Goal: Information Seeking & Learning: Learn about a topic

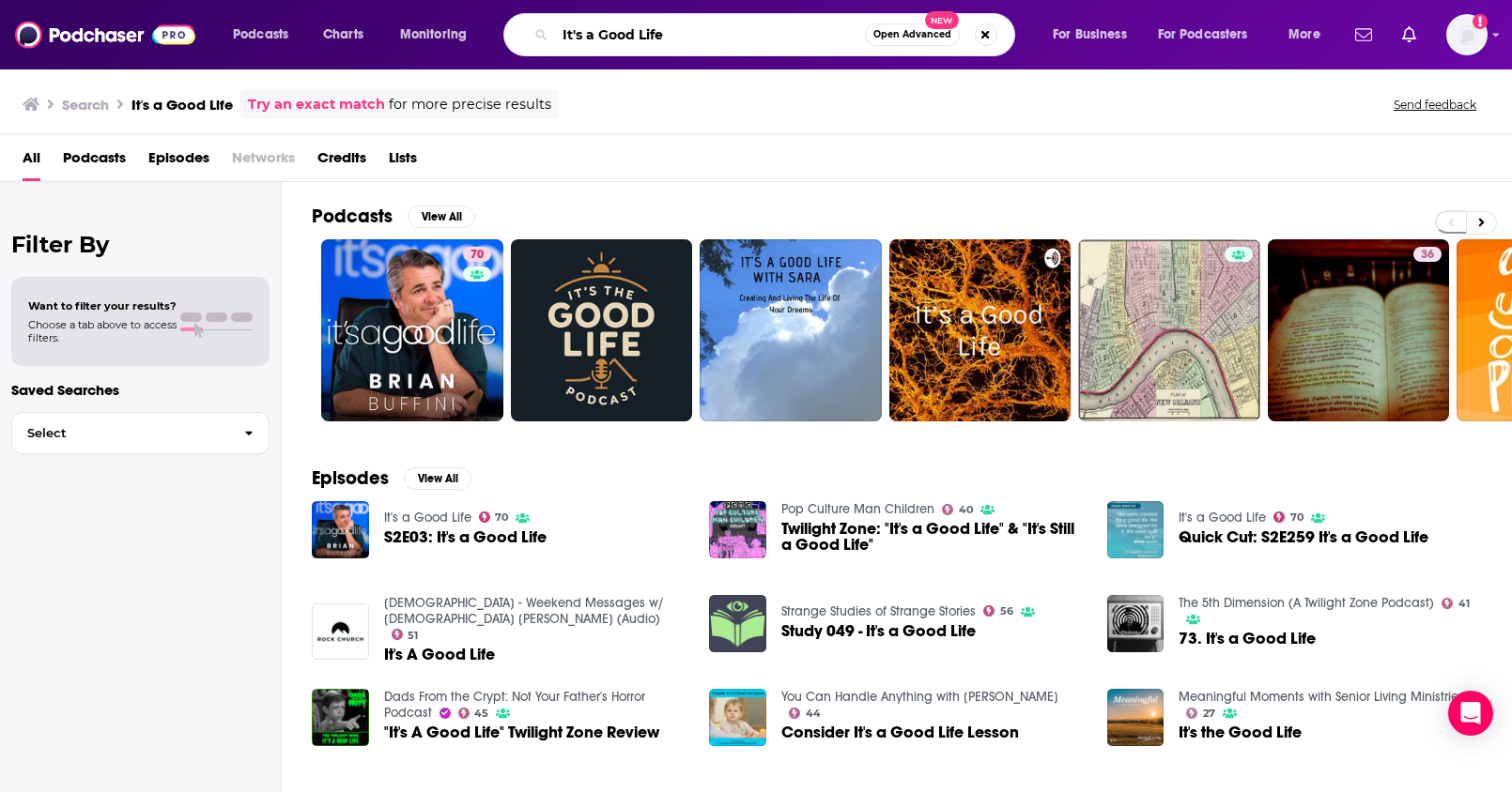
drag, startPoint x: 683, startPoint y: 38, endPoint x: 493, endPoint y: 39, distance: 190.0
click at [493, 39] on div "Podcasts Charts Monitoring It's a Good Life Open Advanced New For Business For …" at bounding box center [778, 35] width 1118 height 43
type input "the [PERSON_NAME] report"
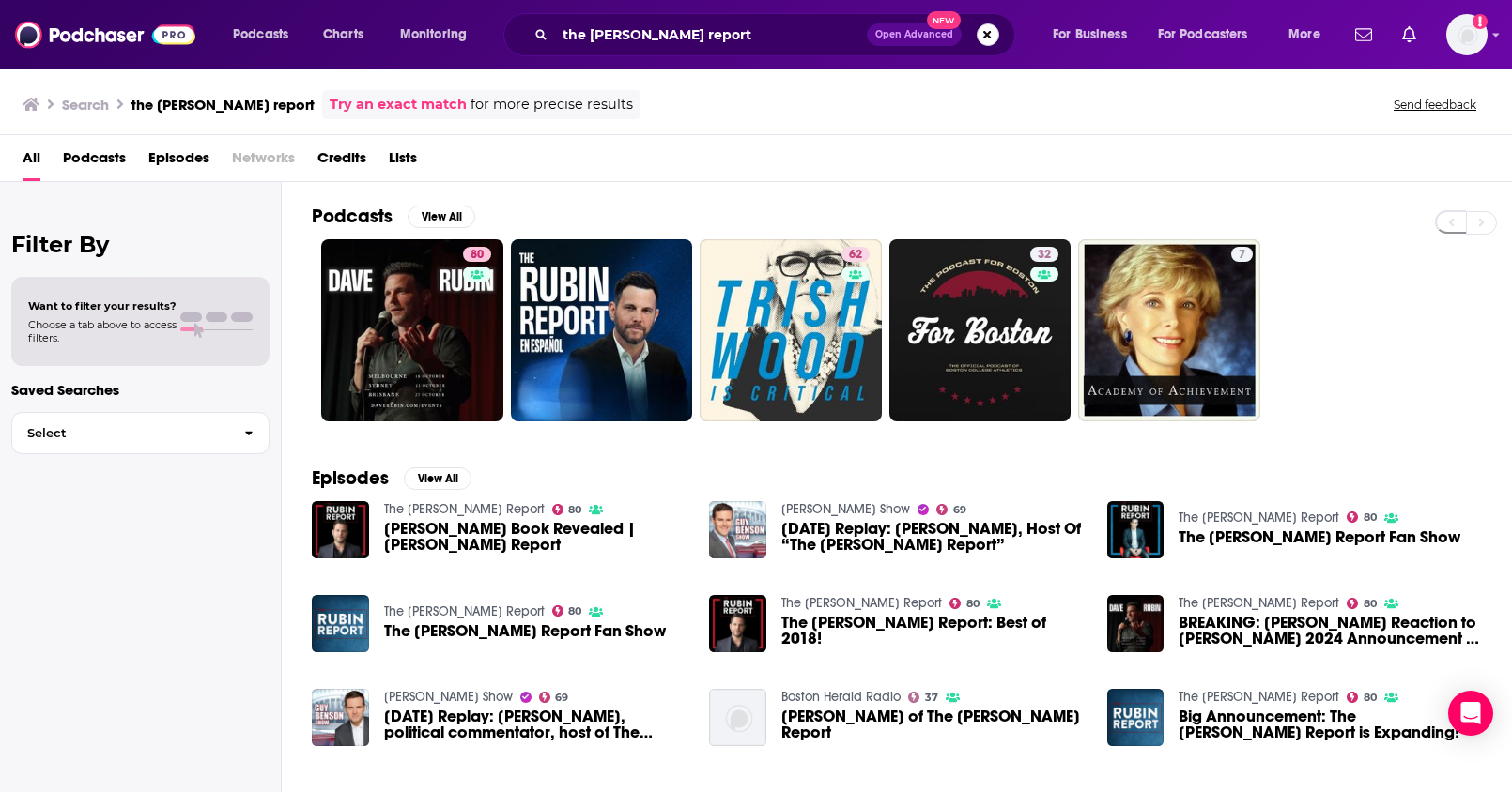
click at [985, 39] on button "Search podcasts, credits, & more..." at bounding box center [988, 35] width 23 height 23
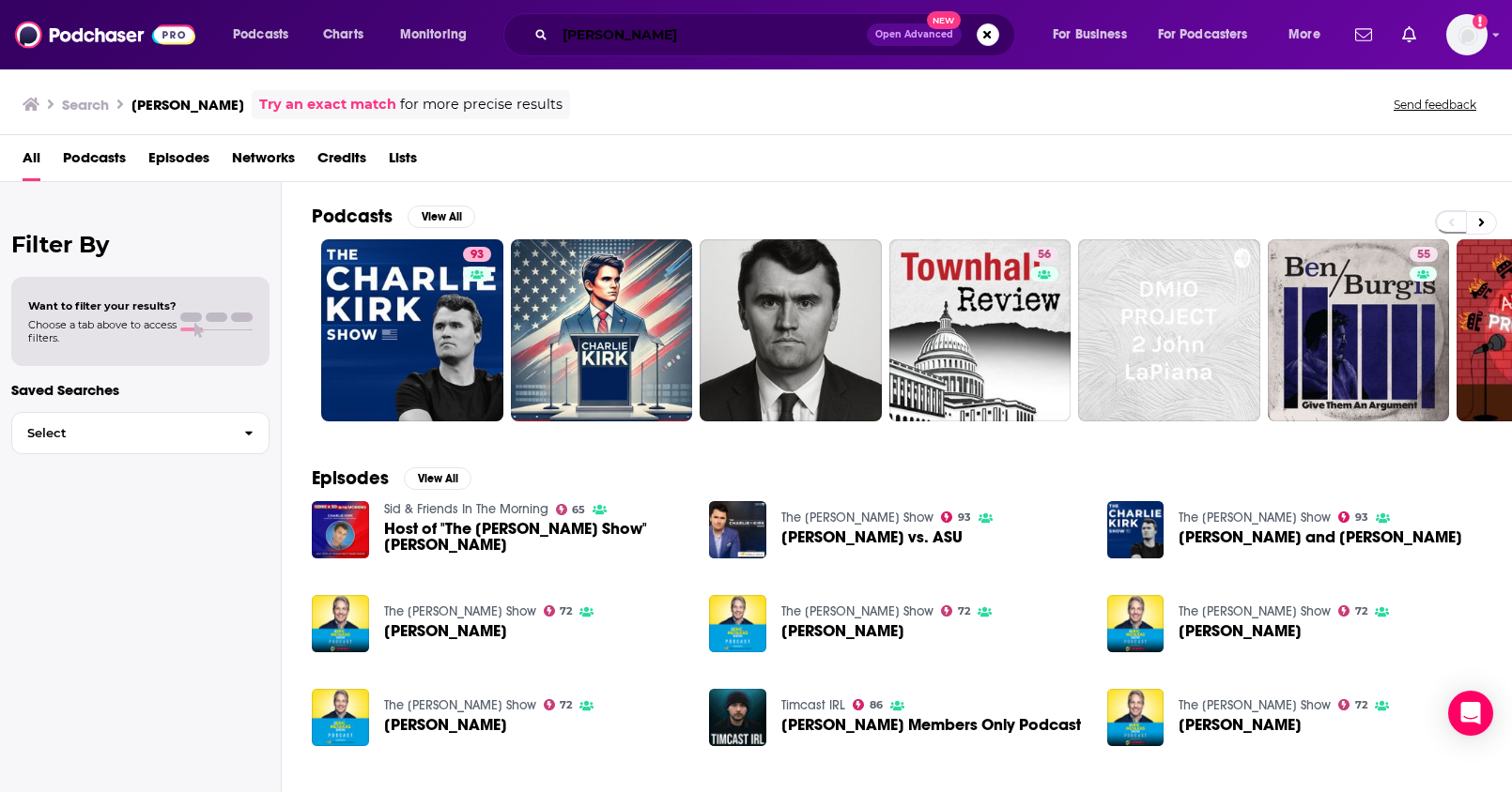
click at [667, 40] on input "charlie kirk" at bounding box center [711, 35] width 312 height 30
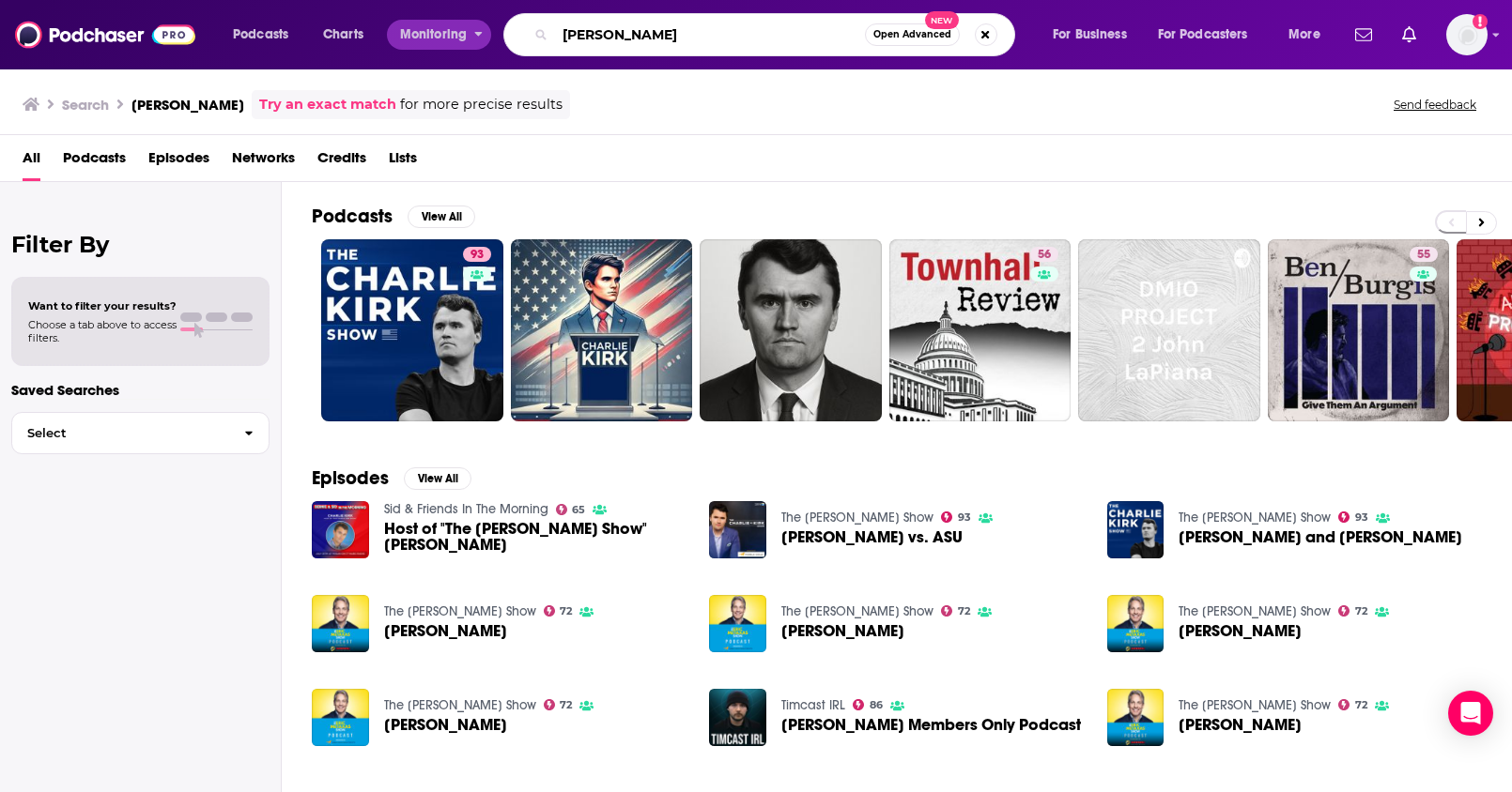
drag, startPoint x: 681, startPoint y: 33, endPoint x: 453, endPoint y: 21, distance: 228.3
click at [453, 21] on div "Podcasts Charts Monitoring charlie kirk Open Advanced New For Business For Podc…" at bounding box center [778, 35] width 1118 height 43
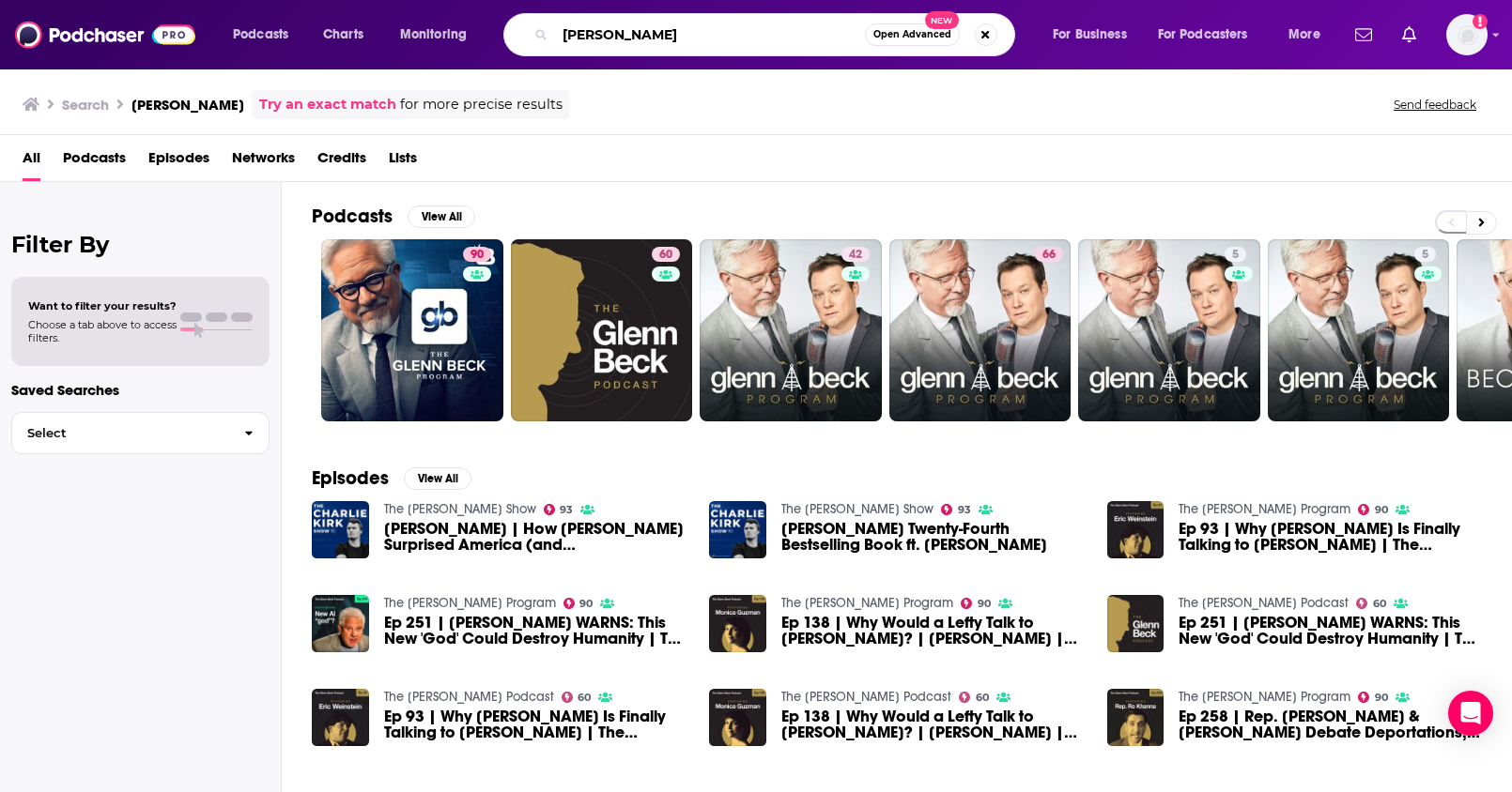
drag, startPoint x: 665, startPoint y: 34, endPoint x: 504, endPoint y: 22, distance: 161.4
click at [504, 22] on div "Podcasts Charts Monitoring glenn beck Open Advanced New For Business For Podcas…" at bounding box center [778, 35] width 1118 height 43
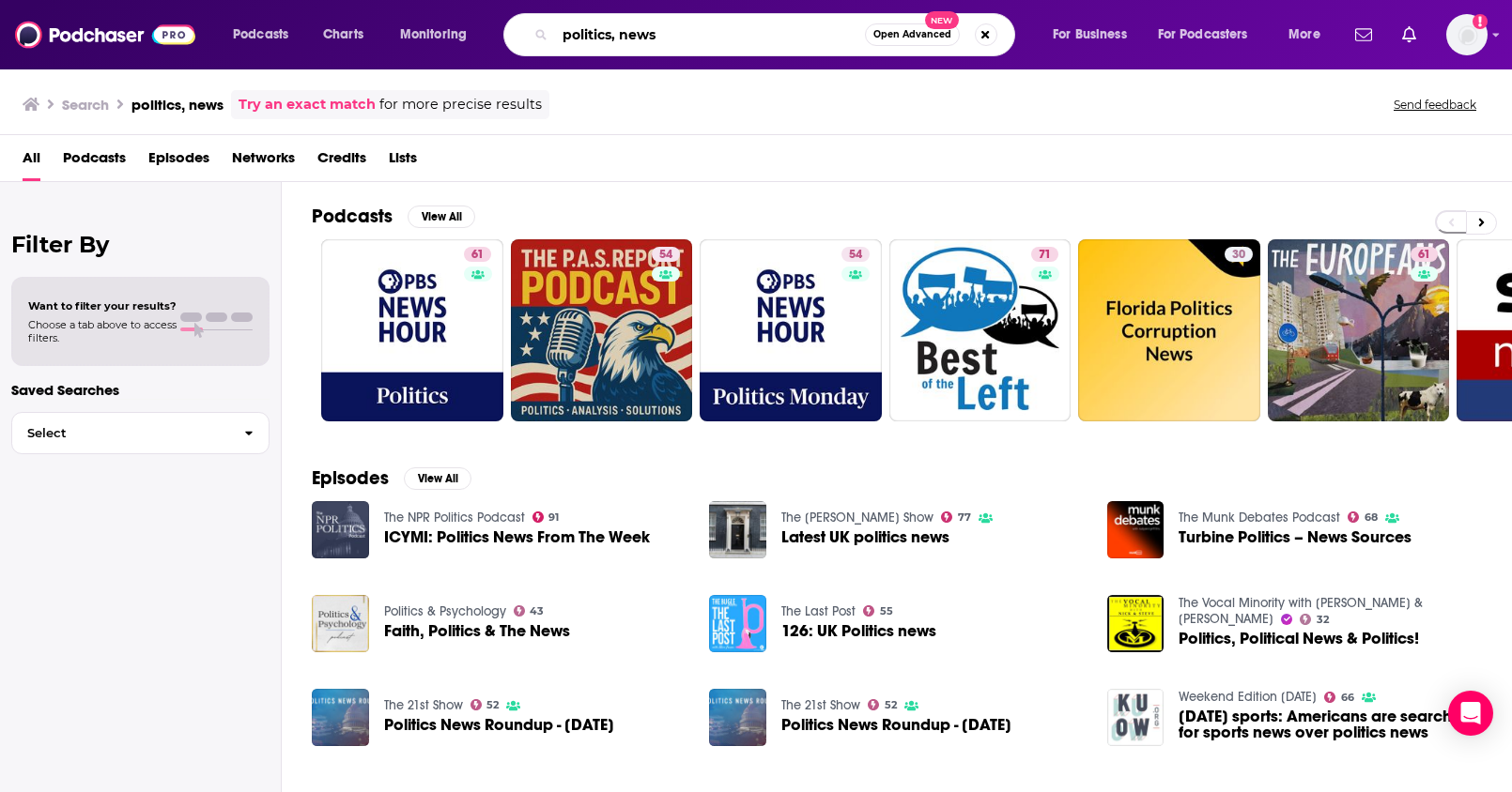
click at [694, 40] on input "politics, news" at bounding box center [710, 35] width 310 height 30
type input "politics, news, conservative"
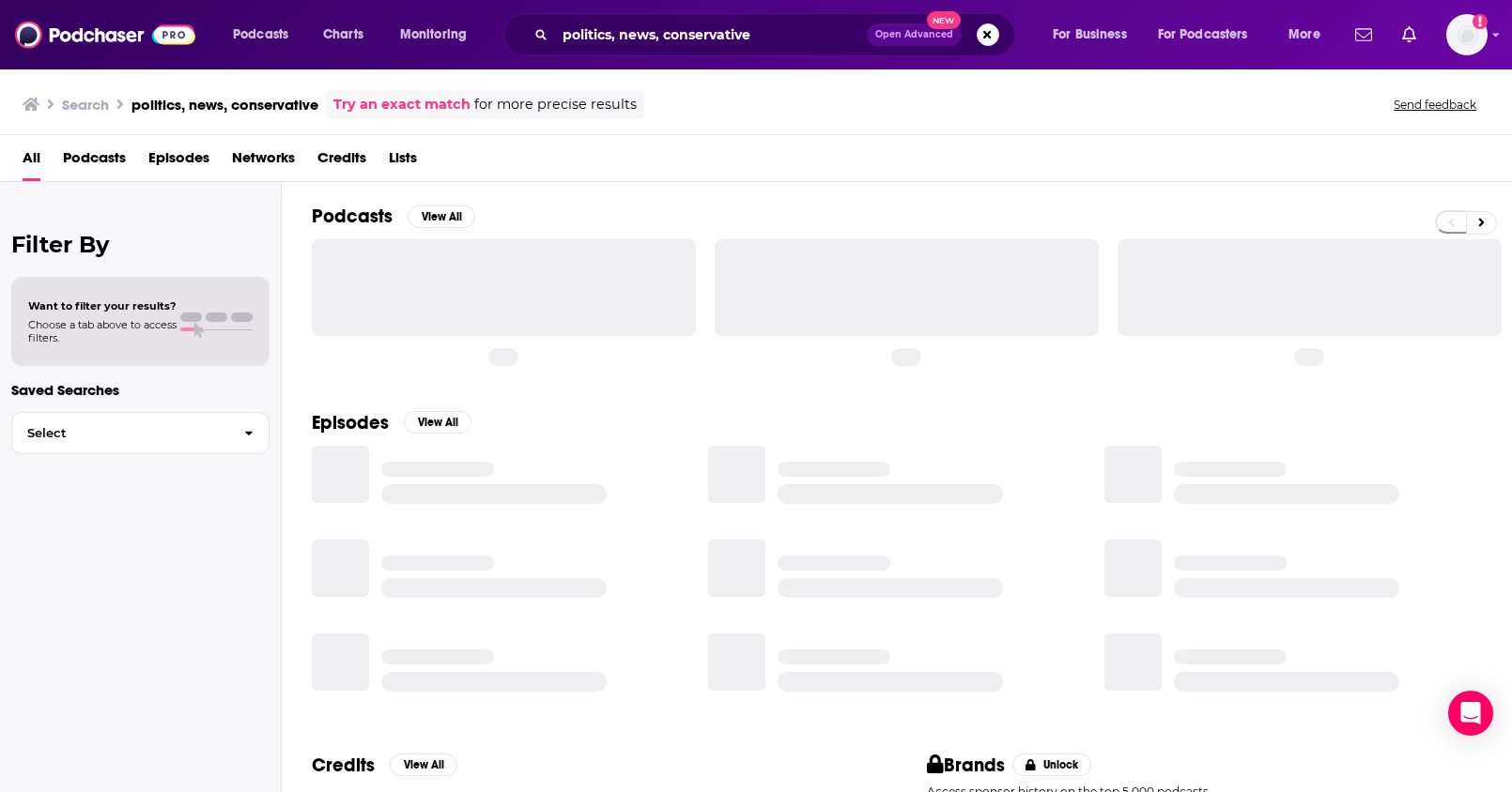
click at [79, 158] on span "Podcasts" at bounding box center [95, 161] width 63 height 39
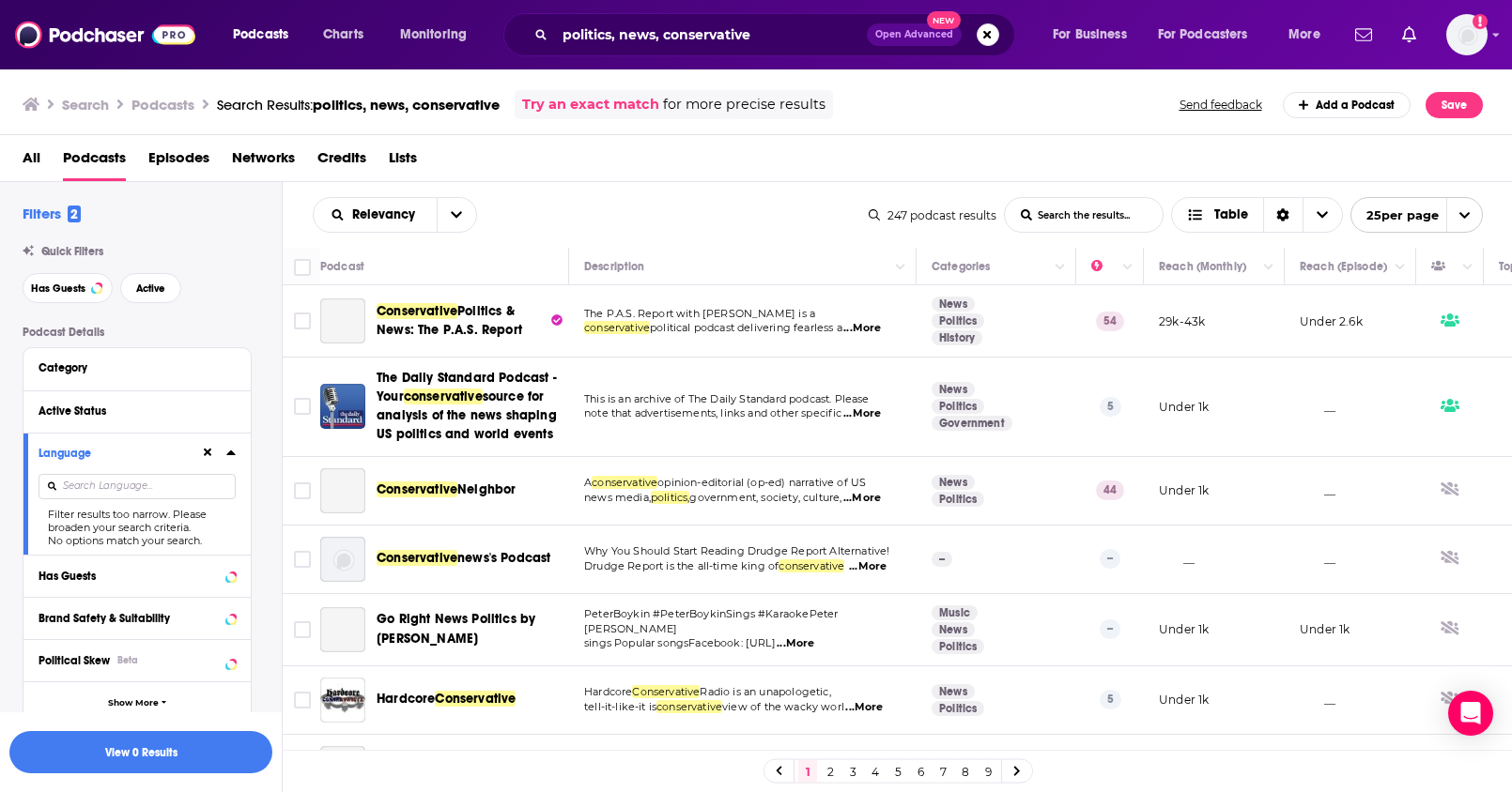
click at [231, 452] on icon at bounding box center [230, 452] width 9 height 5
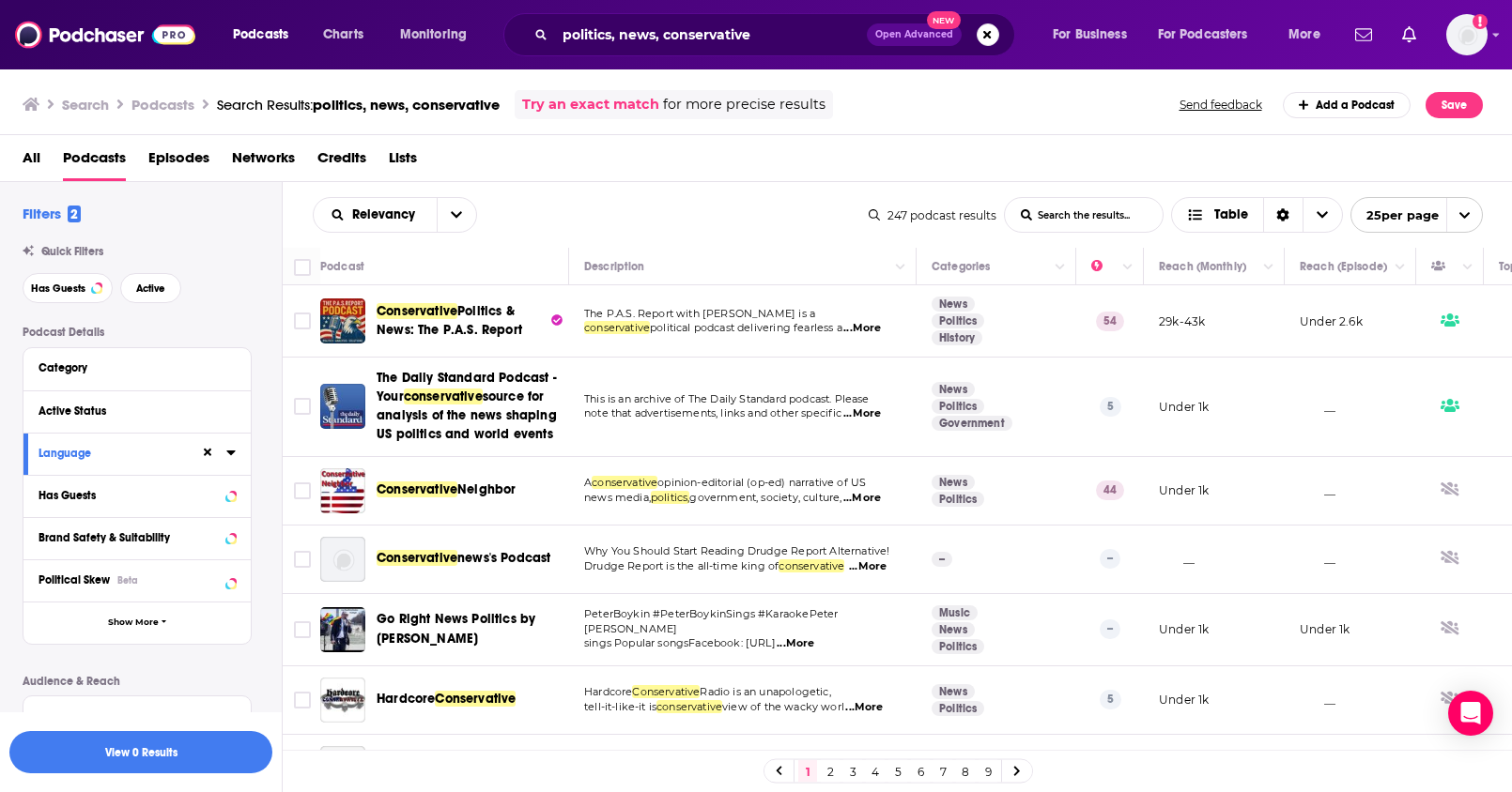
click at [231, 452] on icon at bounding box center [230, 452] width 9 height 5
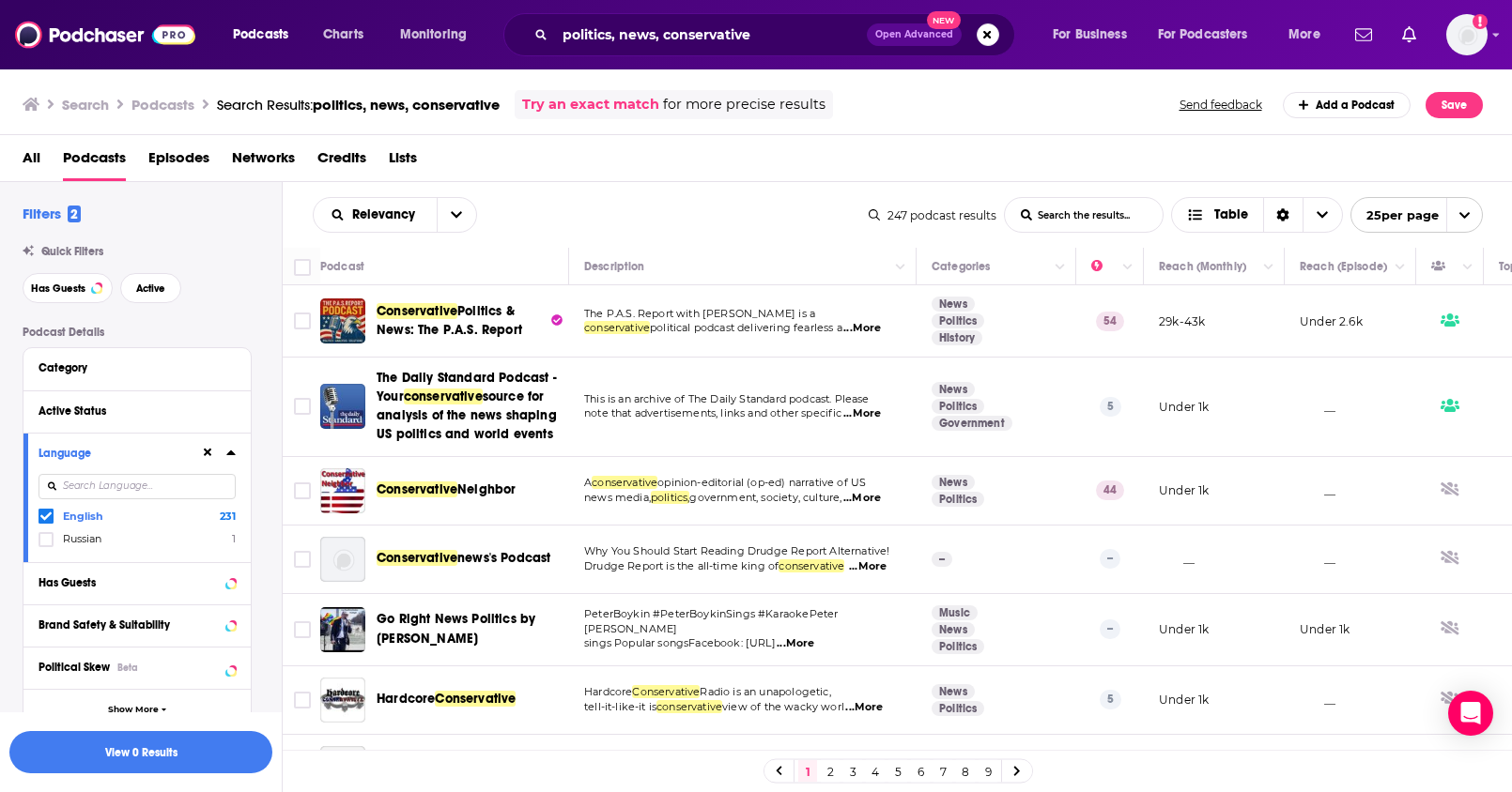
click at [235, 454] on icon at bounding box center [231, 452] width 10 height 15
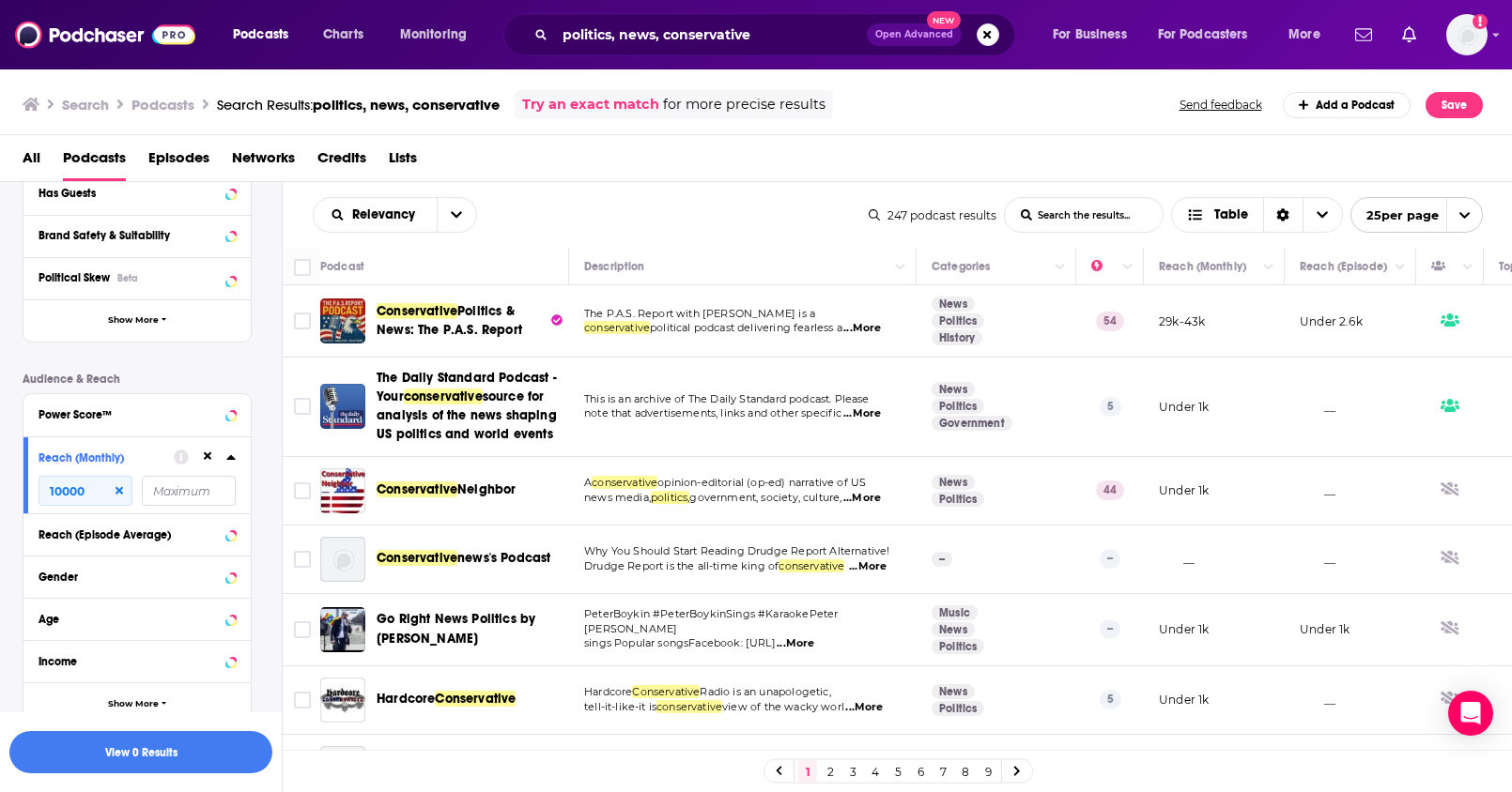
scroll to position [378, 0]
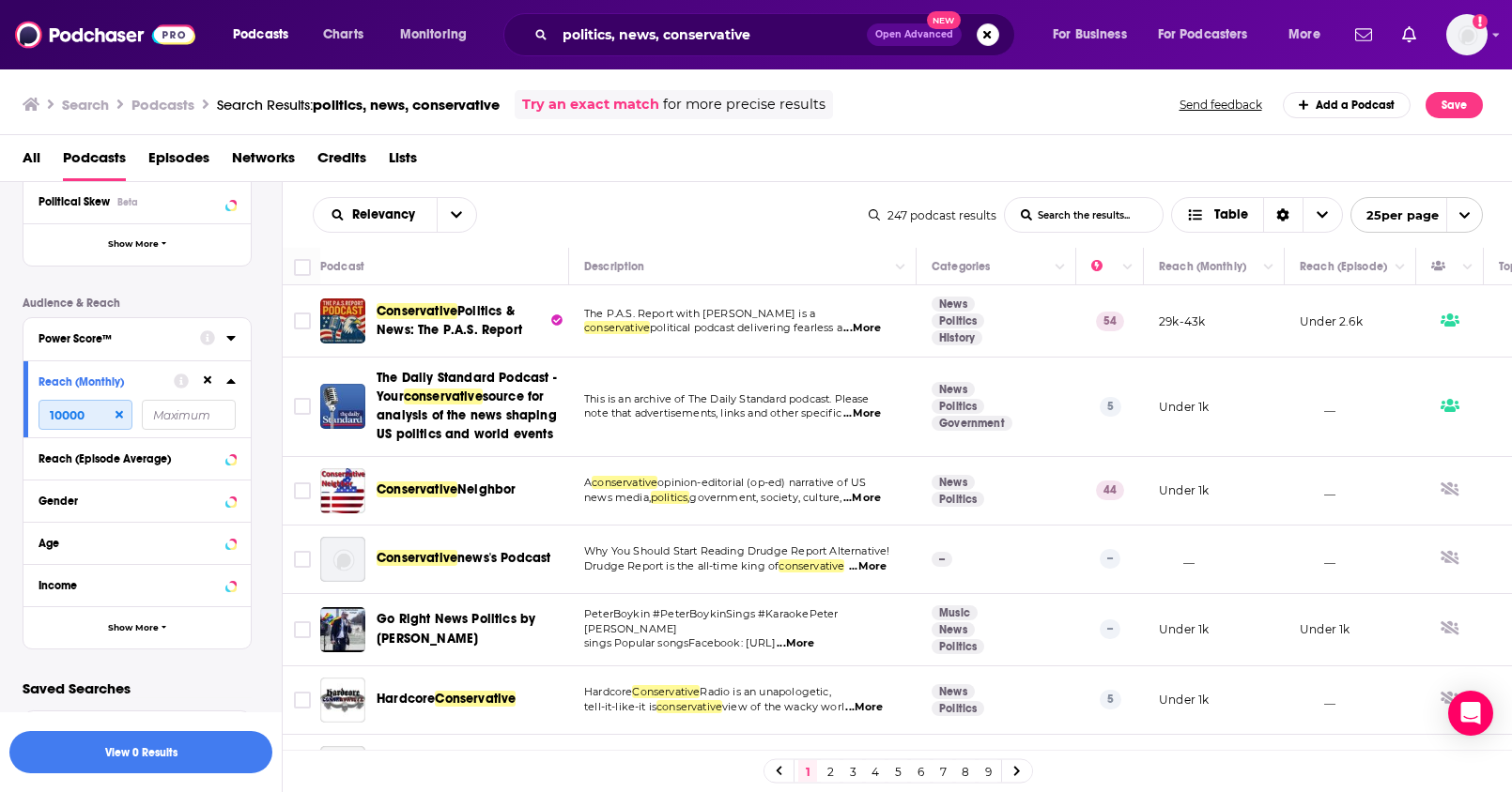
click at [96, 415] on input "10000" at bounding box center [85, 415] width 94 height 30
drag, startPoint x: 82, startPoint y: 417, endPoint x: -20, endPoint y: 412, distance: 102.1
click at [0, 412] on html "Podcasts Charts Monitoring politics, news, conservative Open Advanced New For B…" at bounding box center [756, 396] width 1512 height 792
type input "2000000"
click at [229, 379] on icon at bounding box center [230, 381] width 9 height 5
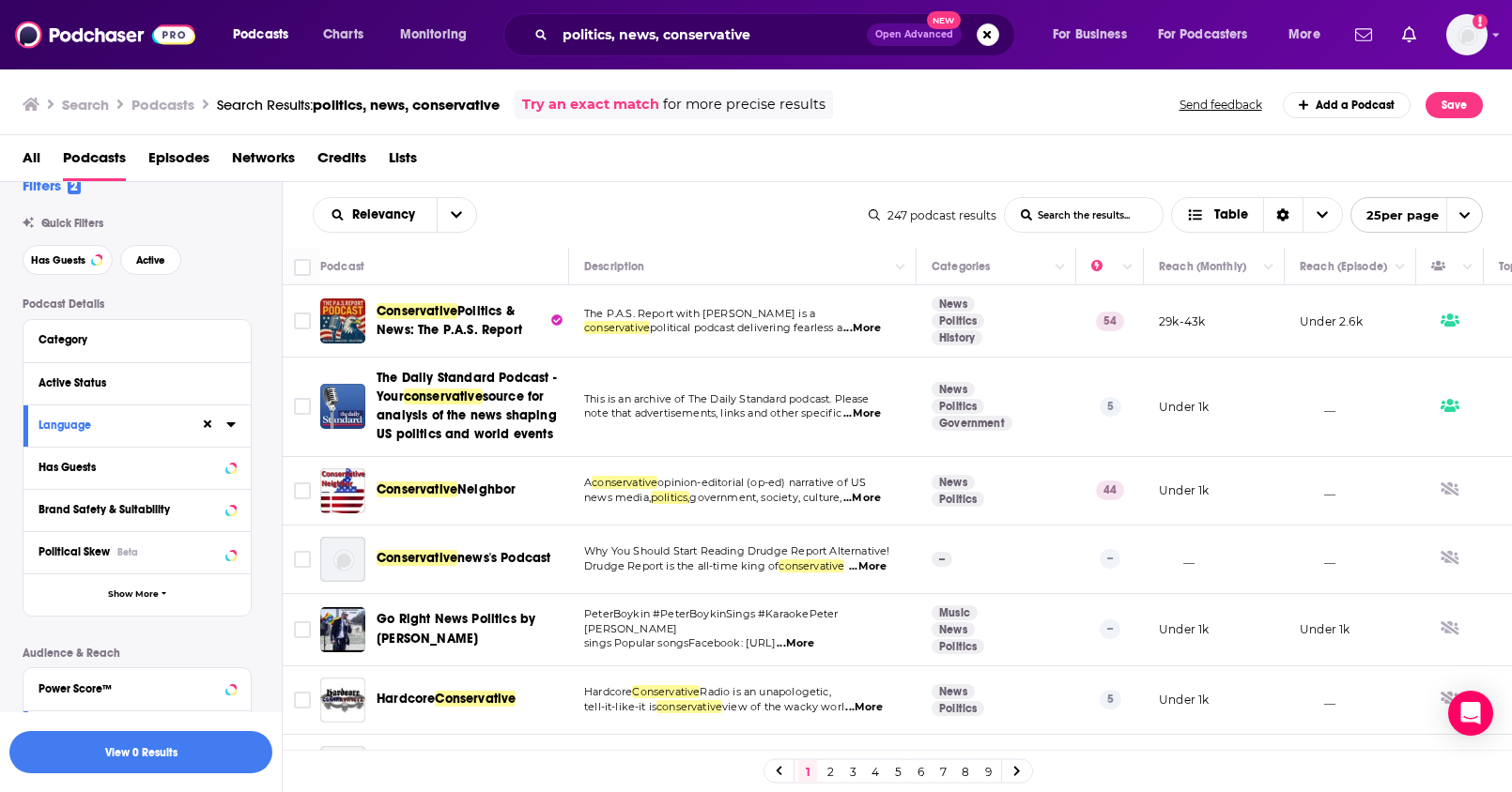
scroll to position [4, 0]
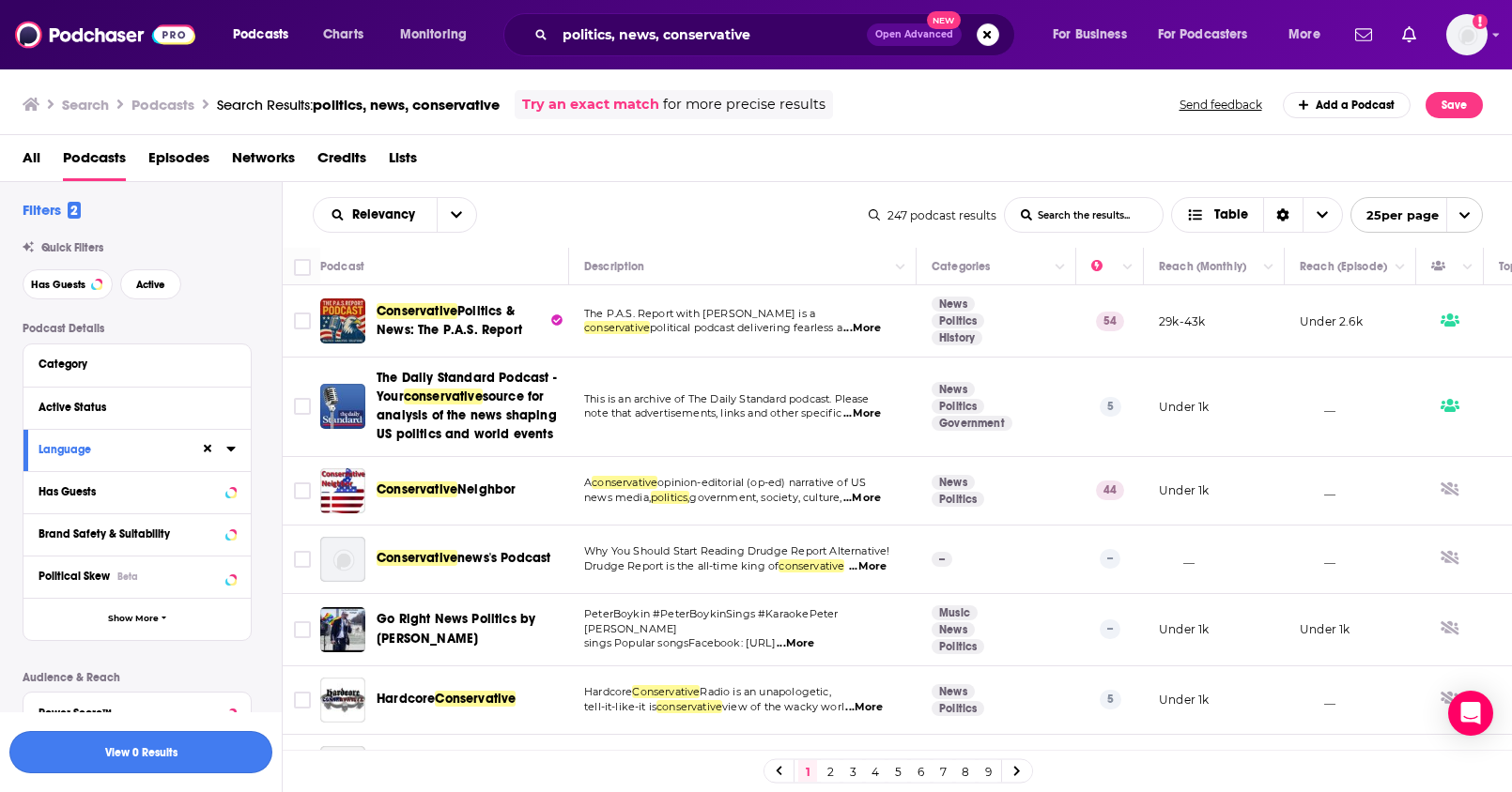
click at [189, 756] on button "View 0 Results" at bounding box center [141, 752] width 263 height 42
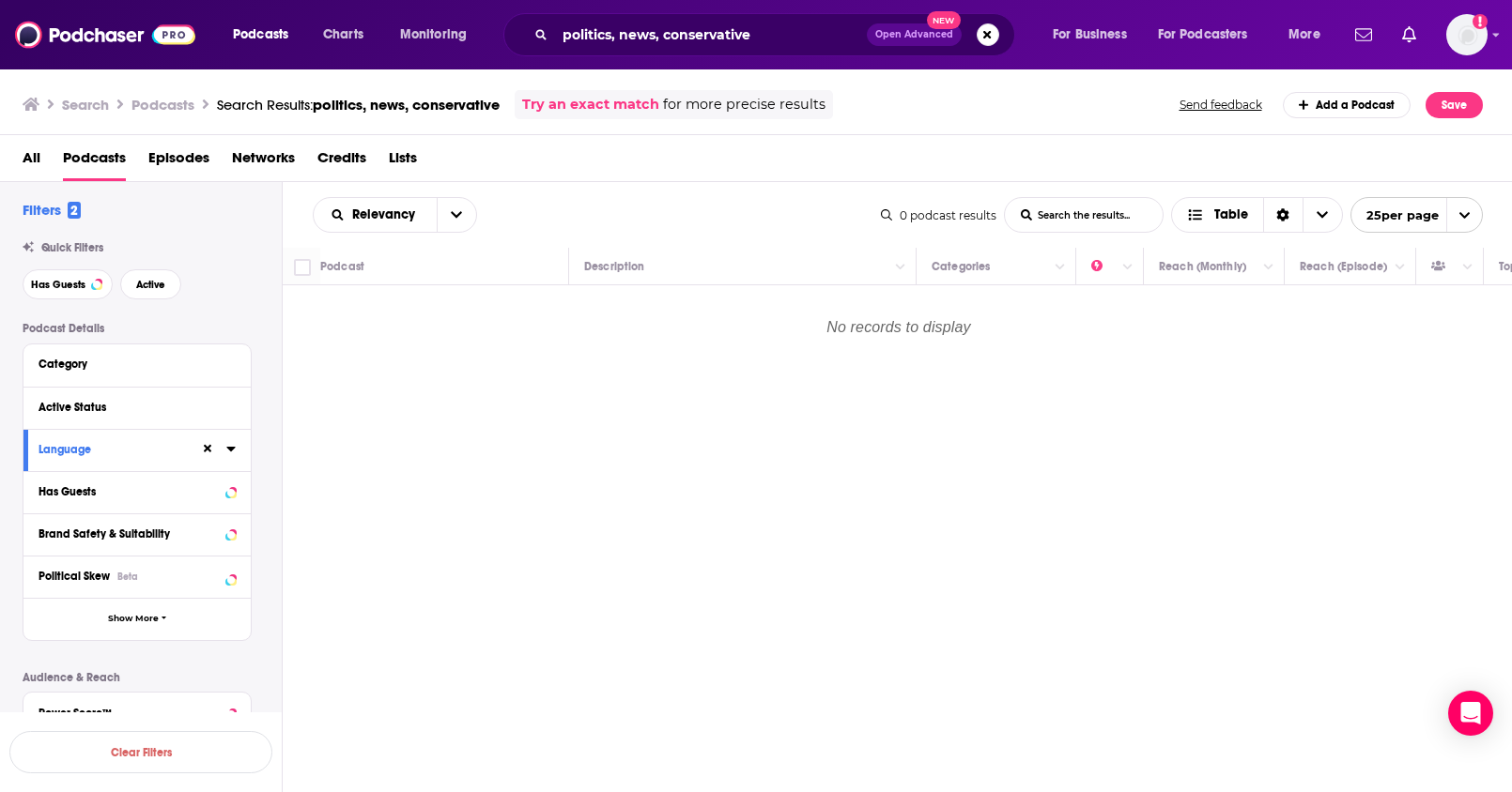
click at [205, 447] on icon at bounding box center [207, 449] width 9 height 9
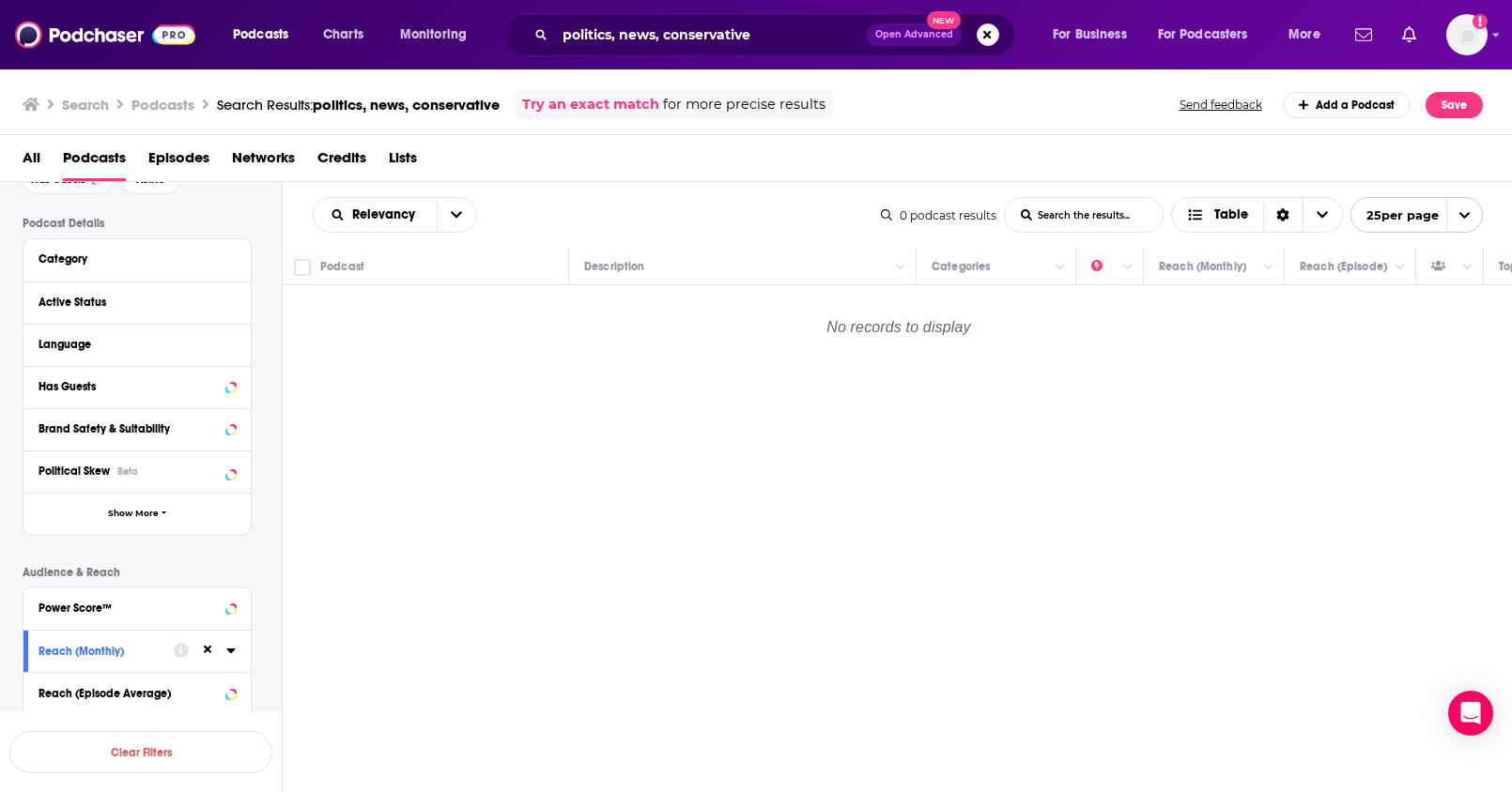
scroll to position [300, 0]
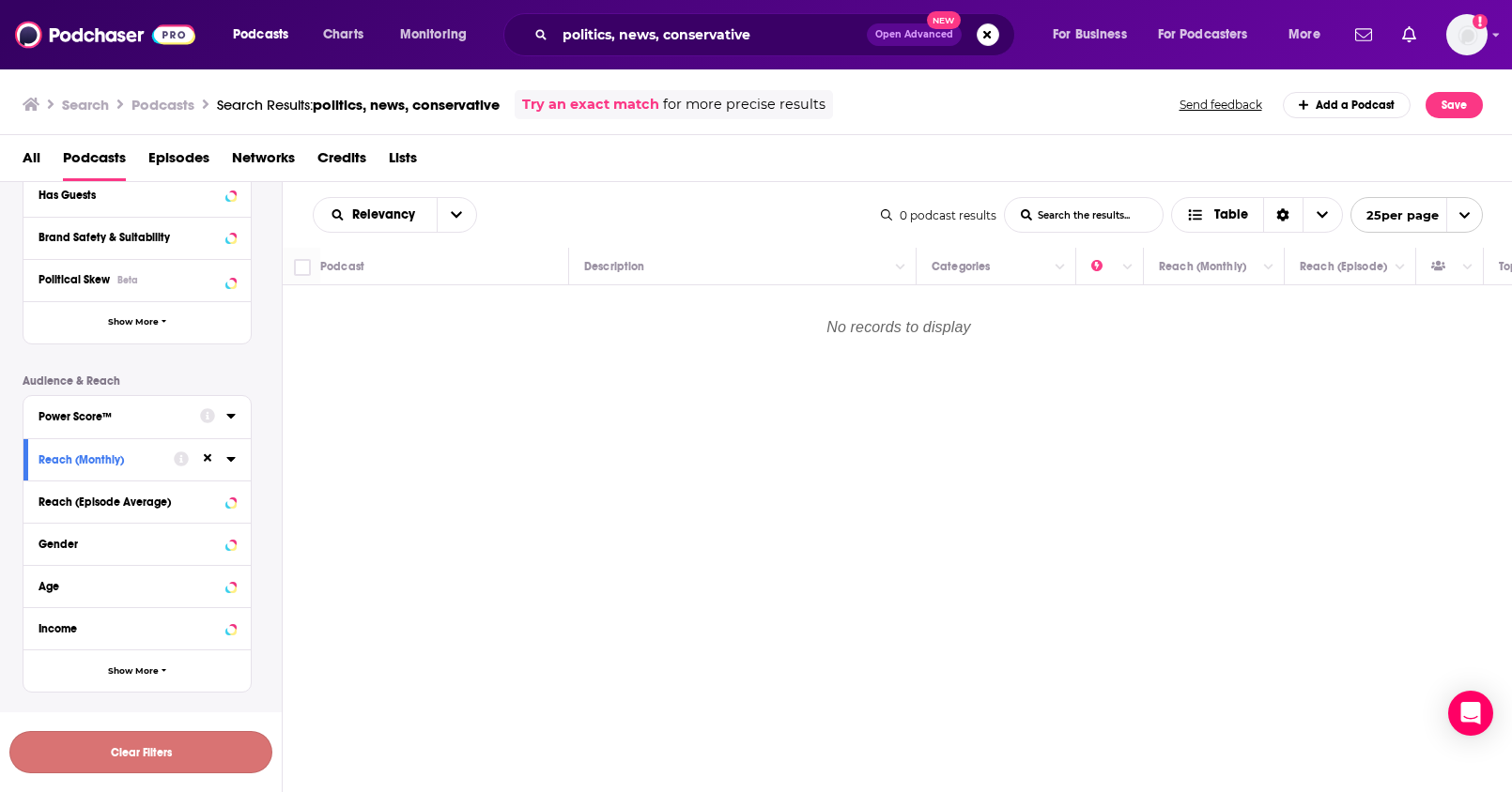
click at [130, 735] on button "Clear Filters" at bounding box center [141, 752] width 263 height 42
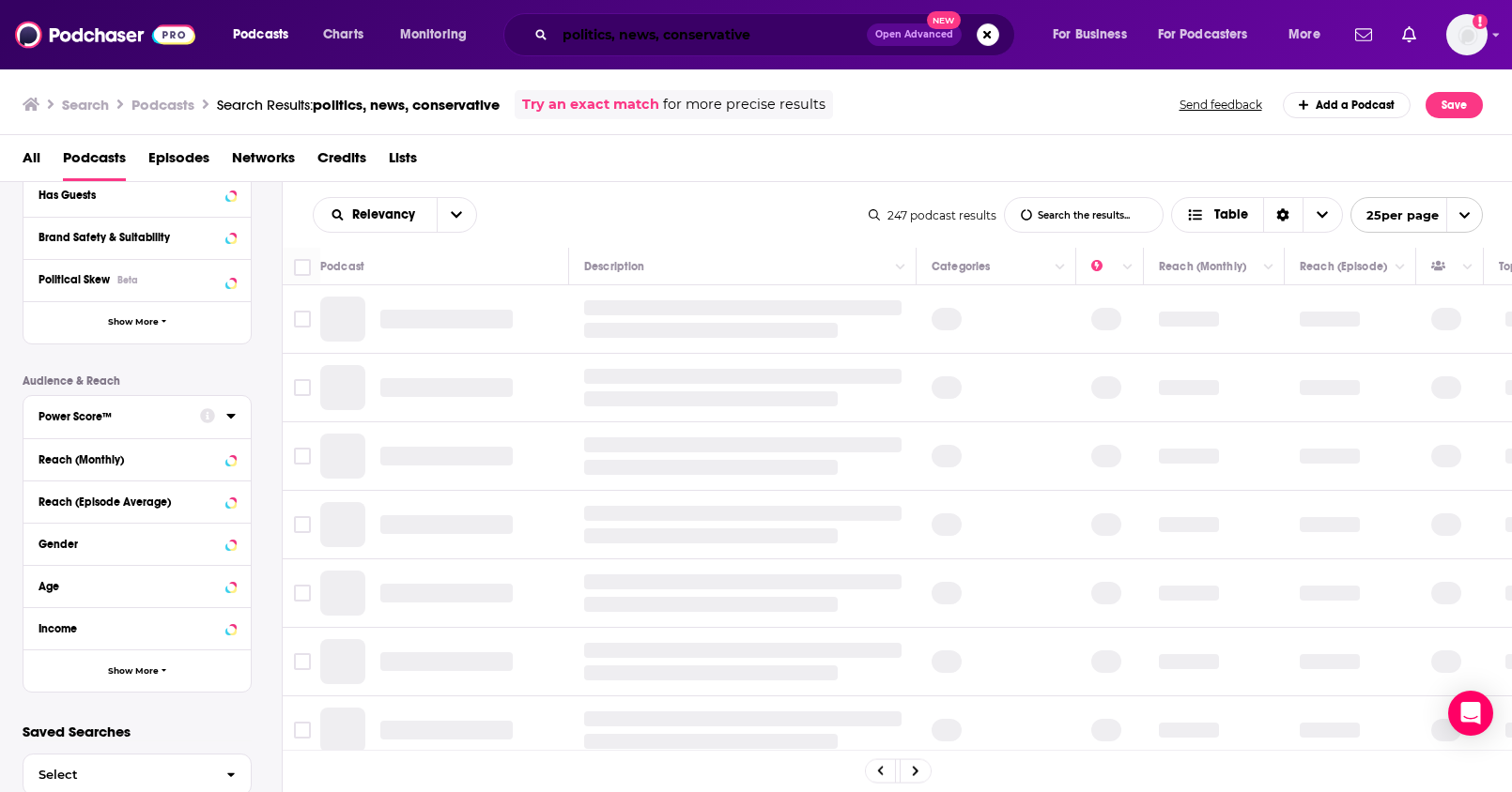
click at [766, 33] on input "politics, news, conservative" at bounding box center [711, 35] width 312 height 30
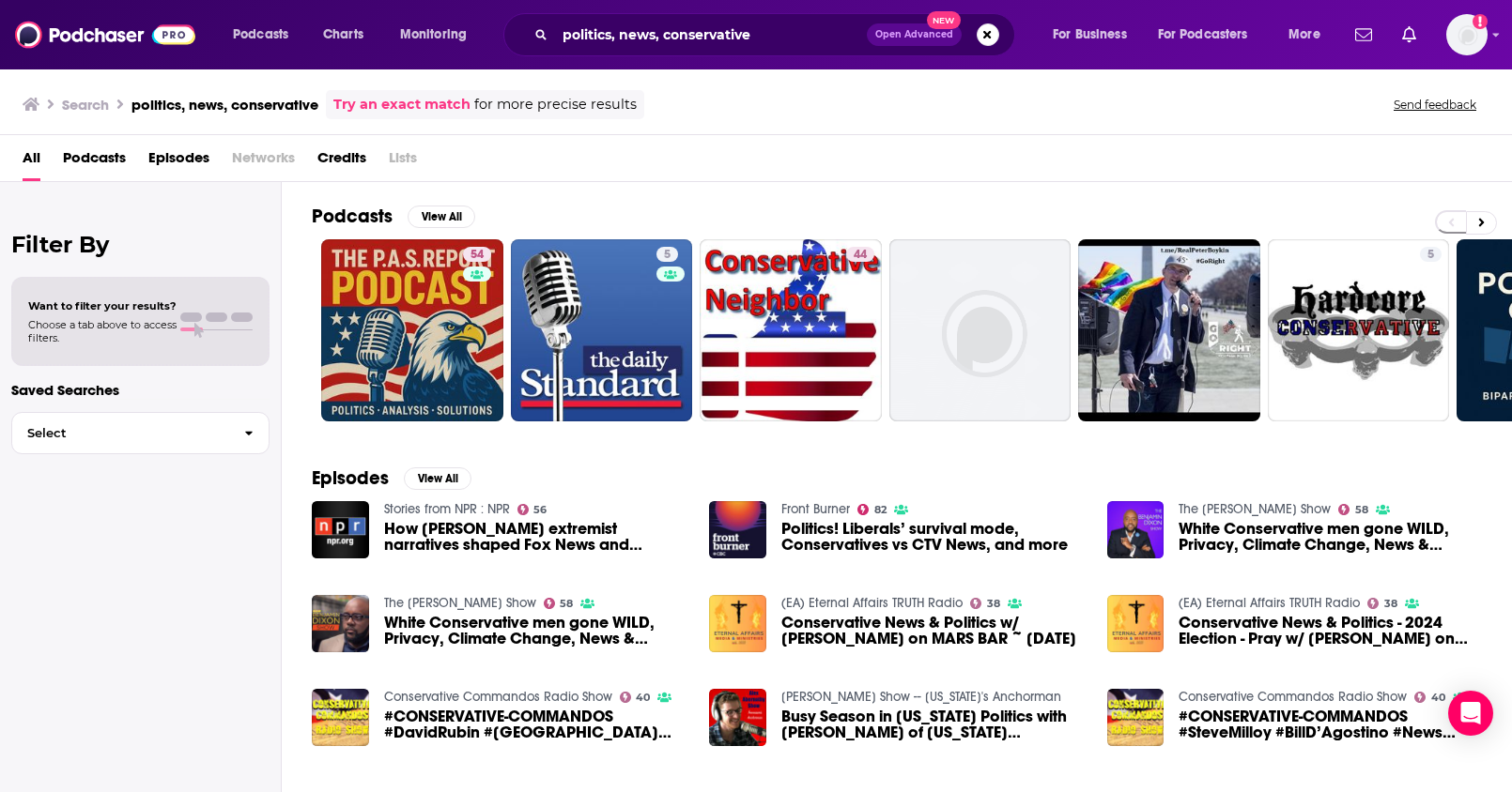
click at [97, 162] on span "Podcasts" at bounding box center [95, 161] width 63 height 39
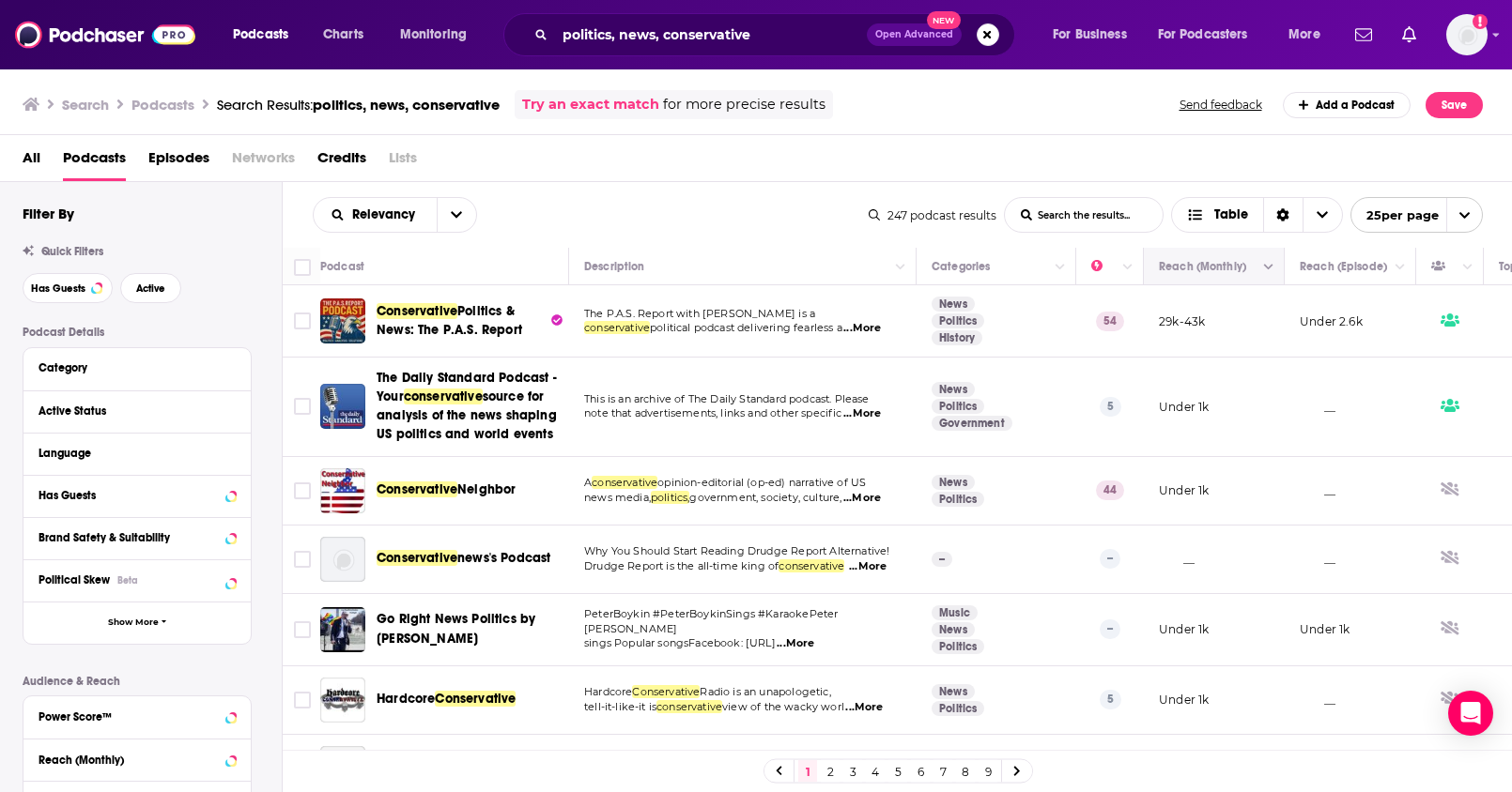
click at [1255, 269] on button "Move" at bounding box center [1211, 267] width 110 height 23
click at [1260, 270] on button "Column Actions" at bounding box center [1268, 268] width 23 height 23
click at [1253, 269] on div at bounding box center [756, 396] width 1512 height 792
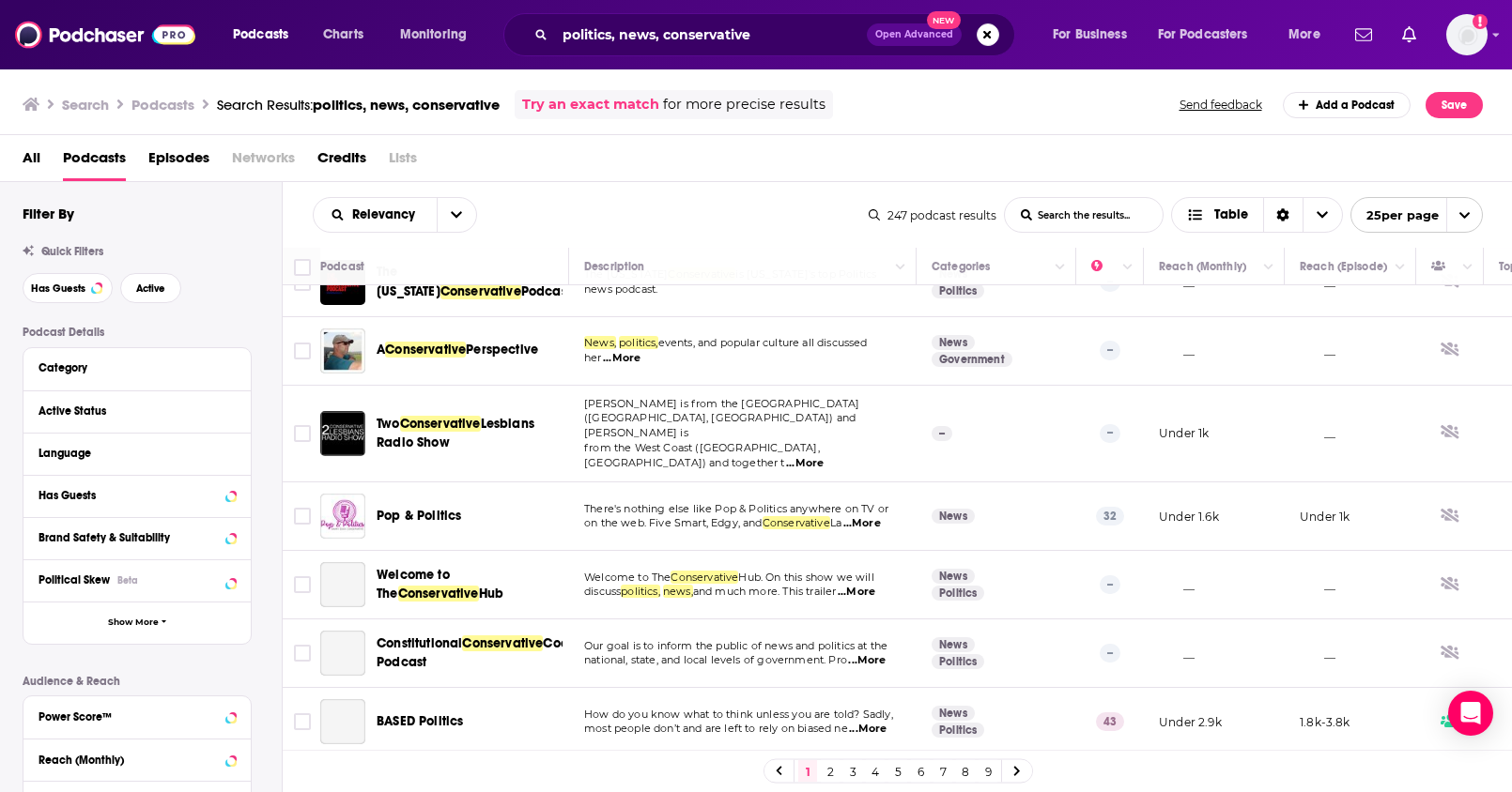
scroll to position [1307, 0]
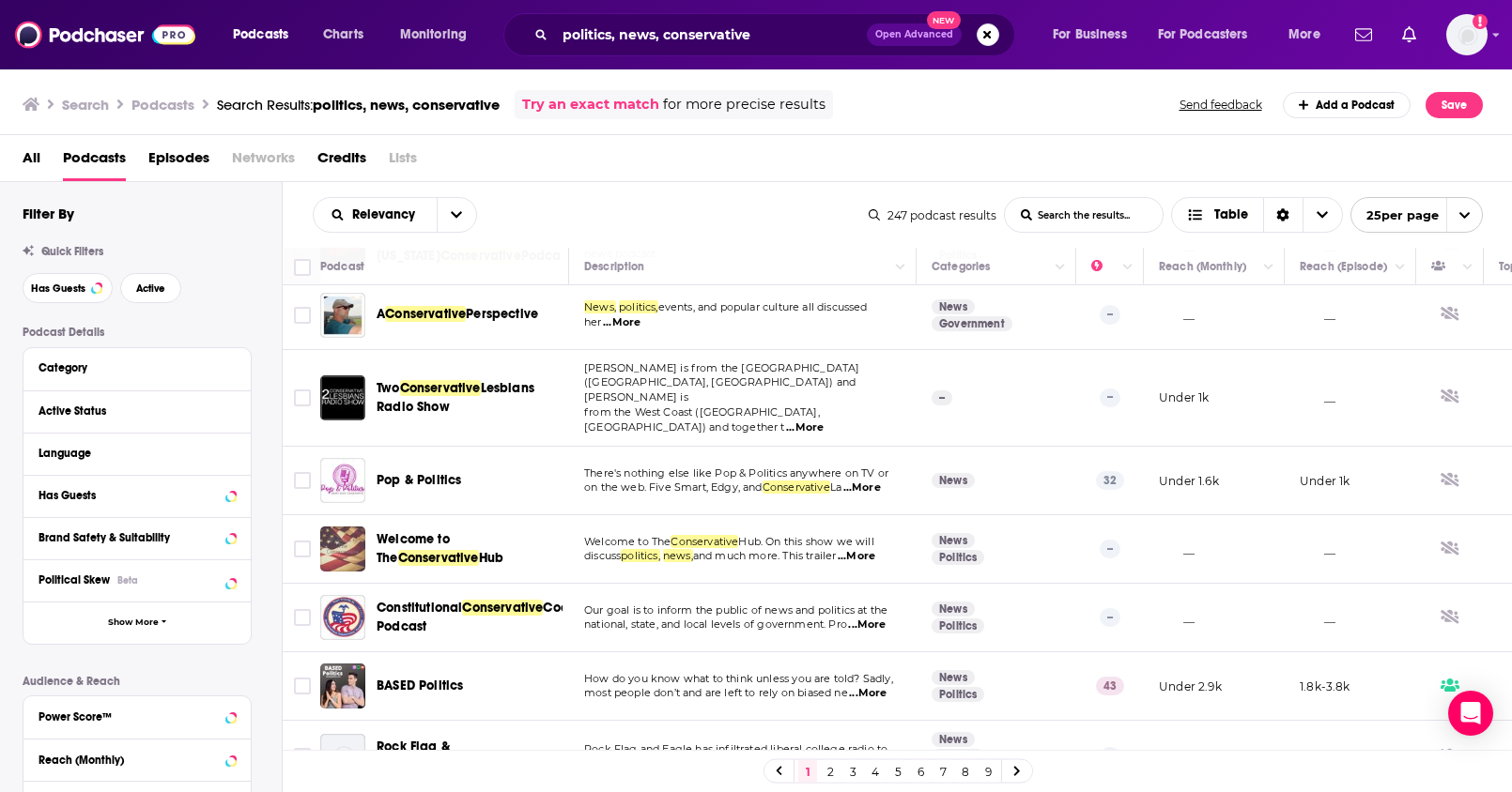
click at [830, 769] on link "2" at bounding box center [830, 771] width 19 height 23
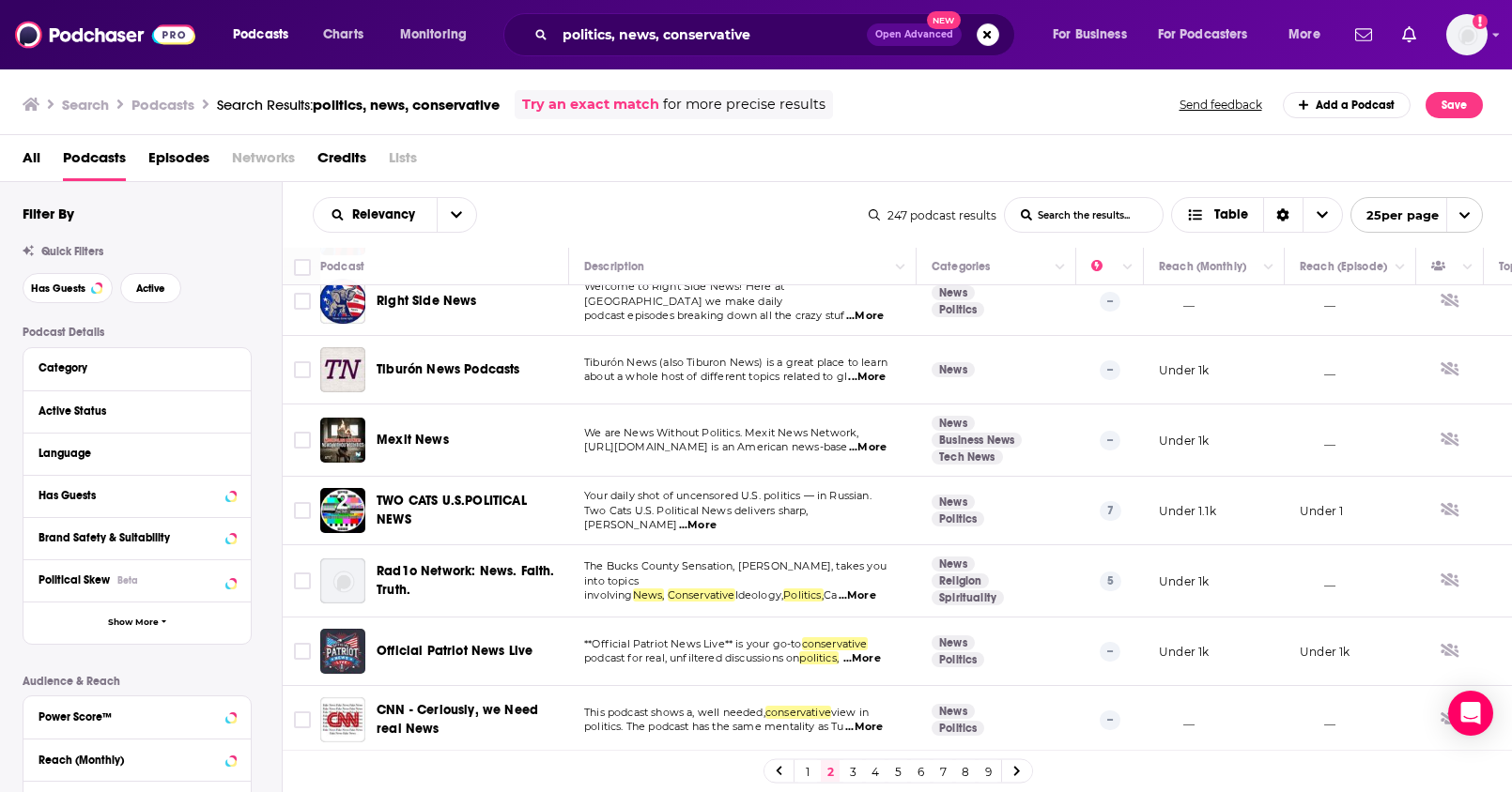
scroll to position [1282, 0]
click at [853, 775] on link "3" at bounding box center [852, 771] width 19 height 23
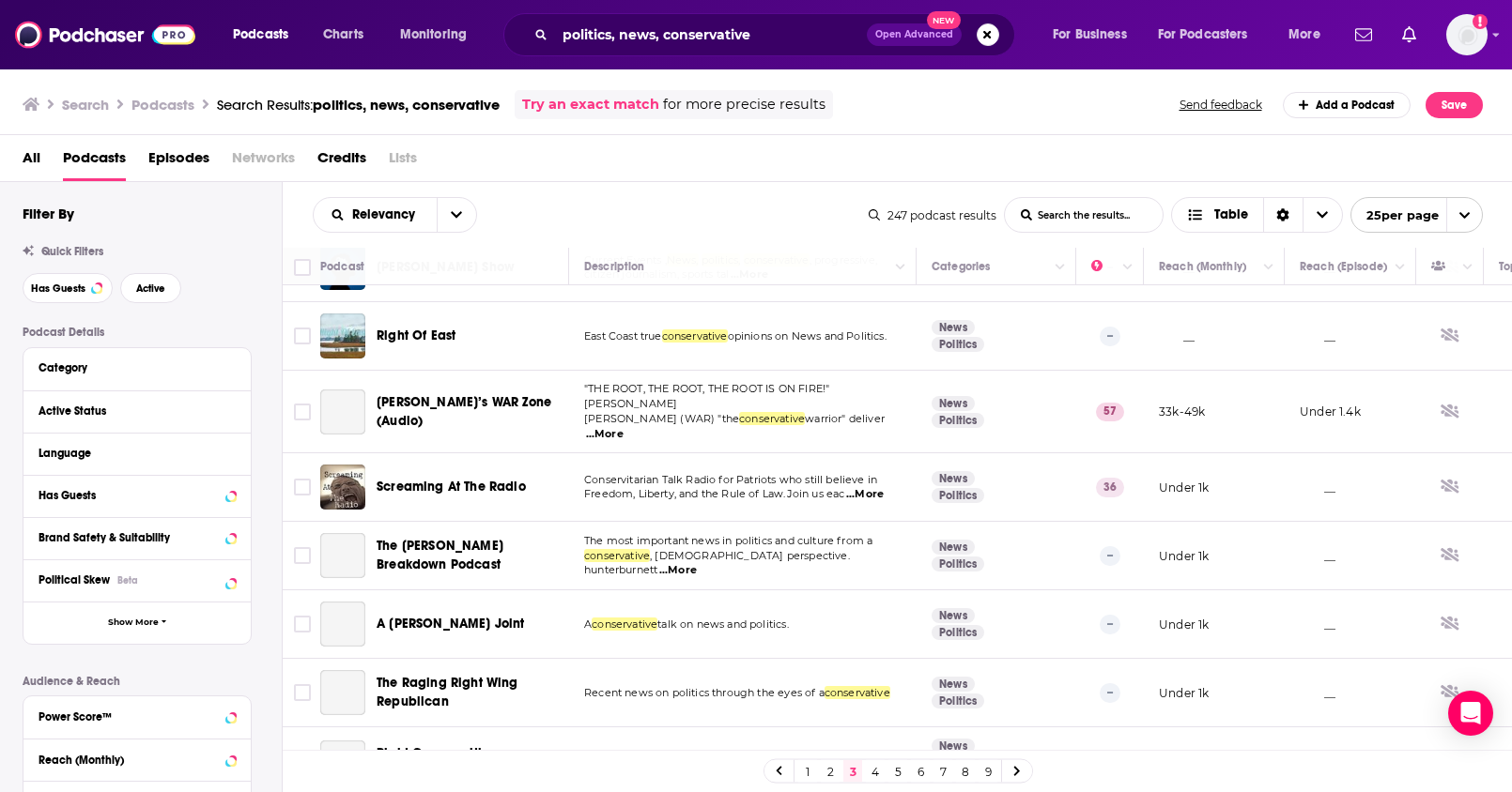
scroll to position [1278, 0]
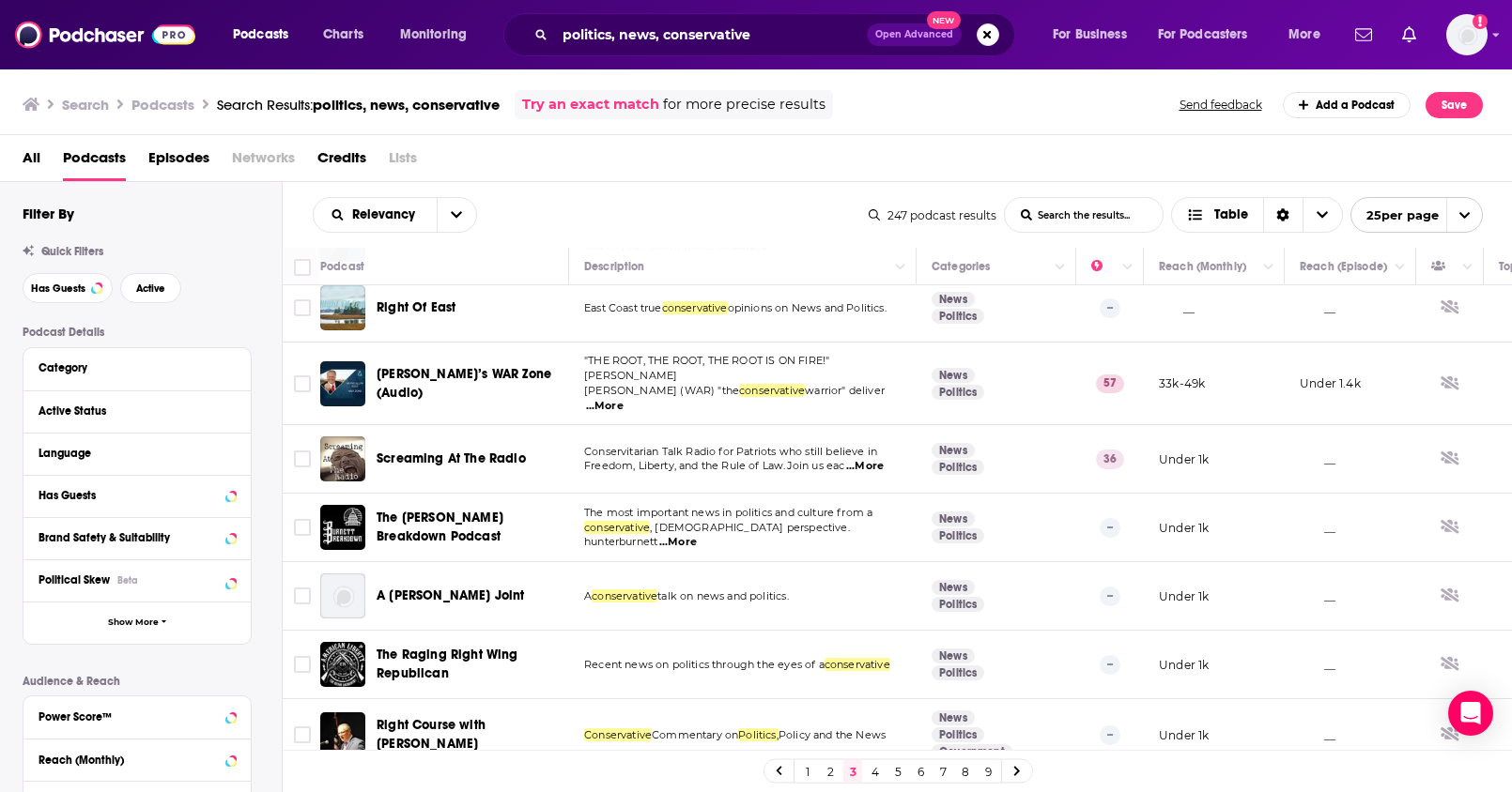
click at [875, 772] on link "4" at bounding box center [875, 771] width 19 height 23
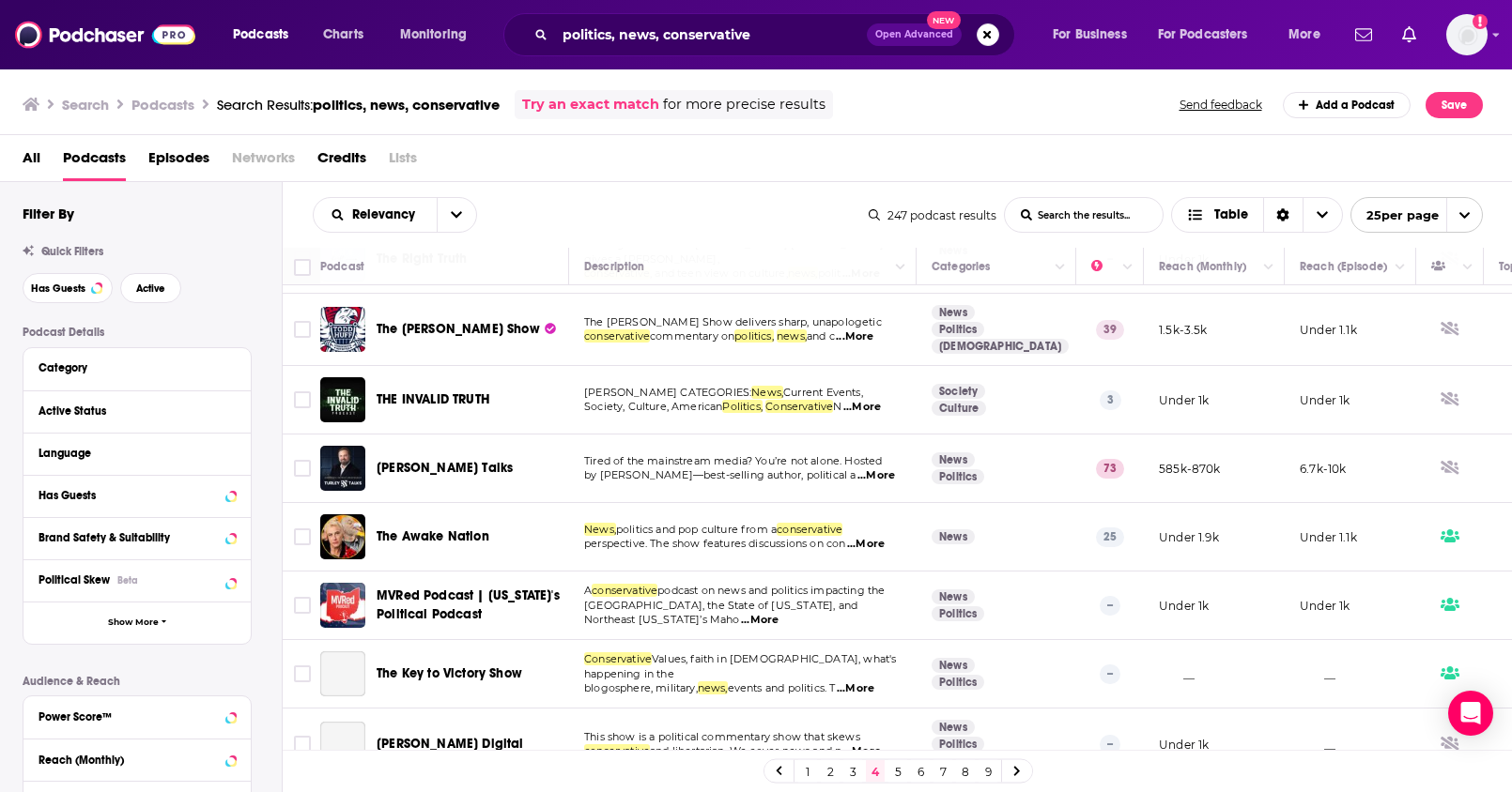
scroll to position [1266, 0]
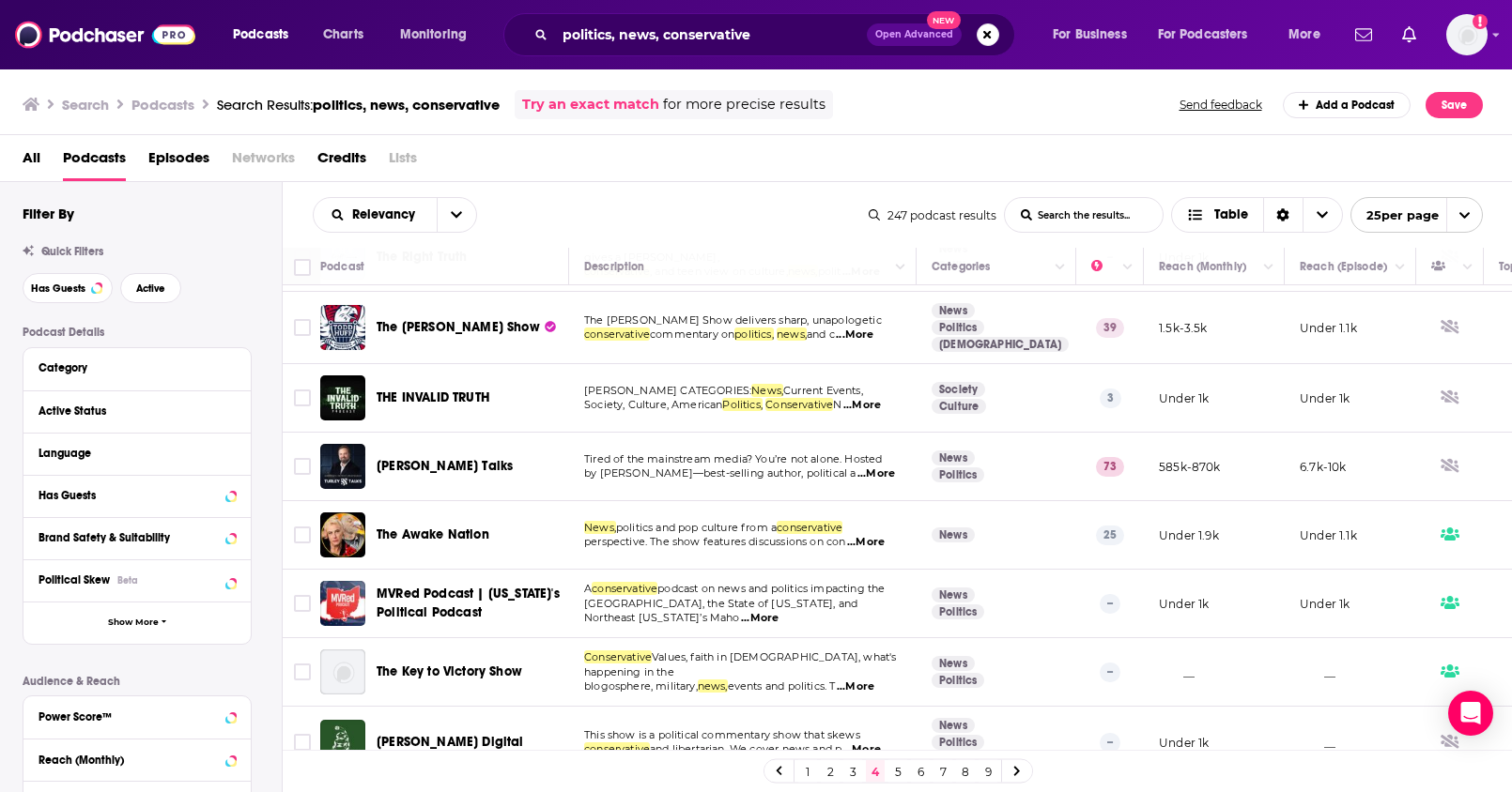
click at [899, 769] on link "5" at bounding box center [897, 771] width 19 height 23
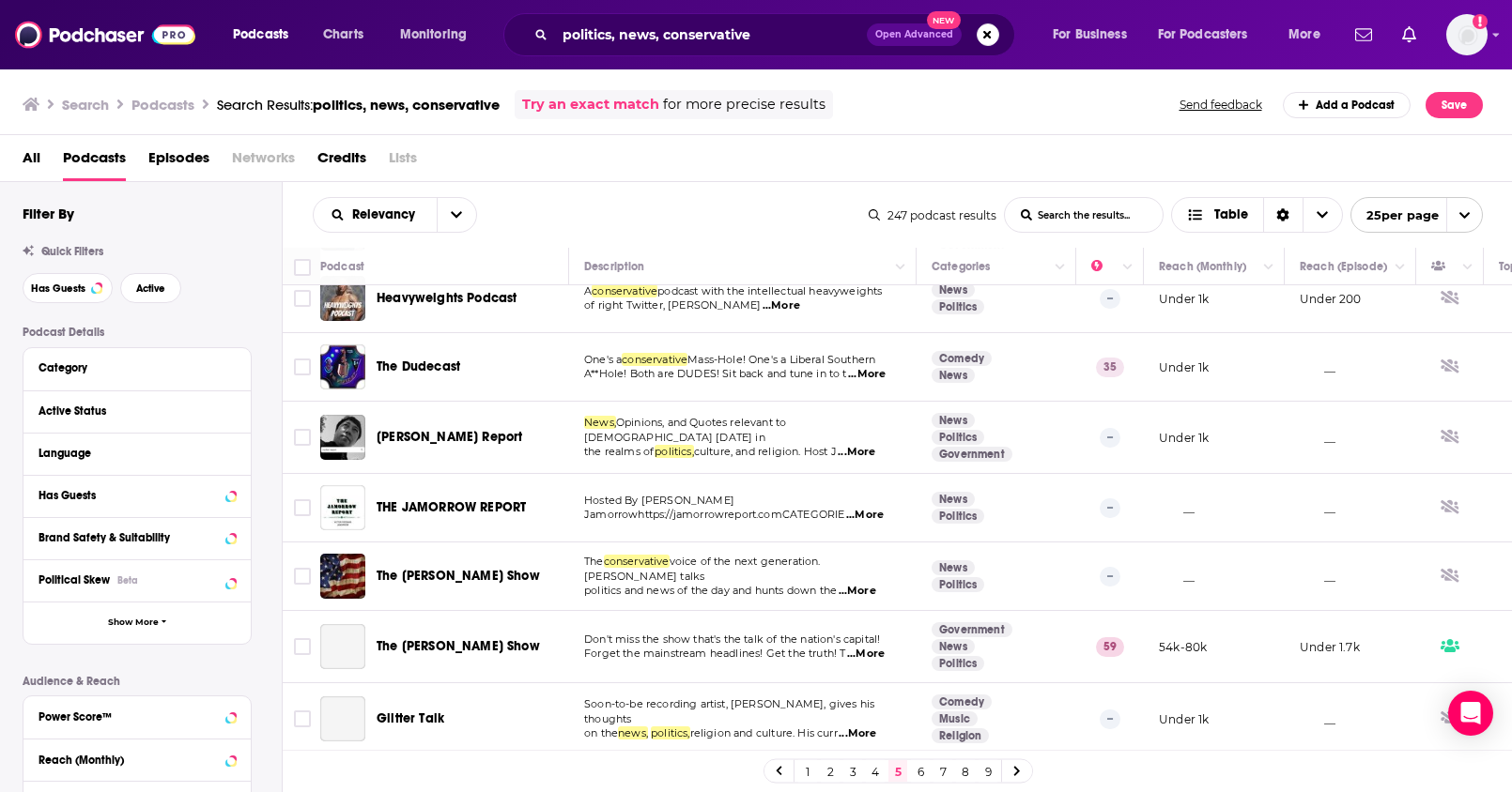
scroll to position [1293, 0]
click at [924, 774] on link "6" at bounding box center [919, 771] width 19 height 23
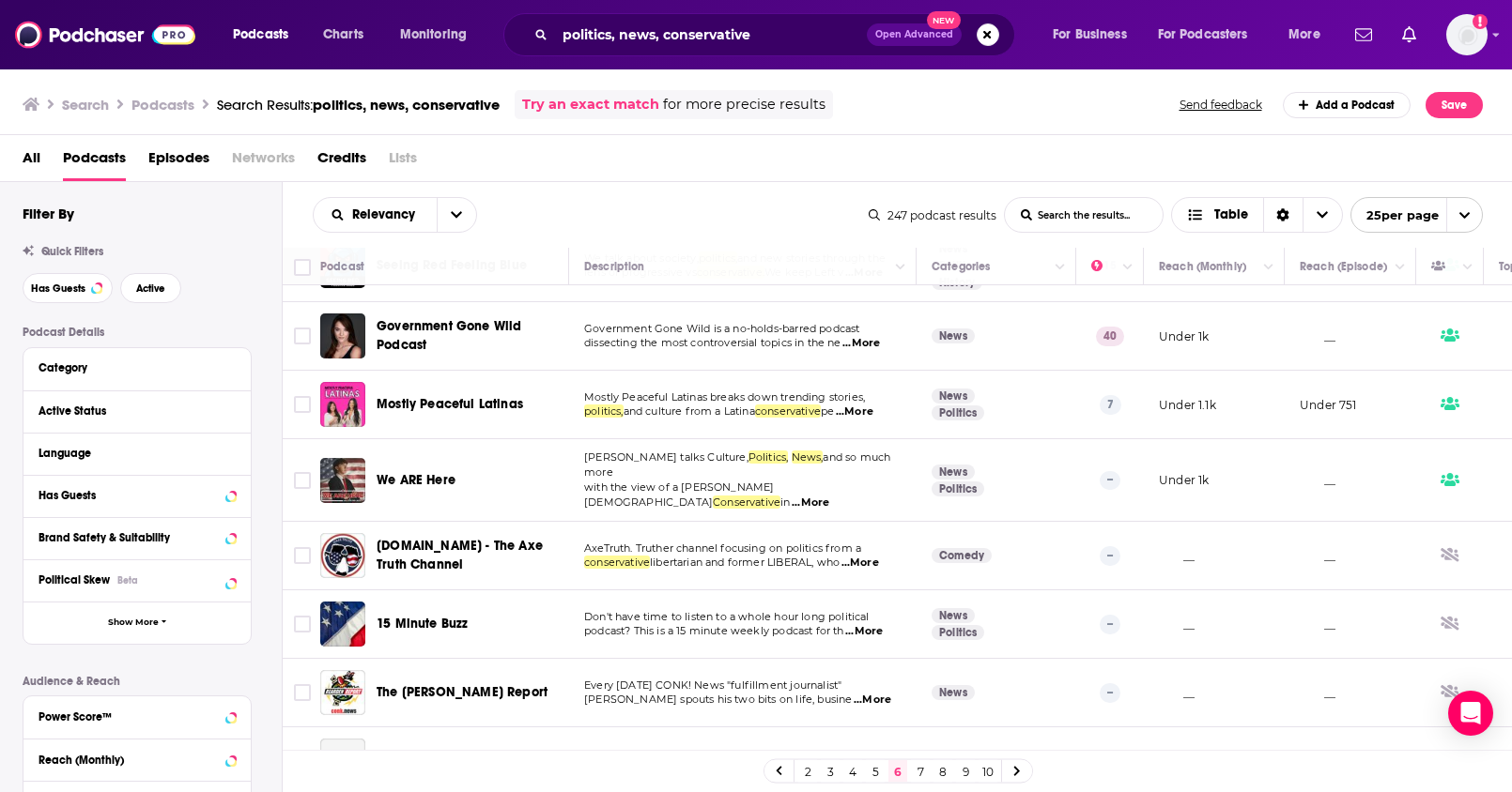
scroll to position [1285, 0]
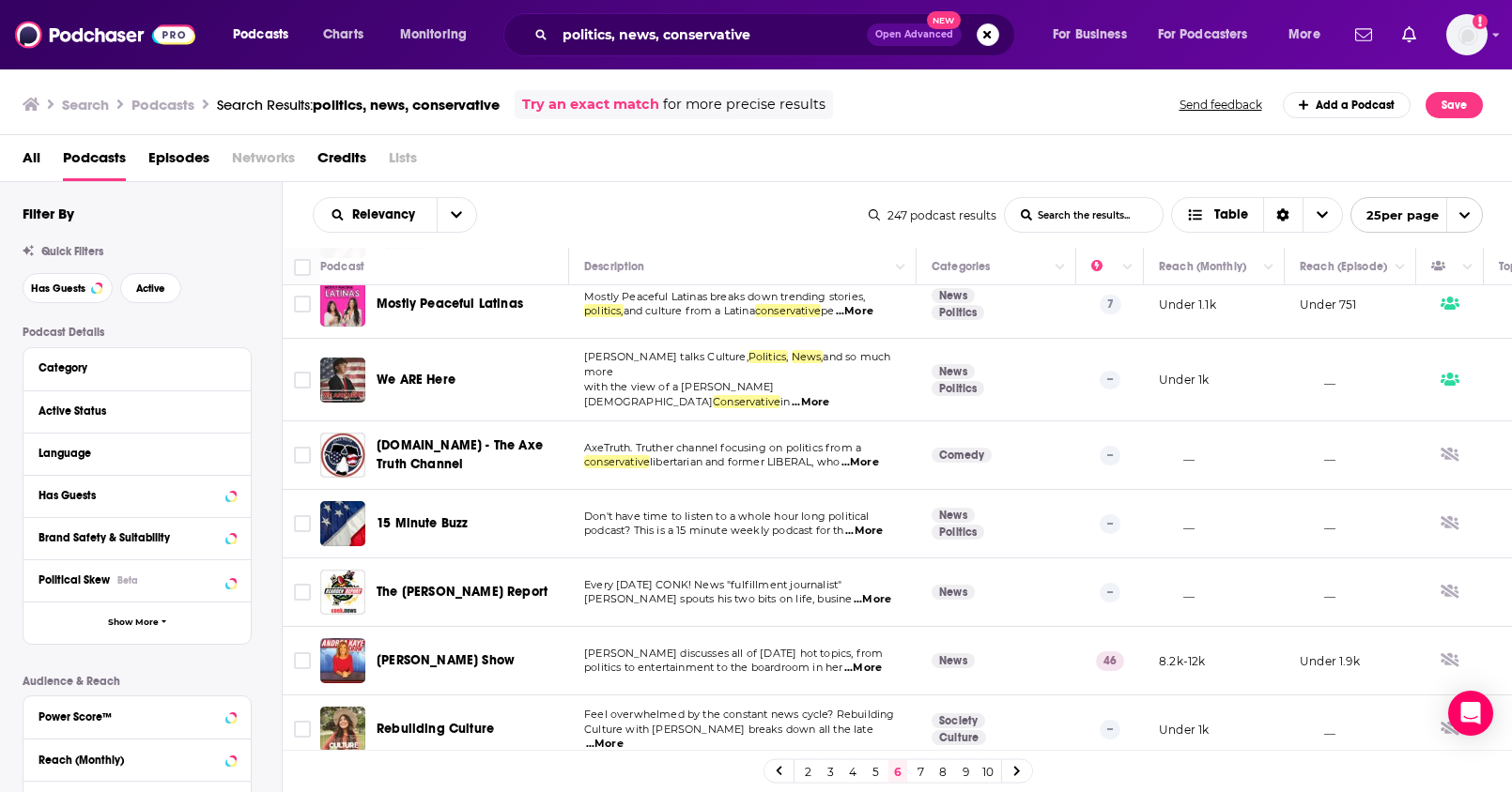
click at [922, 766] on link "7" at bounding box center [919, 771] width 19 height 23
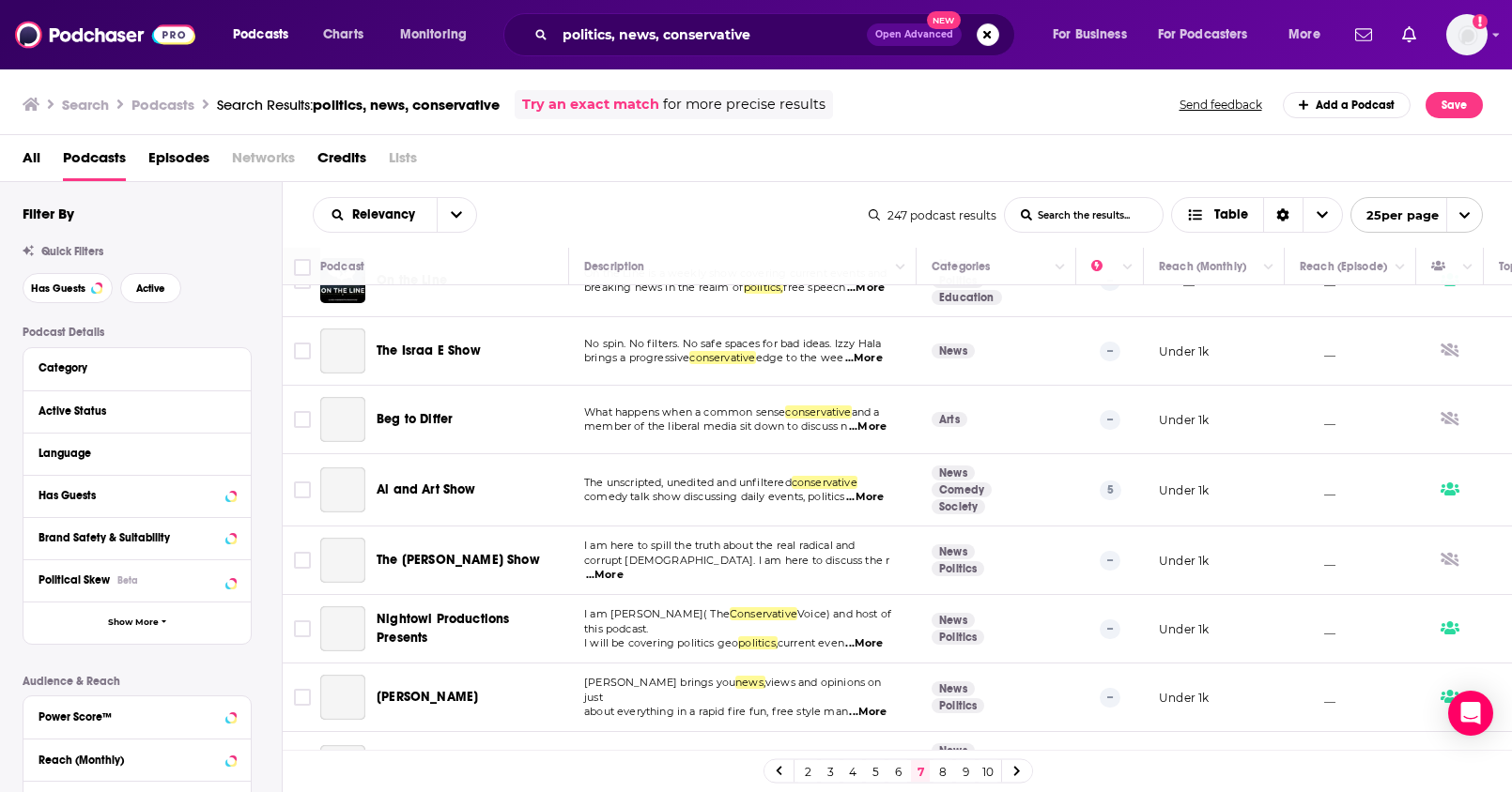
scroll to position [1289, 0]
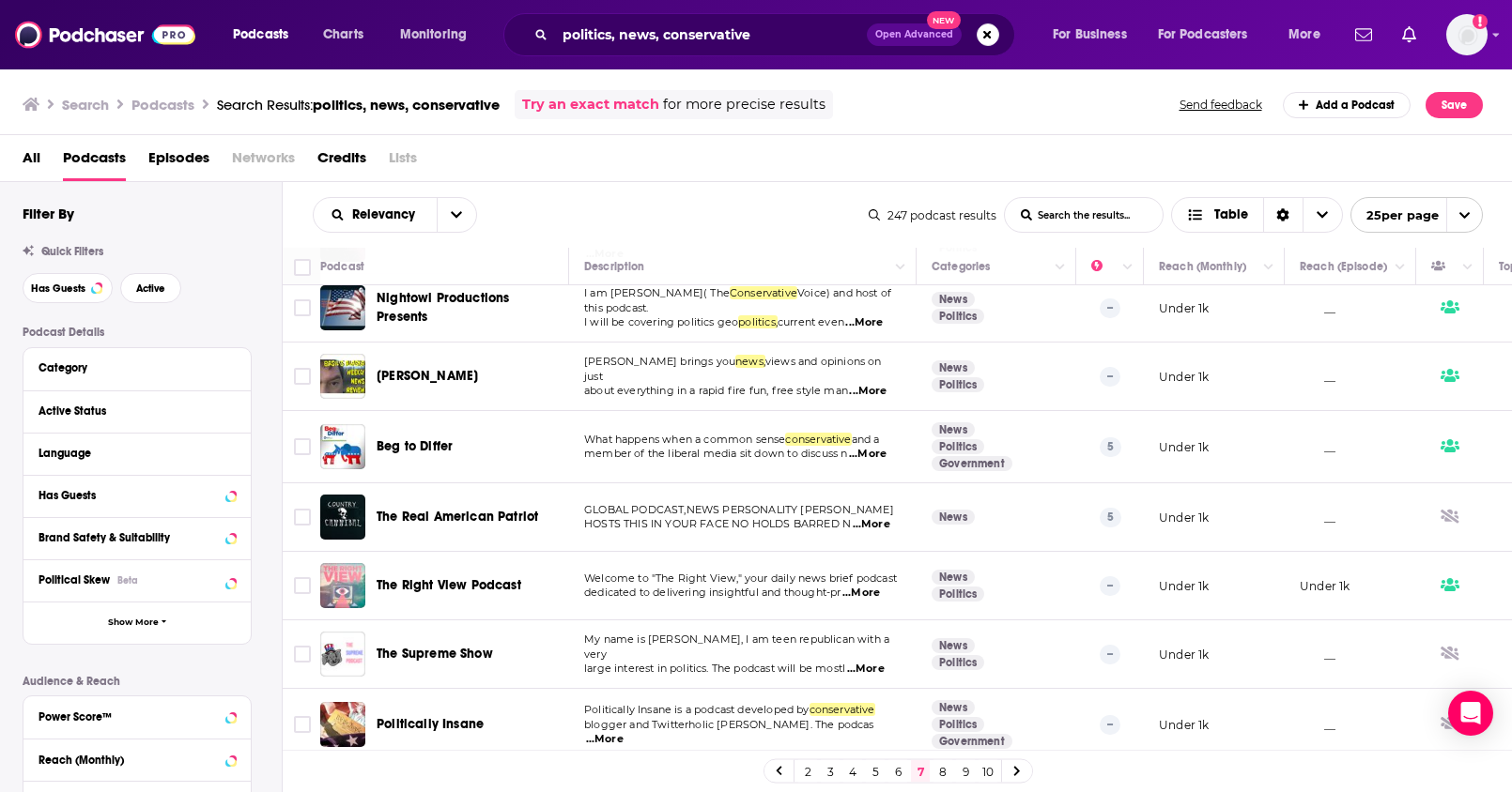
click at [947, 775] on link "8" at bounding box center [942, 771] width 19 height 23
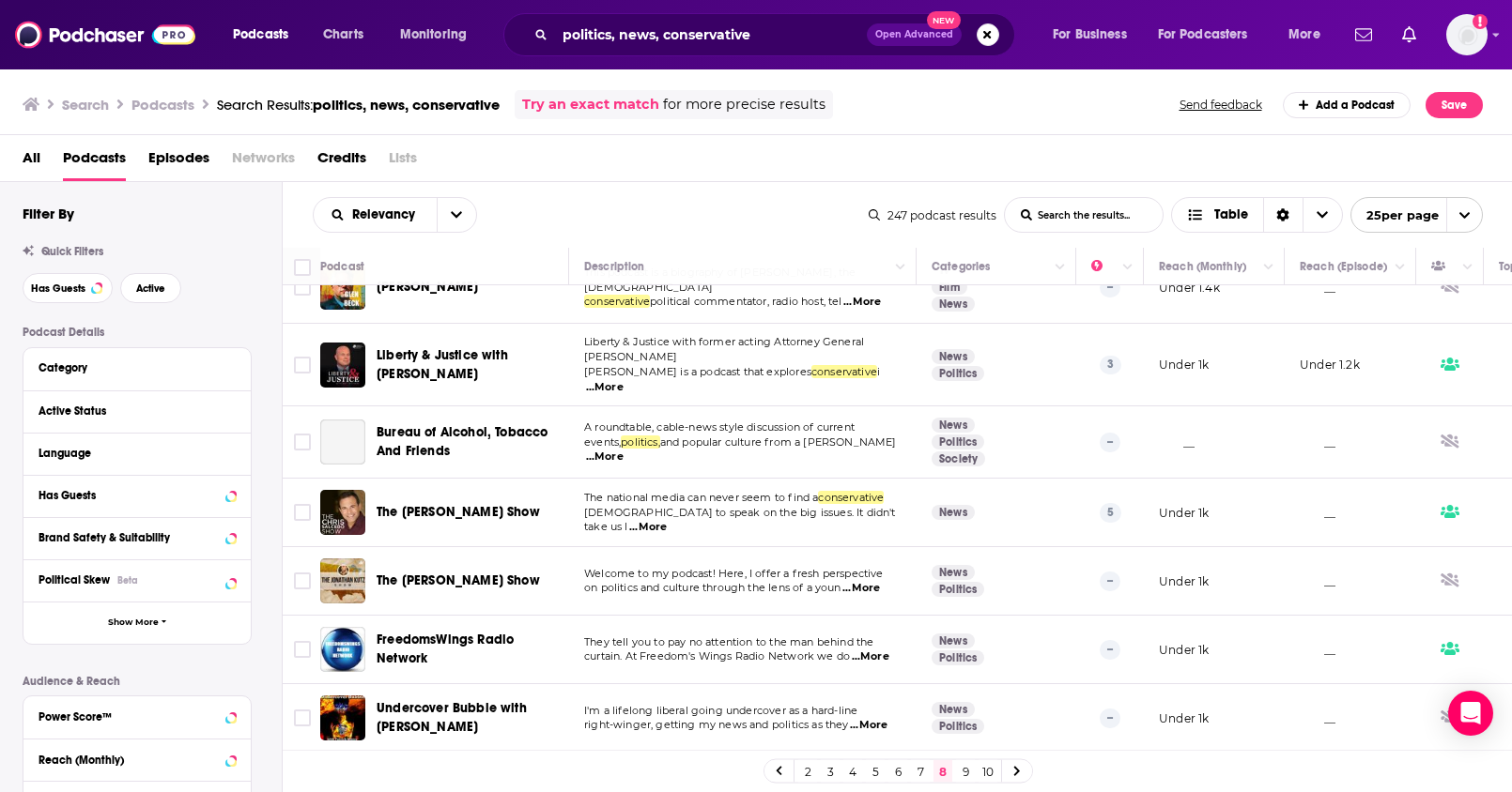
scroll to position [1289, 0]
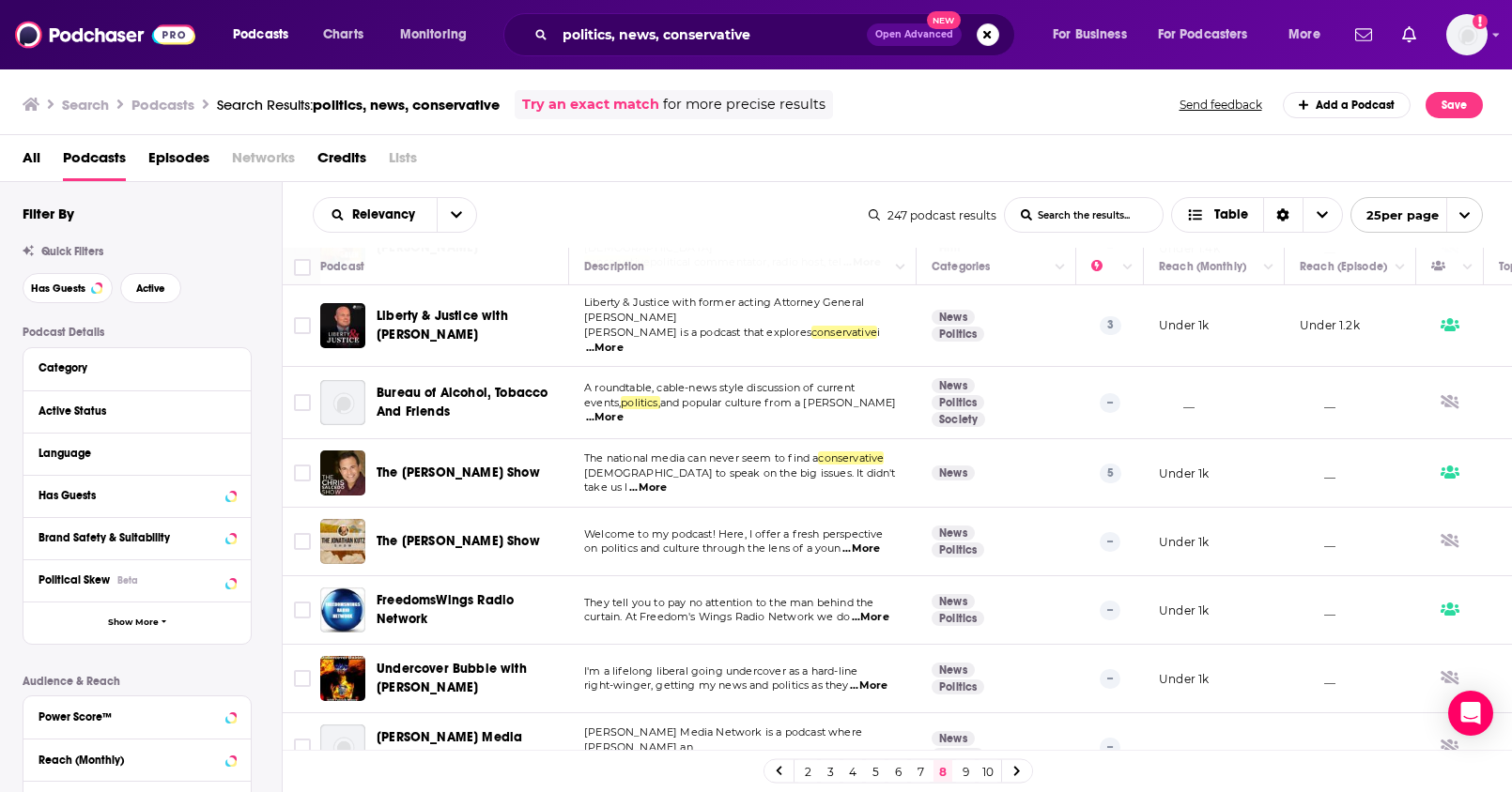
click at [967, 776] on link "9" at bounding box center [965, 771] width 19 height 23
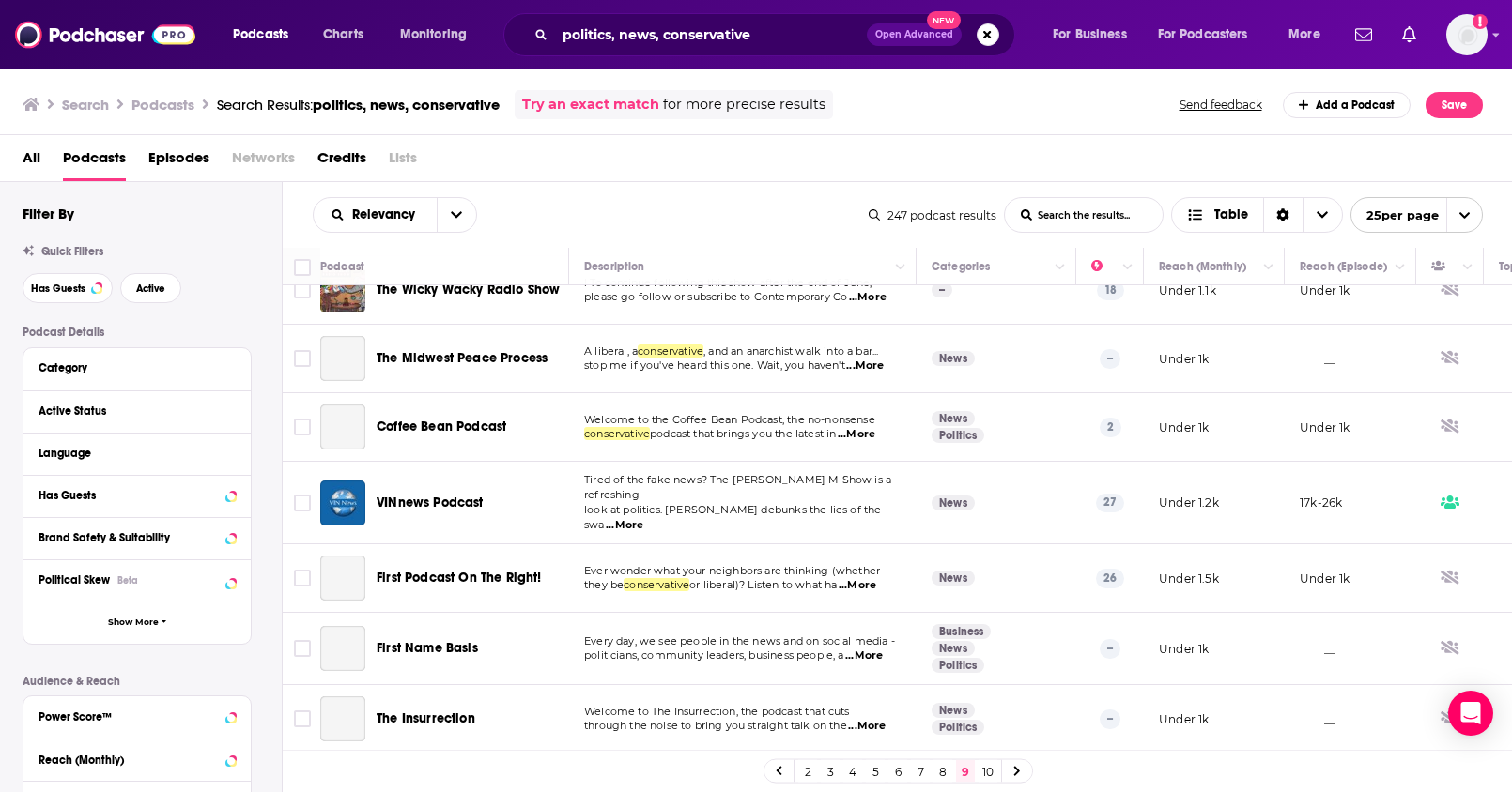
scroll to position [1289, 0]
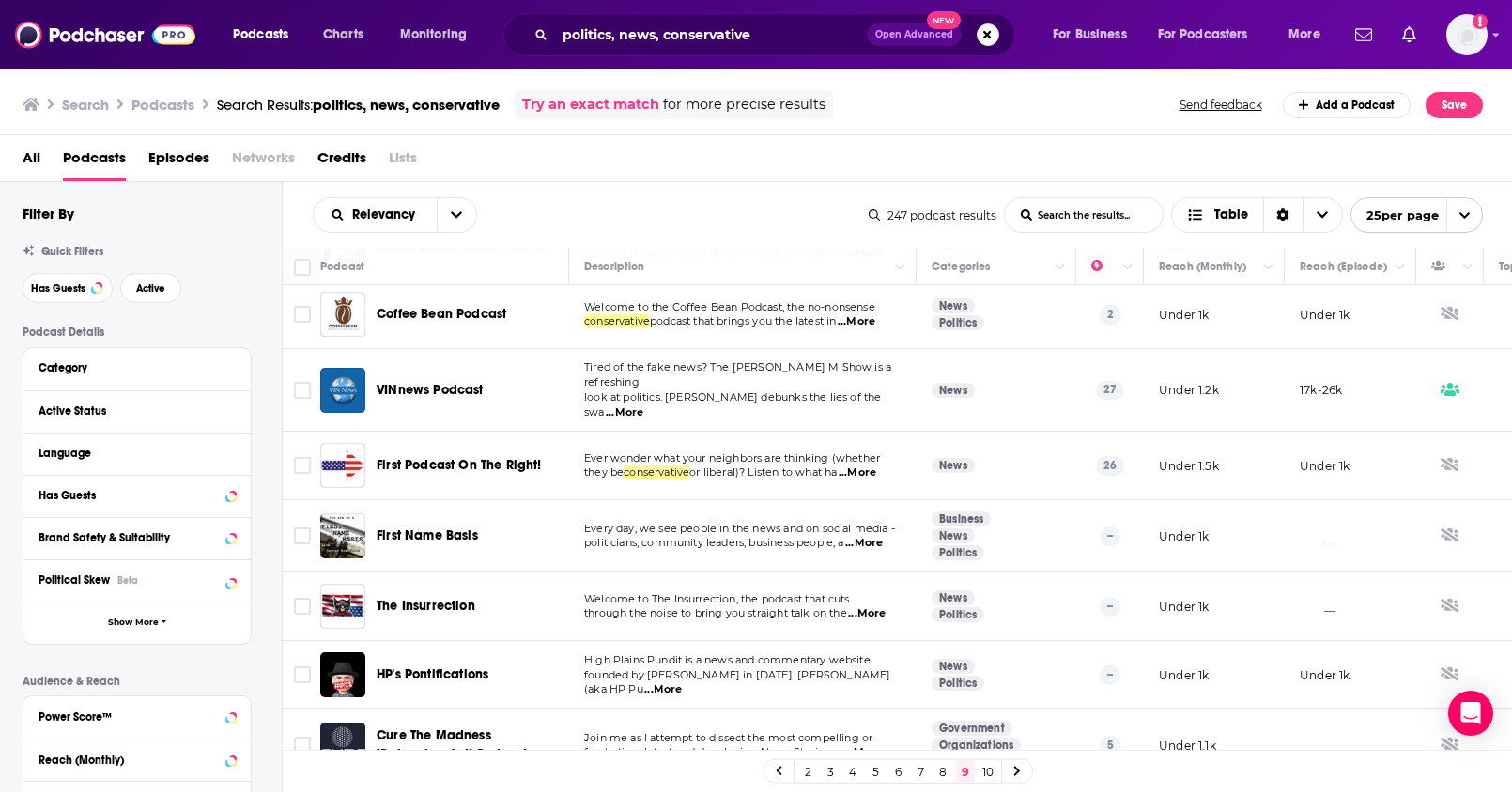
click at [992, 778] on link "10" at bounding box center [988, 771] width 19 height 23
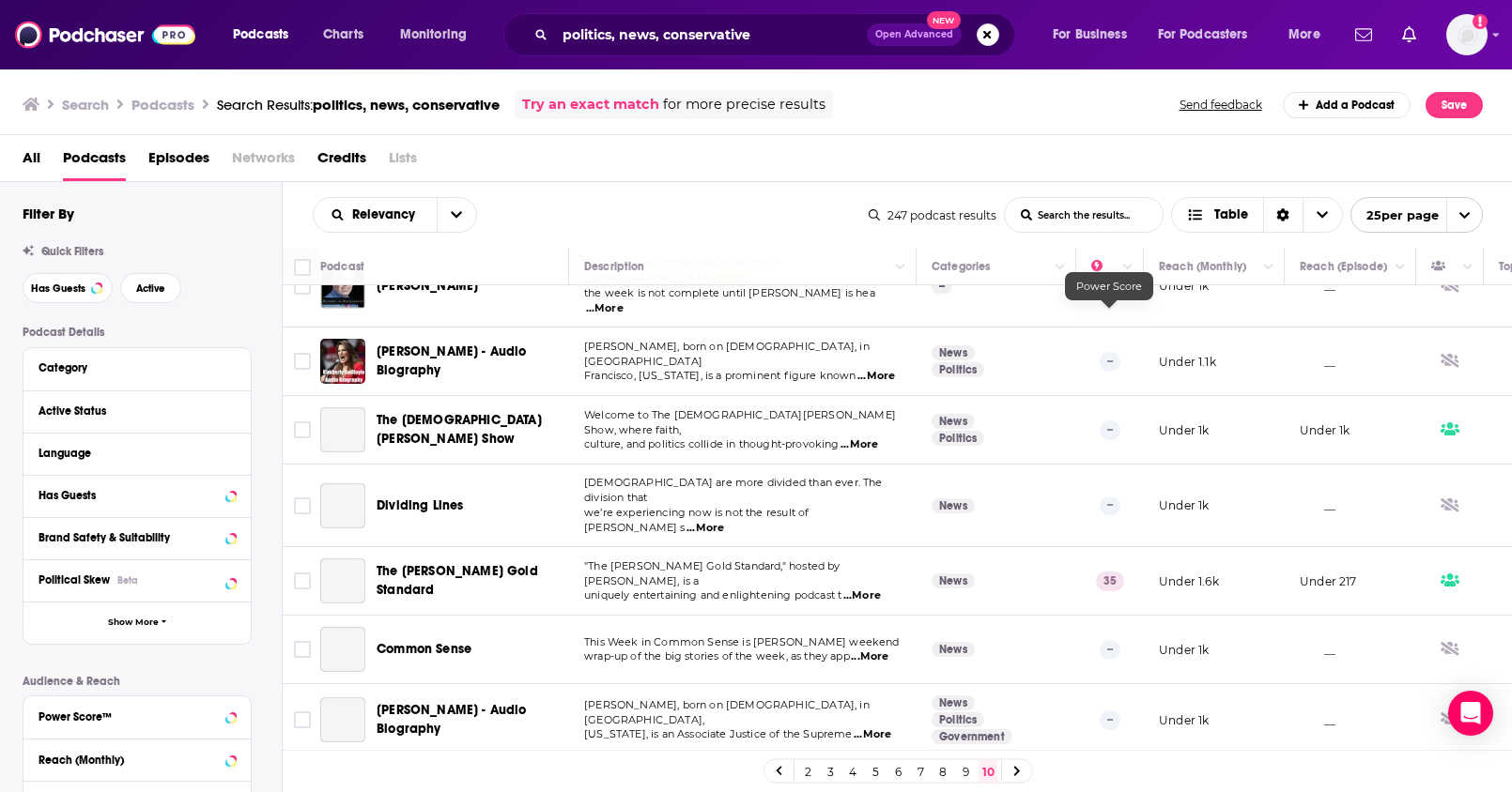
scroll to position [1072, 0]
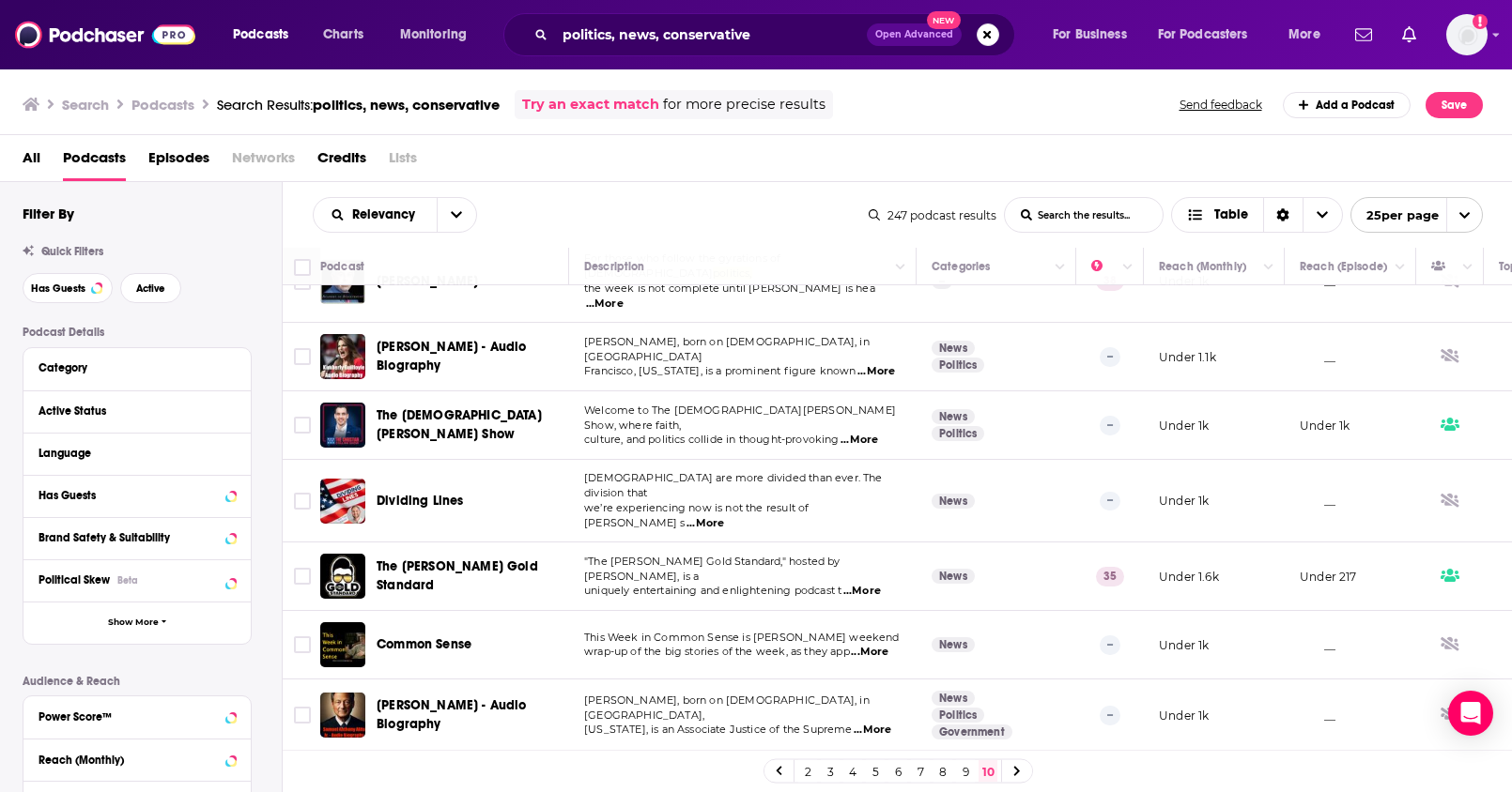
click at [1016, 776] on icon at bounding box center [1017, 771] width 8 height 11
click at [1018, 769] on icon at bounding box center [1017, 771] width 8 height 11
click at [770, 39] on input "politics, news, conservative" at bounding box center [711, 35] width 312 height 30
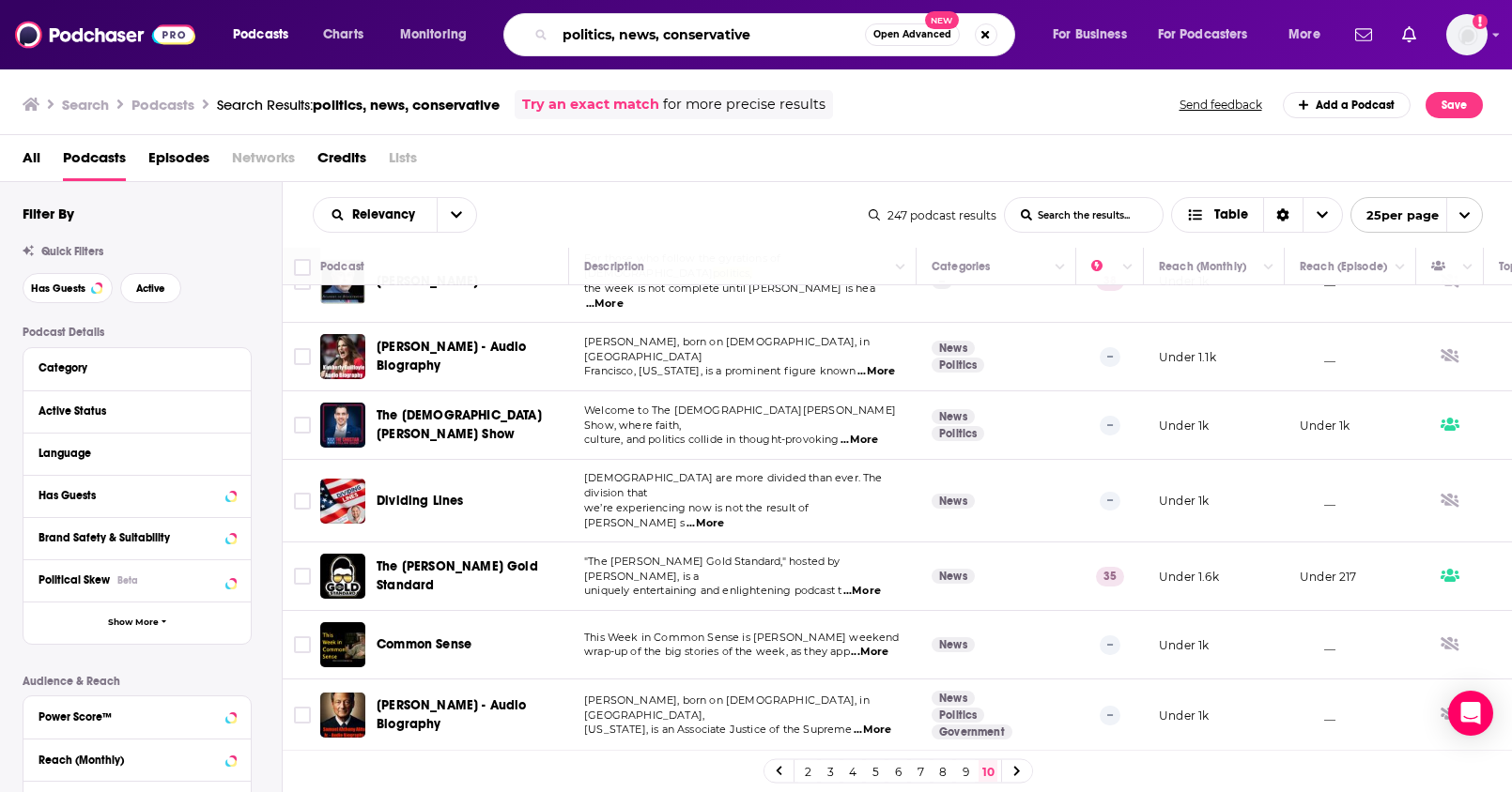
drag, startPoint x: 770, startPoint y: 39, endPoint x: 656, endPoint y: 39, distance: 114.0
click at [656, 39] on input "politics, news, conservative" at bounding box center [710, 35] width 310 height 30
type input "politics, news"
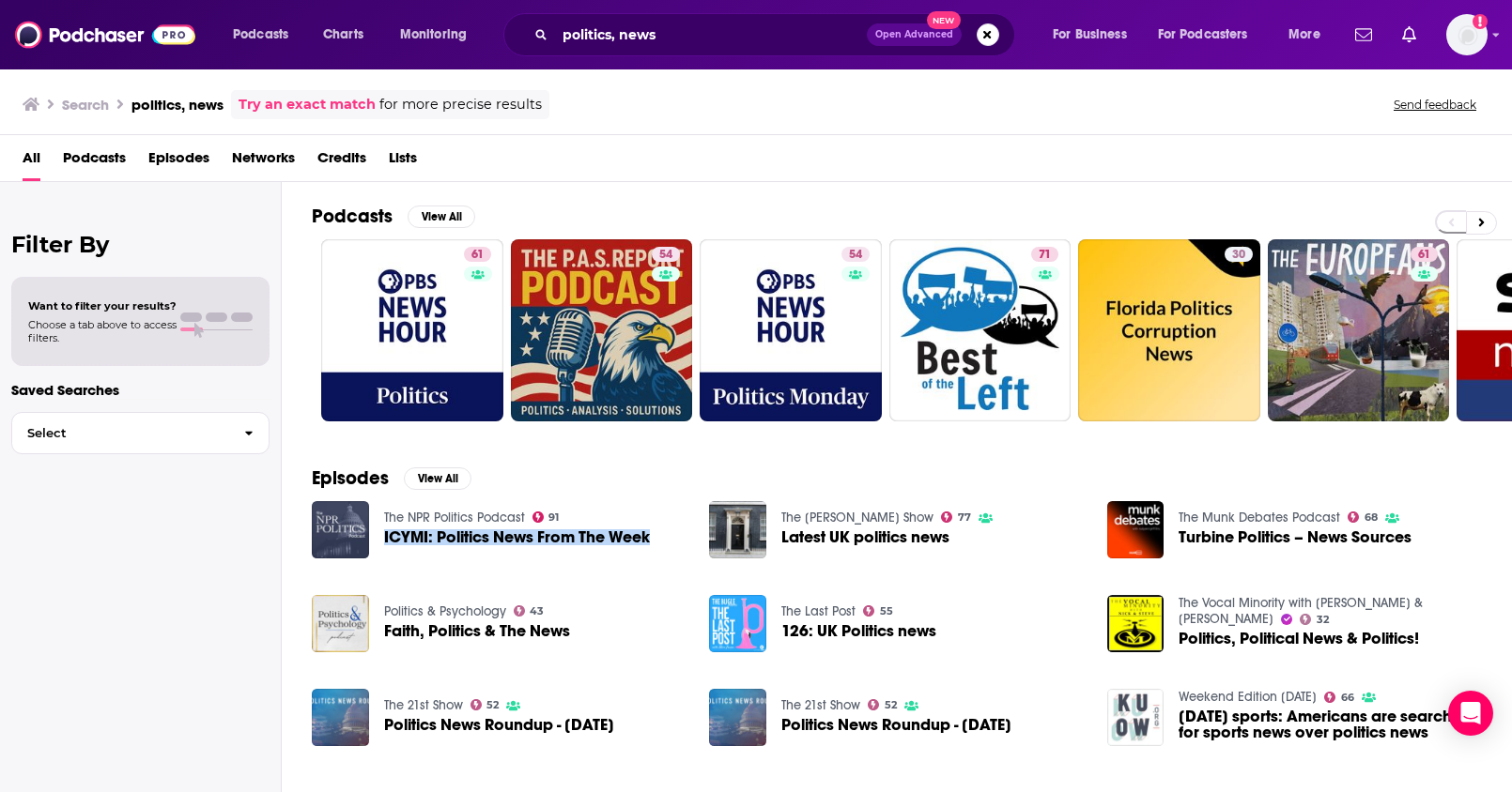
click at [102, 155] on span "Podcasts" at bounding box center [95, 161] width 63 height 39
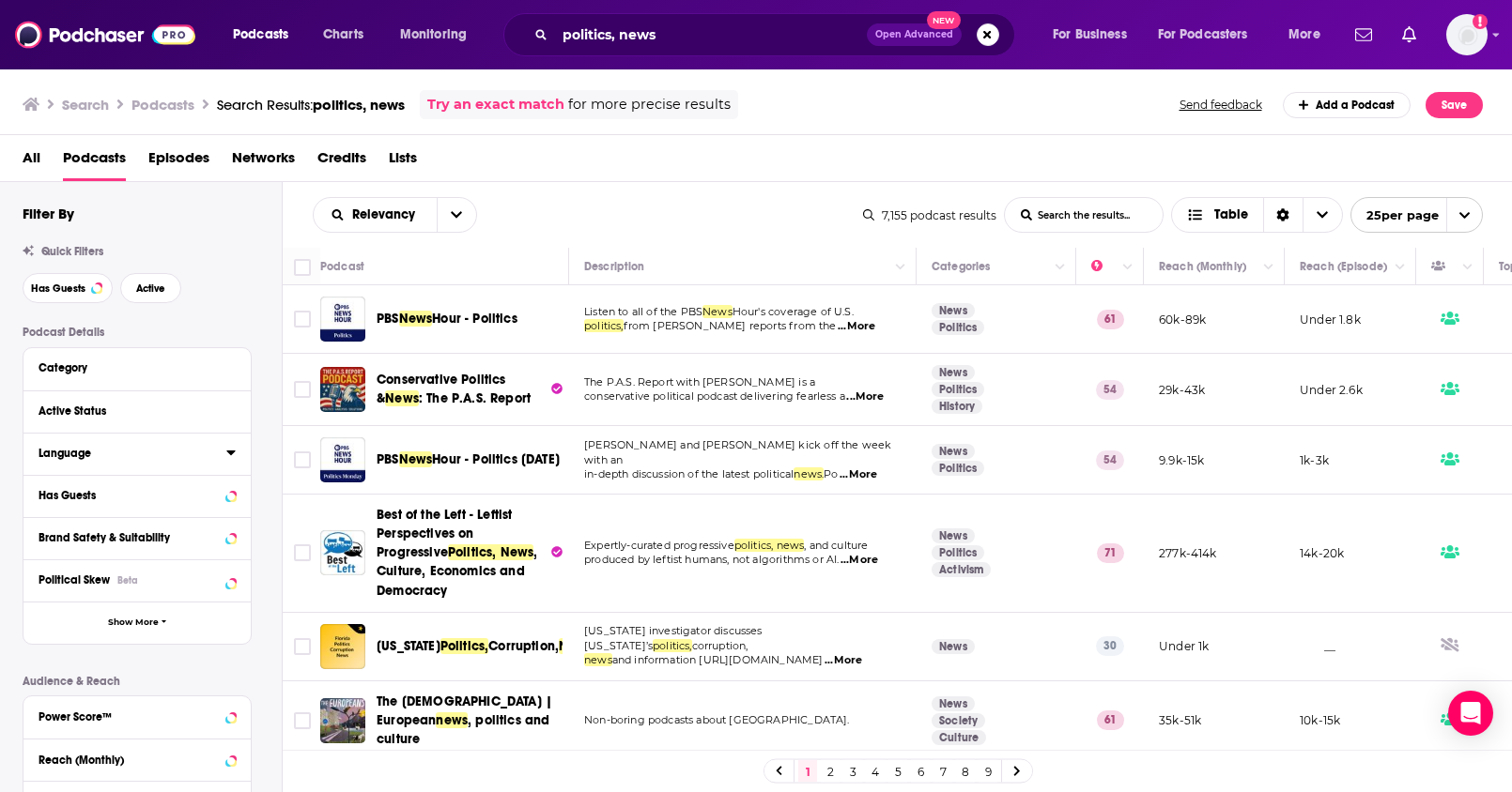
click at [226, 456] on icon at bounding box center [231, 452] width 10 height 15
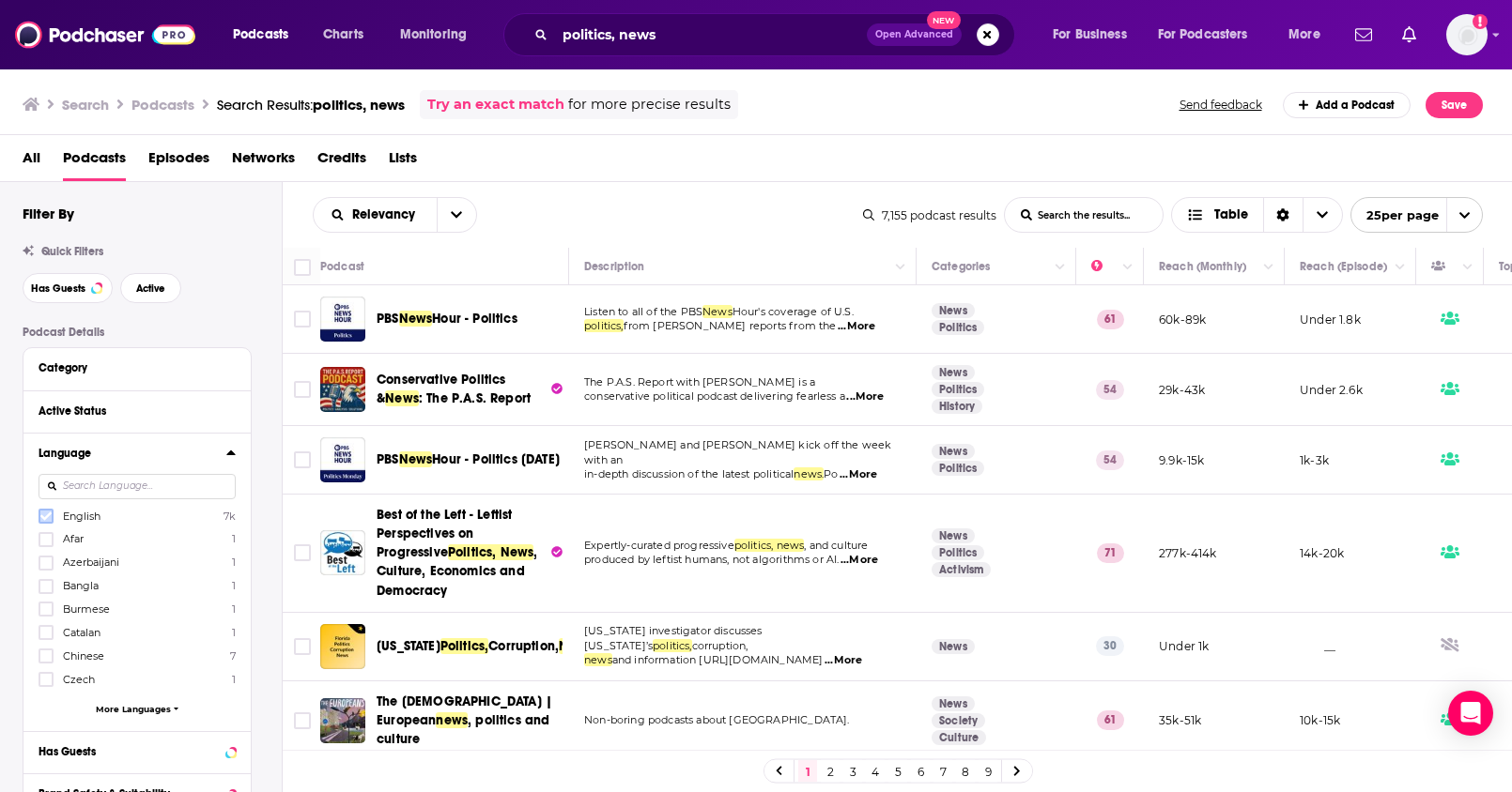
click at [45, 513] on icon at bounding box center [45, 515] width 11 height 11
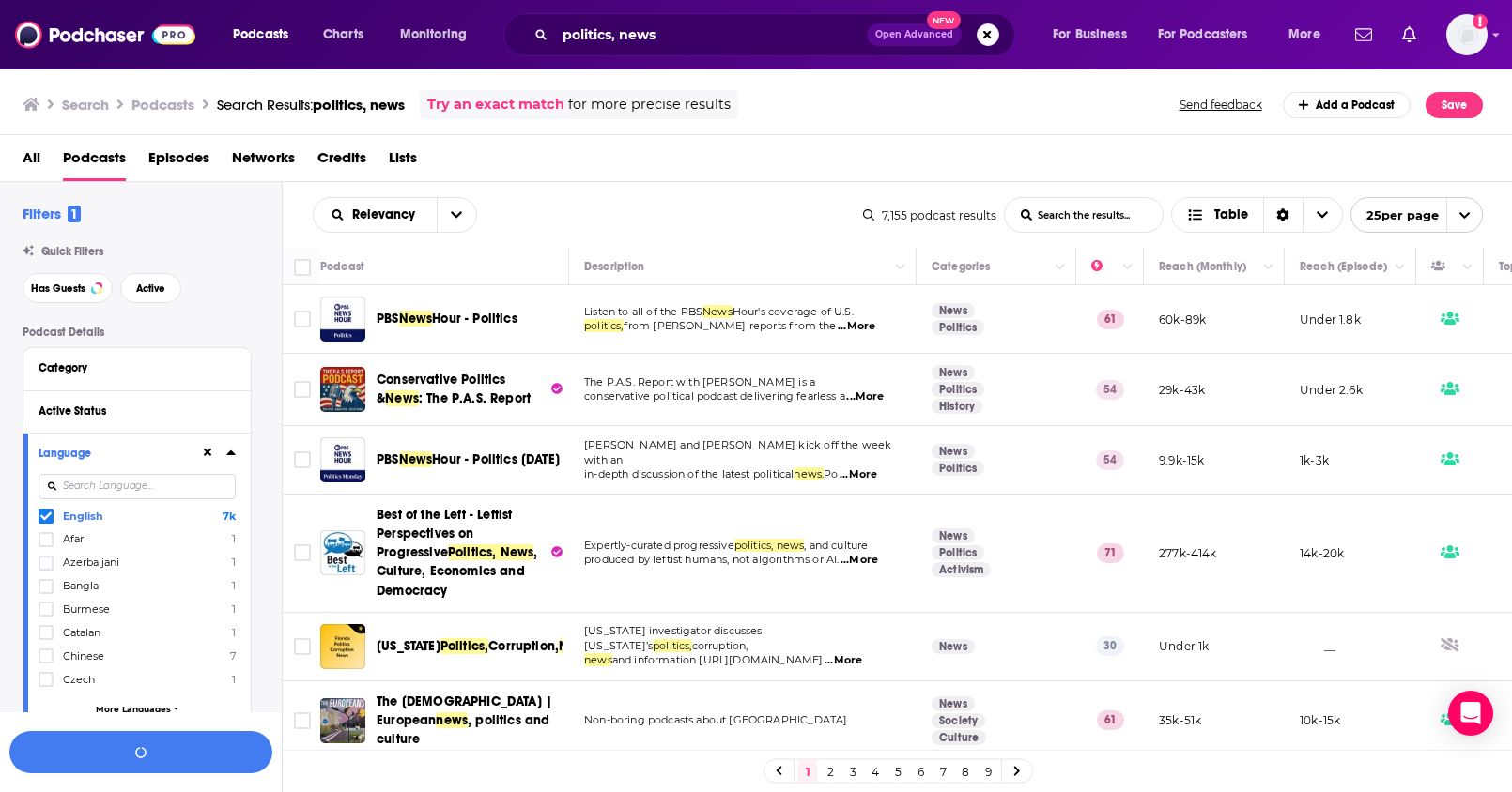
click at [230, 453] on icon at bounding box center [230, 452] width 9 height 5
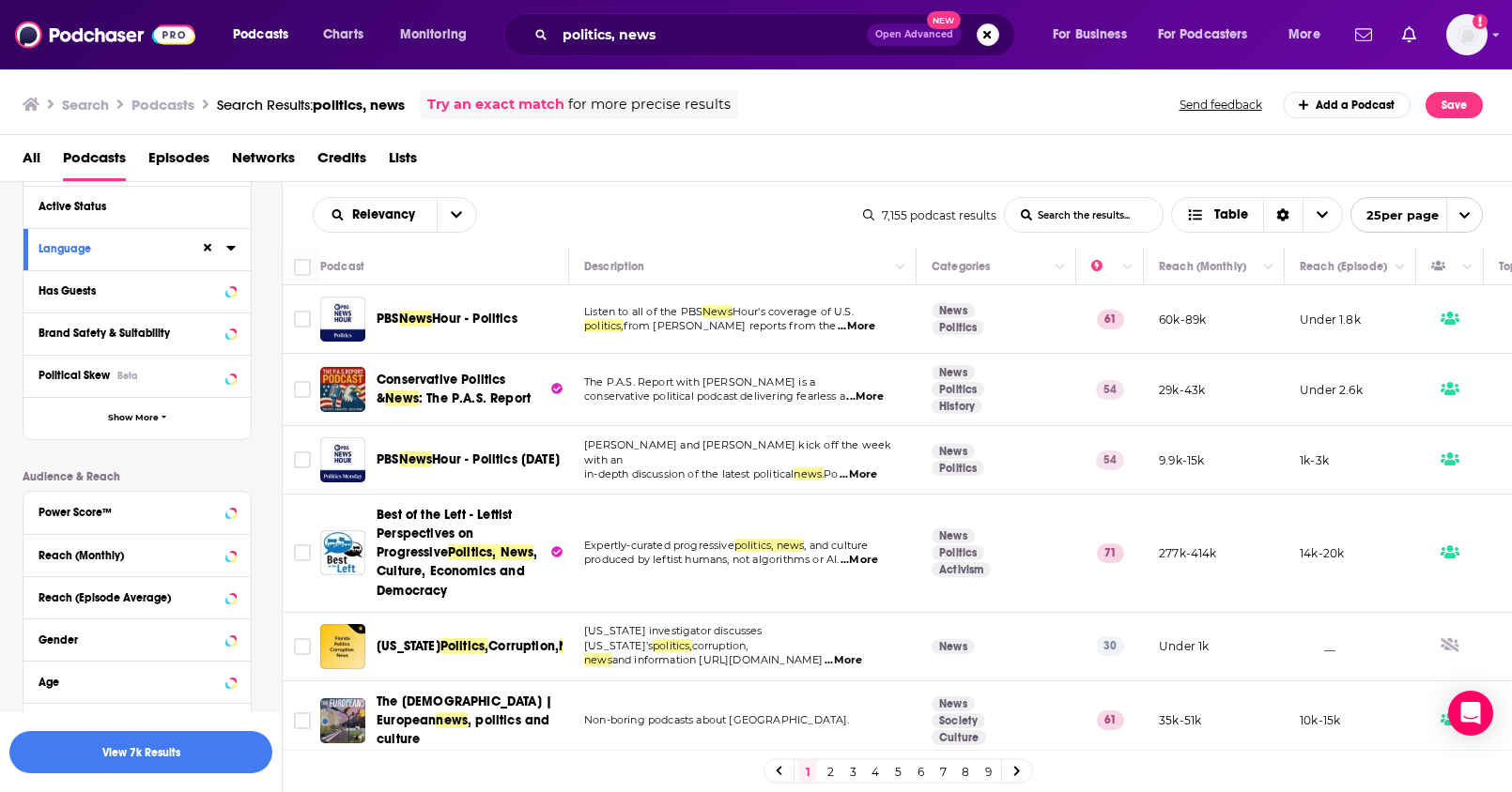
scroll to position [227, 0]
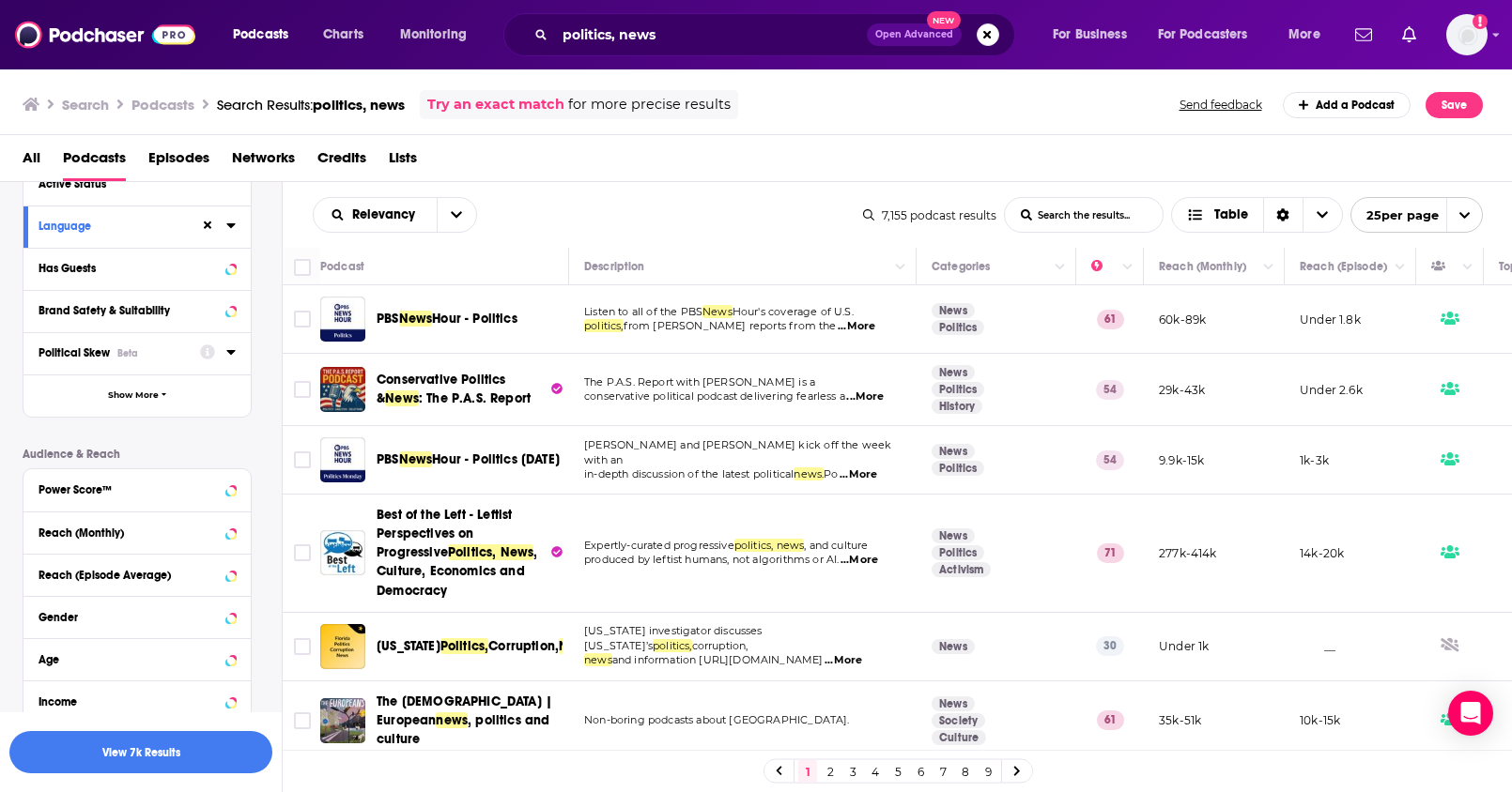
click at [160, 356] on div "Political Skew Beta" at bounding box center [113, 353] width 149 height 13
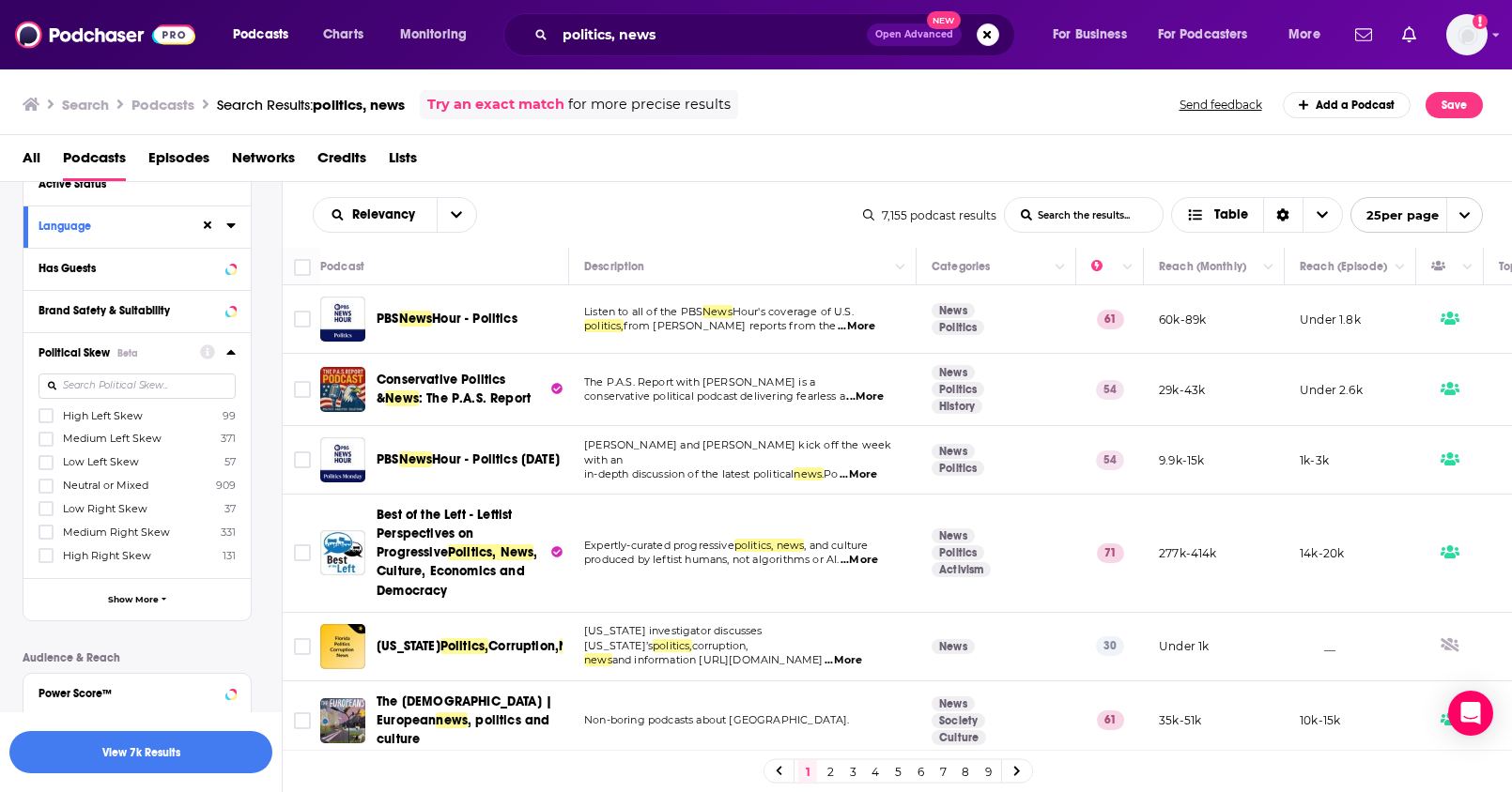
click at [47, 513] on icon at bounding box center [45, 509] width 11 height 11
click at [47, 524] on label at bounding box center [45, 531] width 15 height 15
click at [46, 544] on div "Low Right Skew 37 Medium Right Skew 331 High Left Skew 99 Medium Left Skew 371 …" at bounding box center [137, 486] width 198 height 156
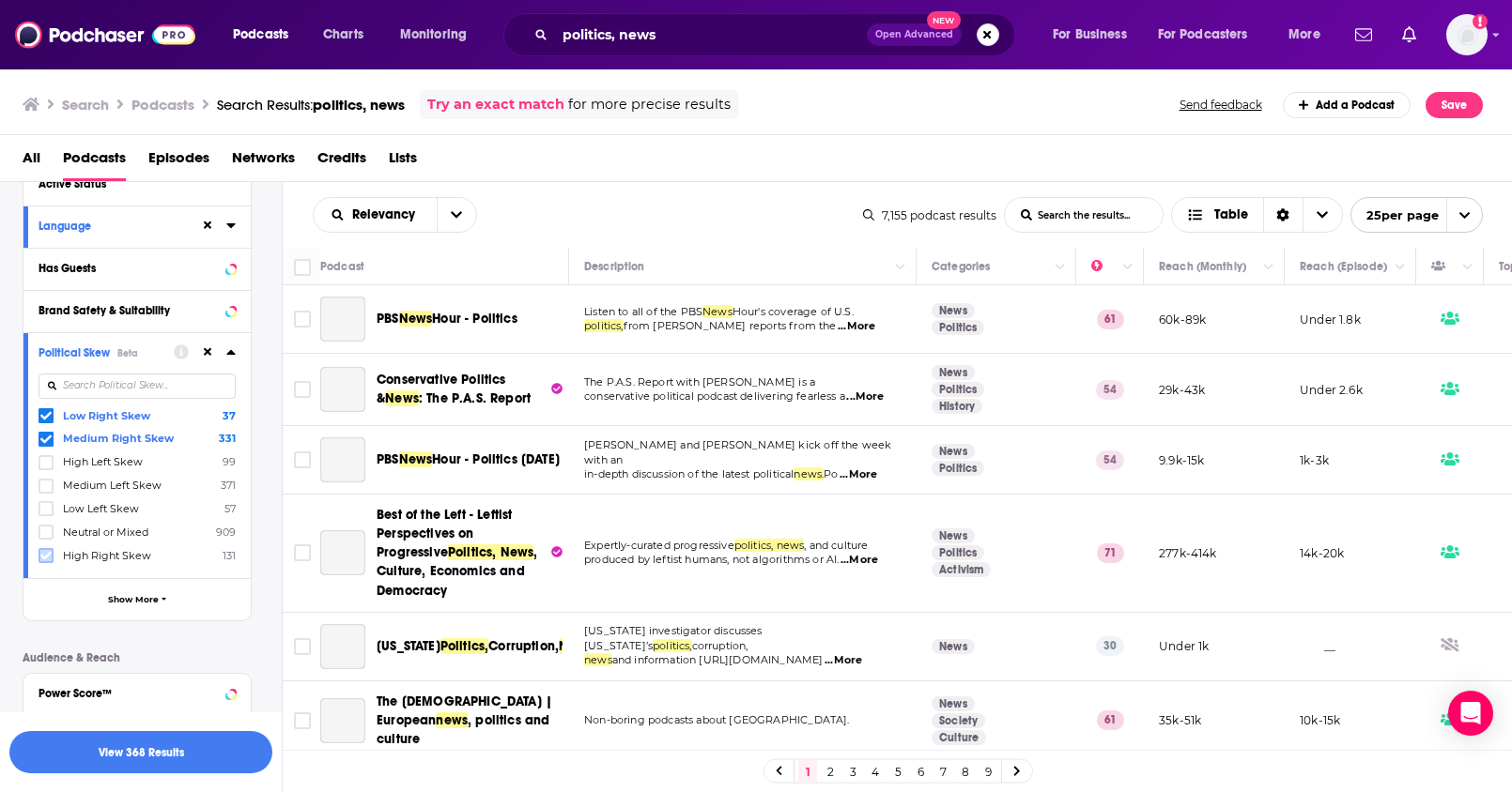
click at [45, 551] on icon at bounding box center [45, 555] width 11 height 11
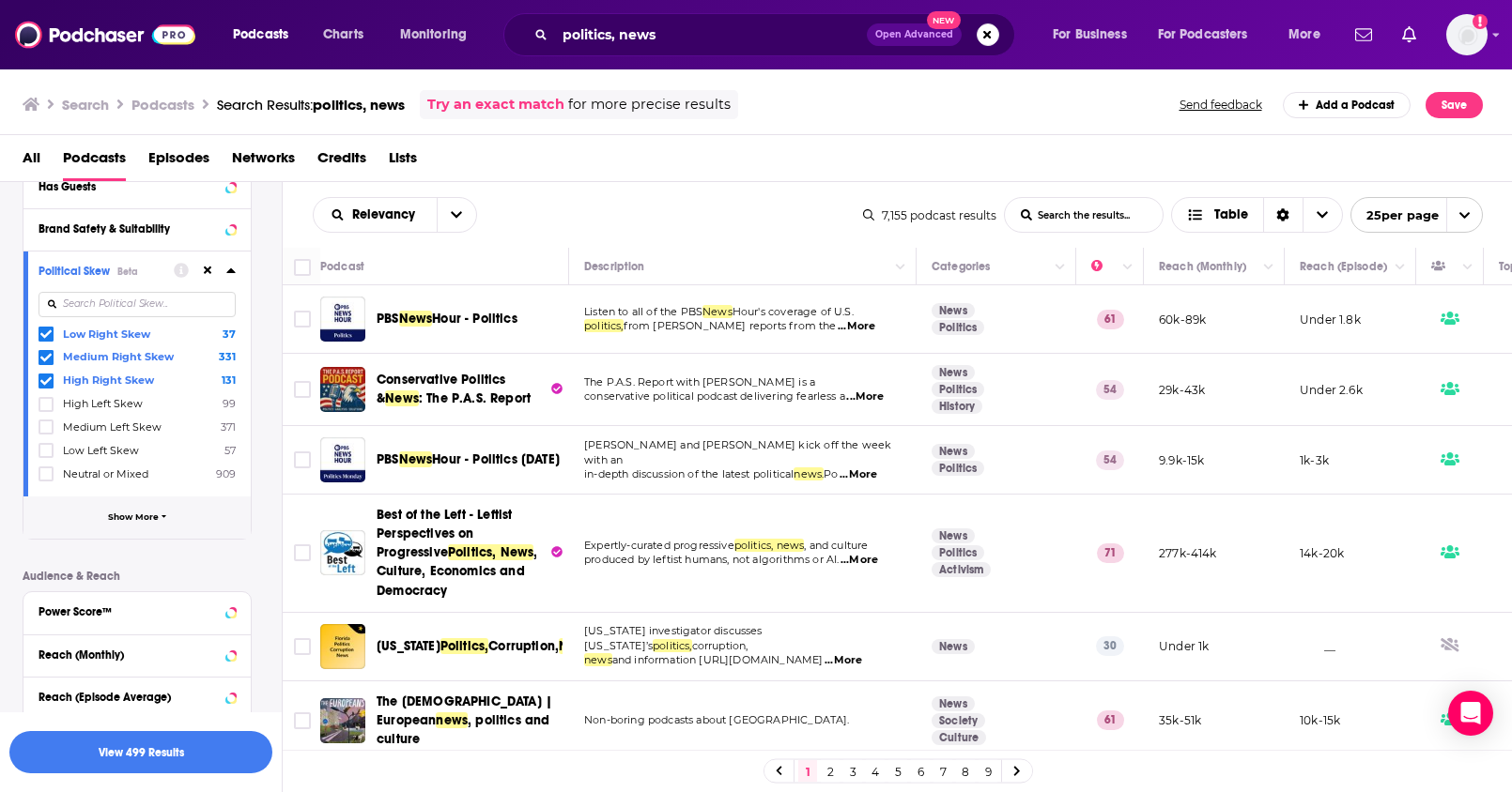
scroll to position [304, 0]
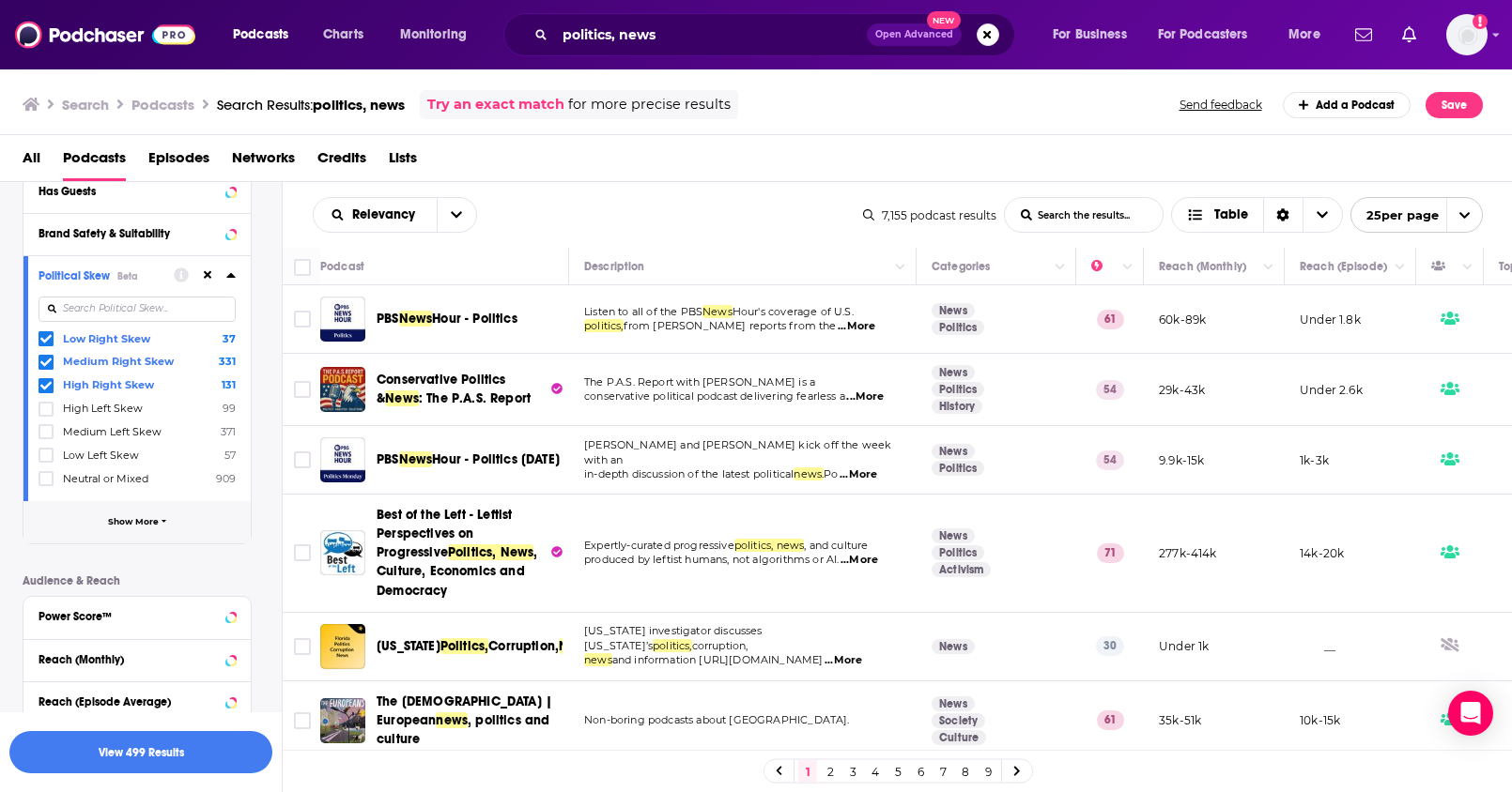
click at [169, 519] on button "Show More" at bounding box center [137, 522] width 227 height 42
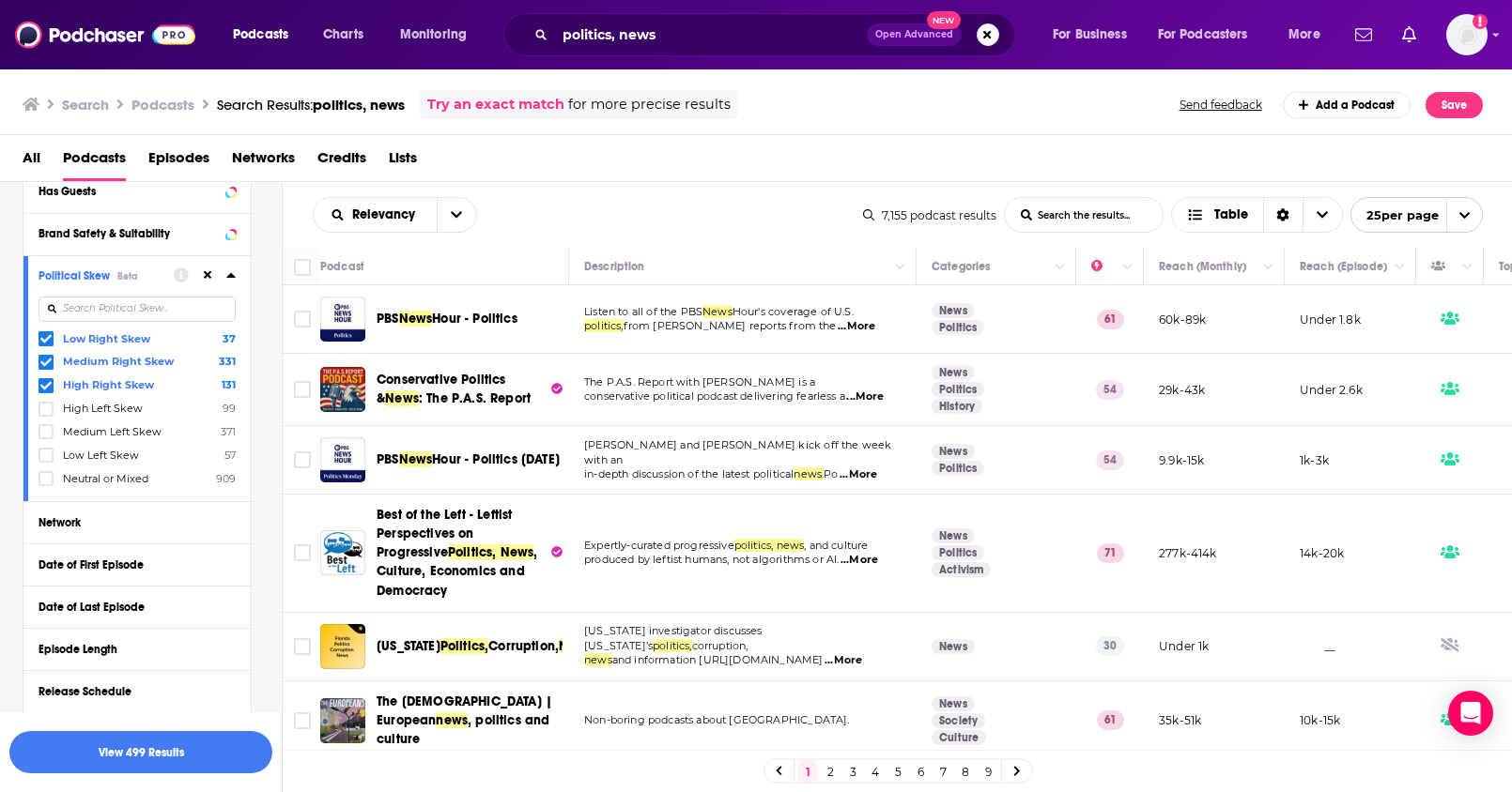
click at [230, 277] on icon at bounding box center [230, 276] width 9 height 5
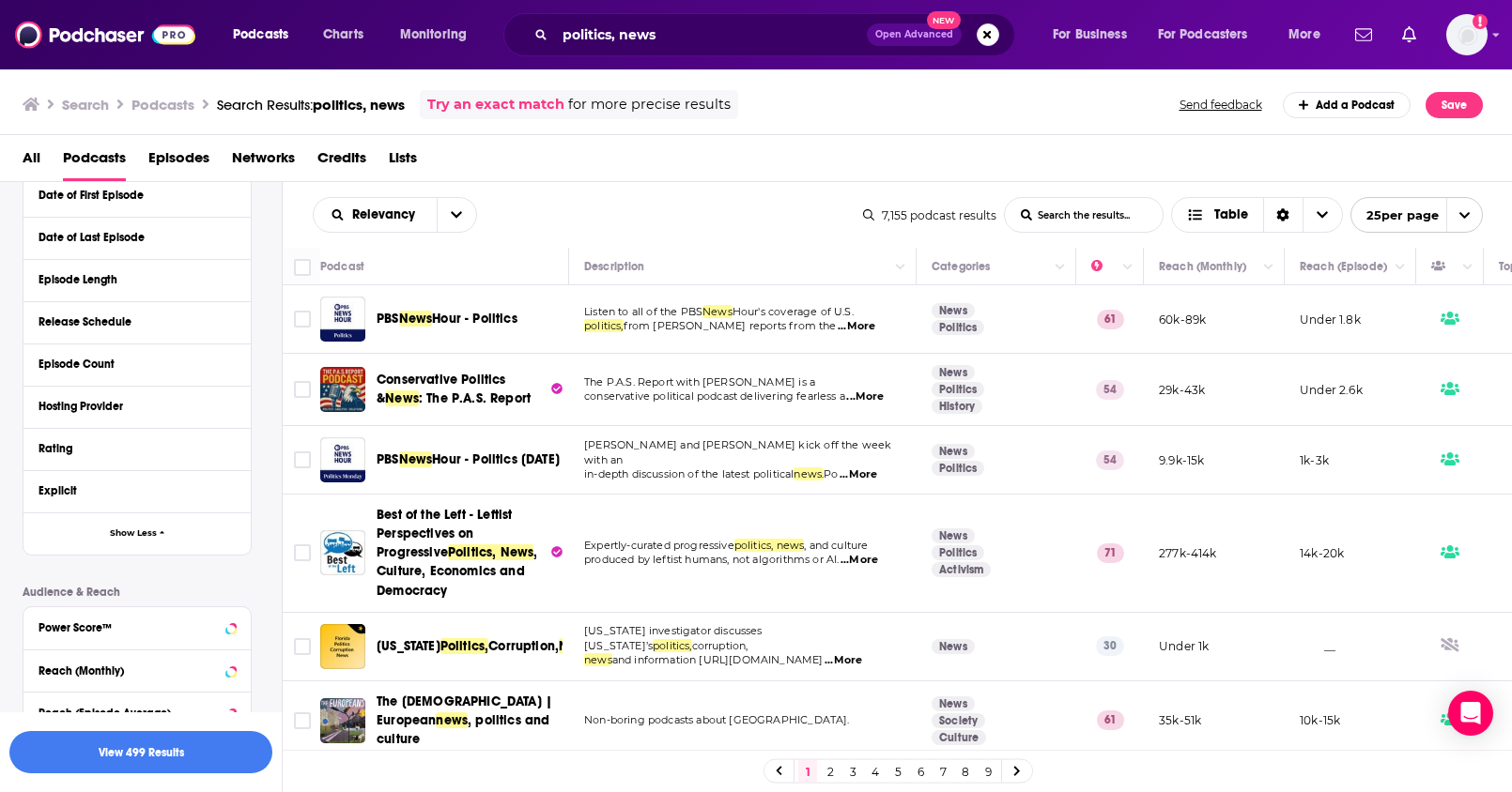
scroll to position [574, 0]
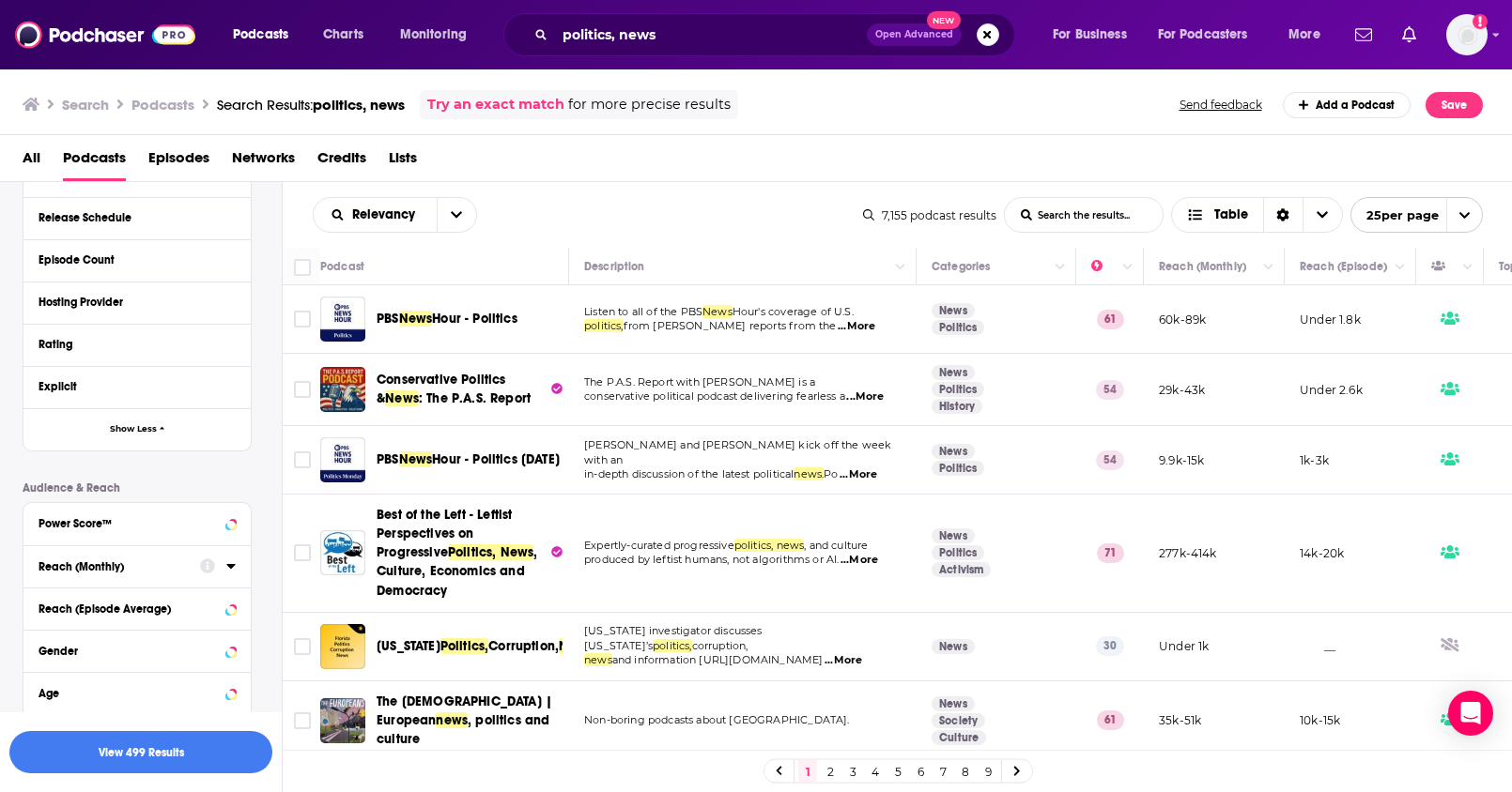
click at [97, 567] on div "Reach (Monthly)" at bounding box center [113, 567] width 149 height 13
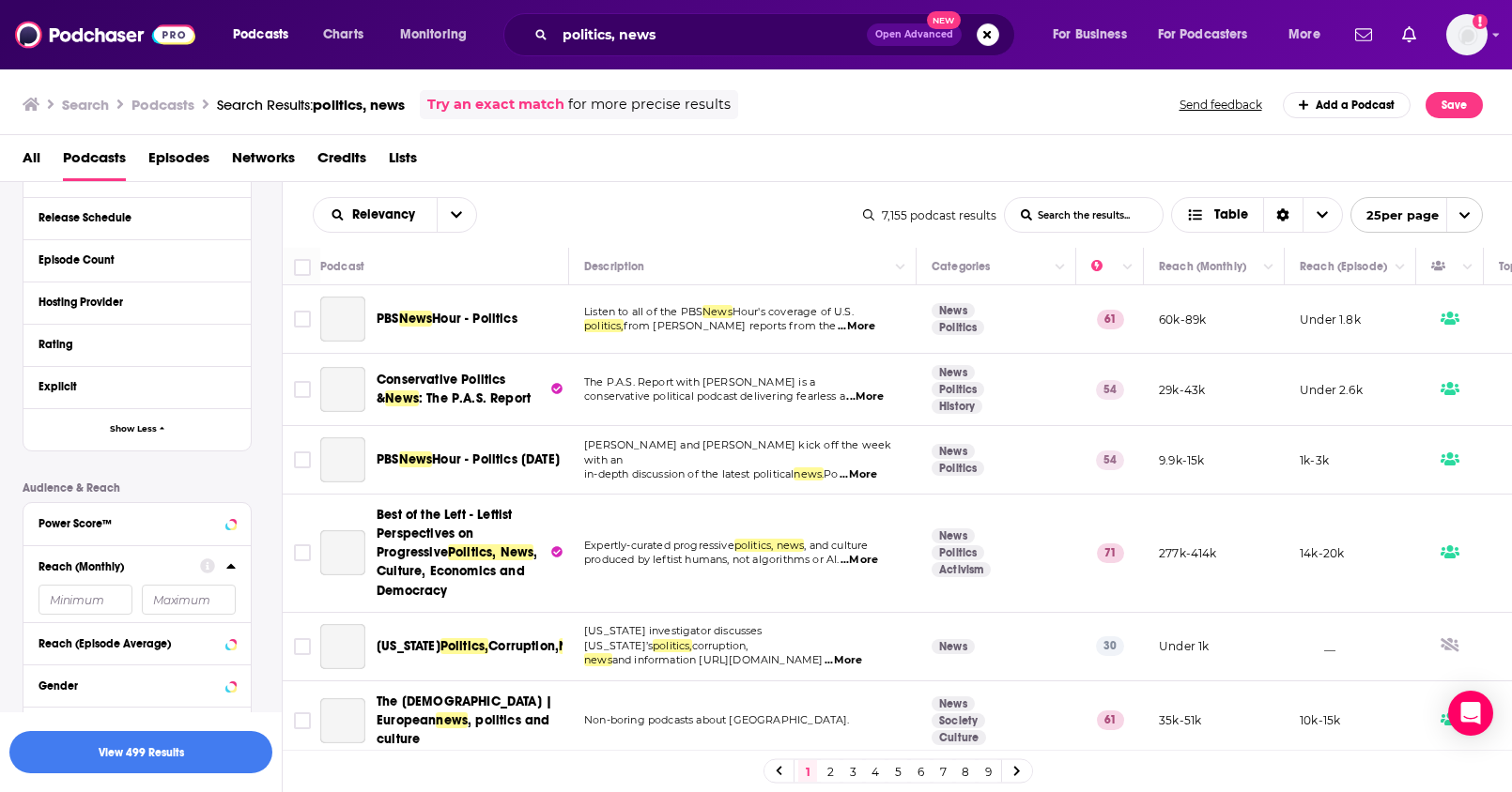
click at [81, 599] on input "number" at bounding box center [85, 599] width 94 height 30
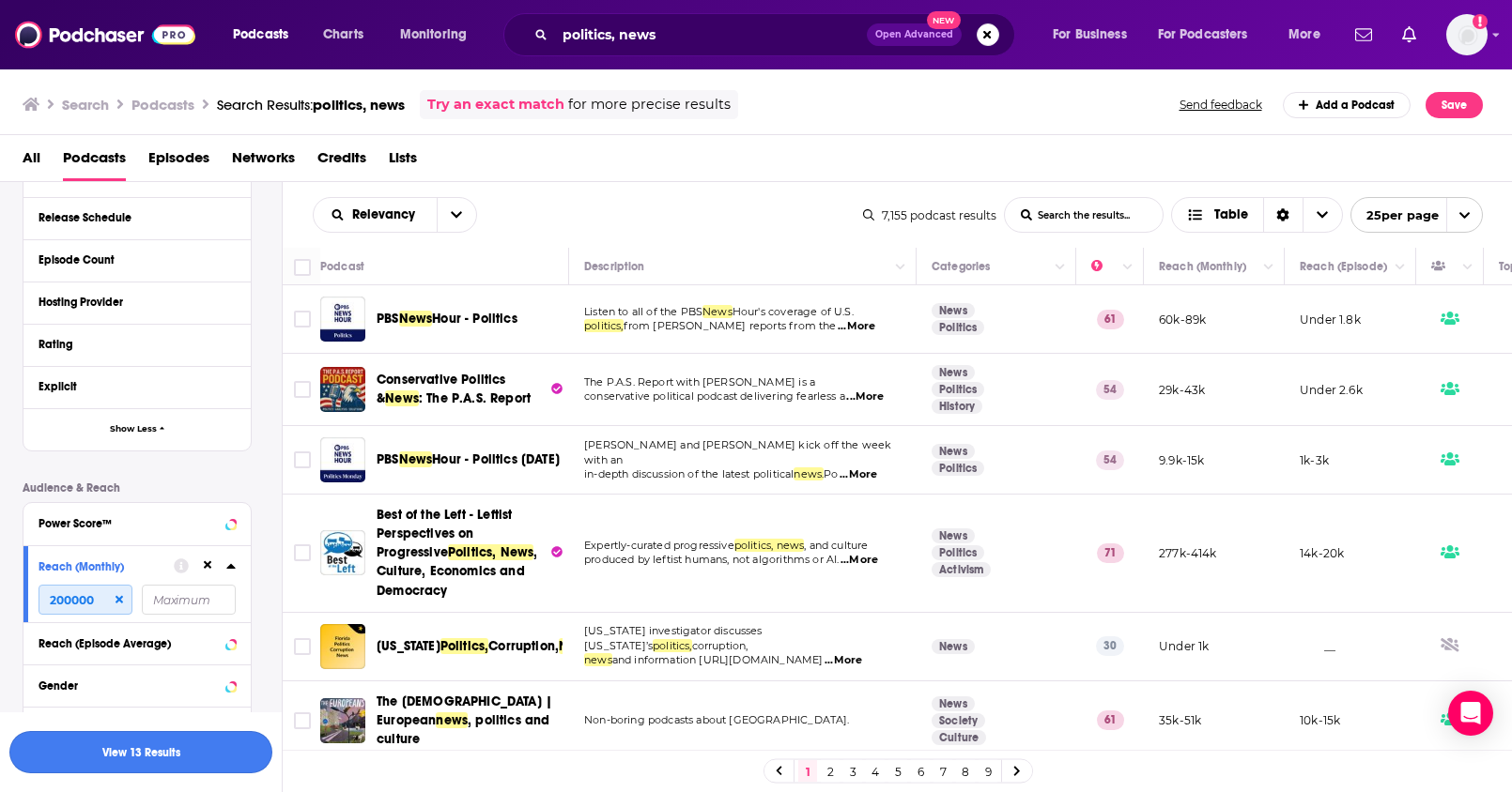
type input "200000"
click at [136, 758] on button "View 13 Results" at bounding box center [141, 752] width 263 height 42
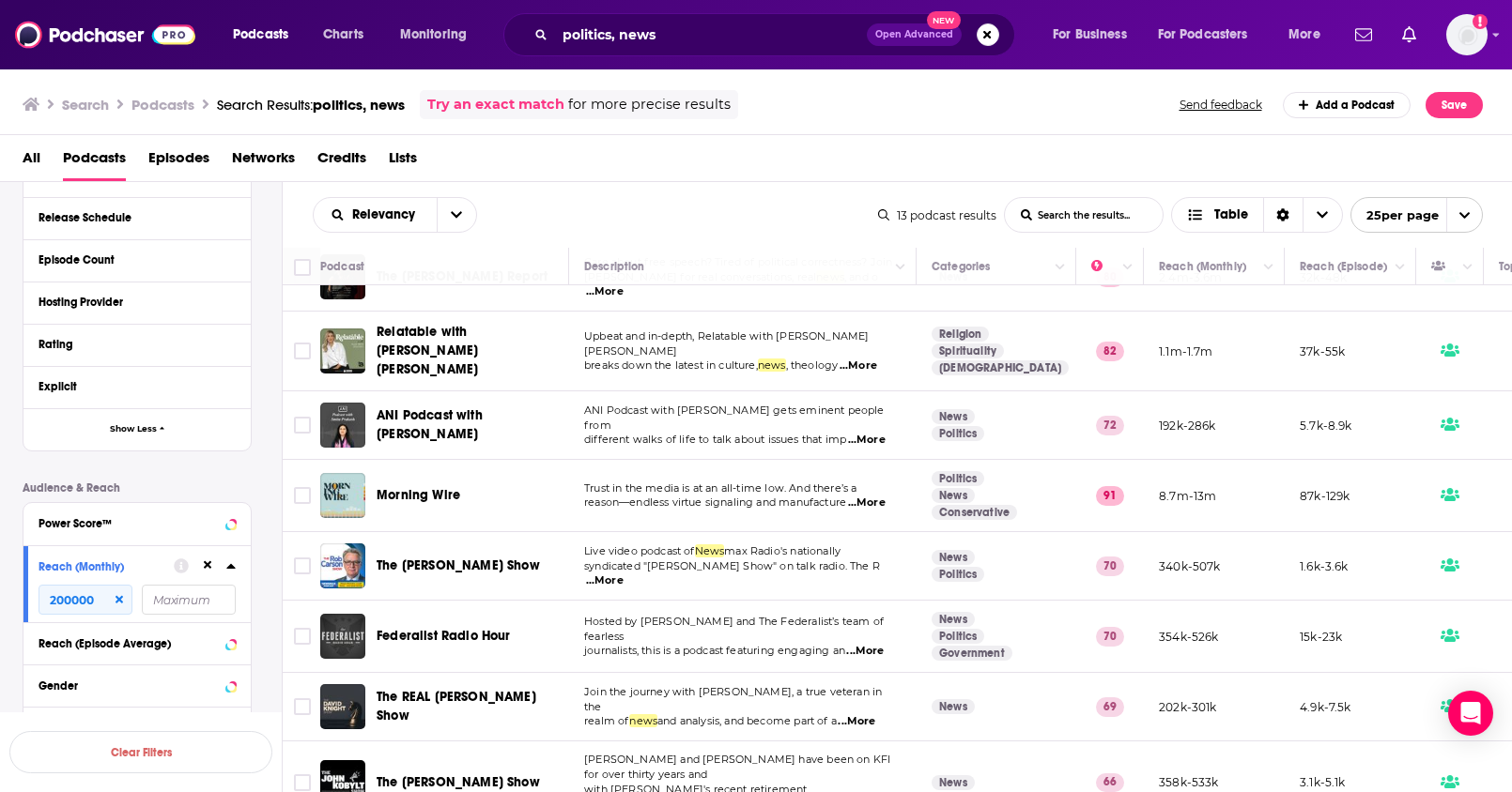
scroll to position [189, 0]
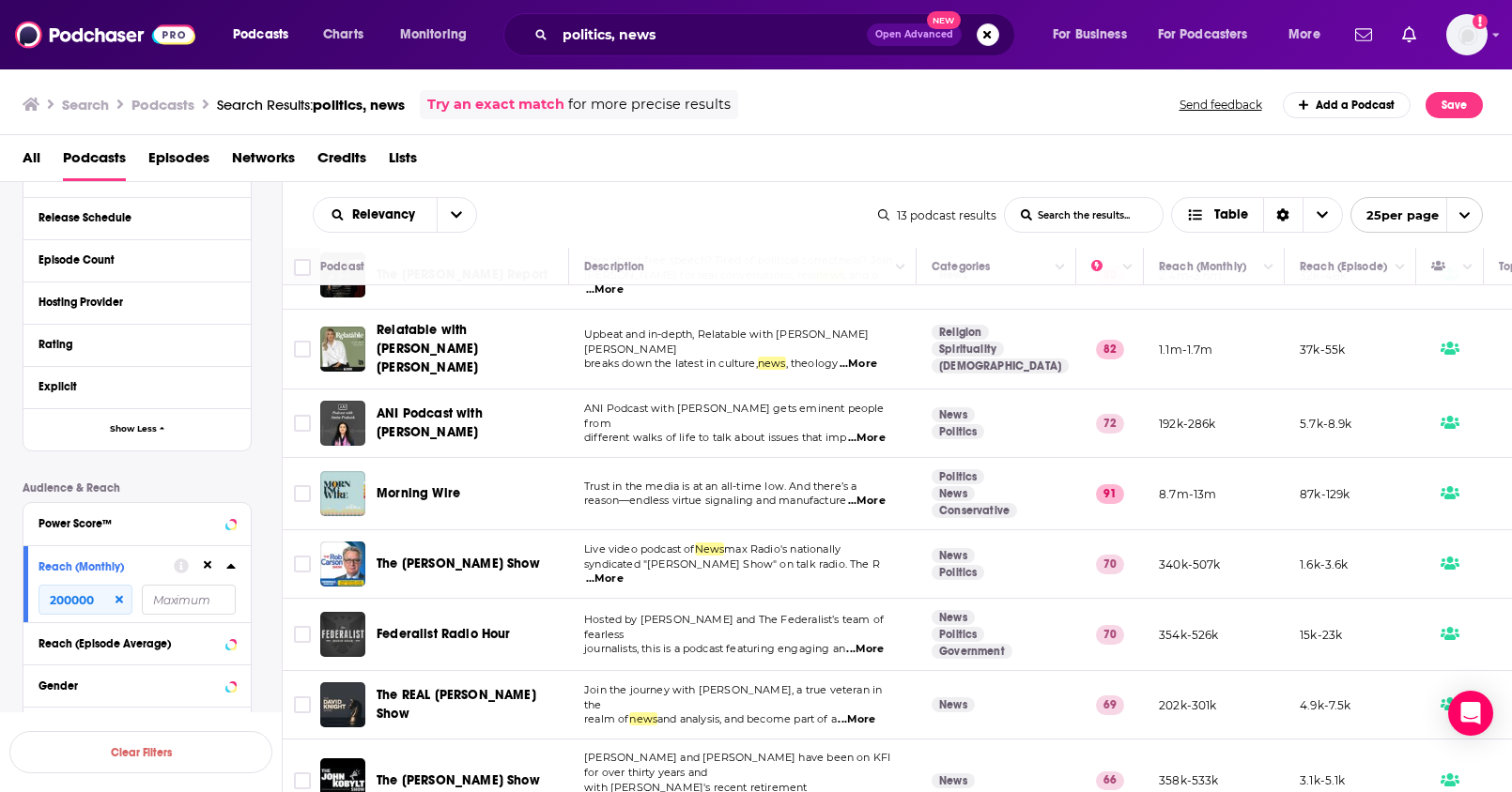
click at [647, 197] on div "Relevancy List Search Input Search the results... Table 13 podcast results List…" at bounding box center [897, 214] width 1230 height 66
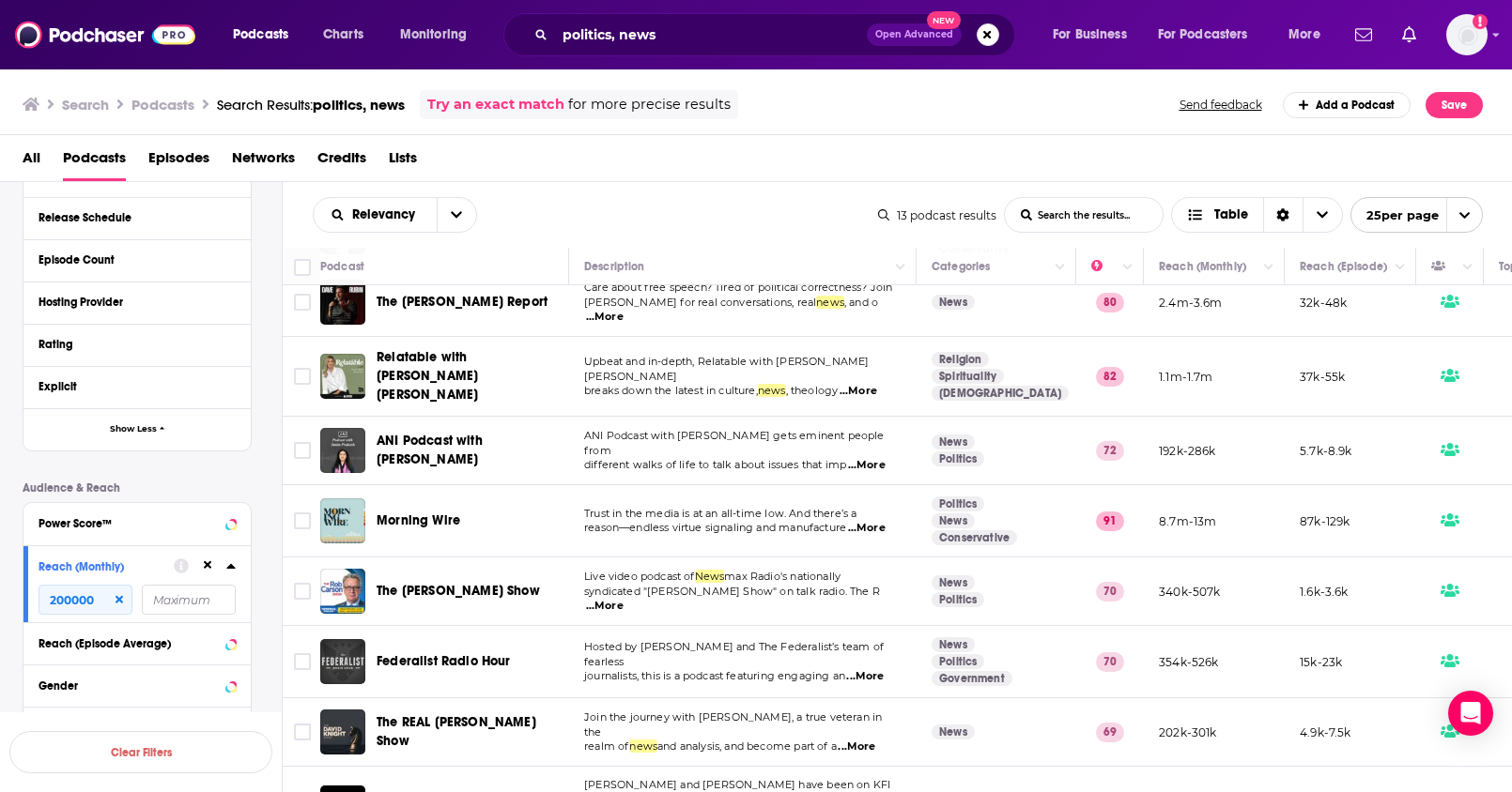
scroll to position [151, 0]
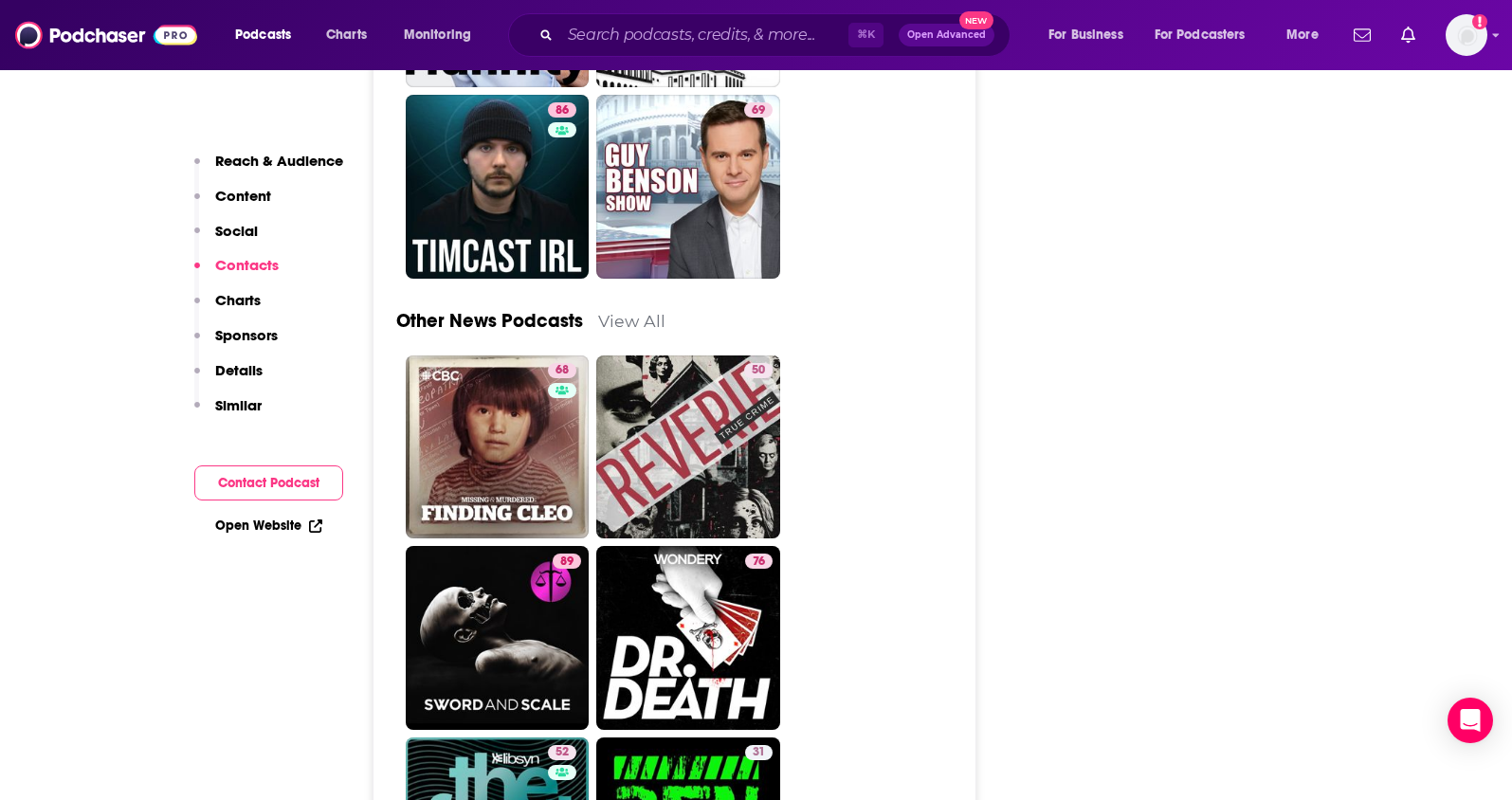
scroll to position [6470, 0]
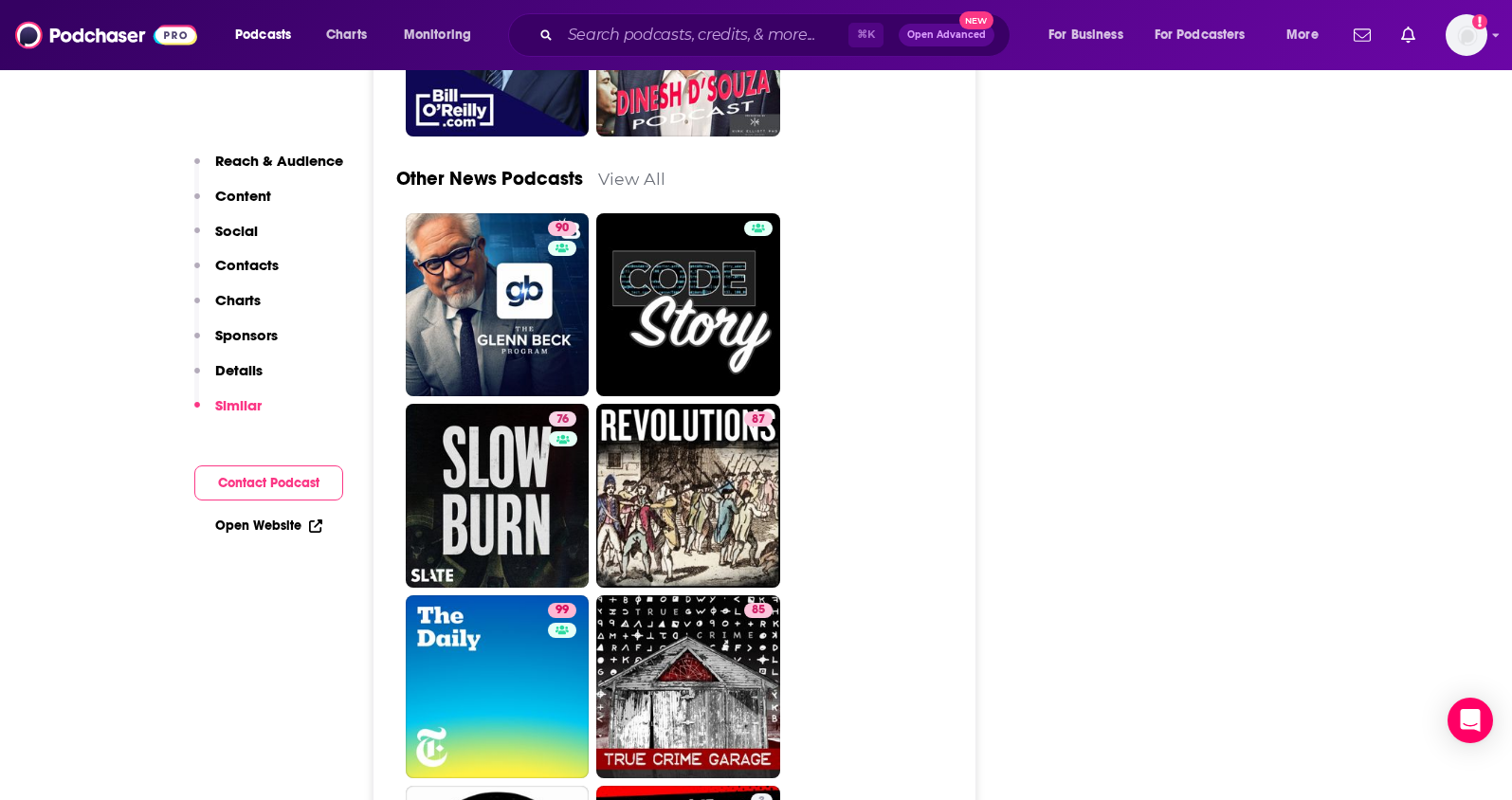
scroll to position [6743, 0]
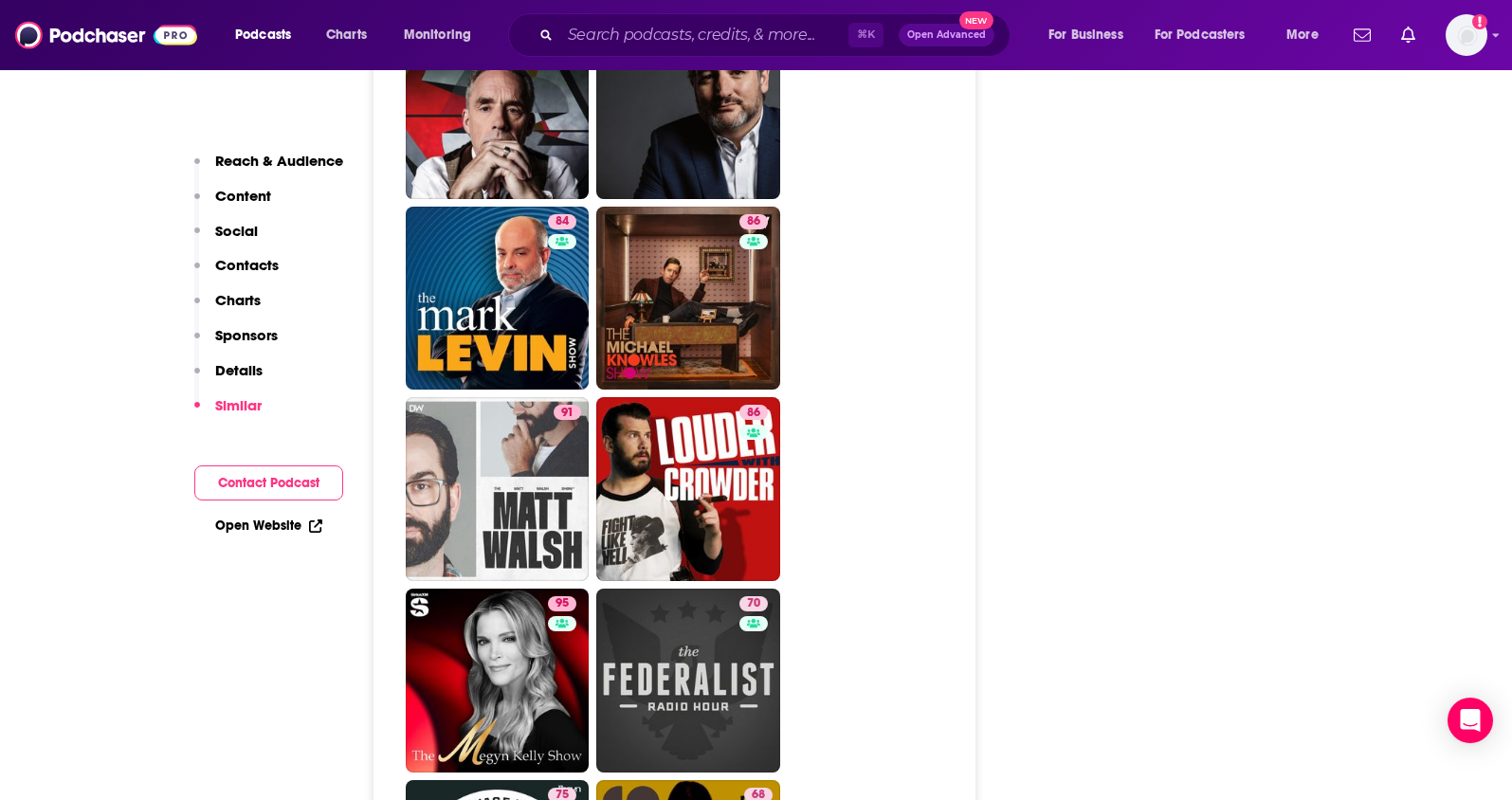
scroll to position [4234, 0]
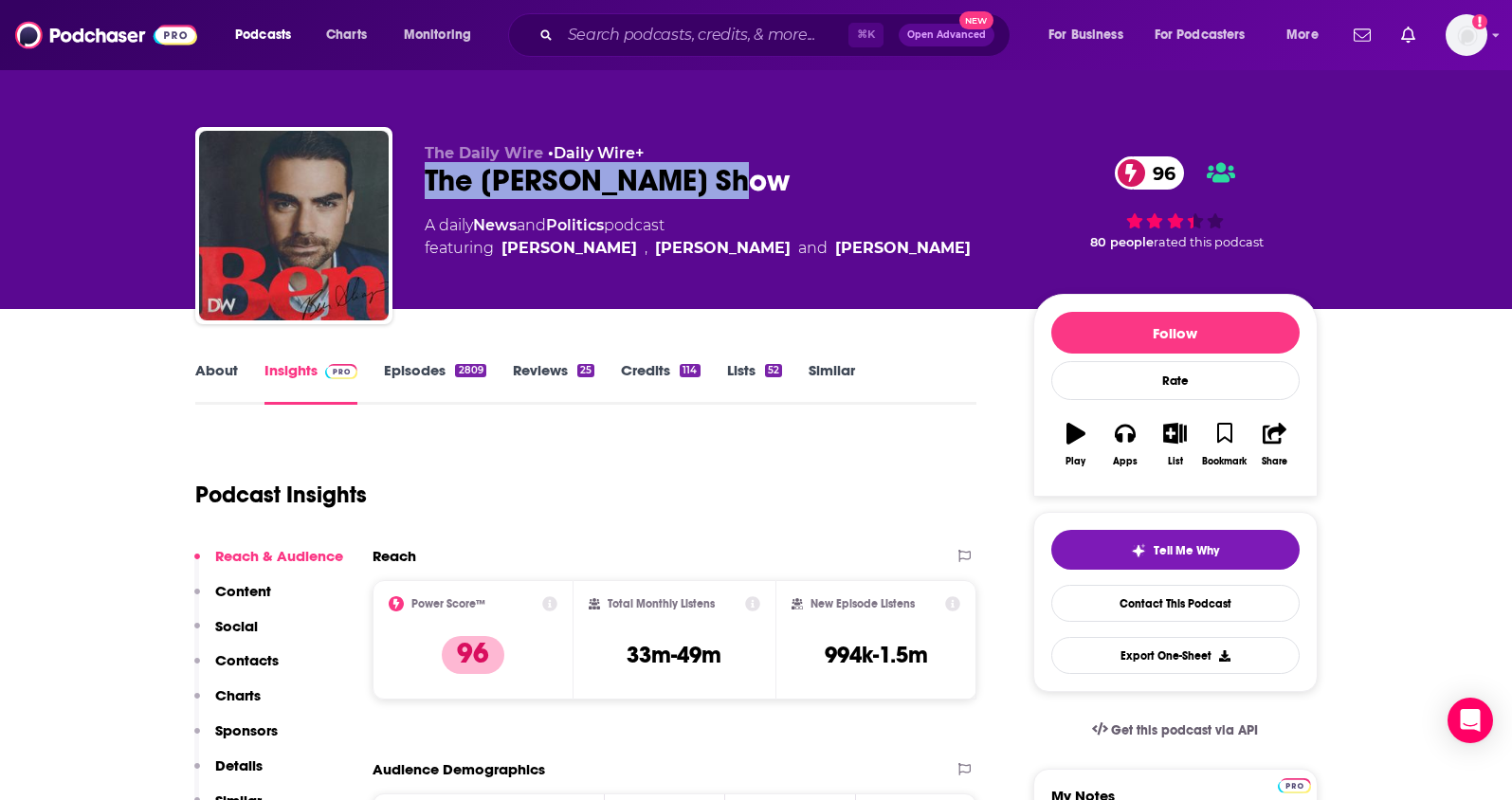
drag, startPoint x: 746, startPoint y: 183, endPoint x: 425, endPoint y: 186, distance: 321.0
click at [425, 186] on div "The [PERSON_NAME] Show 96" at bounding box center [714, 181] width 578 height 37
copy h2 "The [PERSON_NAME] Show"
click at [219, 374] on link "About" at bounding box center [216, 383] width 43 height 44
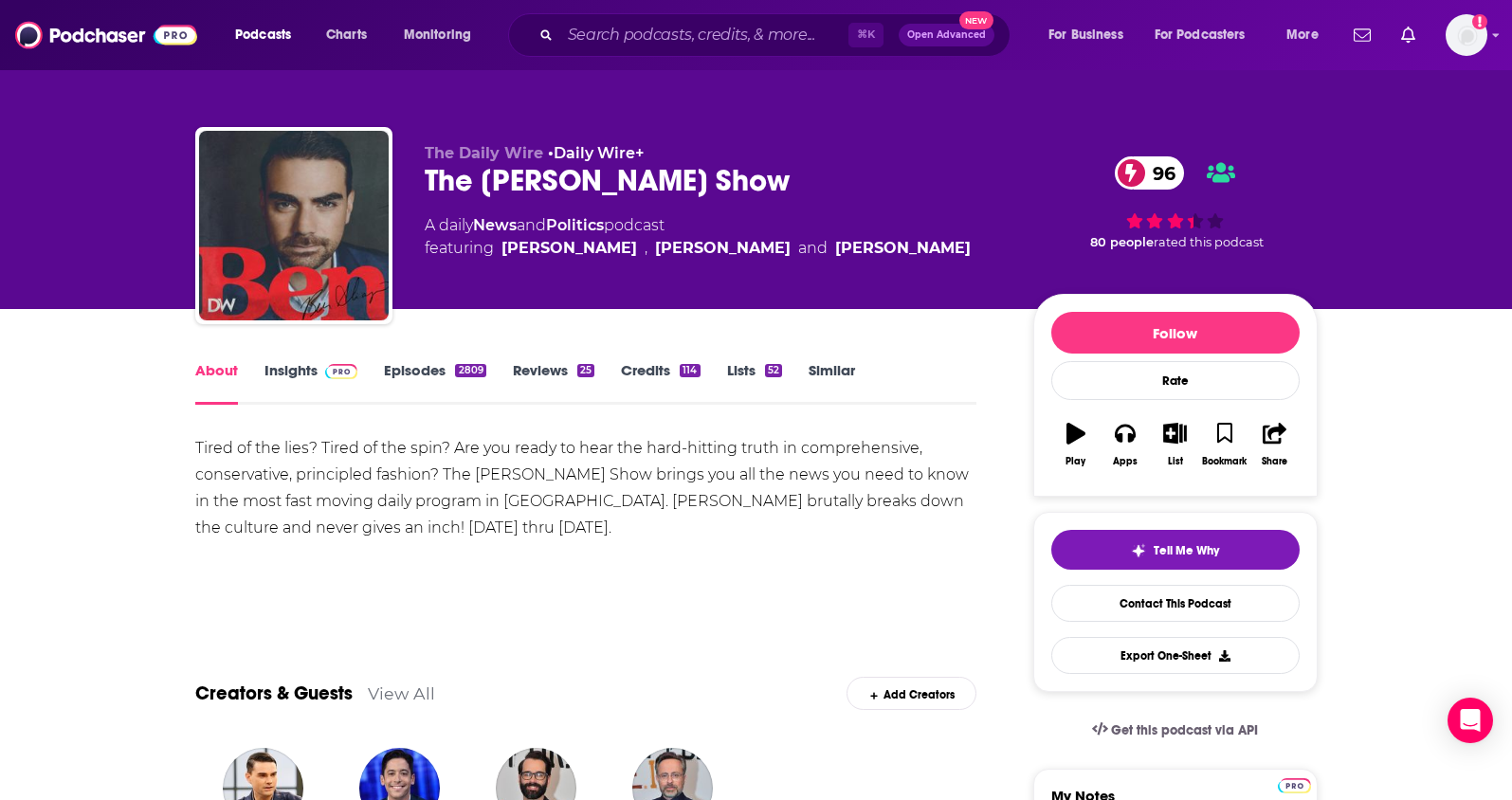
click at [277, 370] on link "Insights" at bounding box center [311, 383] width 94 height 44
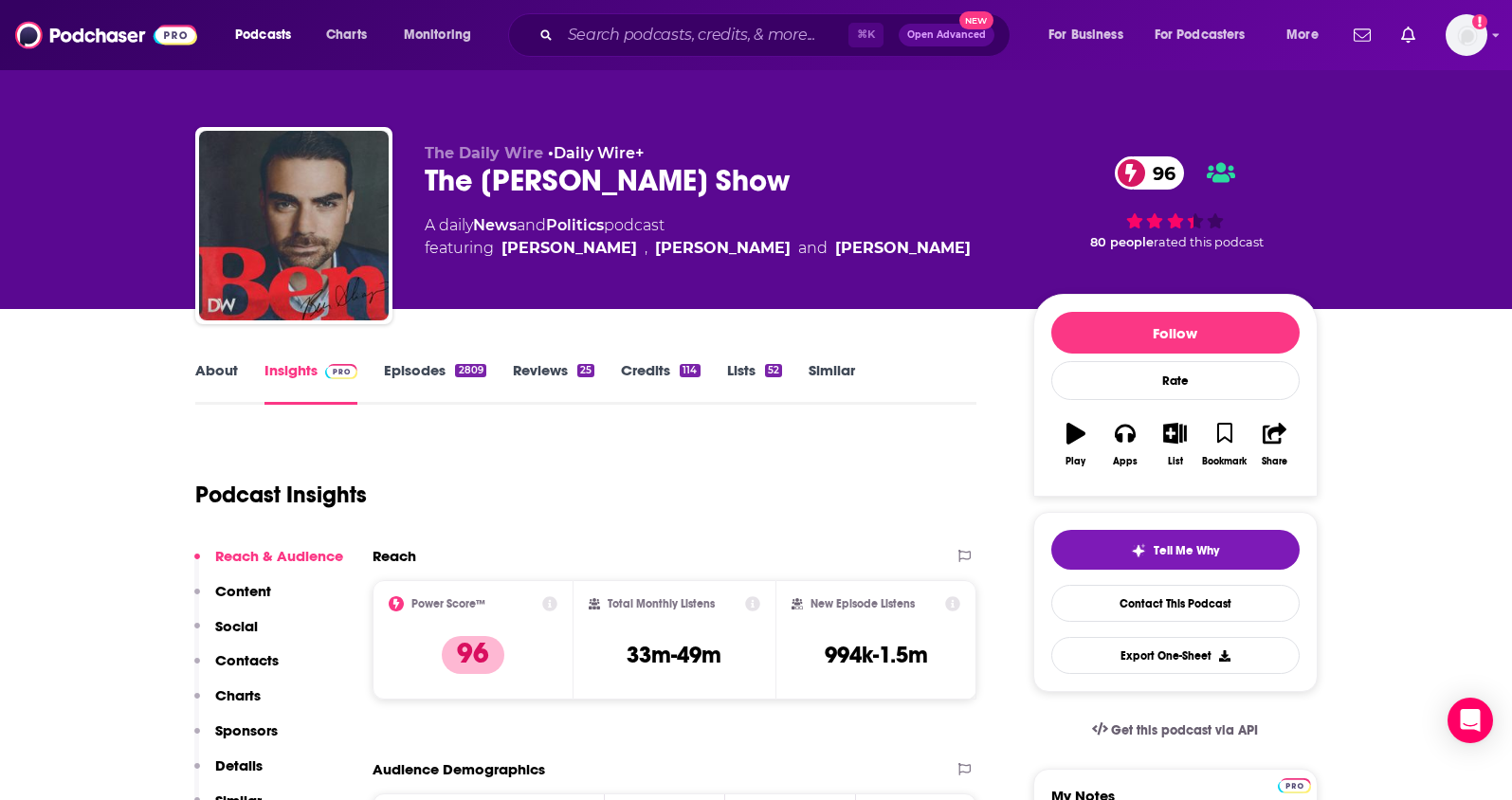
click at [247, 762] on p "Details" at bounding box center [239, 766] width 48 height 18
click at [420, 372] on link "Episodes 2809" at bounding box center [435, 383] width 102 height 44
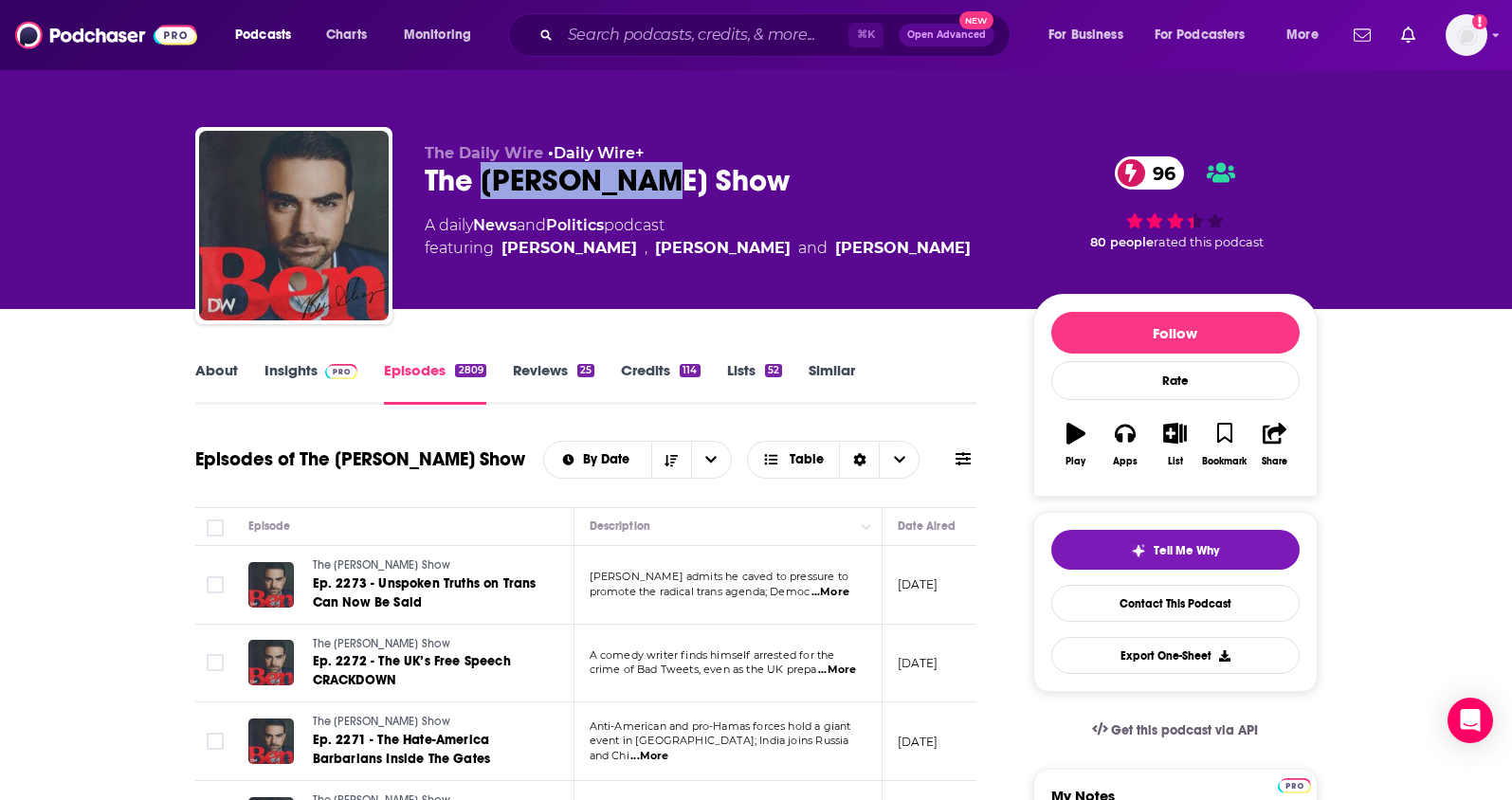
drag, startPoint x: 650, startPoint y: 184, endPoint x: 488, endPoint y: 185, distance: 162.0
click at [488, 185] on div "The Ben Shapiro Show 96" at bounding box center [714, 181] width 578 height 37
copy h2 "Ben Shapiro"
drag, startPoint x: 616, startPoint y: 228, endPoint x: 478, endPoint y: 233, distance: 138.1
click at [478, 233] on div "A daily News and Politics podcast featuring Ben Shapiro , Matt Walsh and Michae…" at bounding box center [698, 237] width 547 height 46
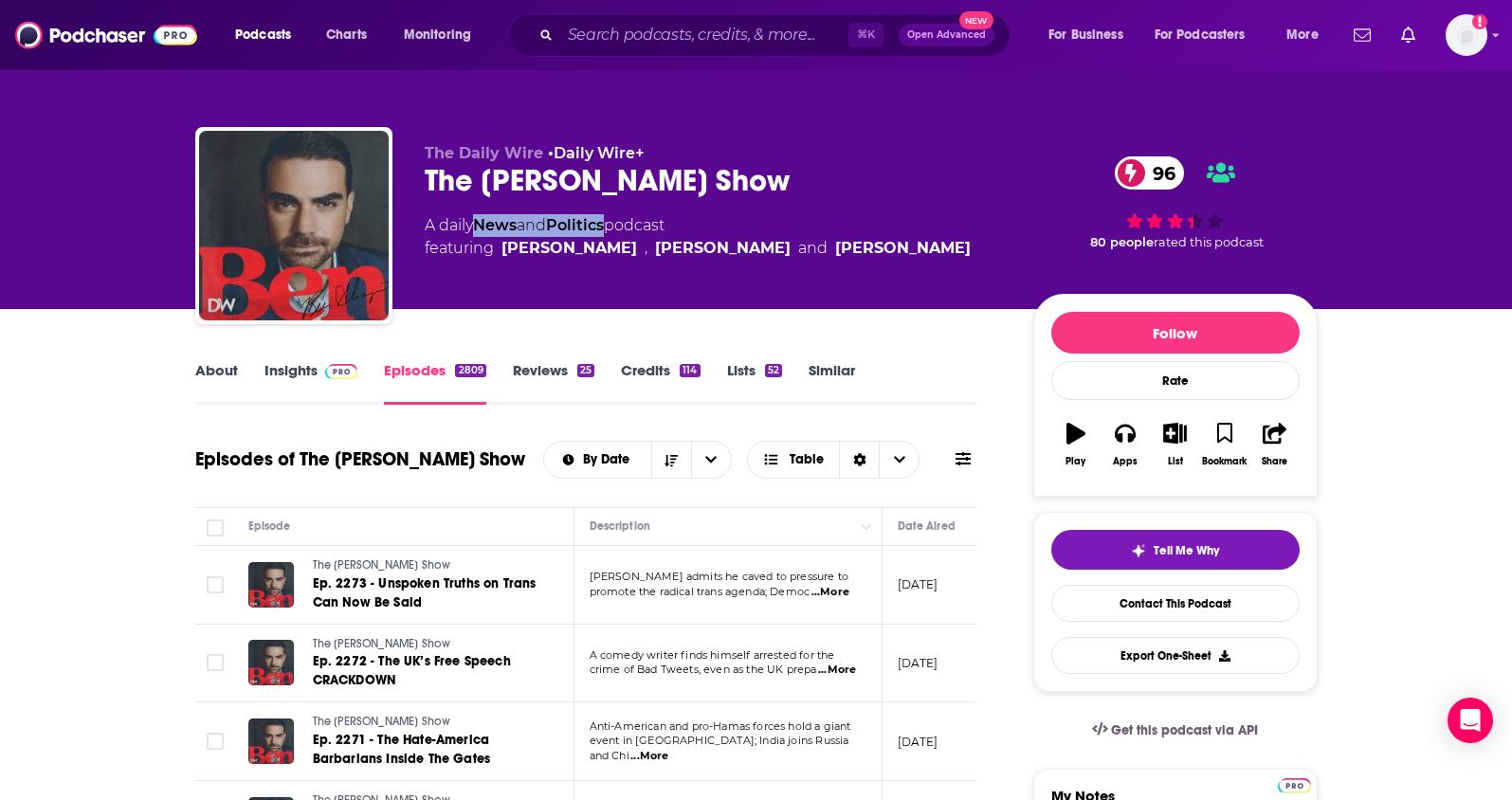
copy div "News and Politics"
click at [291, 358] on div "About Insights Episodes 2809 Reviews 25 Credits 114 Lists 52 Similar" at bounding box center [586, 381] width 782 height 47
click at [289, 368] on link "Insights" at bounding box center [311, 383] width 94 height 44
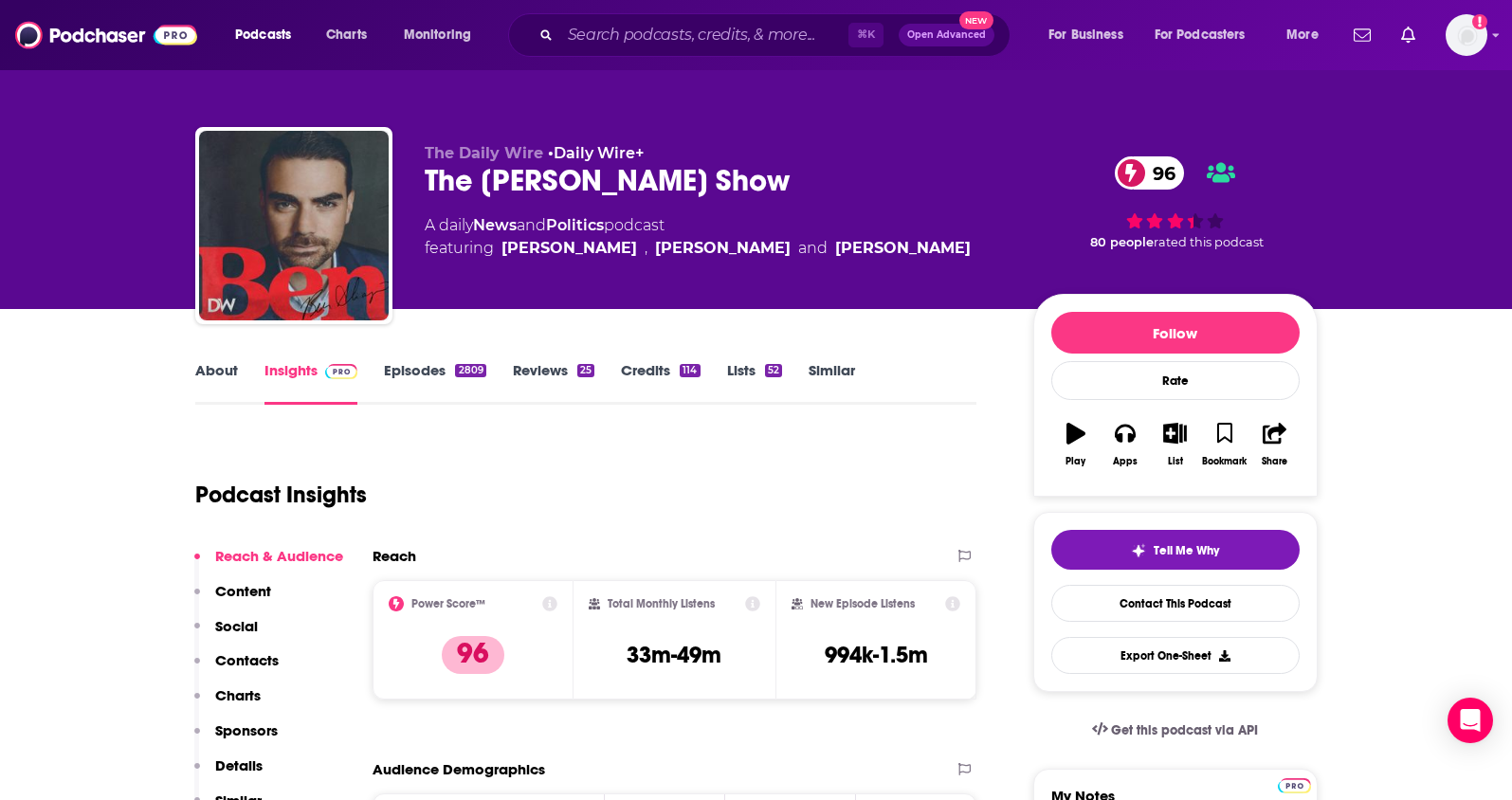
click at [245, 656] on p "Contacts" at bounding box center [247, 660] width 64 height 18
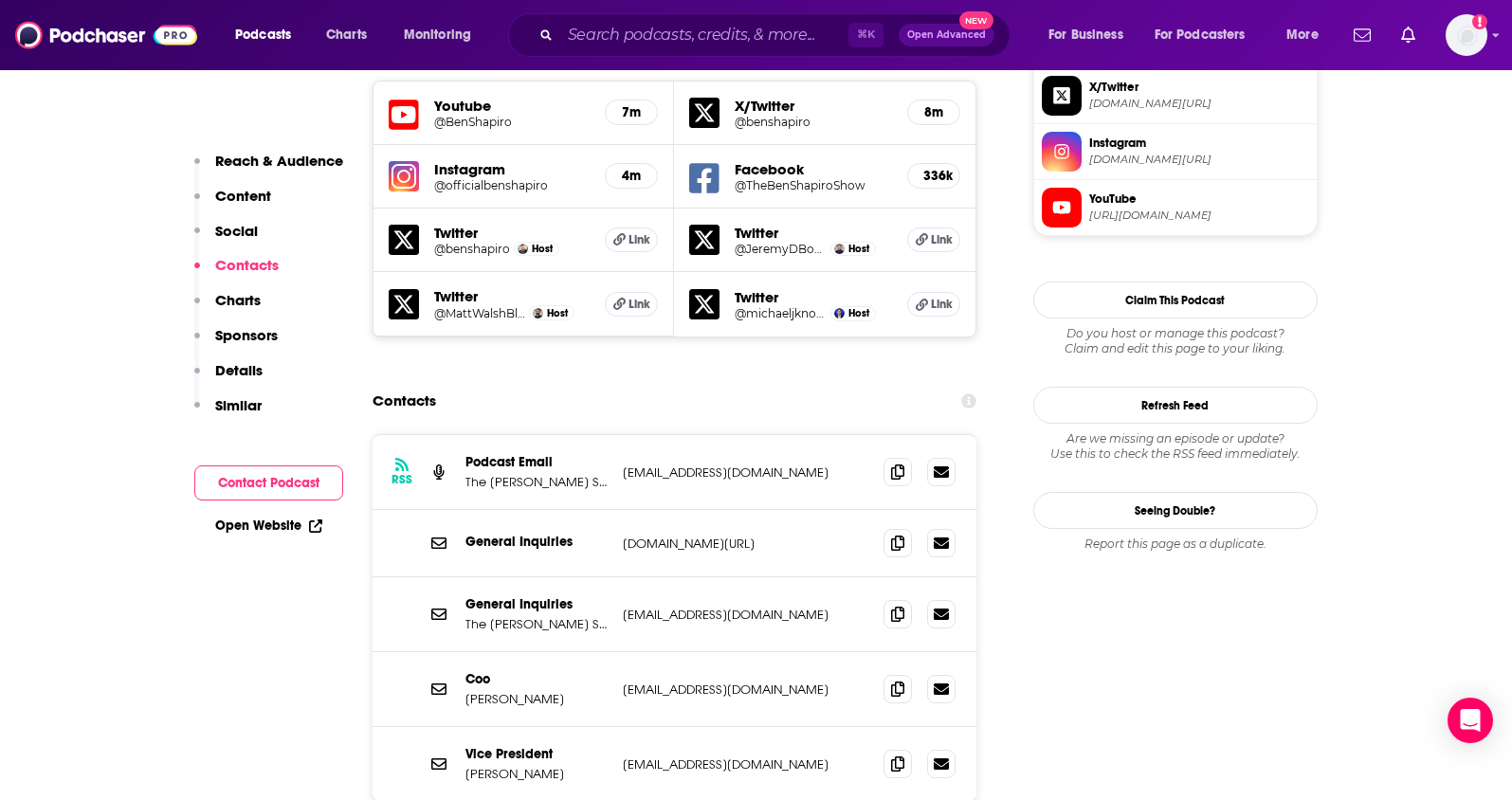
scroll to position [1711, 0]
click at [894, 463] on icon at bounding box center [898, 470] width 13 height 15
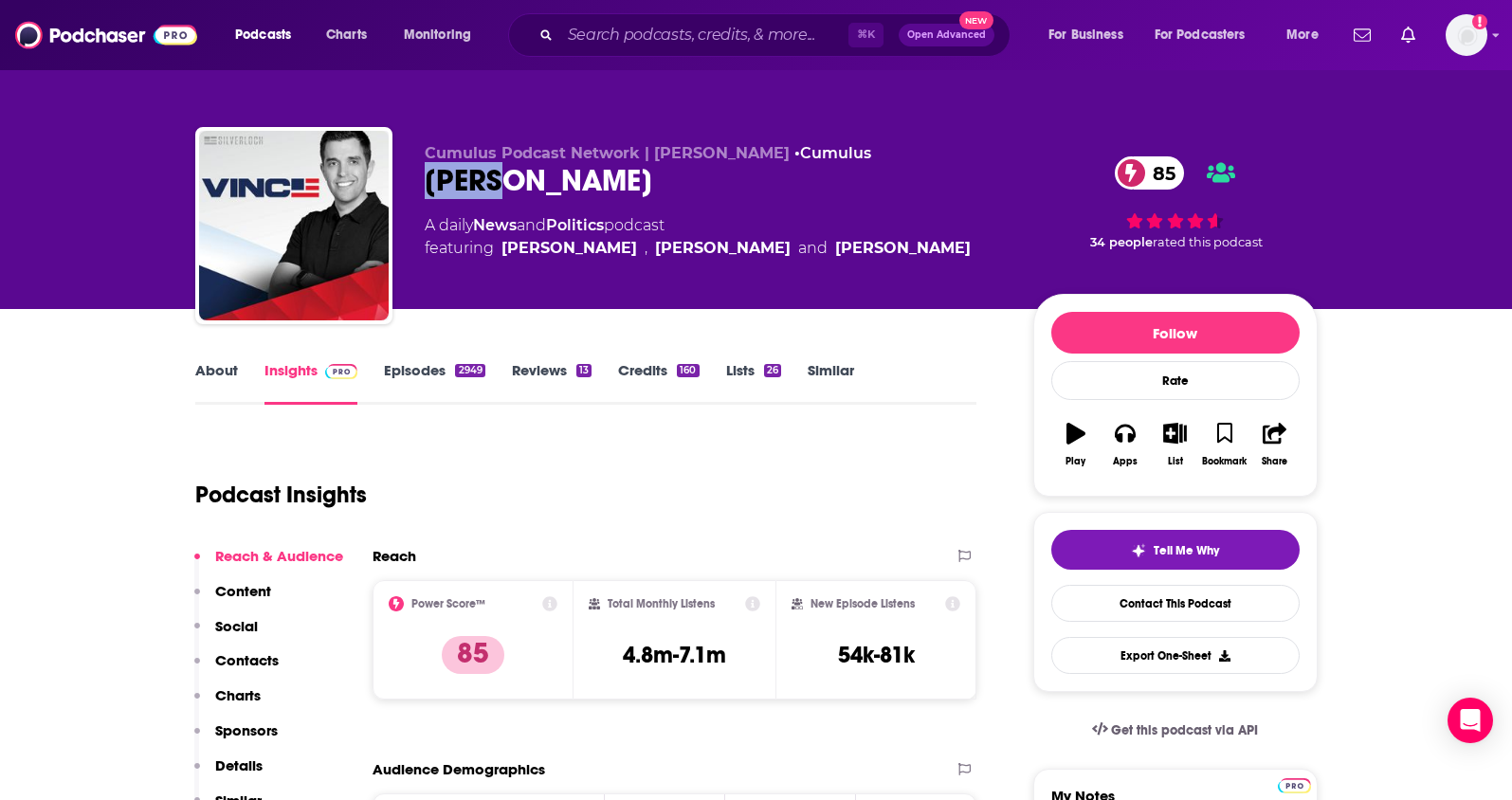
drag, startPoint x: 530, startPoint y: 187, endPoint x: 418, endPoint y: 189, distance: 112.0
click at [418, 189] on div "Cumulus Podcast Network | [PERSON_NAME] • Cumulus [PERSON_NAME] 85 A daily News…" at bounding box center [757, 228] width 1123 height 204
copy h2 "[PERSON_NAME]"
click at [212, 370] on link "About" at bounding box center [216, 383] width 43 height 44
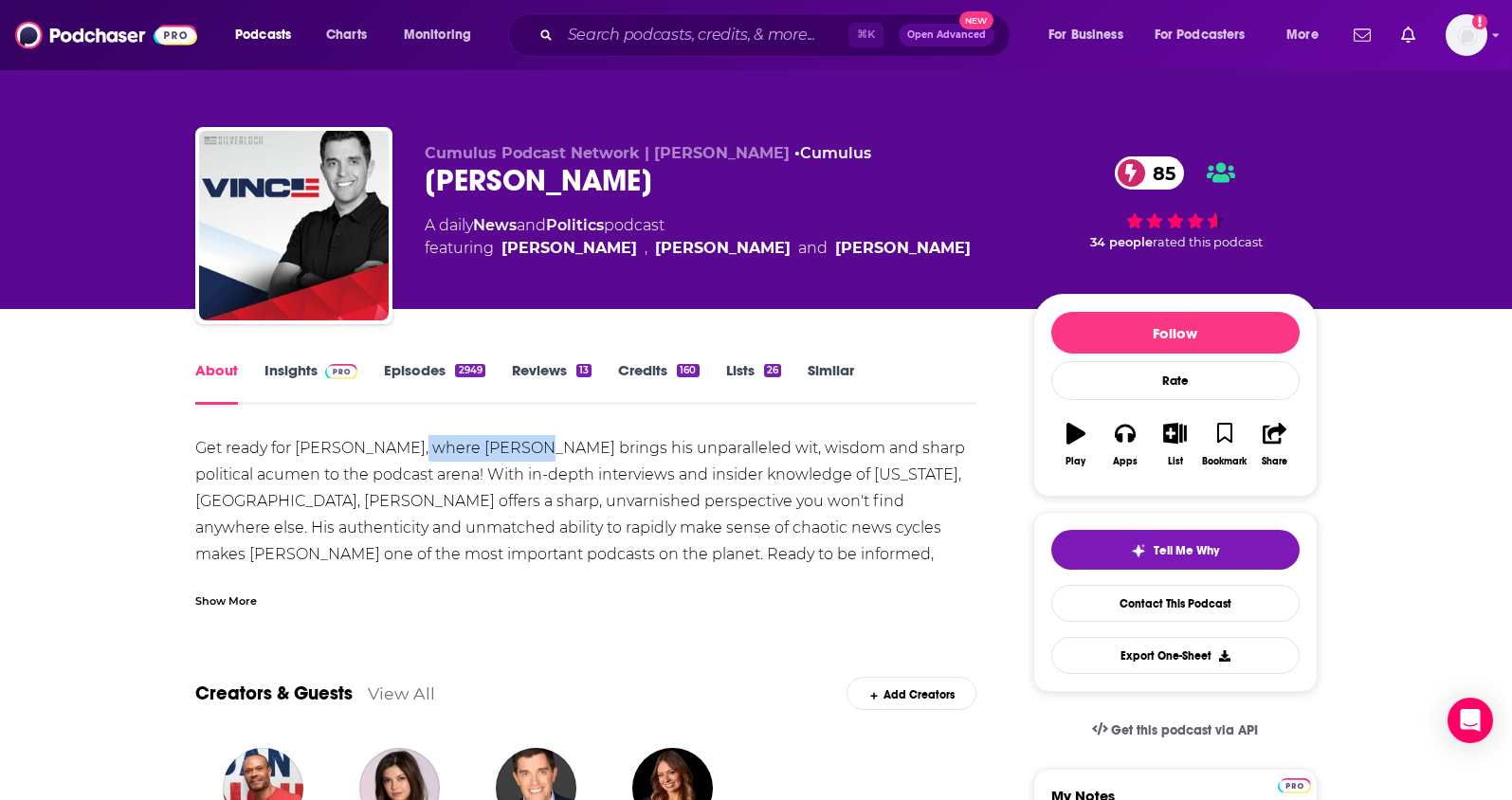
drag, startPoint x: 525, startPoint y: 449, endPoint x: 411, endPoint y: 452, distance: 114.0
click at [411, 452] on div "Get ready for [PERSON_NAME], where [PERSON_NAME] brings his unparalleled wit, w…" at bounding box center [586, 515] width 782 height 160
drag, startPoint x: 533, startPoint y: 449, endPoint x: 468, endPoint y: 344, distance: 123.5
click at [404, 451] on div "Get ready for [PERSON_NAME], where [PERSON_NAME] brings his unparalleled wit, w…" at bounding box center [586, 515] width 782 height 160
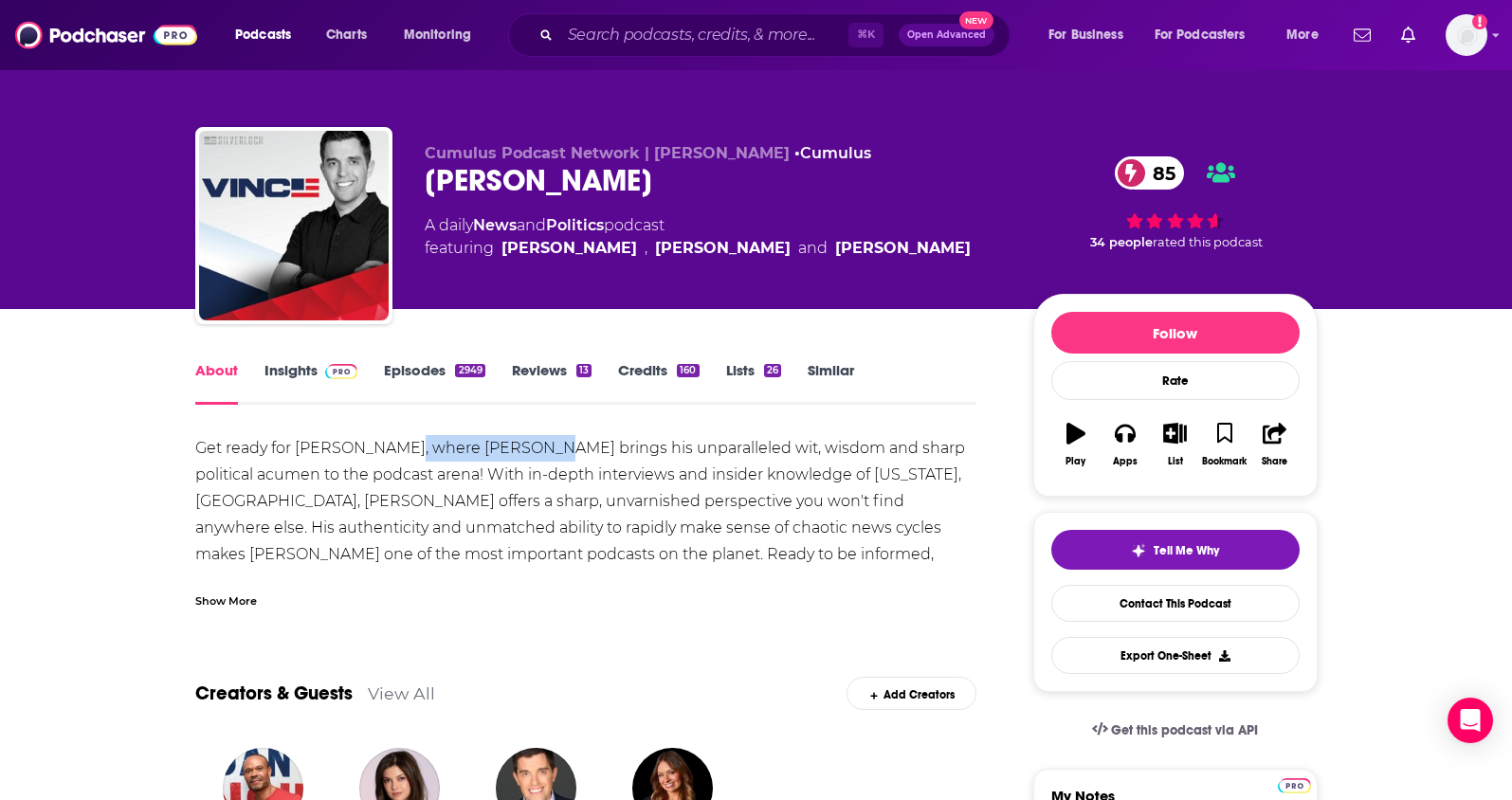
copy div "[PERSON_NAME]"
drag, startPoint x: 619, startPoint y: 228, endPoint x: 478, endPoint y: 231, distance: 141.0
click at [478, 231] on div "A daily News and Politics podcast featuring [PERSON_NAME] , [PERSON_NAME] and […" at bounding box center [698, 237] width 547 height 46
copy div "News and Politics"
click at [297, 378] on link "Insights" at bounding box center [311, 383] width 94 height 44
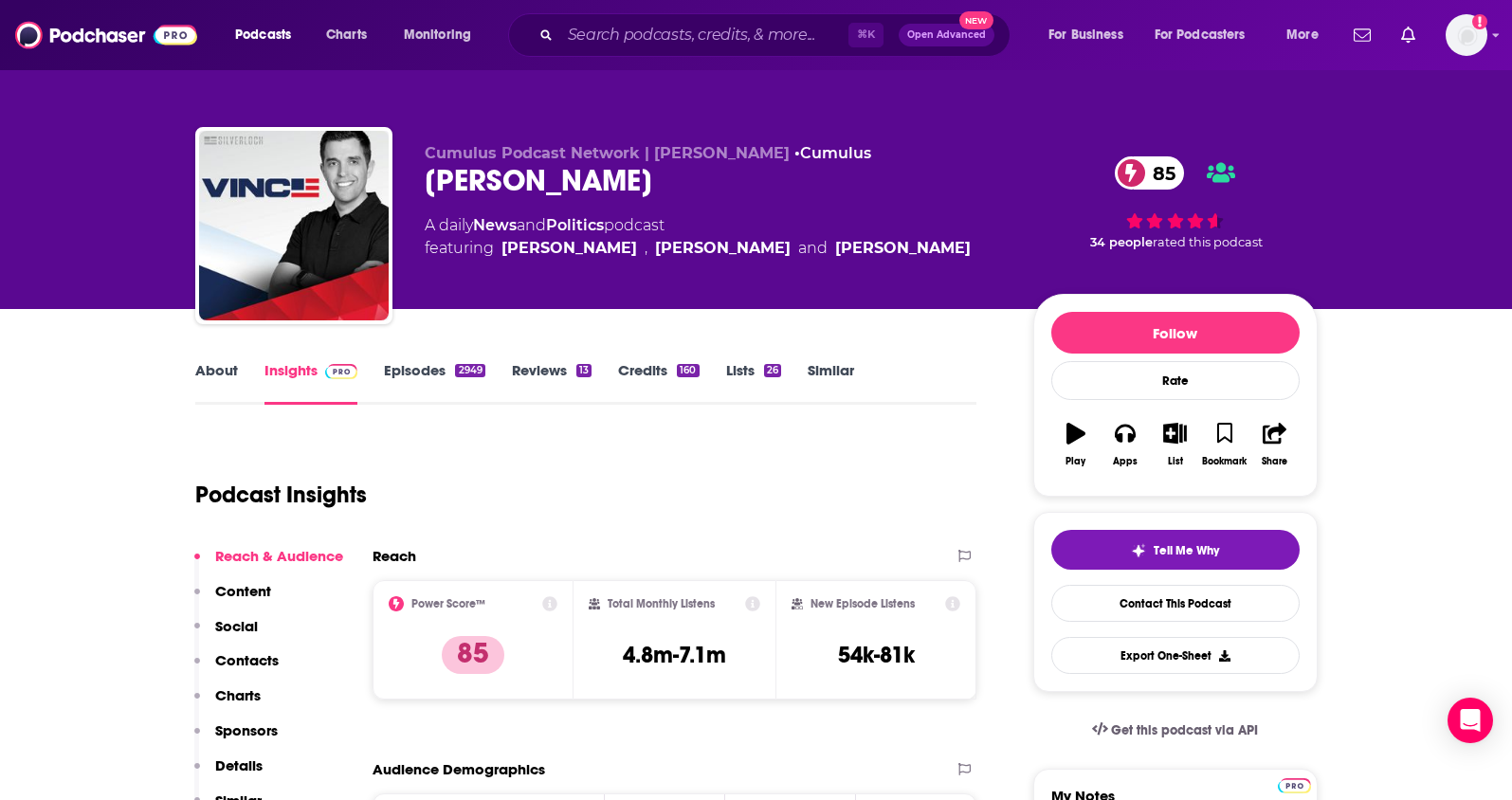
click at [237, 658] on p "Contacts" at bounding box center [247, 660] width 64 height 18
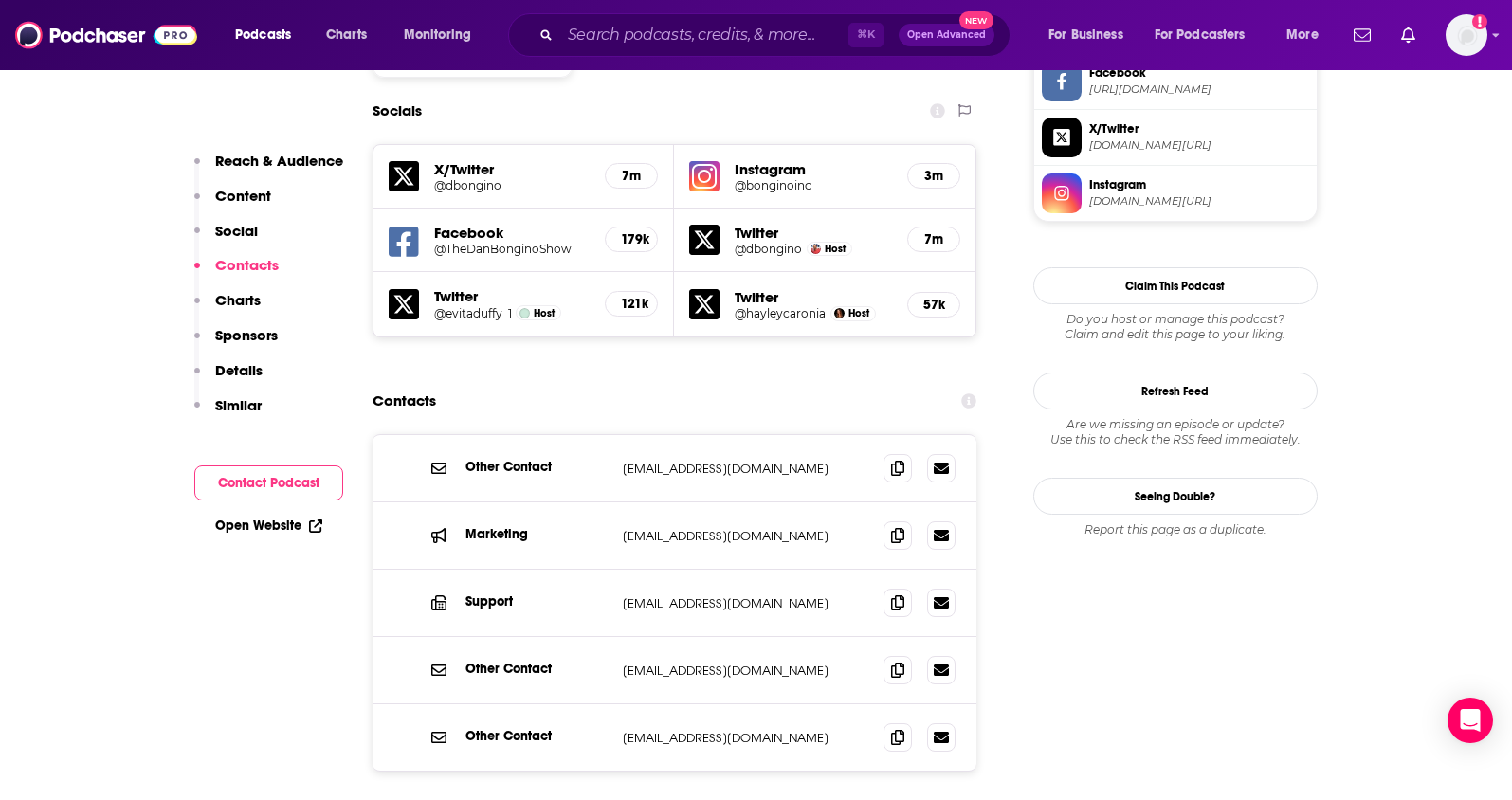
scroll to position [1669, 0]
click at [894, 594] on icon at bounding box center [898, 600] width 13 height 15
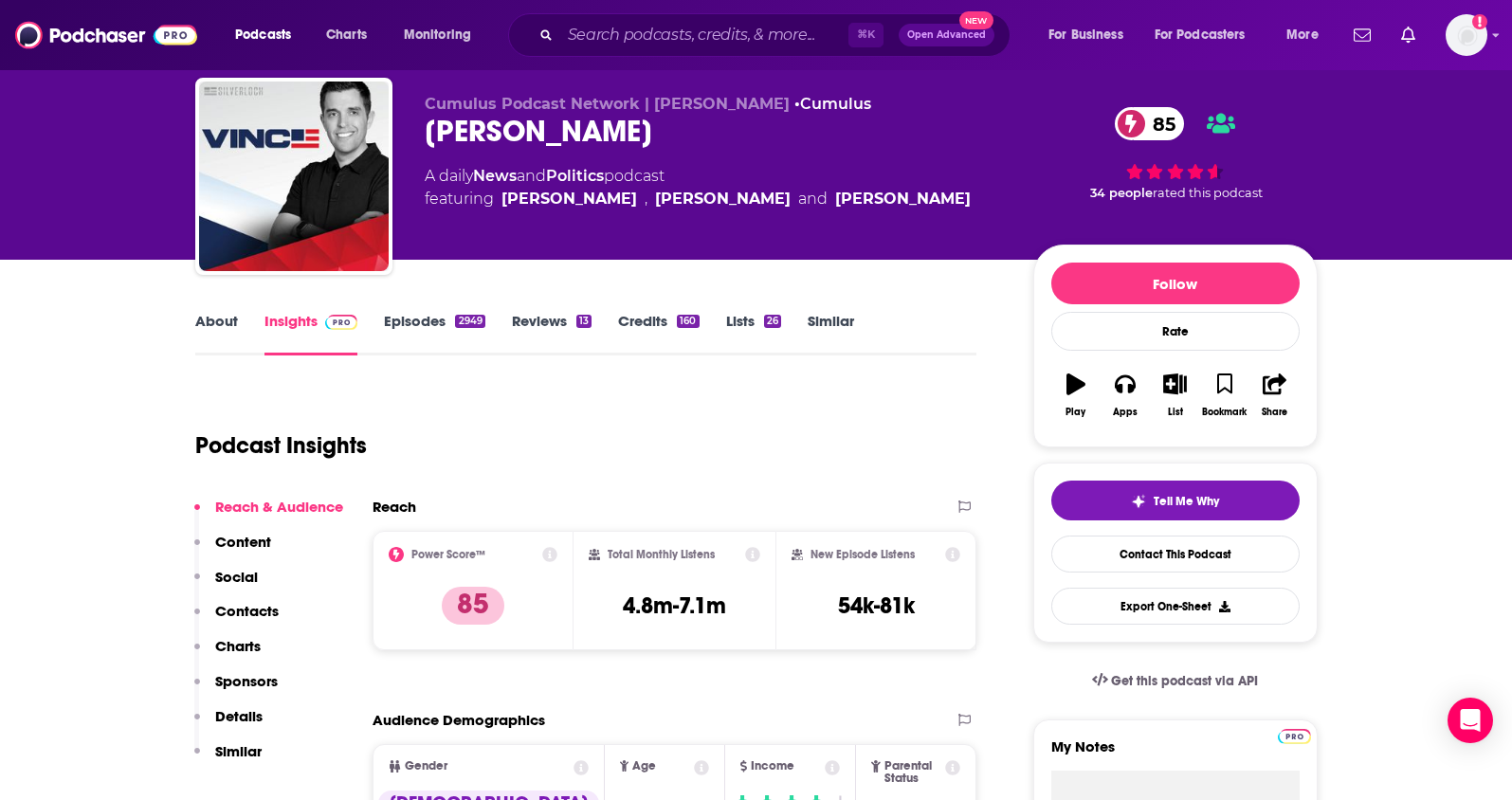
scroll to position [0, 0]
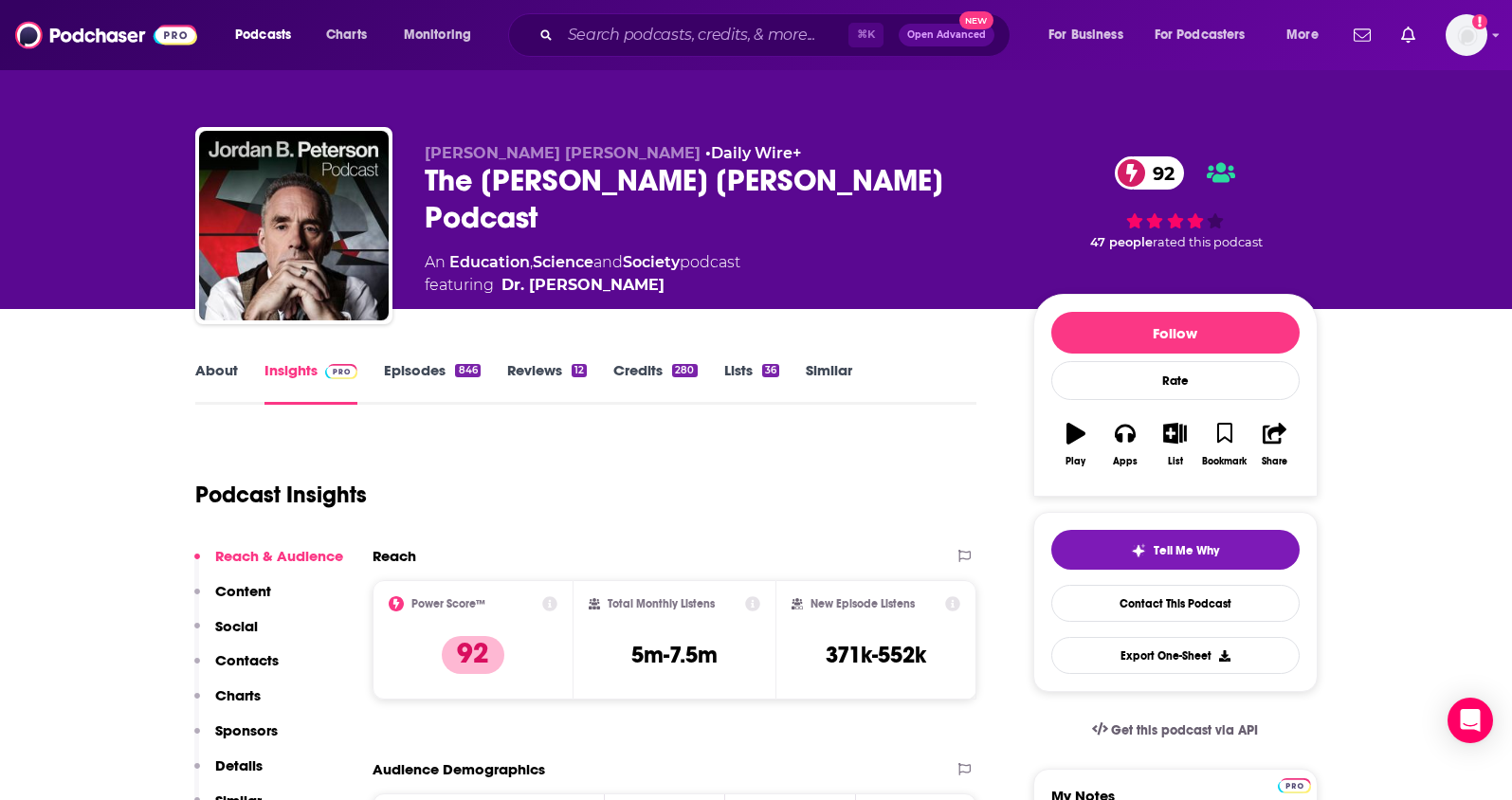
click at [216, 371] on link "About" at bounding box center [216, 383] width 43 height 44
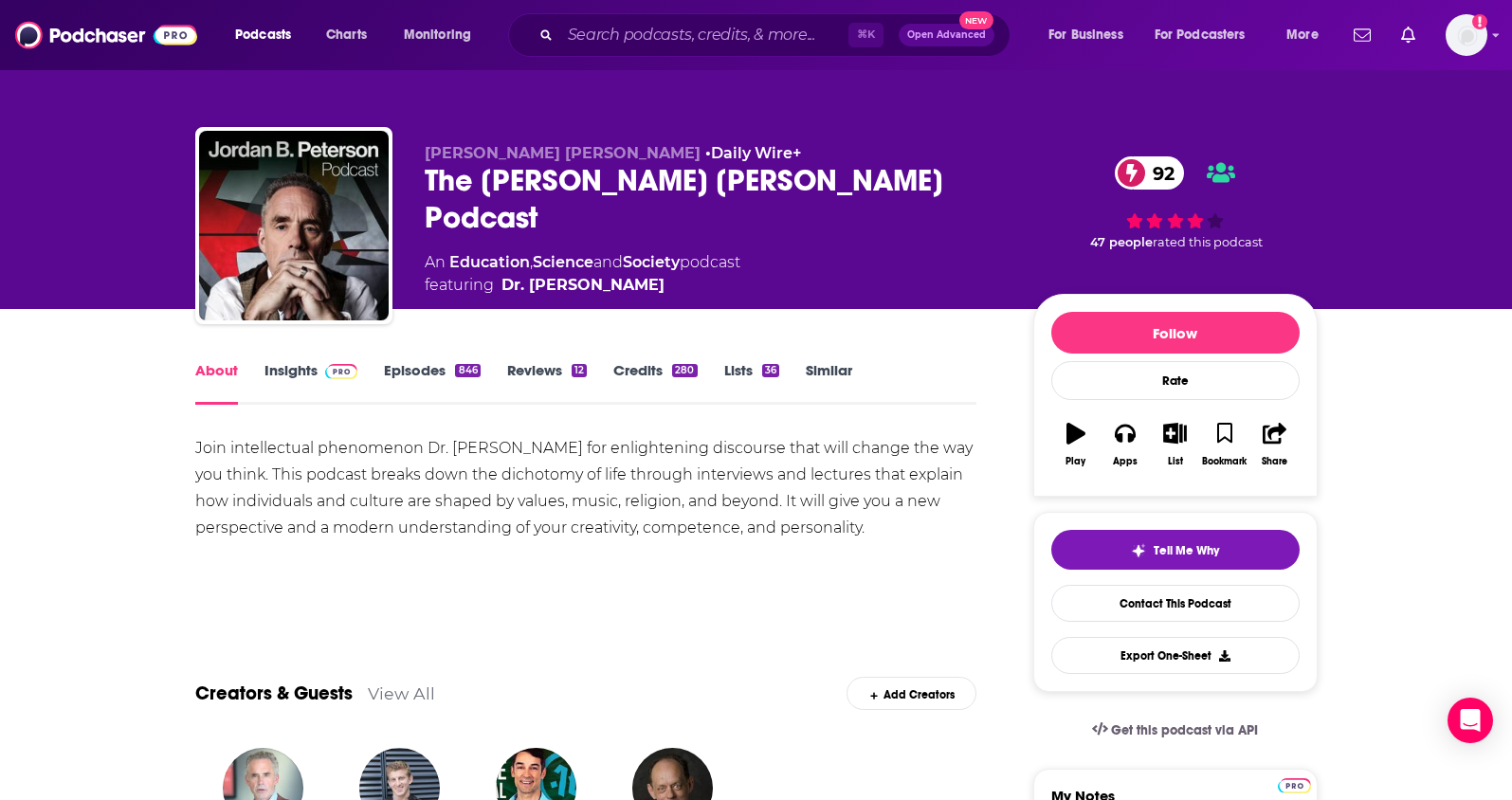
click at [294, 370] on link "Insights" at bounding box center [311, 383] width 94 height 44
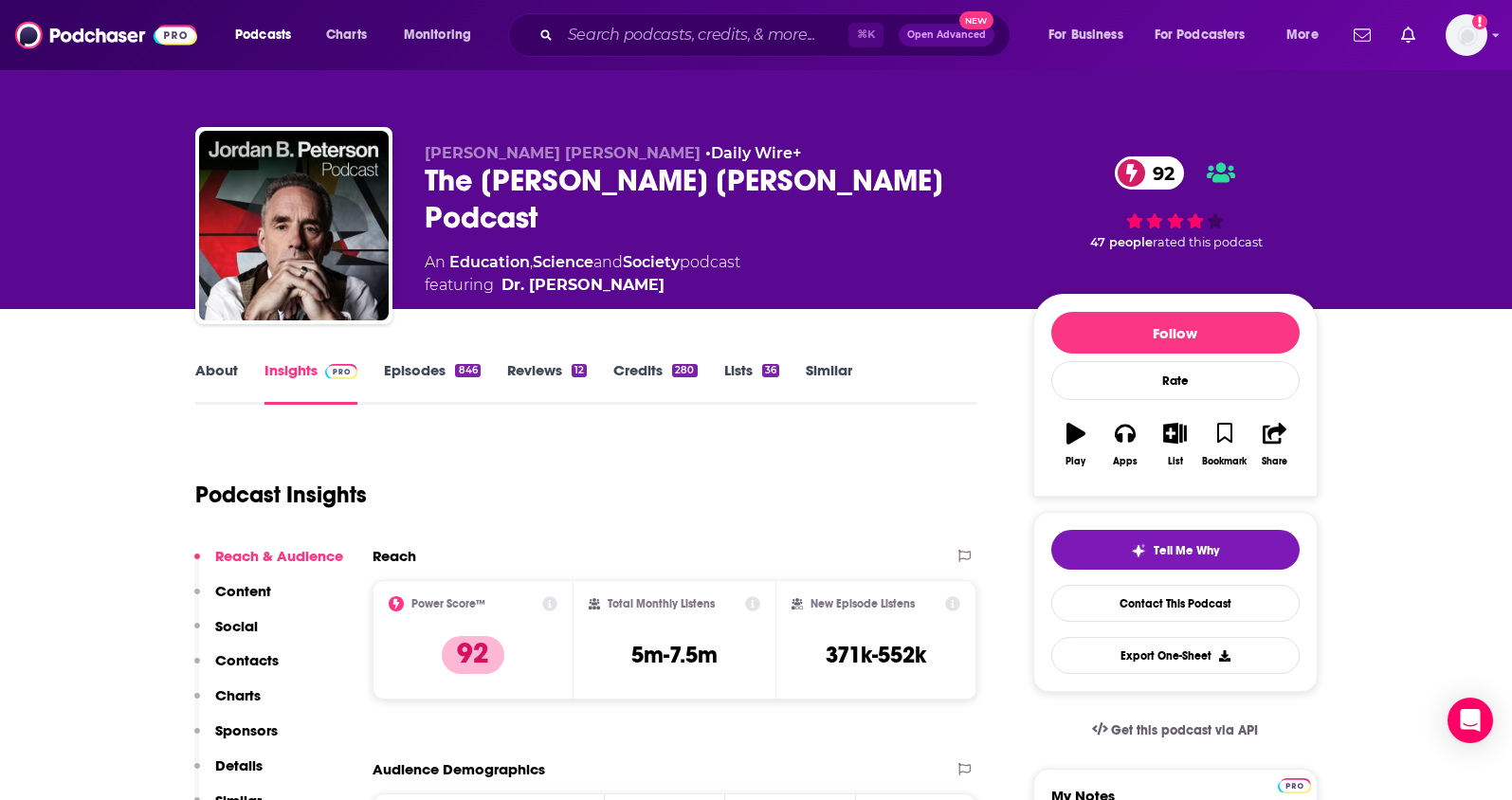
click at [396, 368] on link "Episodes 846" at bounding box center [432, 383] width 96 height 44
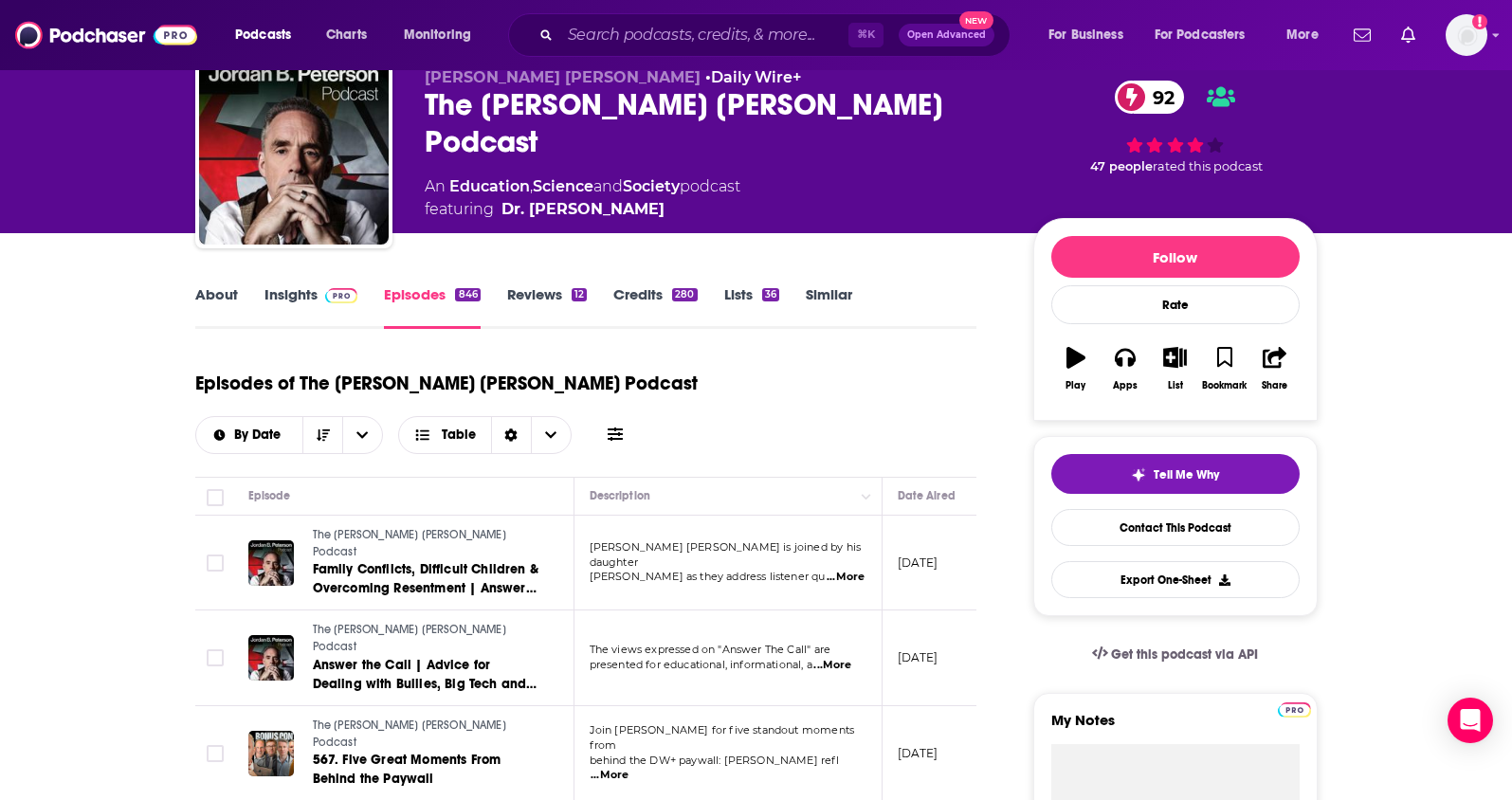
scroll to position [117, 0]
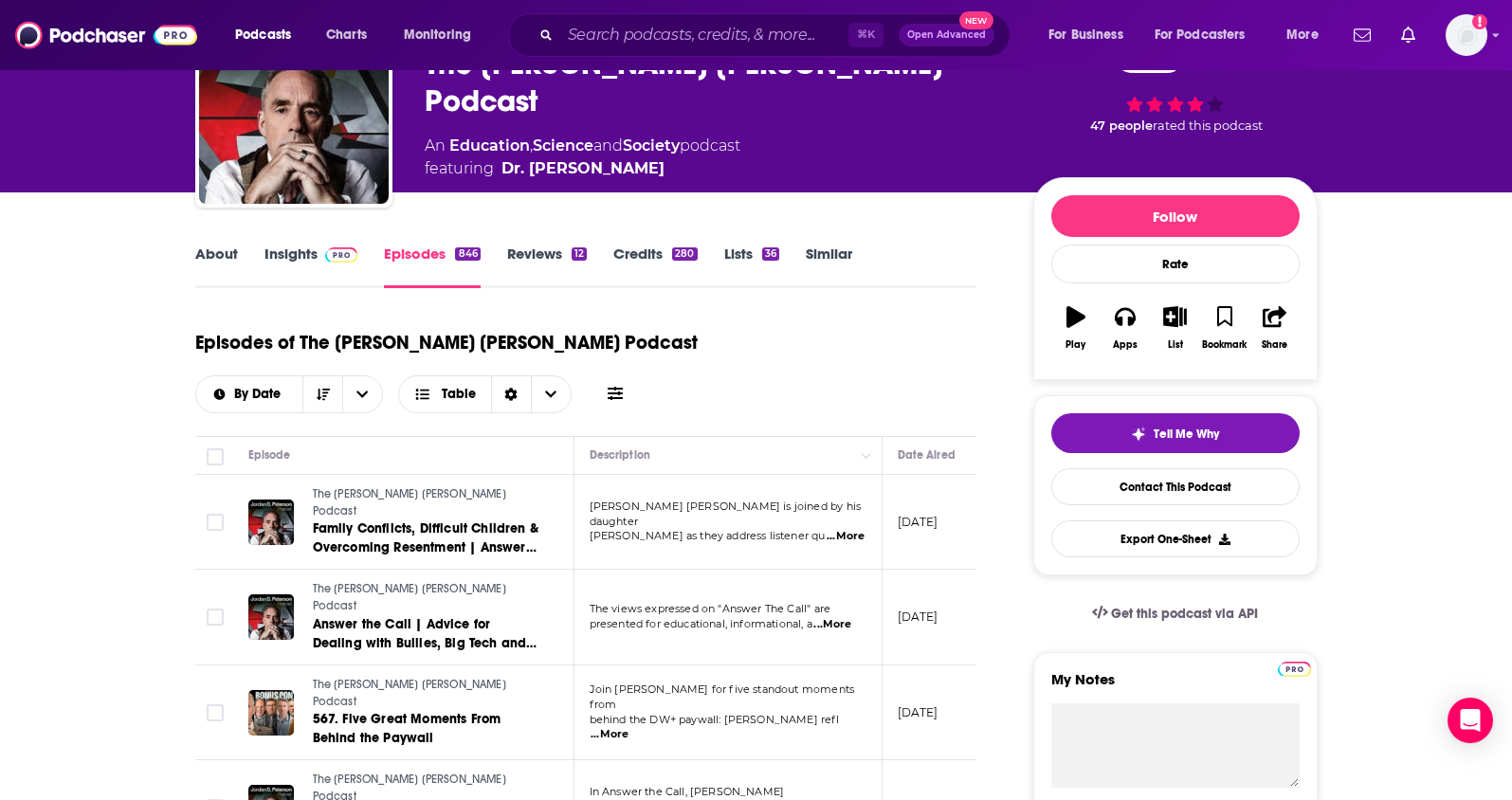
click at [527, 253] on link "Reviews 12" at bounding box center [548, 266] width 80 height 44
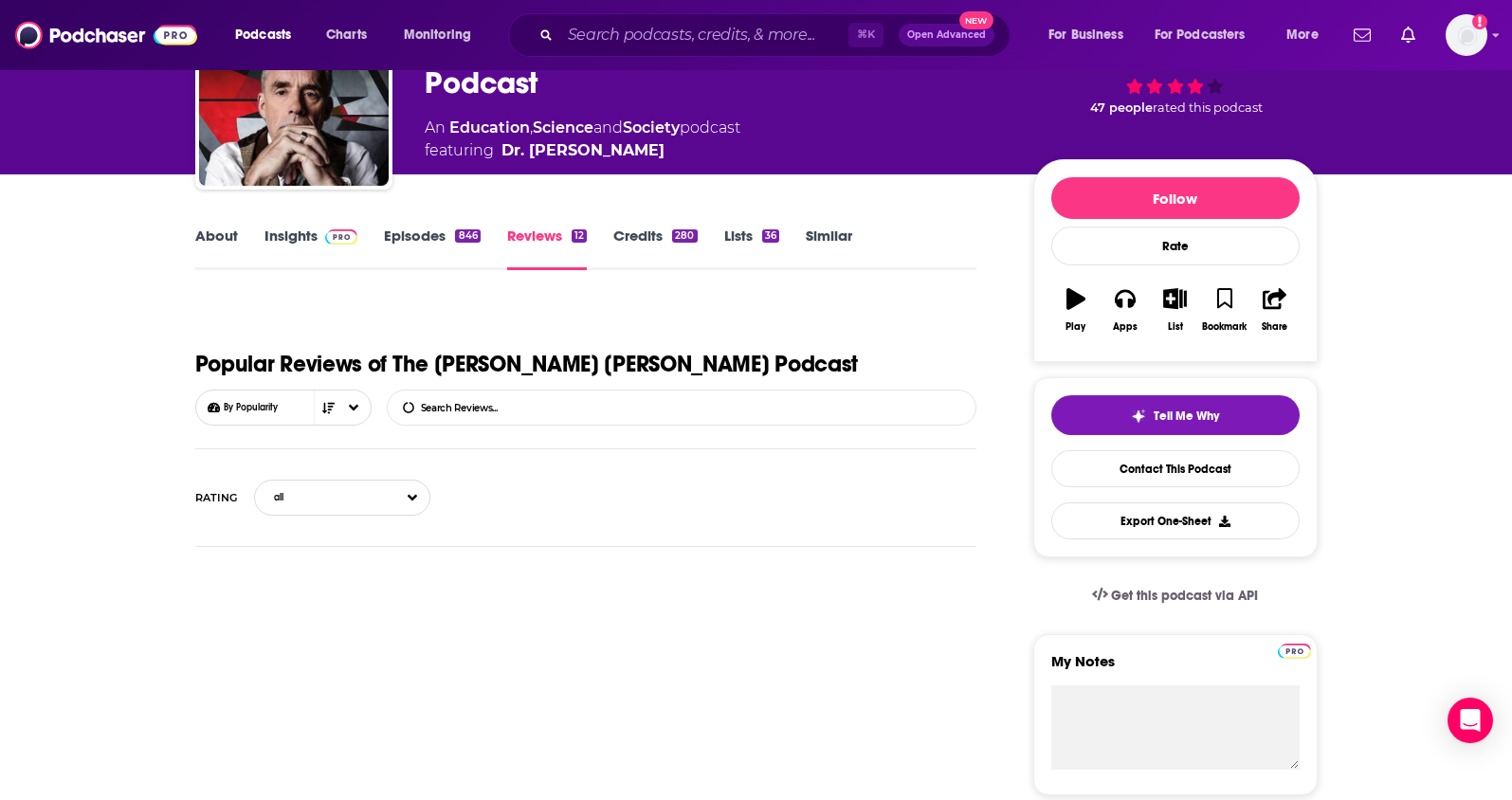
scroll to position [159, 0]
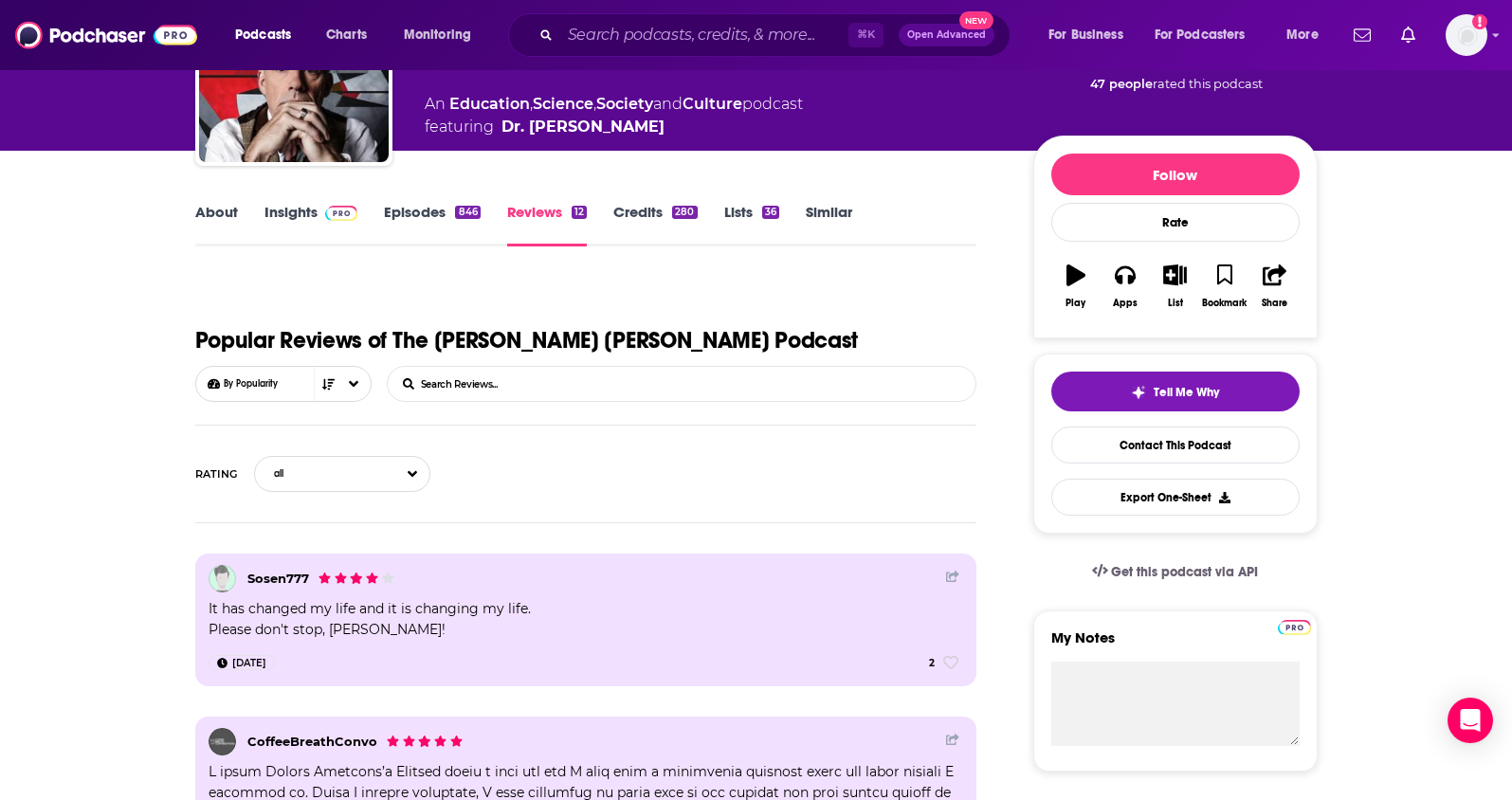
click at [312, 211] on link "Insights" at bounding box center [311, 224] width 94 height 44
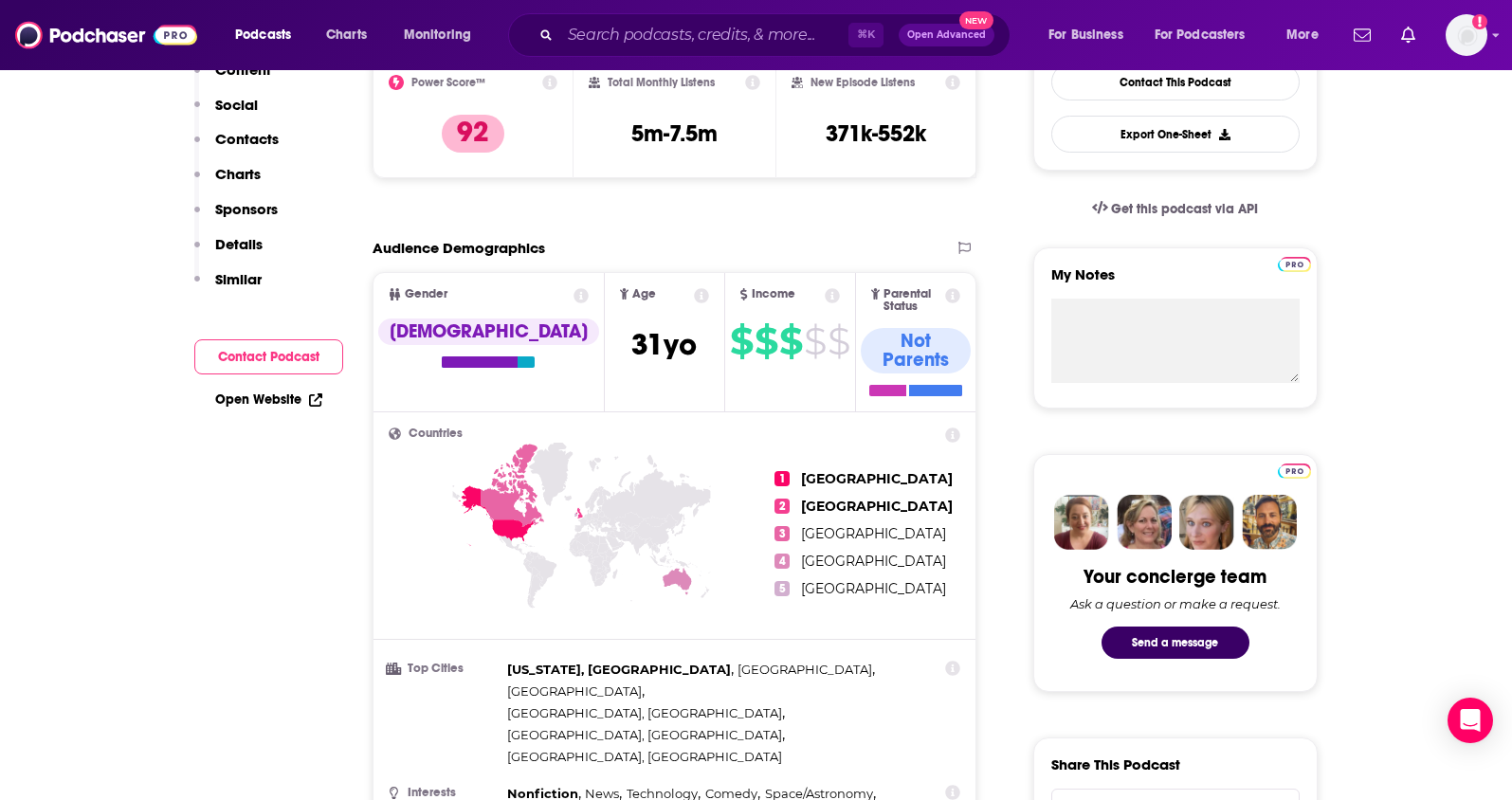
scroll to position [689, 0]
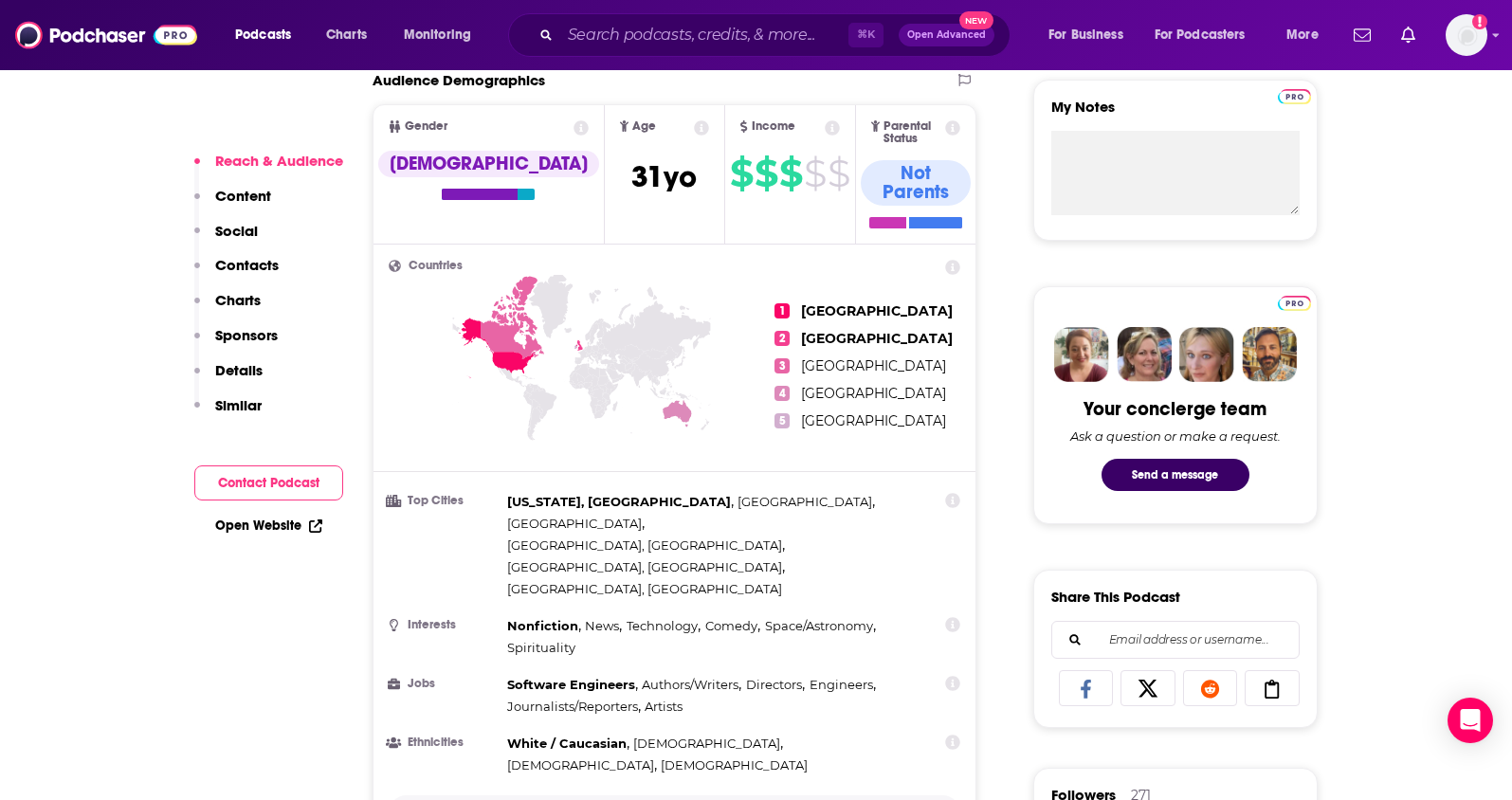
click at [647, 796] on button "Show More" at bounding box center [675, 813] width 572 height 35
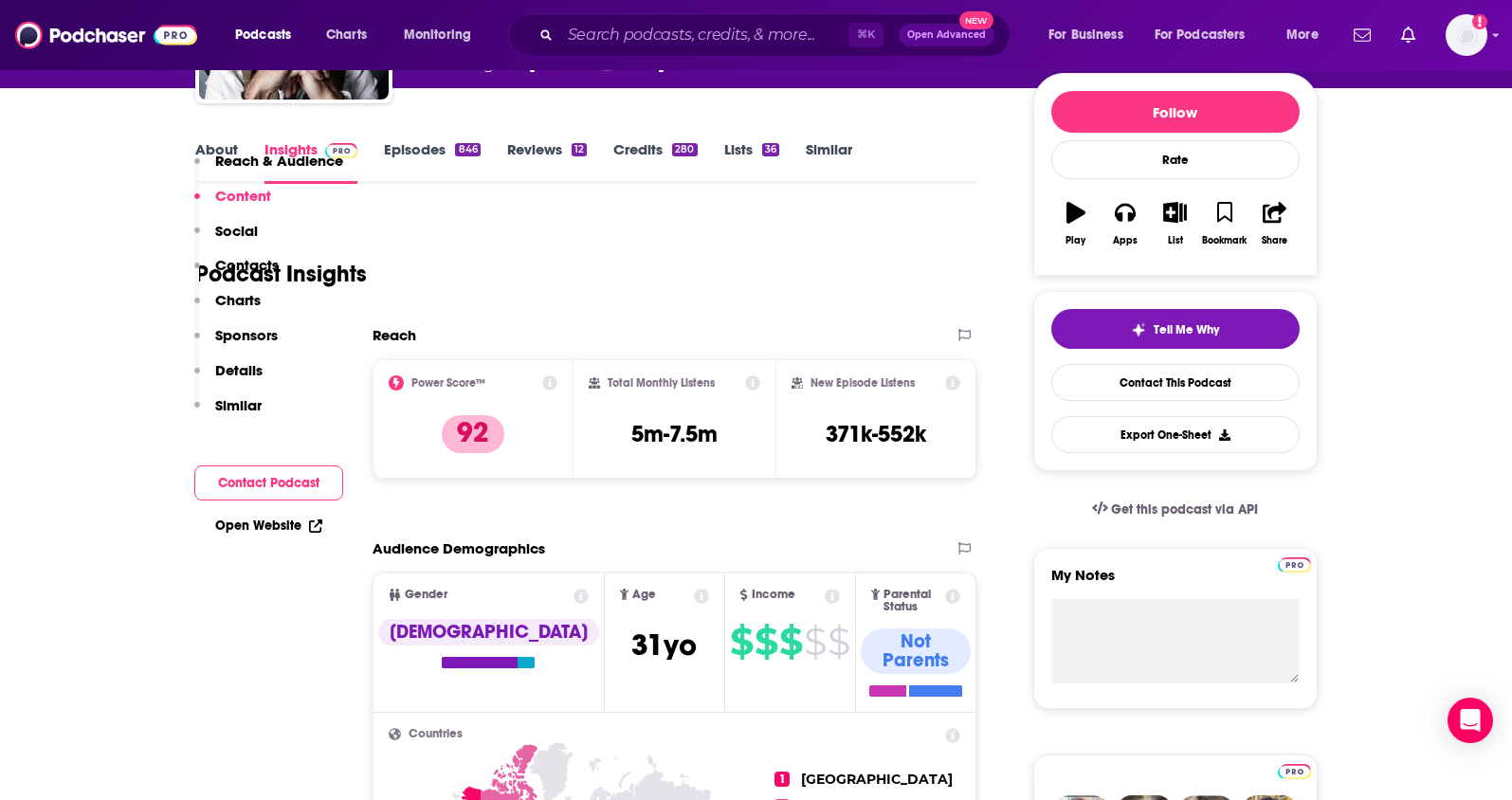
scroll to position [0, 0]
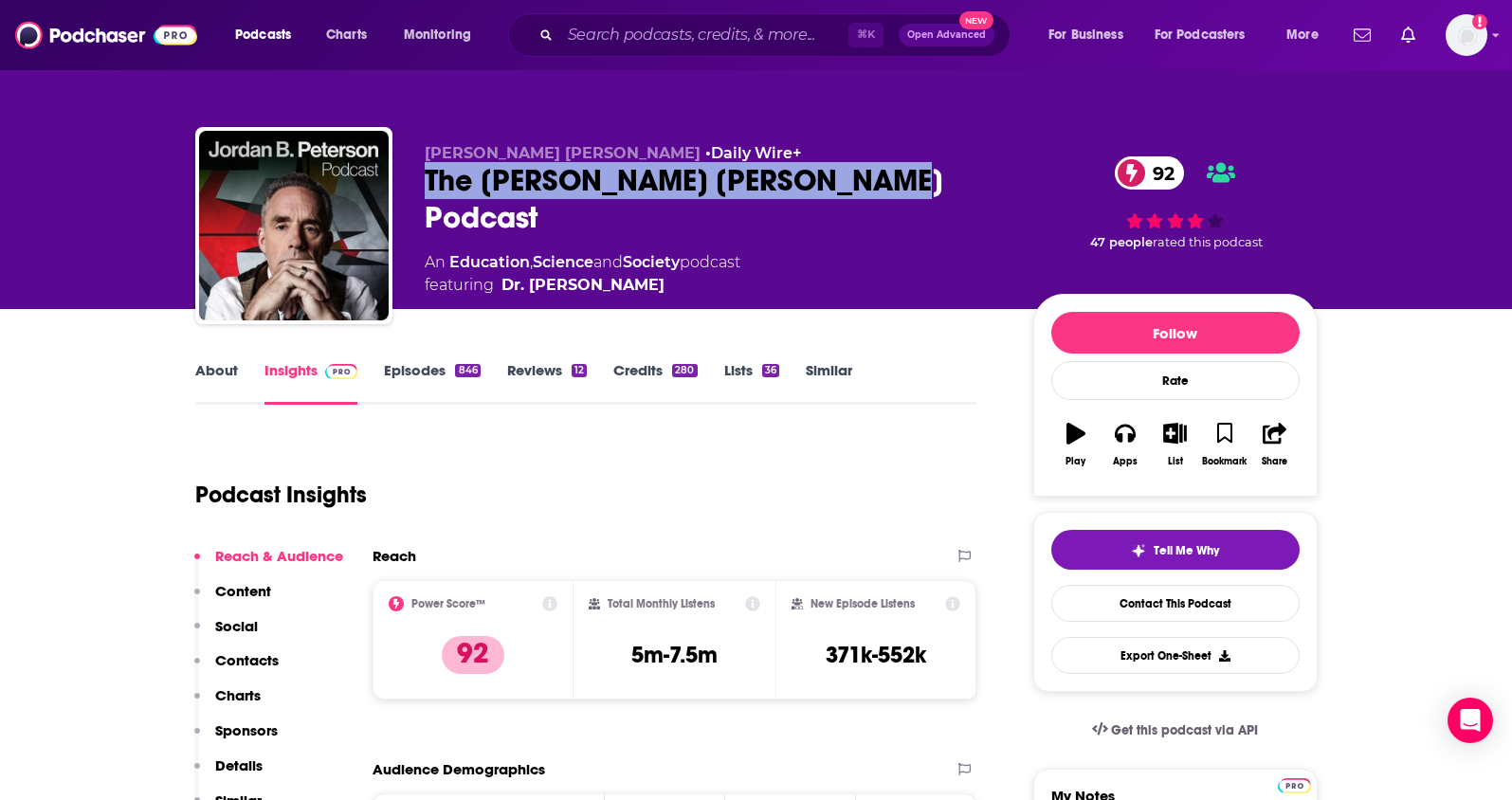
drag, startPoint x: 891, startPoint y: 181, endPoint x: 418, endPoint y: 183, distance: 473.0
click at [418, 183] on div "Dr. Jordan B. Peterson • Daily Wire+ The Jordan B. Peterson Podcast 92 An Educa…" at bounding box center [757, 228] width 1123 height 204
copy h2 "The Jordan B. Peterson Podcast"
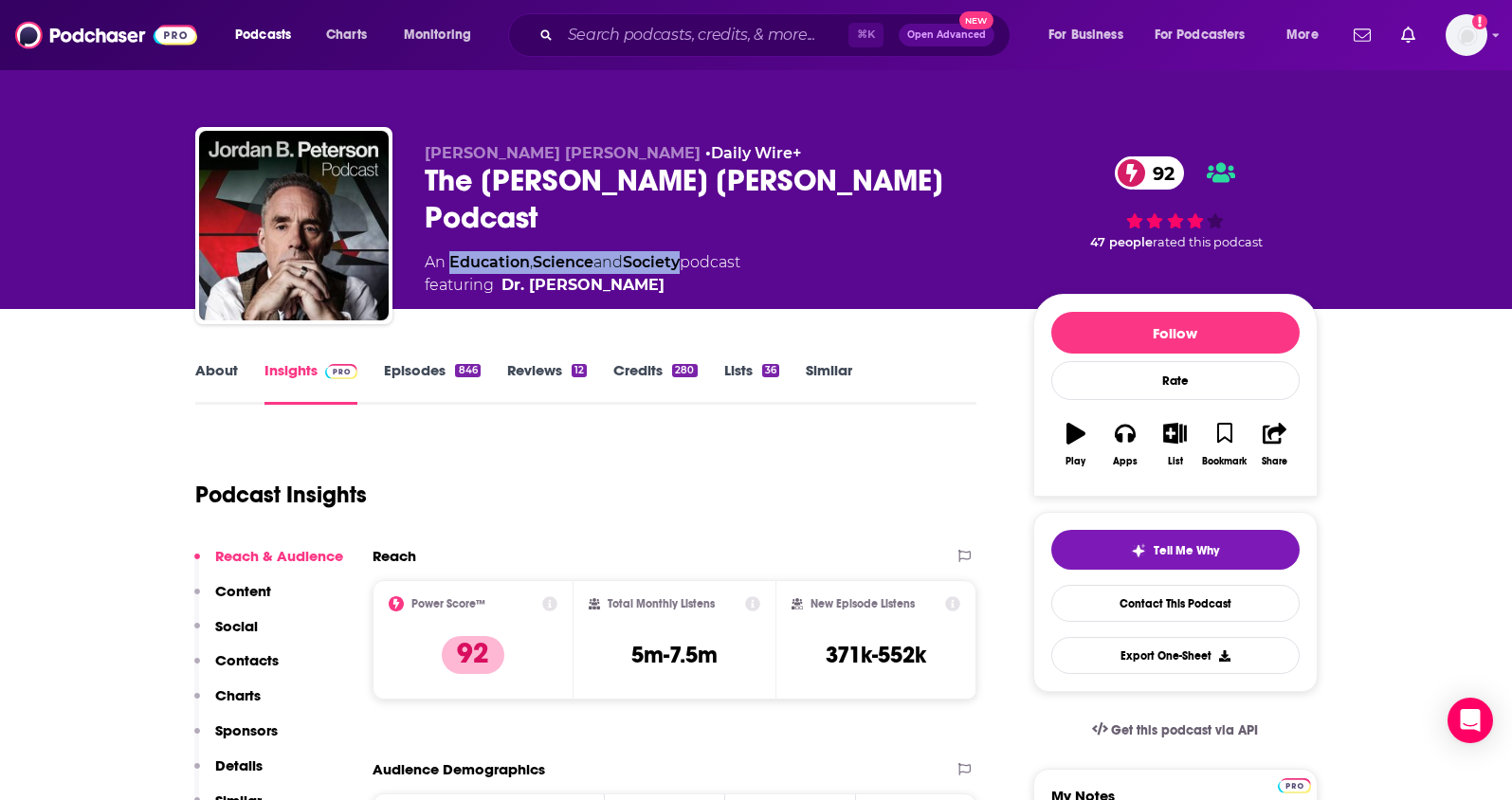
drag, startPoint x: 691, startPoint y: 227, endPoint x: 545, endPoint y: 82, distance: 205.8
click at [452, 251] on div "An Education , Science and Society podcast featuring Dr. Jordan Peterson" at bounding box center [582, 274] width 316 height 46
copy div "Education , Science and Society"
click at [241, 654] on p "Contacts" at bounding box center [247, 660] width 64 height 18
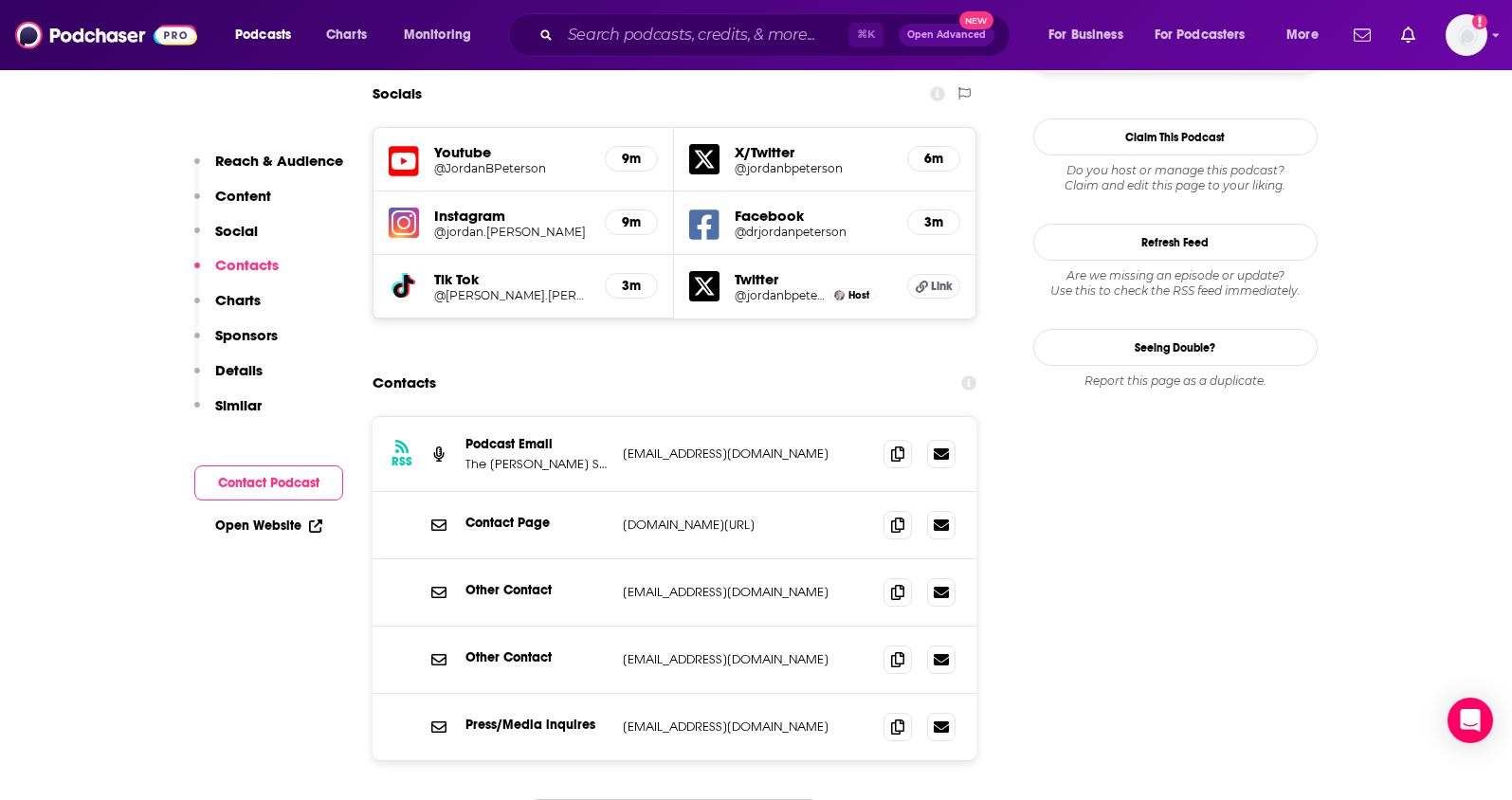
scroll to position [1968, 0]
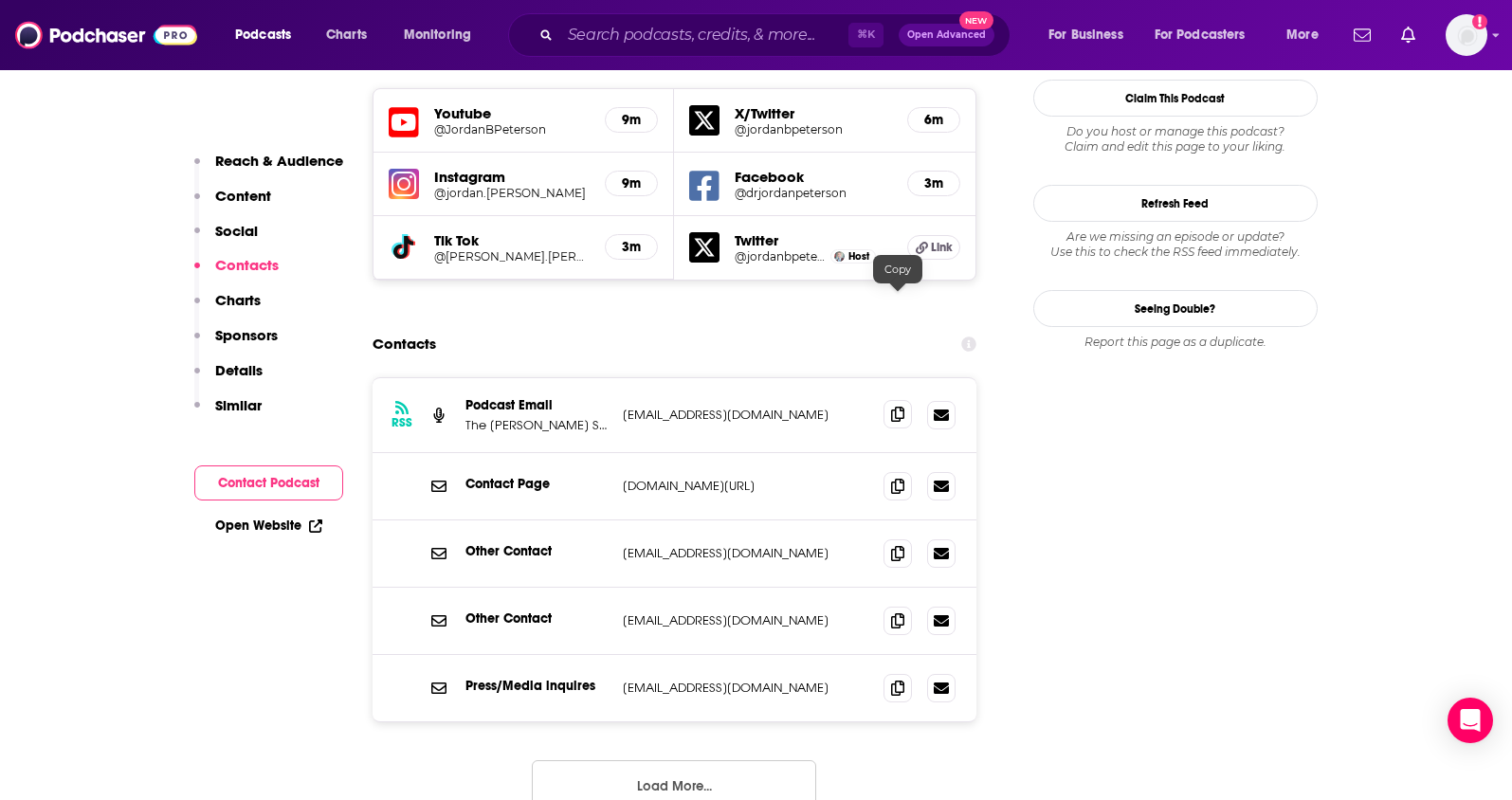
click at [892, 407] on icon at bounding box center [898, 414] width 13 height 15
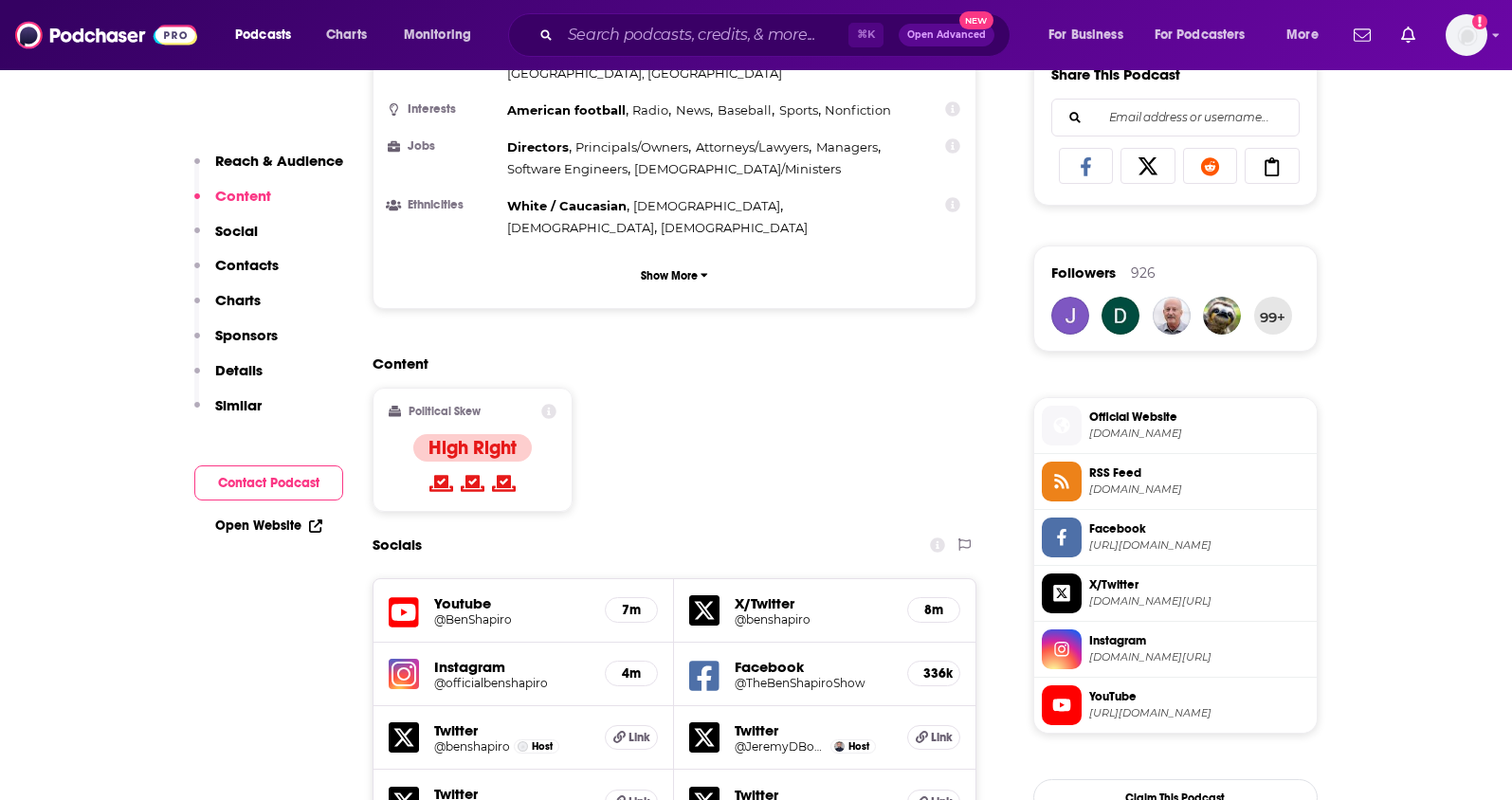
scroll to position [1093, 0]
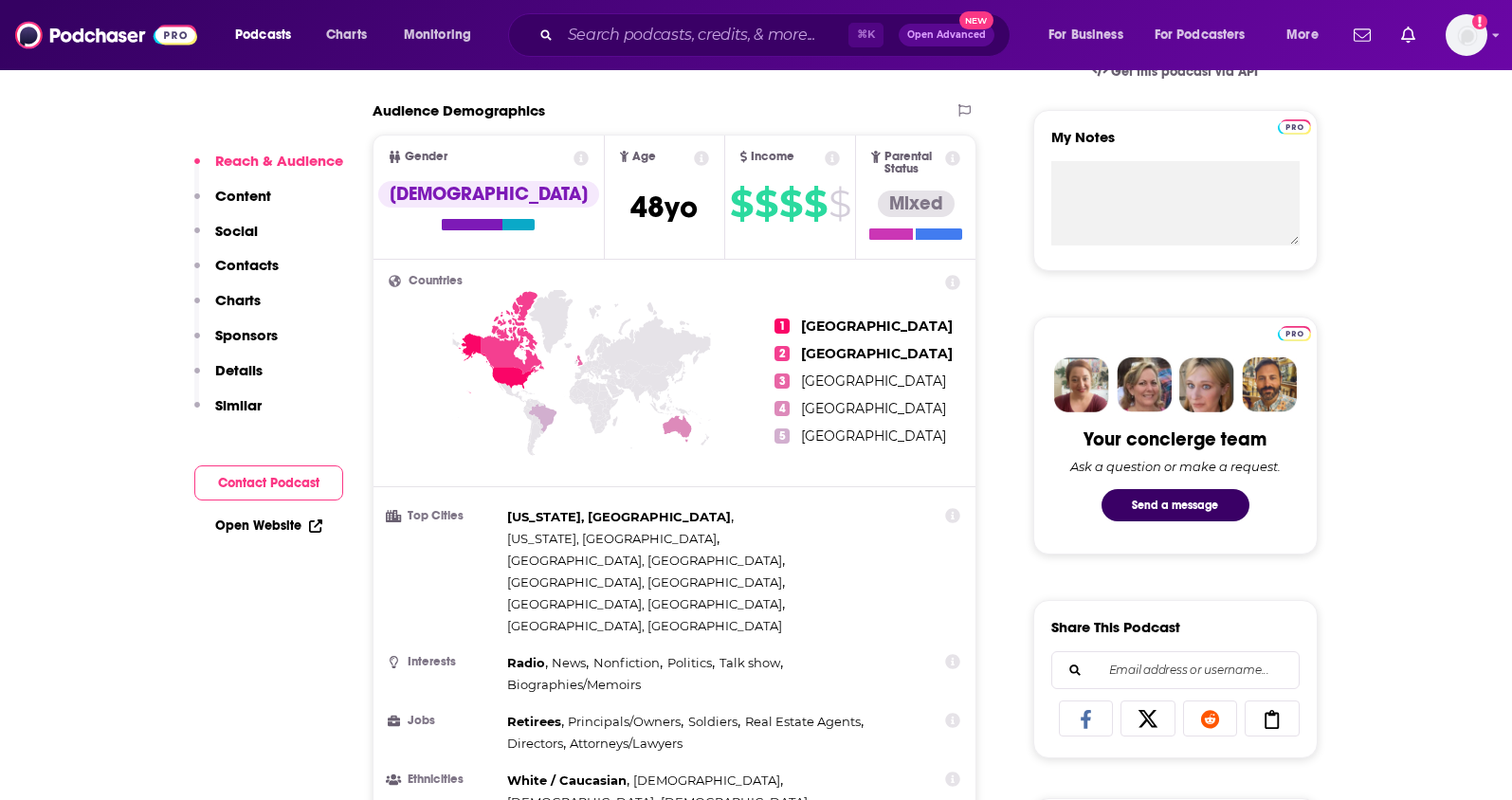
scroll to position [976, 0]
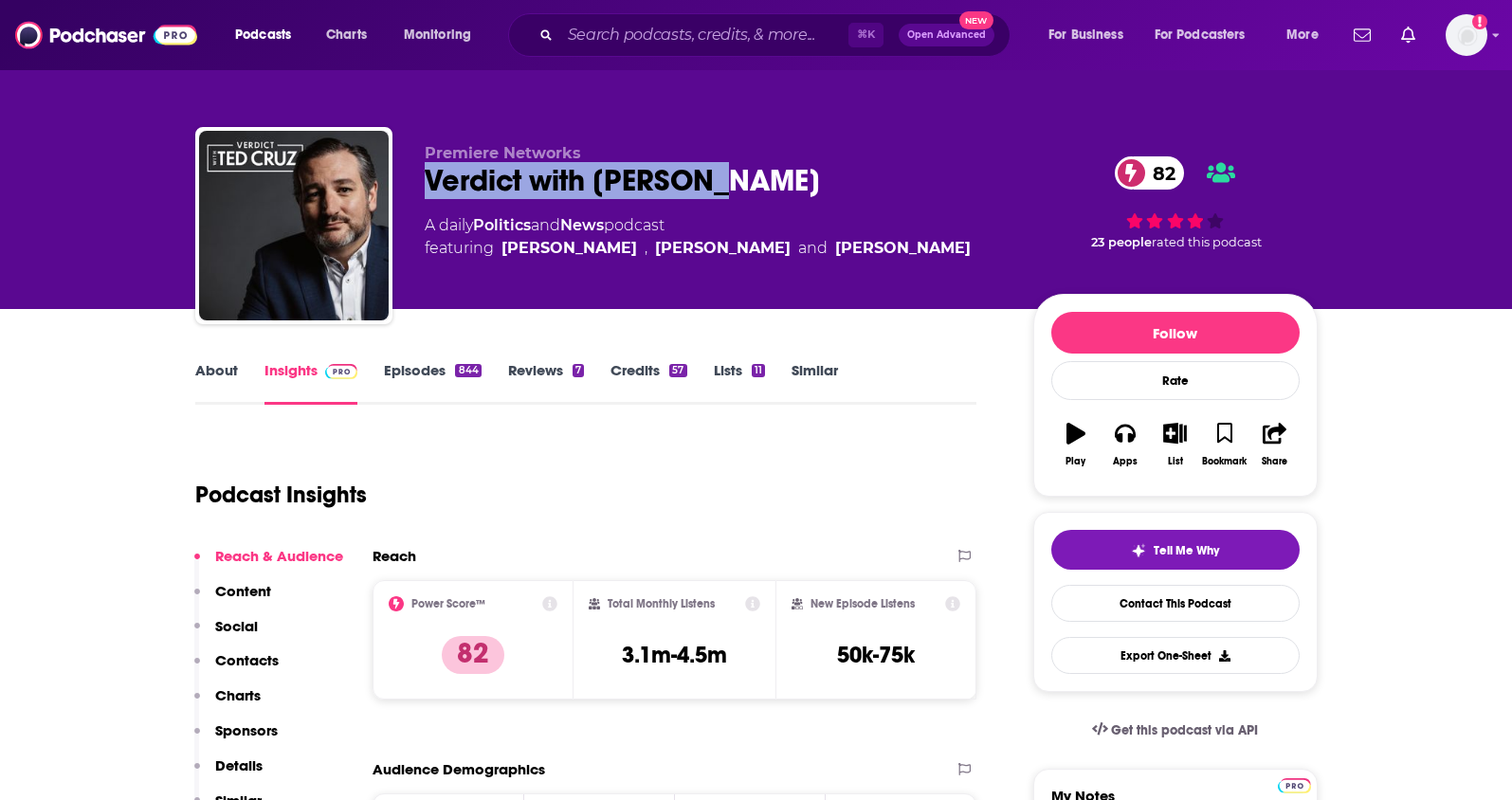
drag, startPoint x: 736, startPoint y: 183, endPoint x: 415, endPoint y: 193, distance: 321.2
click at [415, 193] on div "Premiere Networks Verdict with [PERSON_NAME] 82 A daily Politics and News podca…" at bounding box center [757, 228] width 1123 height 204
copy h2 "Verdict with [PERSON_NAME]"
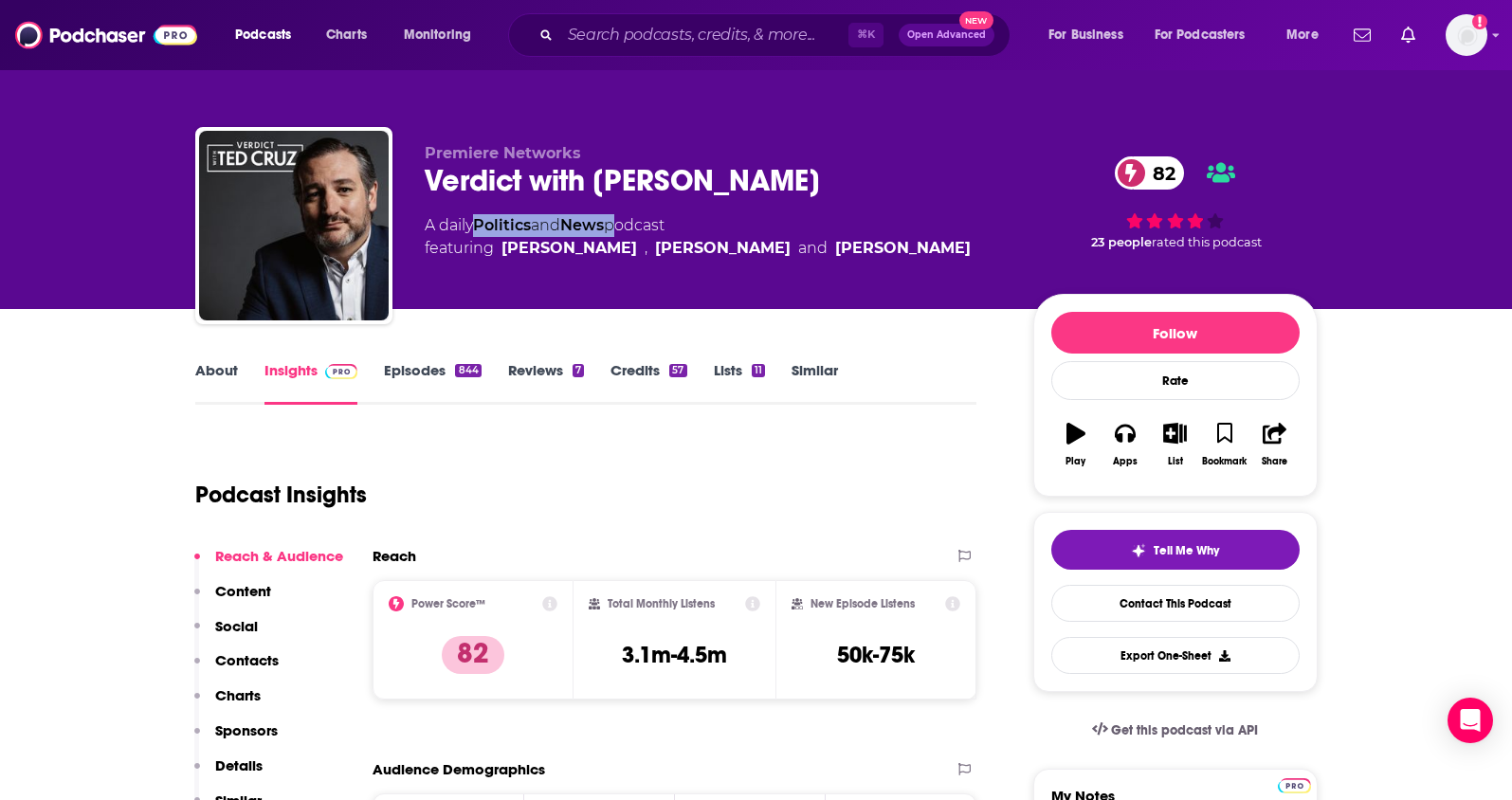
drag, startPoint x: 619, startPoint y: 227, endPoint x: 481, endPoint y: 230, distance: 138.0
click at [481, 230] on div "A daily Politics and News podcast featuring Benjamin Ferguson , Ted Cruz and Mi…" at bounding box center [698, 237] width 547 height 46
copy div "Politics and News"
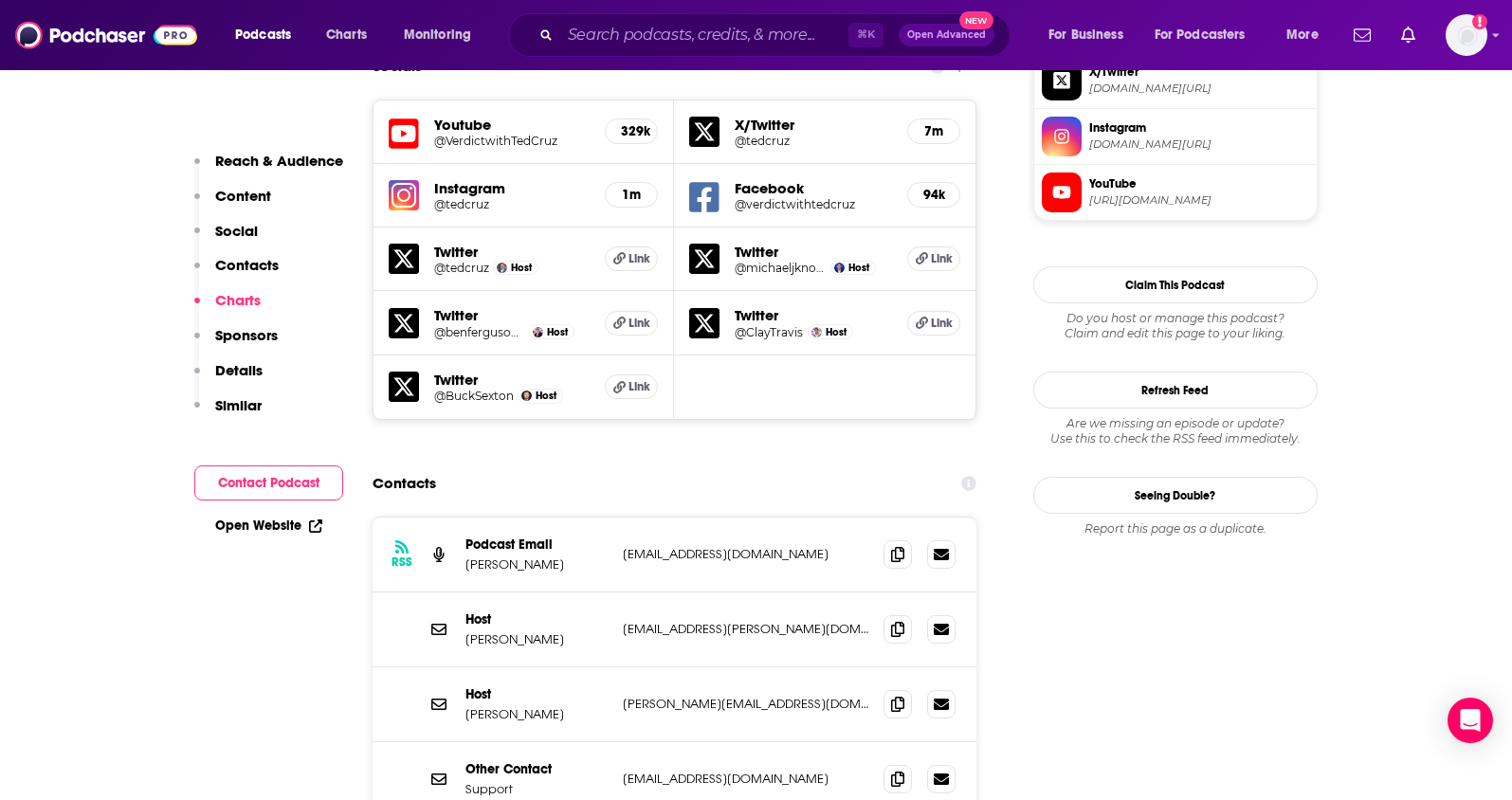
scroll to position [1693, 0]
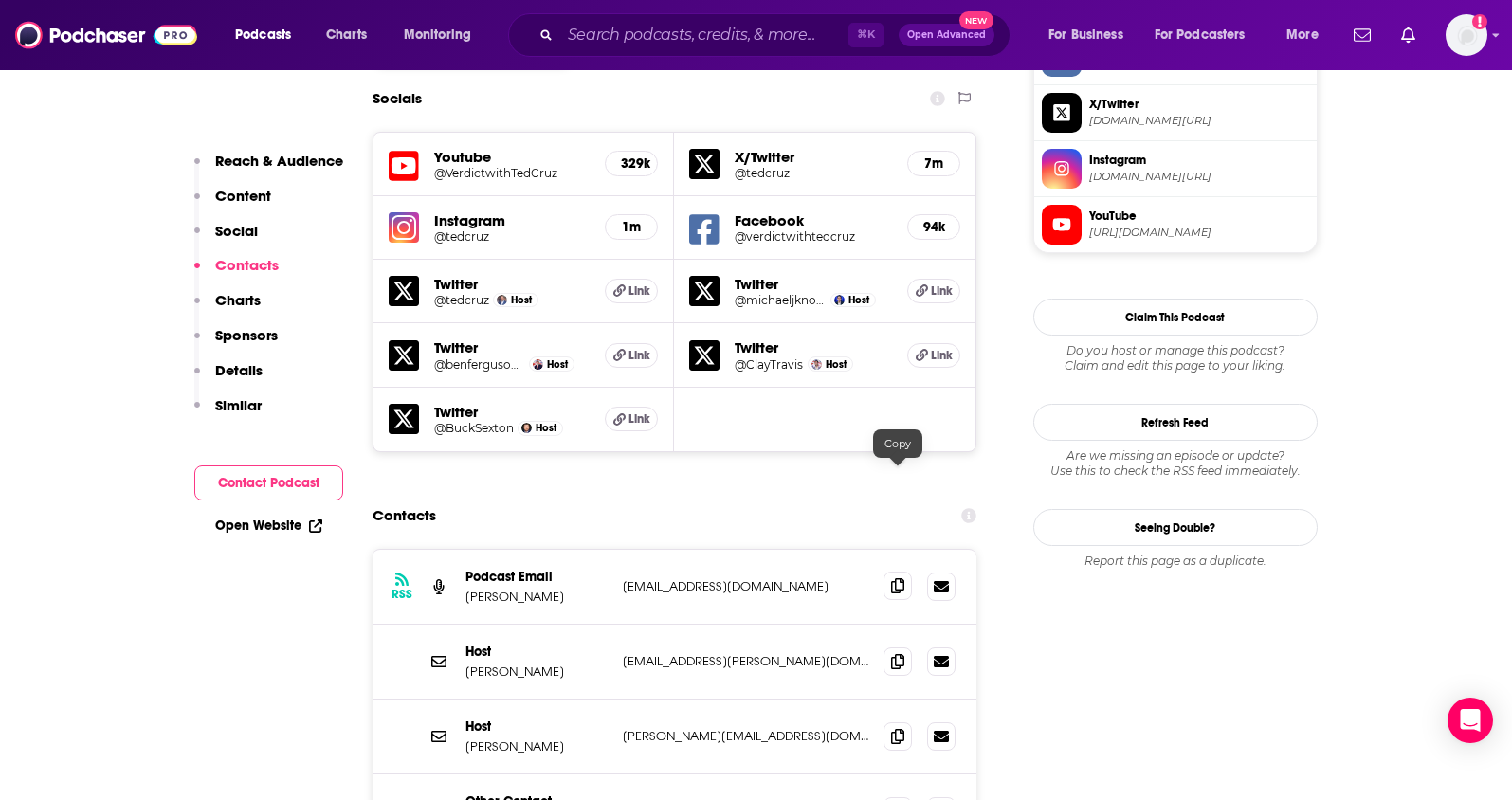
click at [895, 579] on icon at bounding box center [898, 586] width 13 height 15
click at [901, 653] on icon at bounding box center [898, 660] width 13 height 15
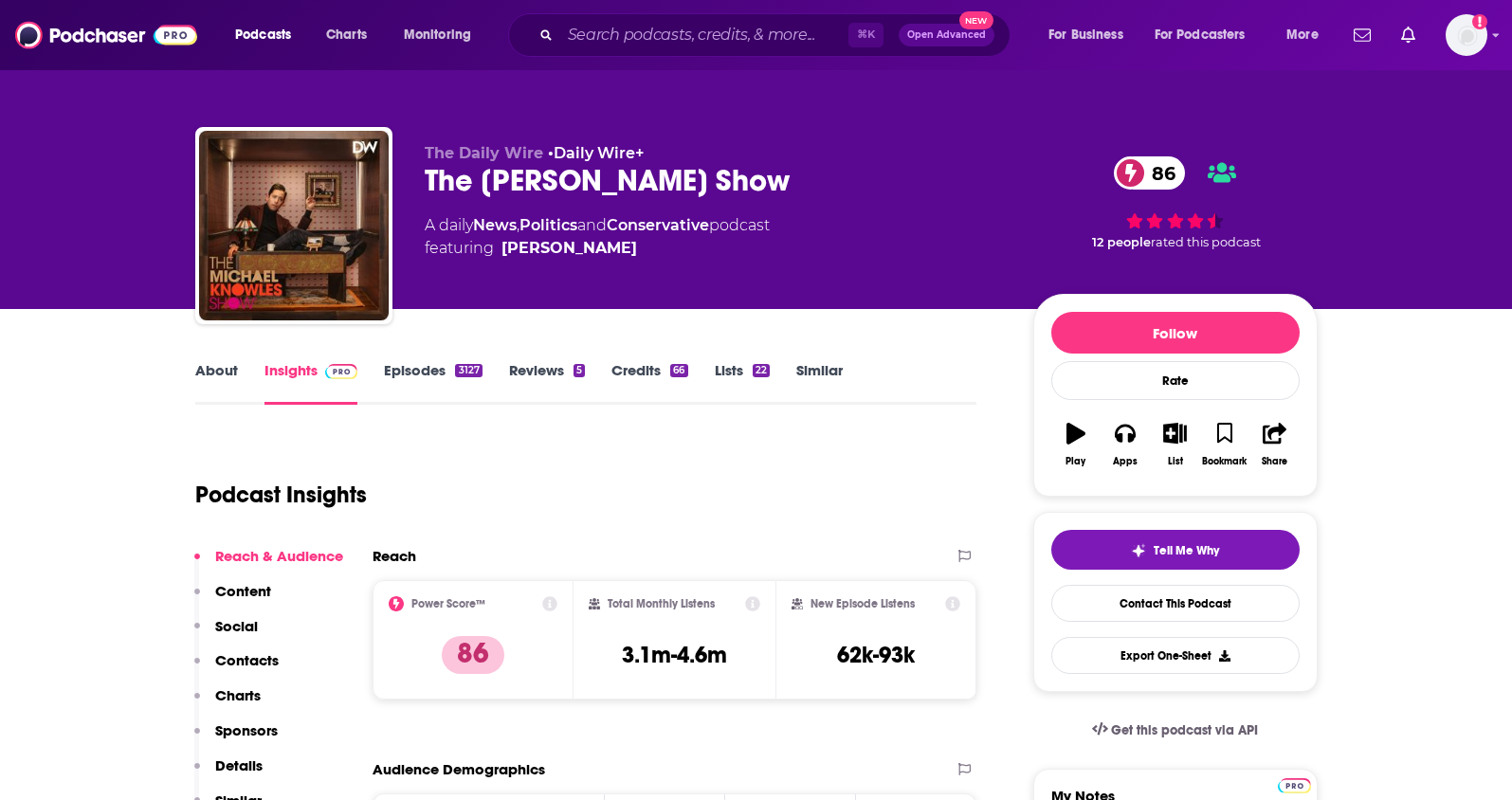
drag, startPoint x: 750, startPoint y: 188, endPoint x: 428, endPoint y: 184, distance: 322.0
click at [429, 185] on div "The Michael Knowles Show 86" at bounding box center [714, 181] width 578 height 37
copy h2 "The Michael Knowles Show"
click at [636, 253] on span "featuring Michael Knowles" at bounding box center [597, 248] width 345 height 23
click at [642, 249] on span "featuring Michael Knowles" at bounding box center [597, 248] width 345 height 23
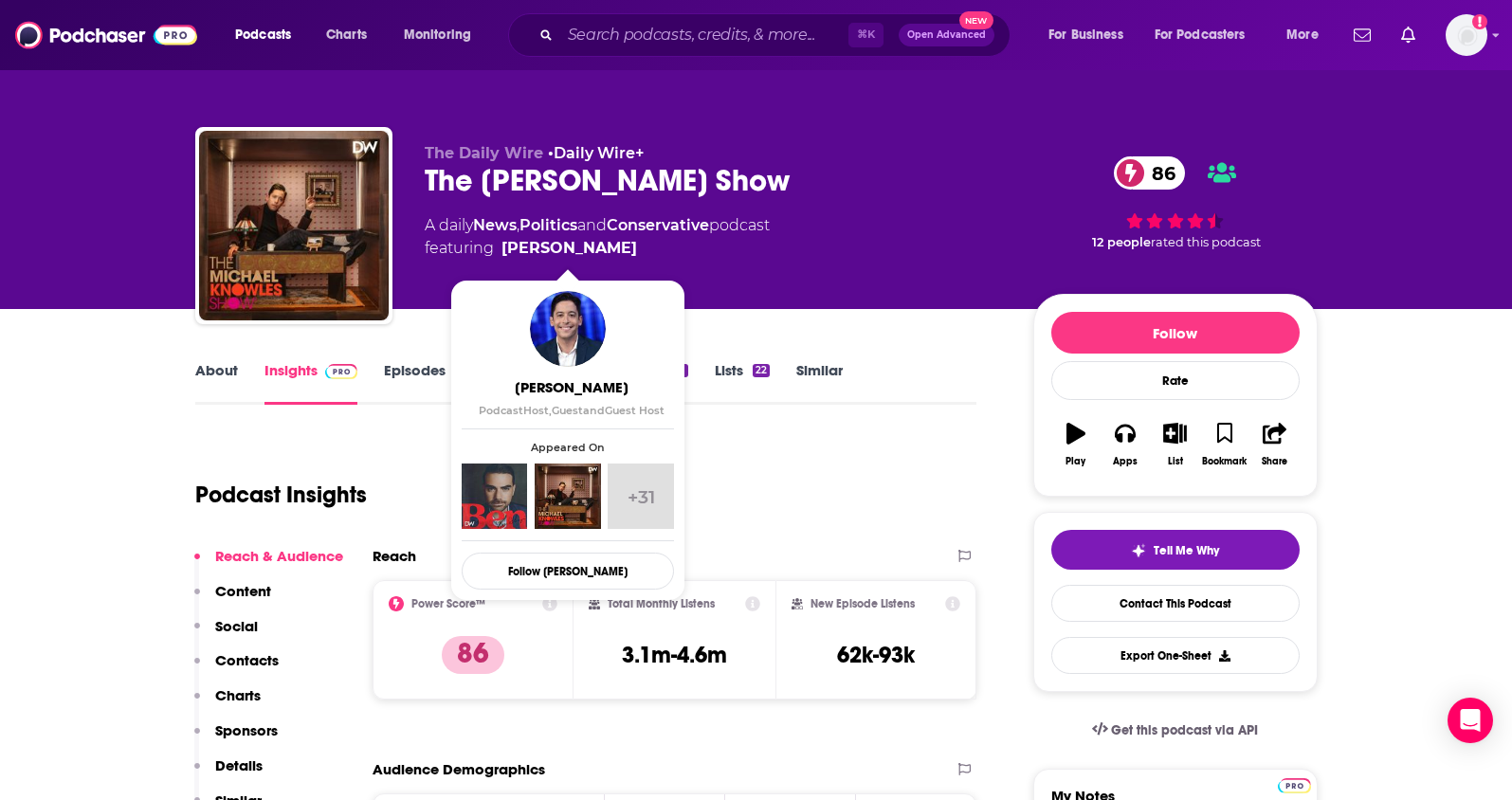
click at [635, 249] on span "featuring Michael Knowles" at bounding box center [597, 248] width 345 height 23
drag, startPoint x: 641, startPoint y: 248, endPoint x: 631, endPoint y: 250, distance: 10.2
click at [631, 250] on span "featuring Michael Knowles" at bounding box center [597, 248] width 345 height 23
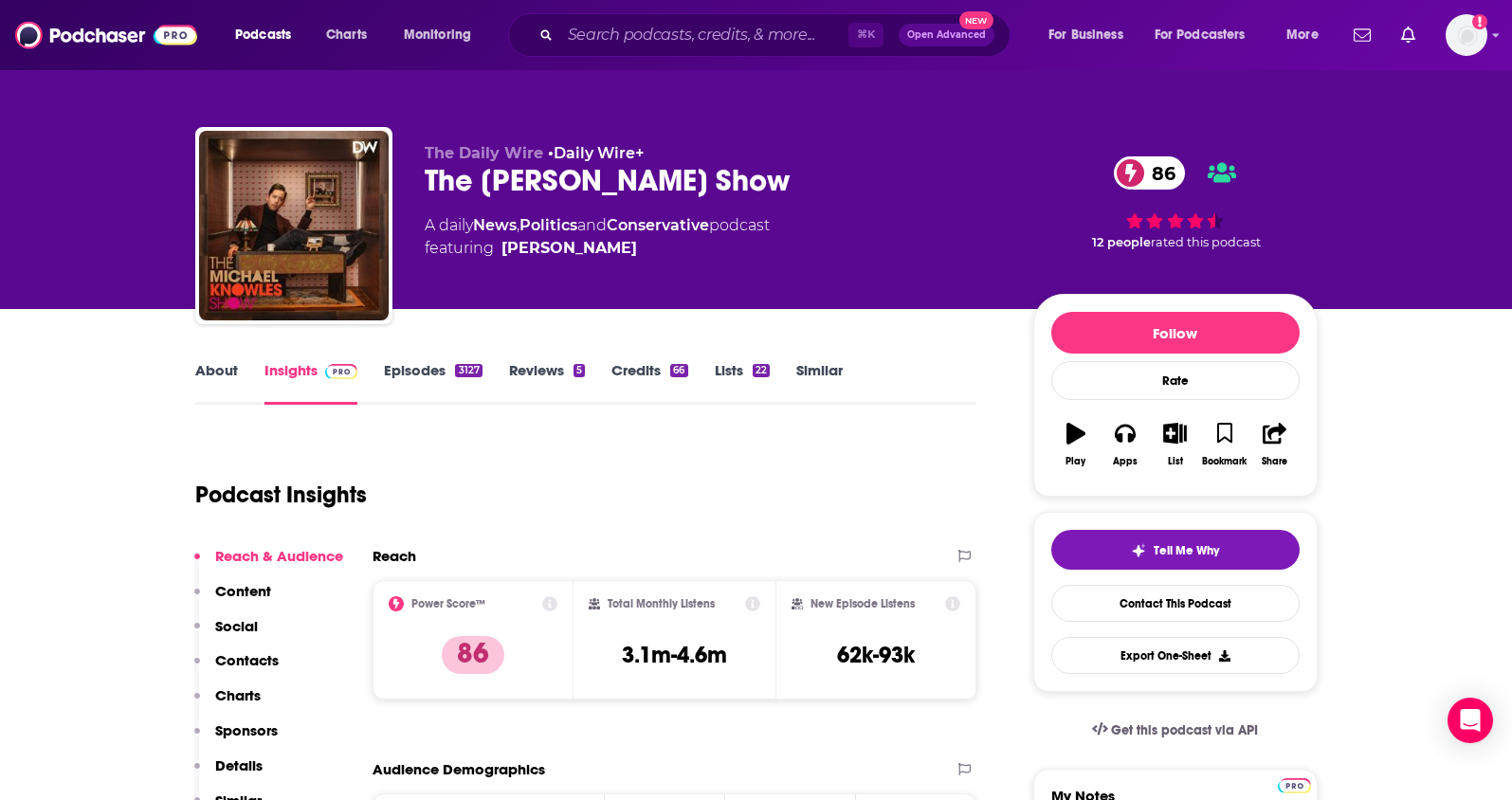
copy span "[PERSON_NAME]"
click at [244, 653] on p "Contacts" at bounding box center [247, 660] width 64 height 18
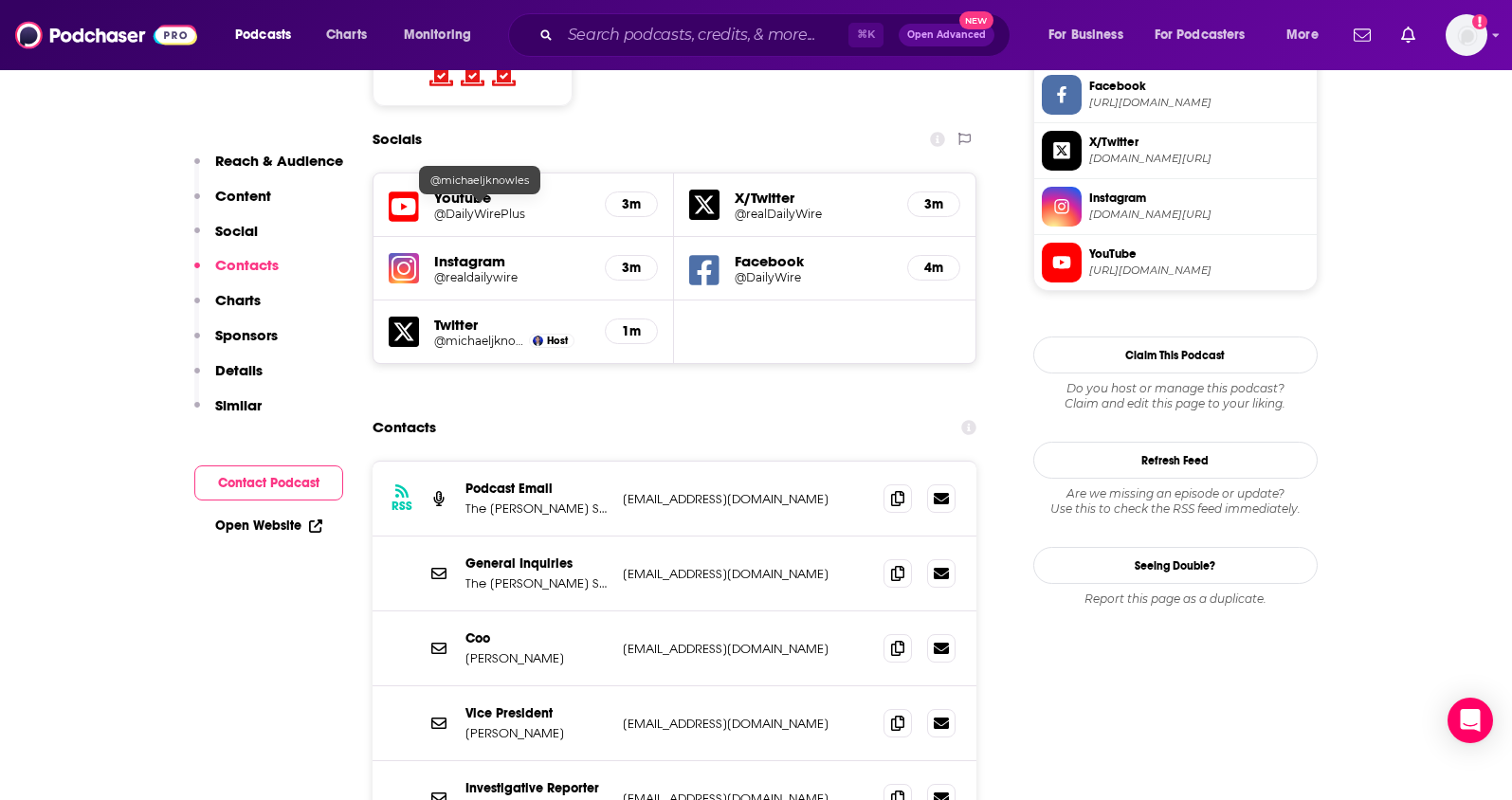
scroll to position [1667, 0]
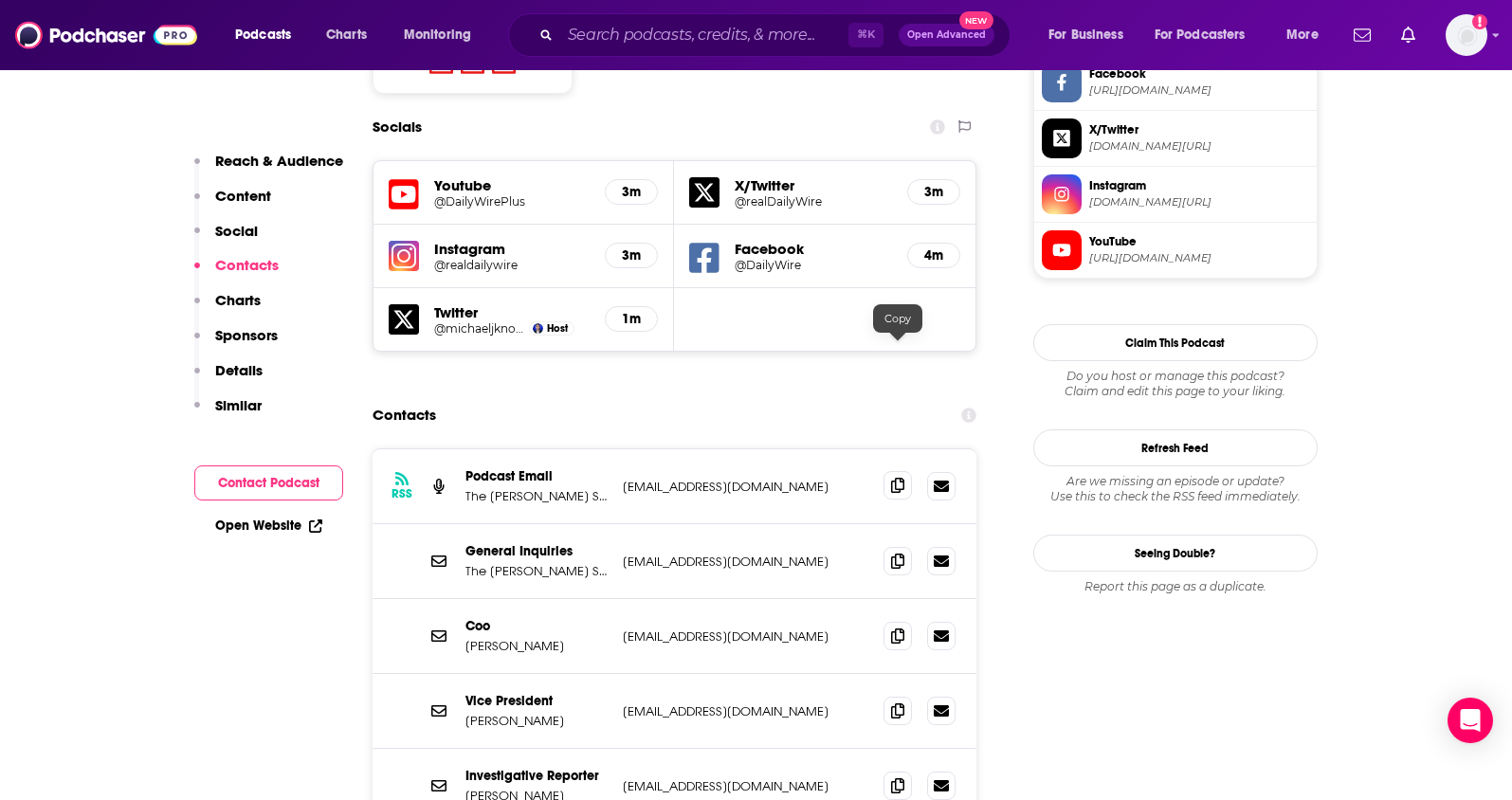
click at [896, 478] on icon at bounding box center [898, 485] width 13 height 15
click at [889, 547] on span at bounding box center [898, 561] width 29 height 29
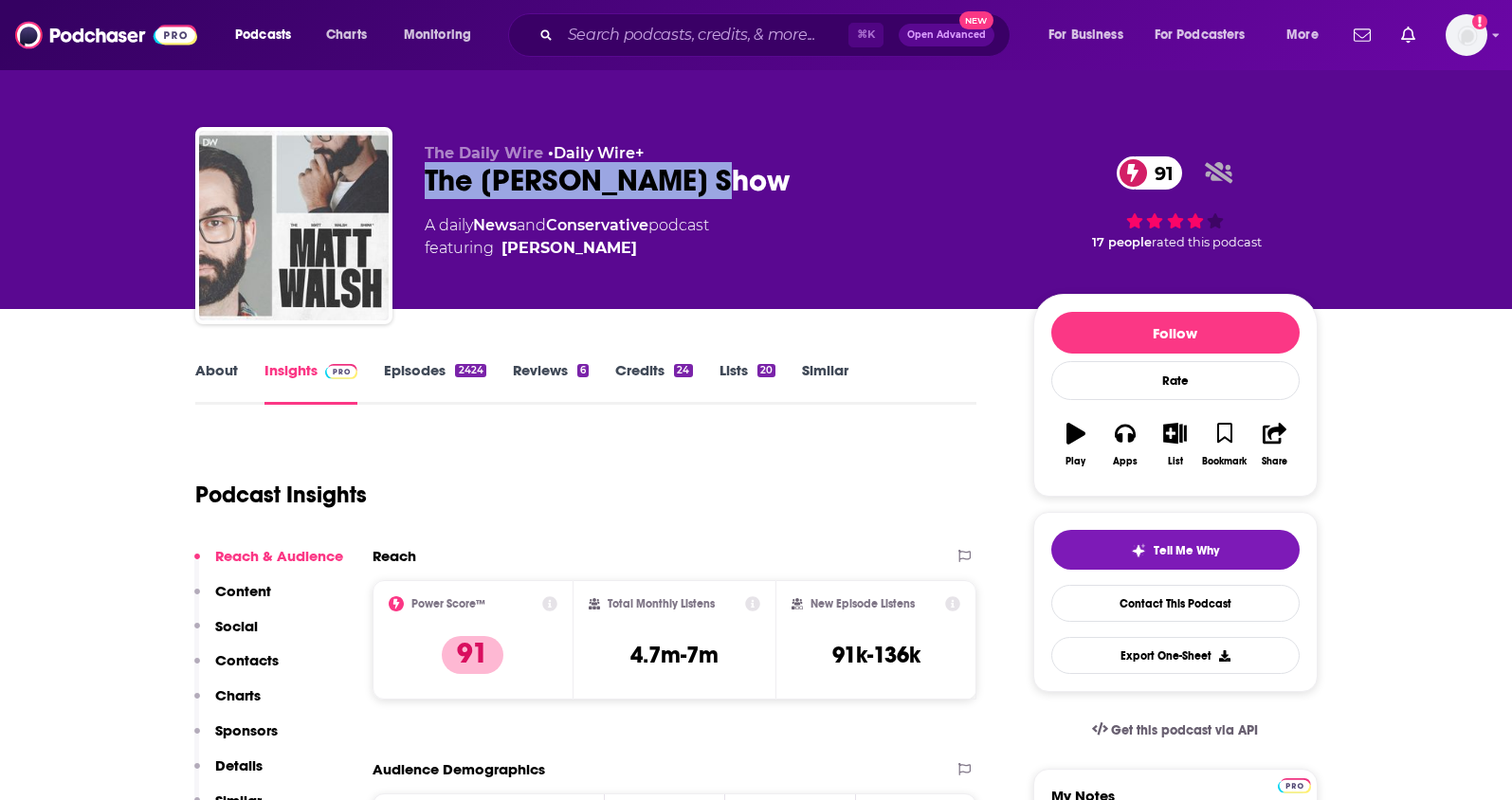
drag, startPoint x: 745, startPoint y: 190, endPoint x: 423, endPoint y: 188, distance: 322.0
click at [425, 188] on div "The [PERSON_NAME] Show 91" at bounding box center [714, 181] width 578 height 37
copy h2 "The [PERSON_NAME] Show"
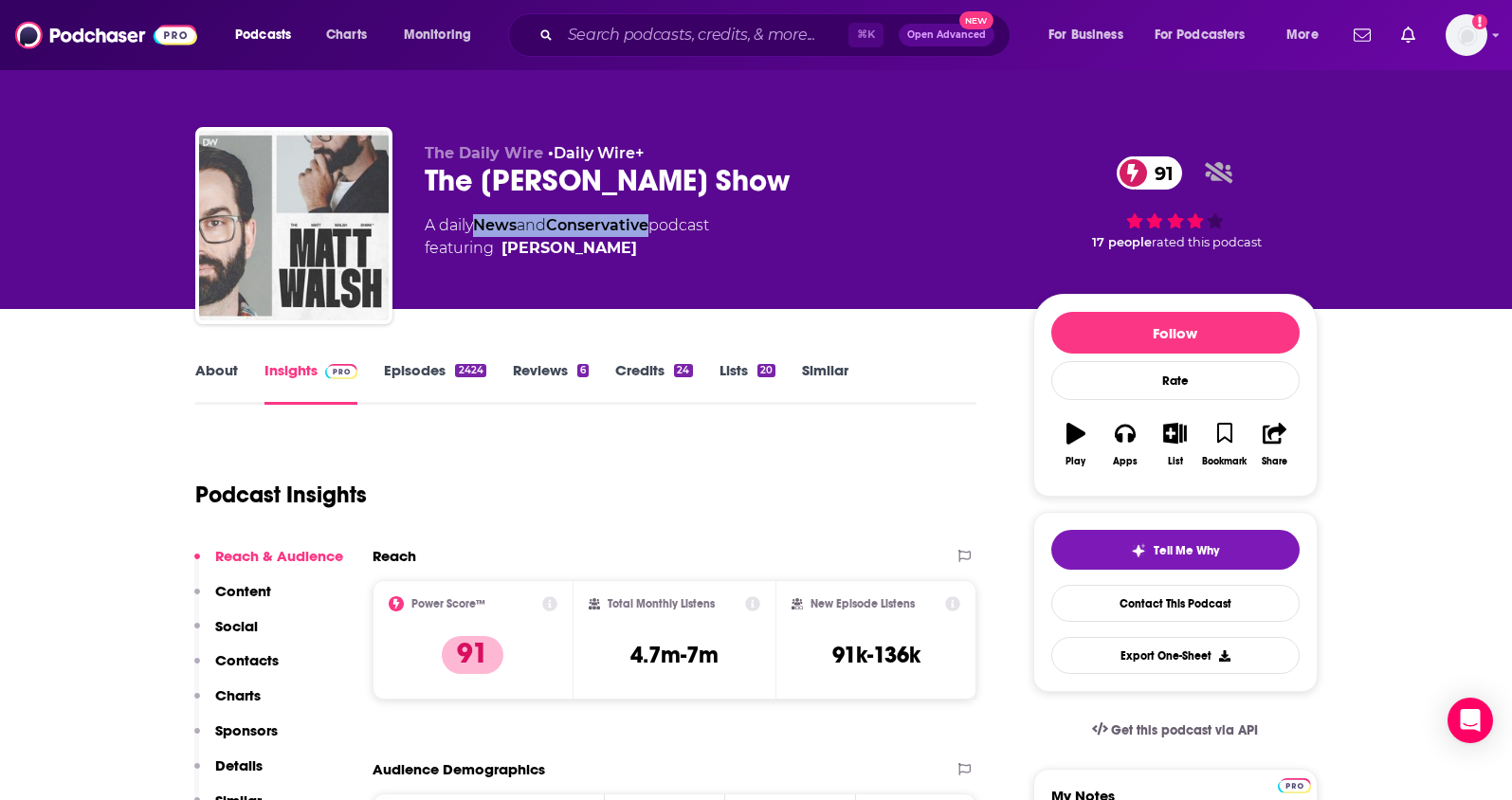
drag, startPoint x: 660, startPoint y: 227, endPoint x: 483, endPoint y: 230, distance: 177.0
click at [483, 230] on div "A daily News and Conservative podcast featuring Matt Walsh" at bounding box center [567, 237] width 284 height 46
copy div "News and Conservative"
drag, startPoint x: 616, startPoint y: 249, endPoint x: 586, endPoint y: 250, distance: 30.0
click at [594, 250] on span "featuring Matt Walsh" at bounding box center [567, 248] width 284 height 23
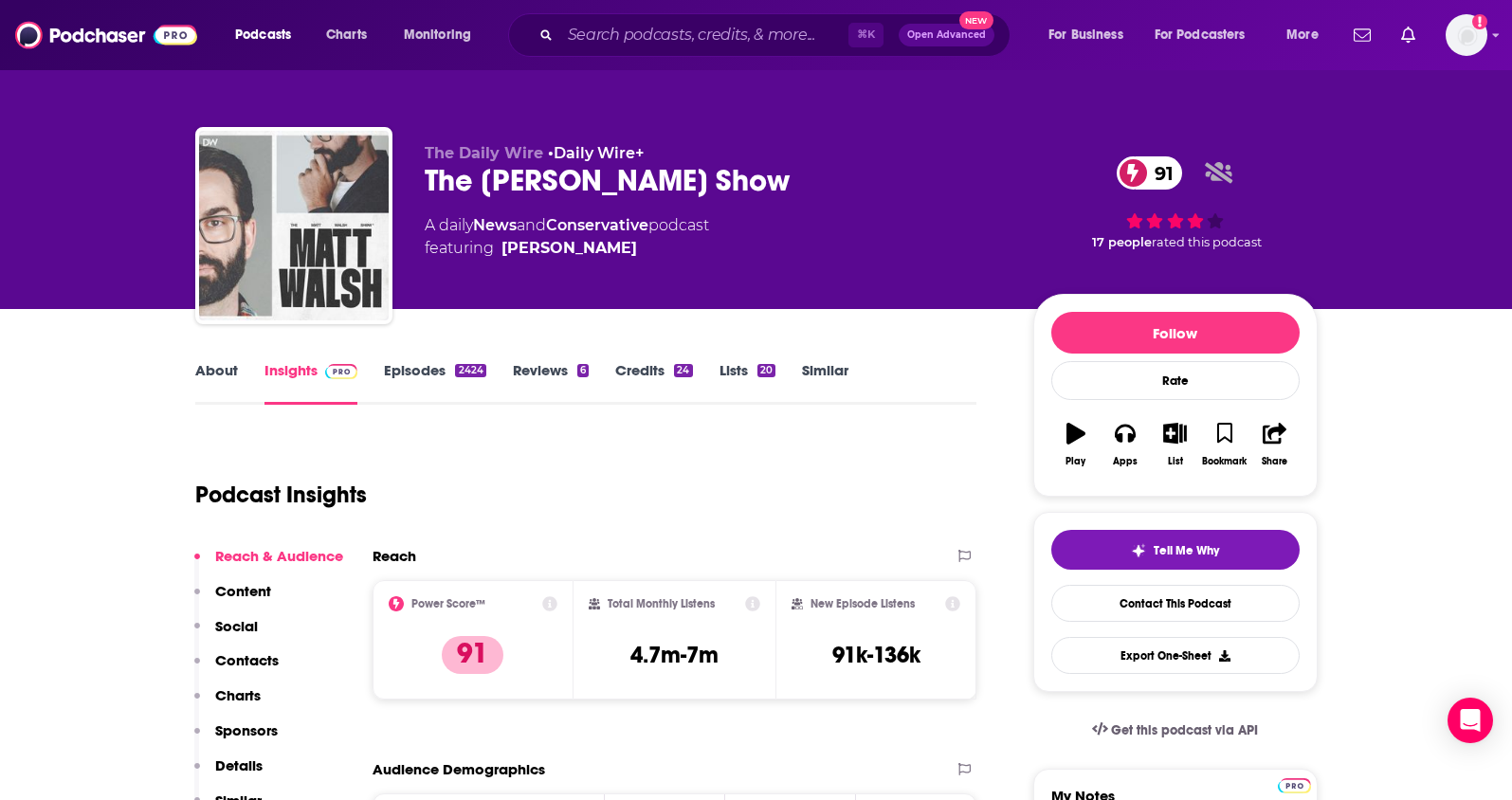
drag, startPoint x: 605, startPoint y: 251, endPoint x: 588, endPoint y: 251, distance: 17.0
click at [588, 251] on span "featuring Matt Walsh" at bounding box center [567, 248] width 284 height 23
copy span "Matt Walsh"
click at [265, 657] on p "Contacts" at bounding box center [247, 660] width 64 height 18
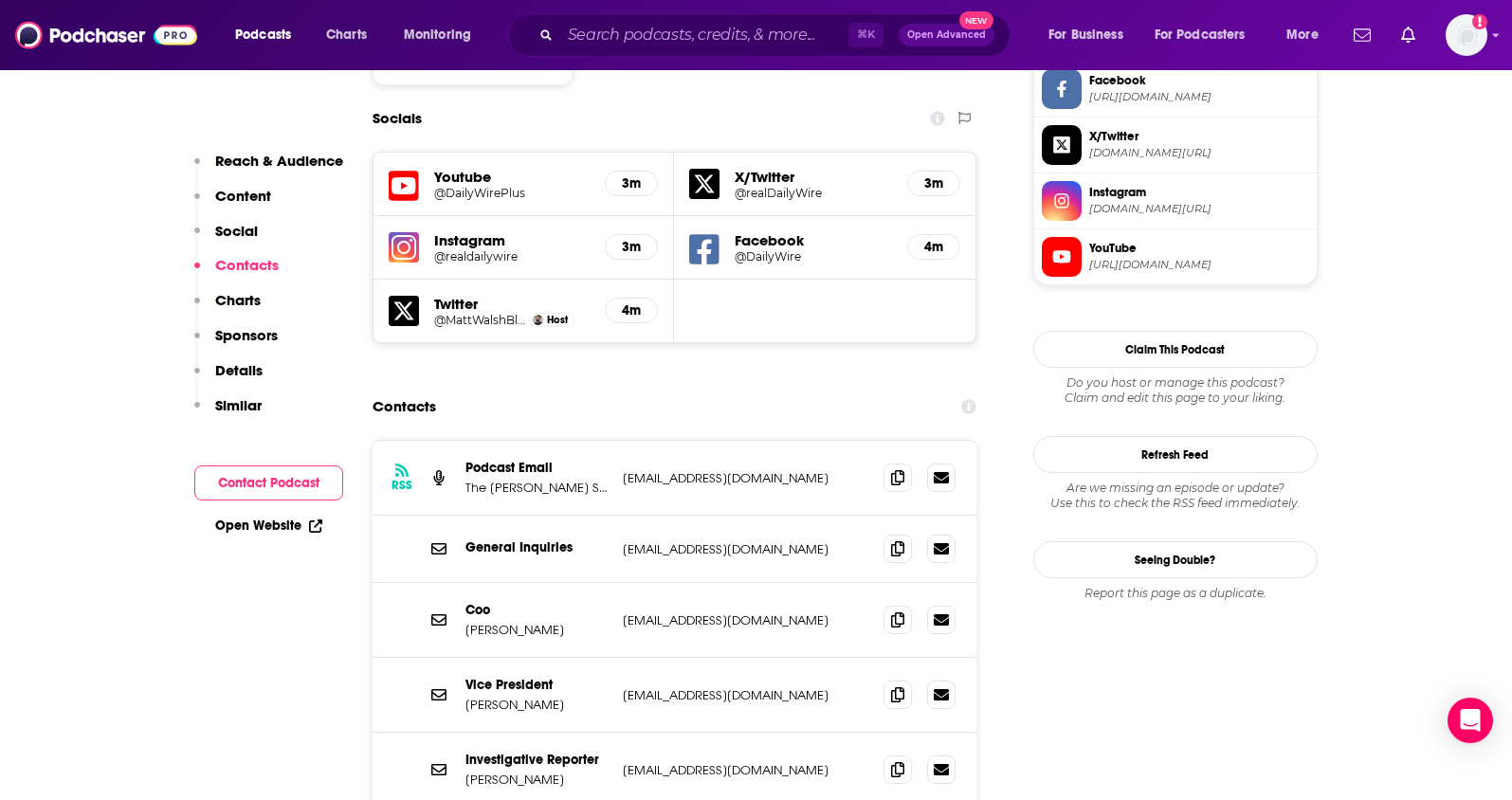
scroll to position [1667, 0]
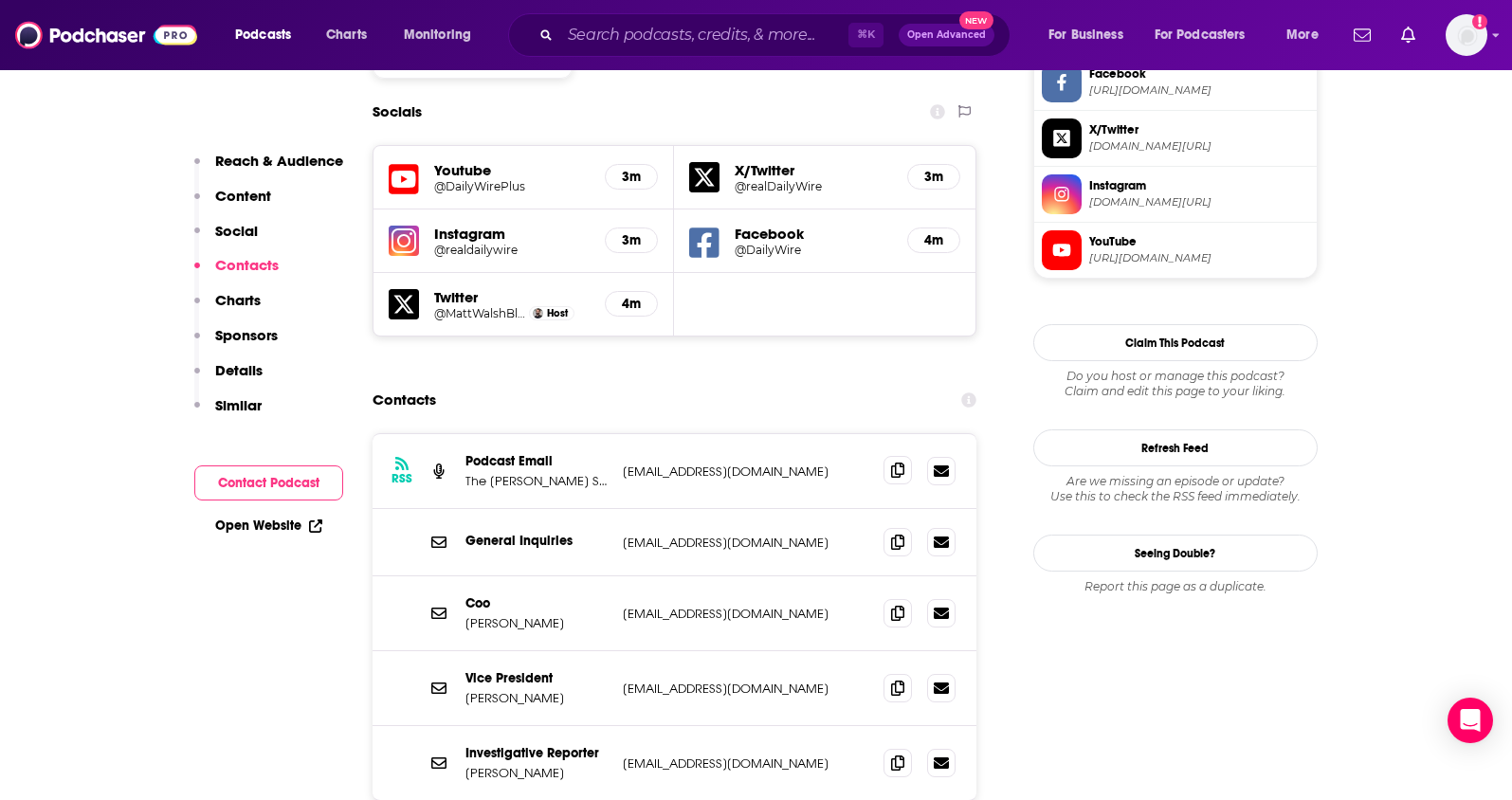
click at [886, 456] on span at bounding box center [898, 470] width 29 height 29
click at [890, 528] on span at bounding box center [898, 542] width 29 height 29
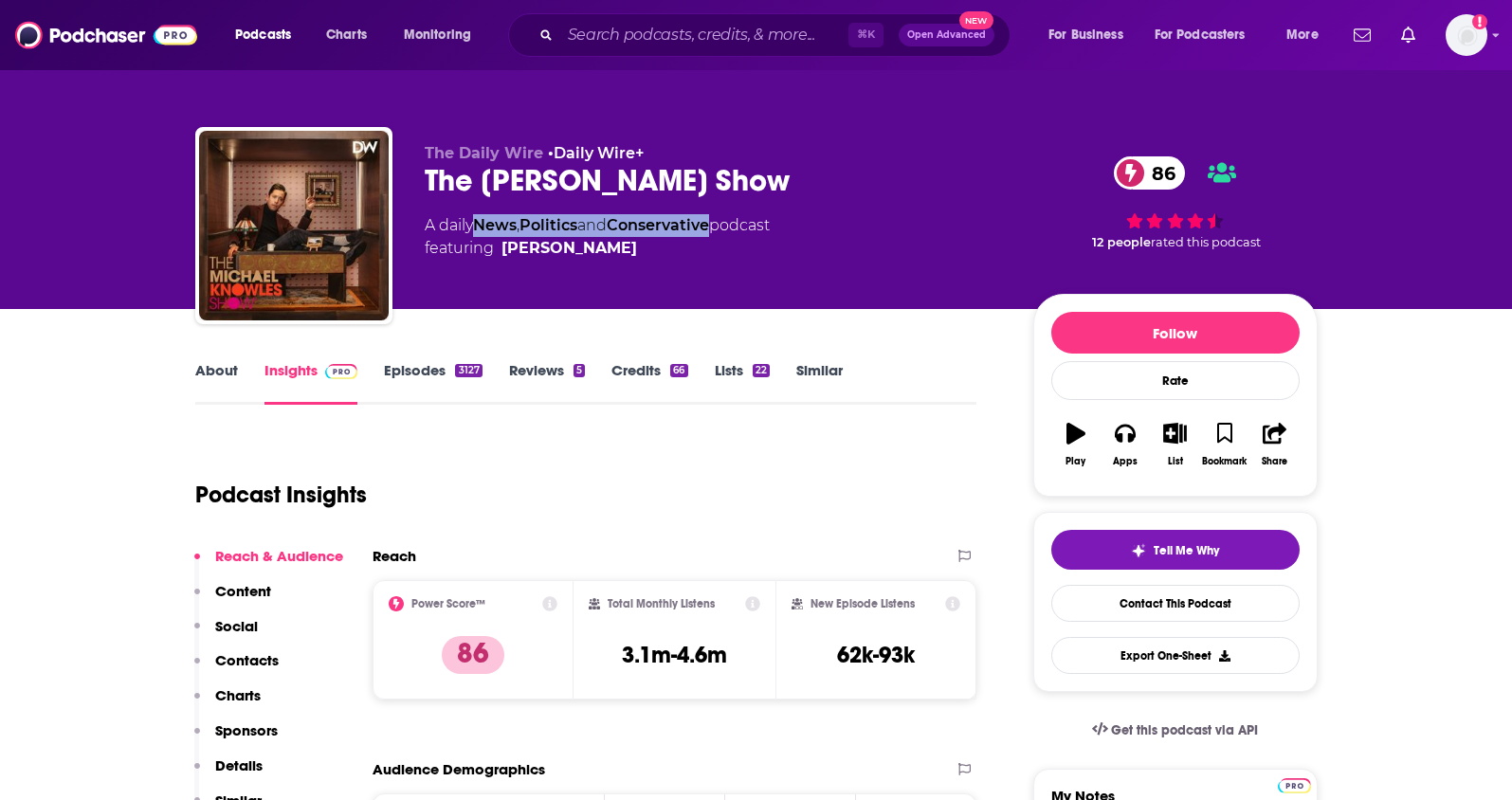
drag, startPoint x: 723, startPoint y: 227, endPoint x: 482, endPoint y: 229, distance: 241.0
click at [482, 229] on div "A daily News , Politics and Conservative podcast featuring [PERSON_NAME]" at bounding box center [597, 237] width 345 height 46
copy div "News , Politics and Conservative"
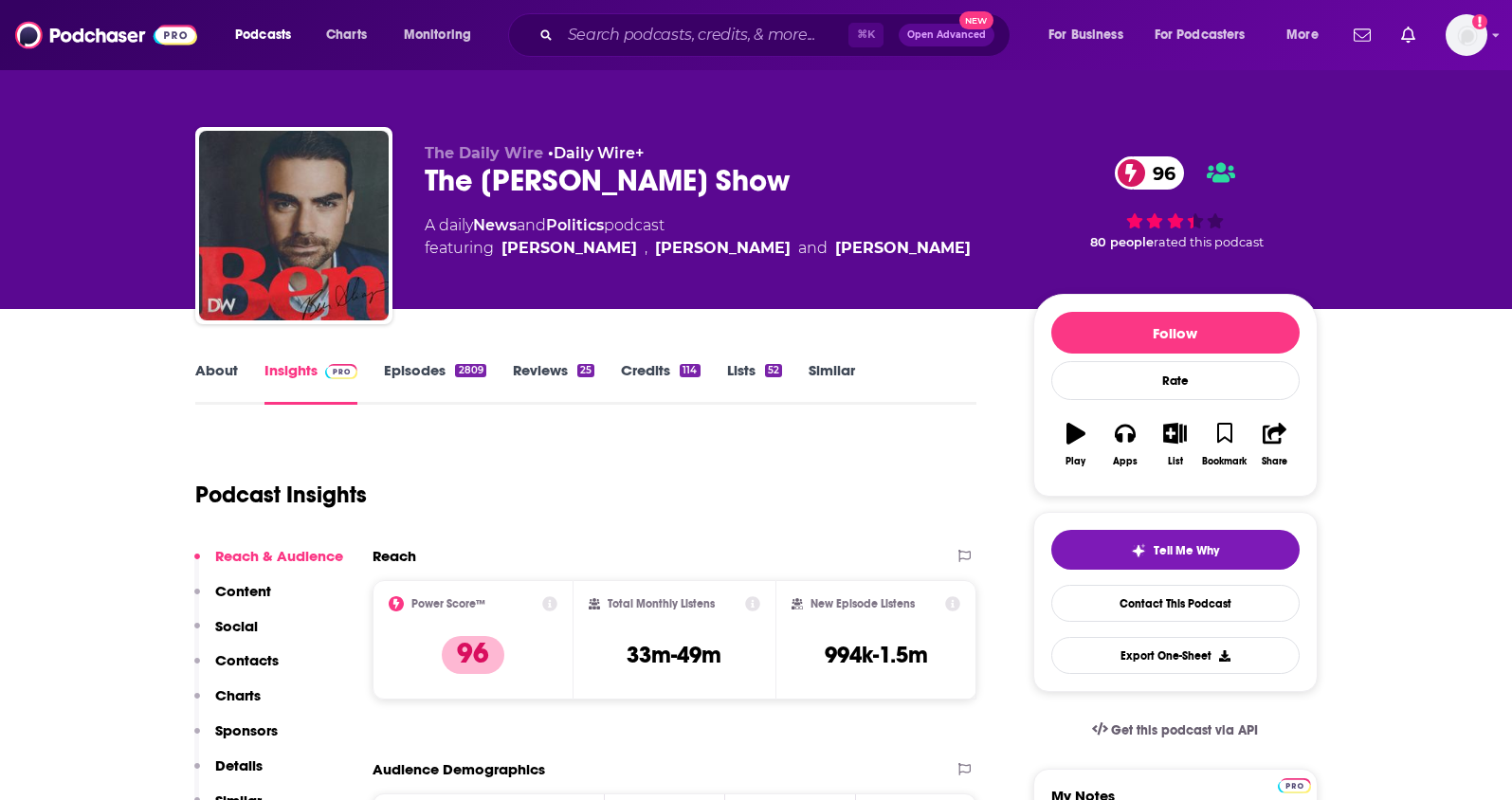
click at [256, 663] on p "Contacts" at bounding box center [247, 660] width 64 height 18
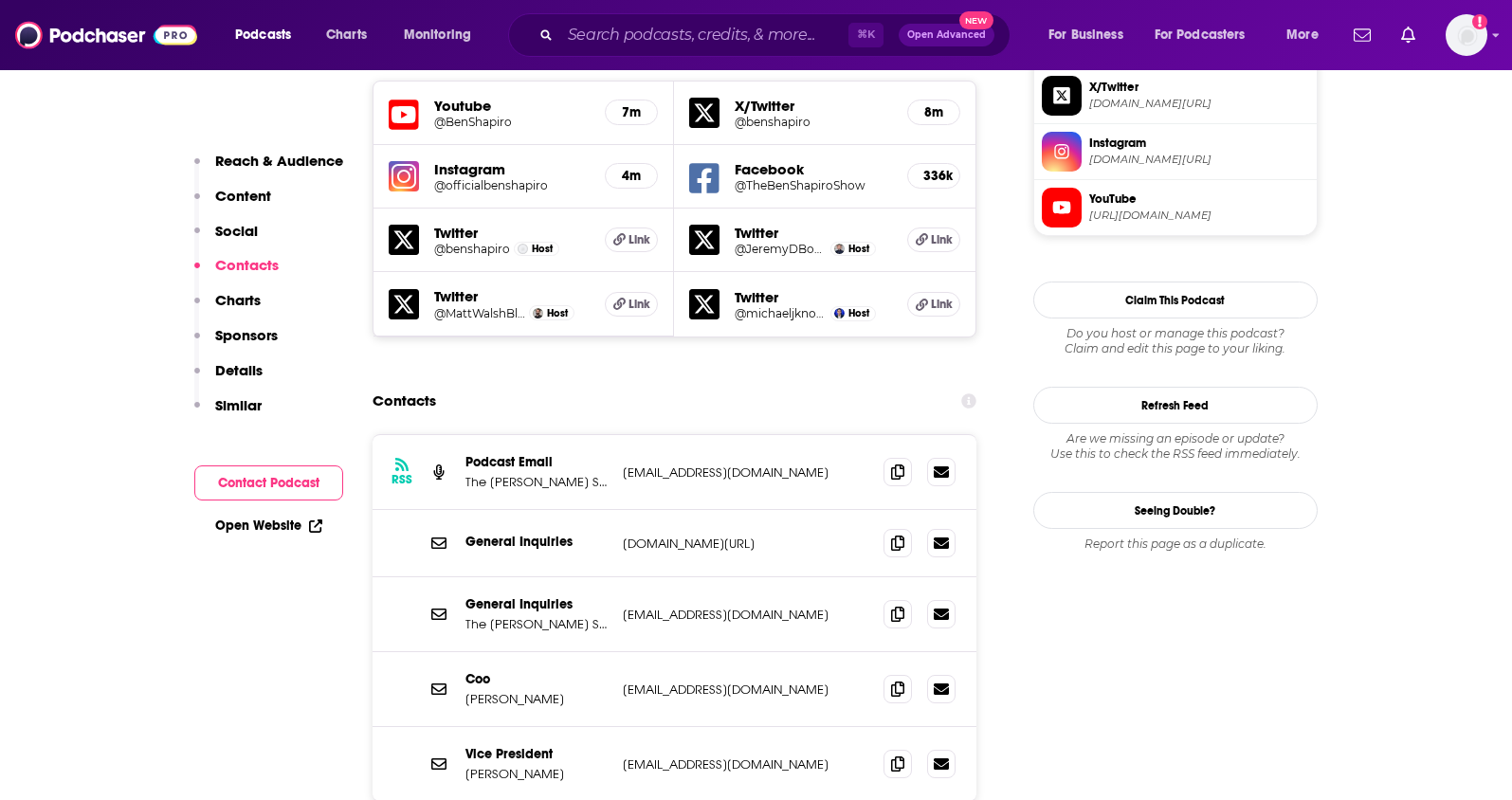
scroll to position [1711, 0]
click at [902, 599] on span at bounding box center [898, 612] width 29 height 29
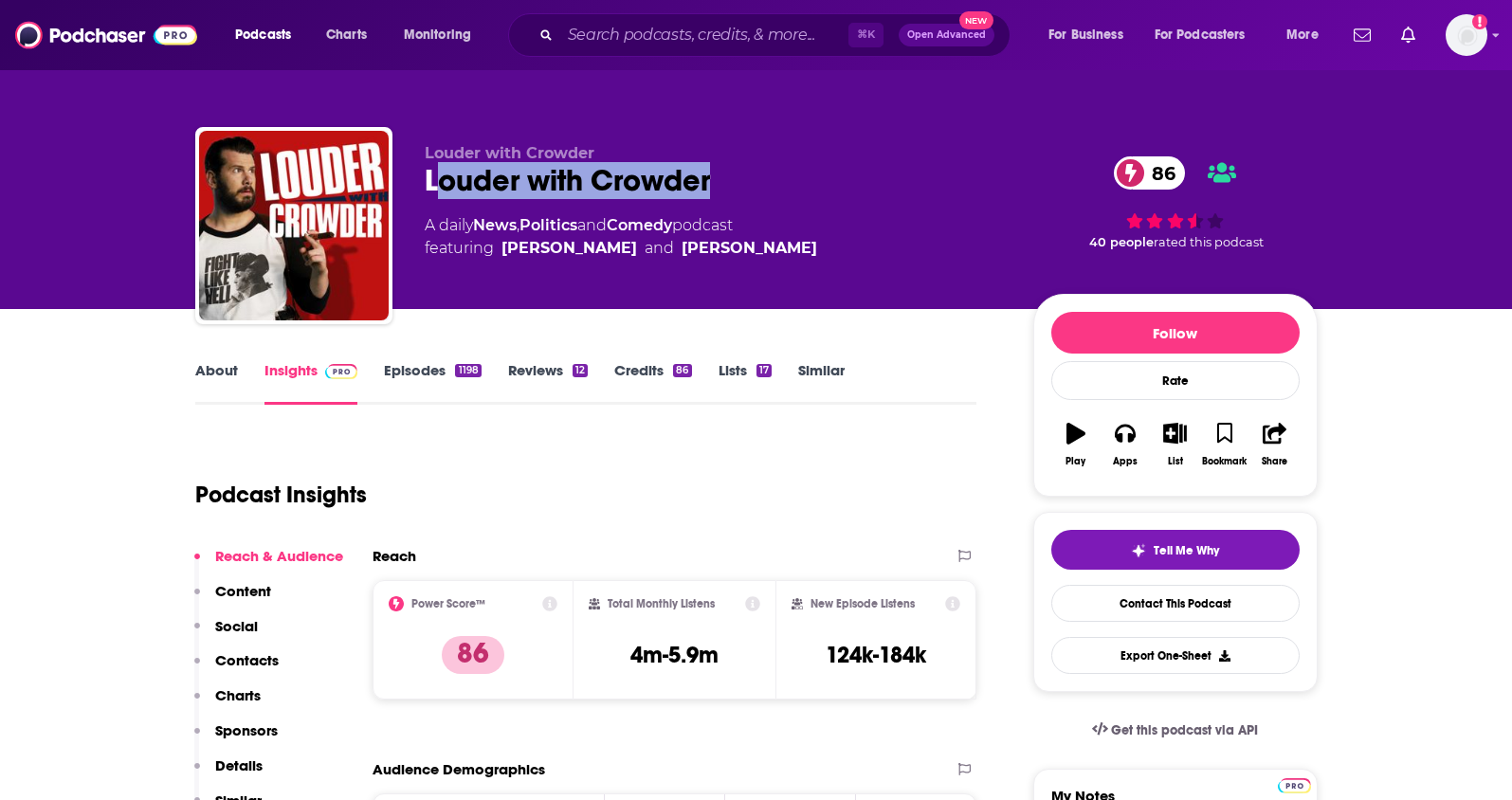
drag, startPoint x: 742, startPoint y: 195, endPoint x: 435, endPoint y: 194, distance: 307.0
click at [435, 194] on div "Louder with Crowder 86" at bounding box center [714, 181] width 578 height 37
drag, startPoint x: 754, startPoint y: 180, endPoint x: 428, endPoint y: 191, distance: 326.2
click at [428, 191] on div "Louder with Crowder 86" at bounding box center [714, 181] width 578 height 37
copy h2 "Louder with Crowder"
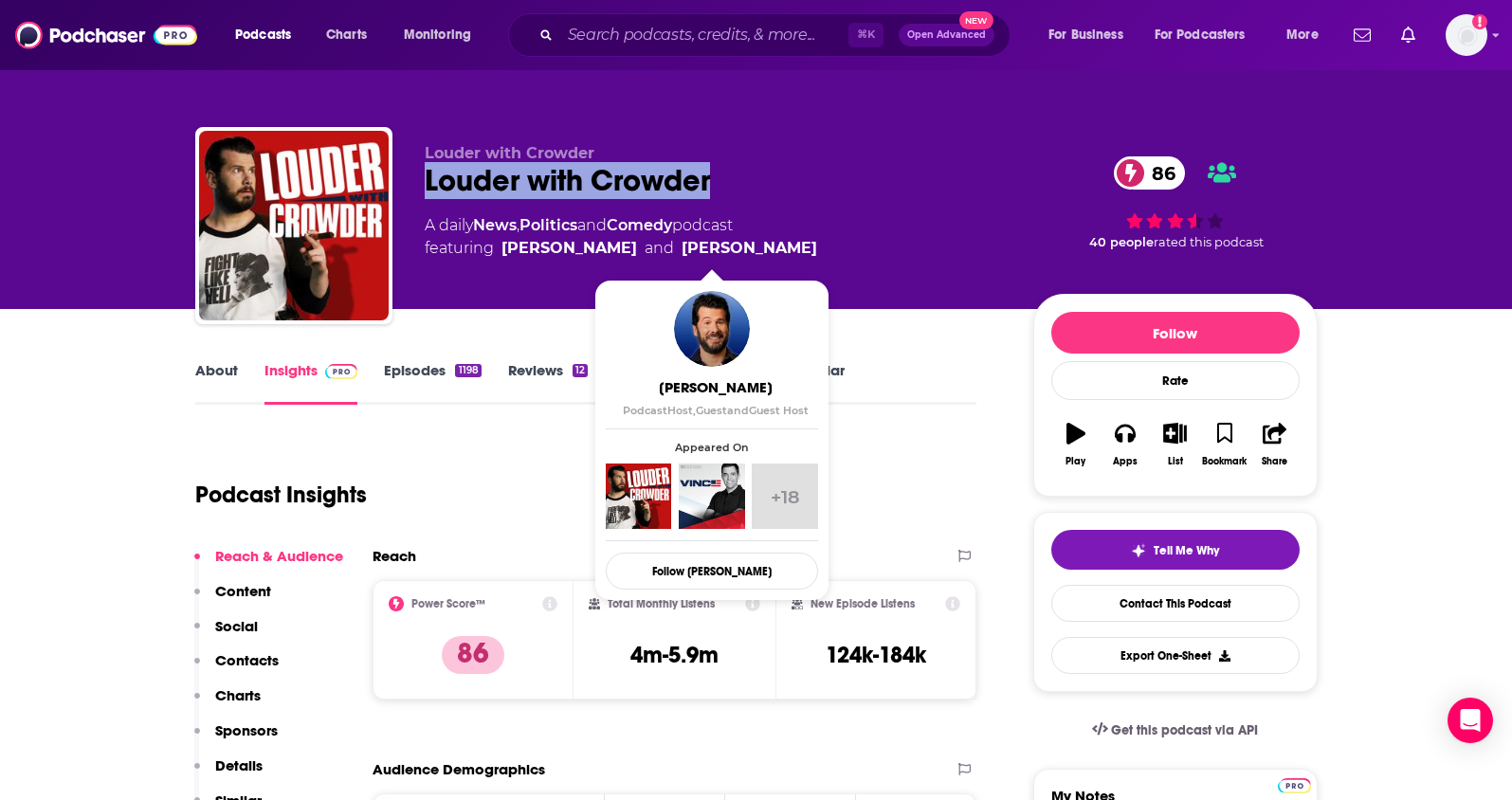
drag, startPoint x: 791, startPoint y: 253, endPoint x: 651, endPoint y: 251, distance: 140.0
click at [651, 251] on div "A daily News , Politics and Comedy podcast featuring Dave Landau and Steven Cro…" at bounding box center [714, 237] width 578 height 46
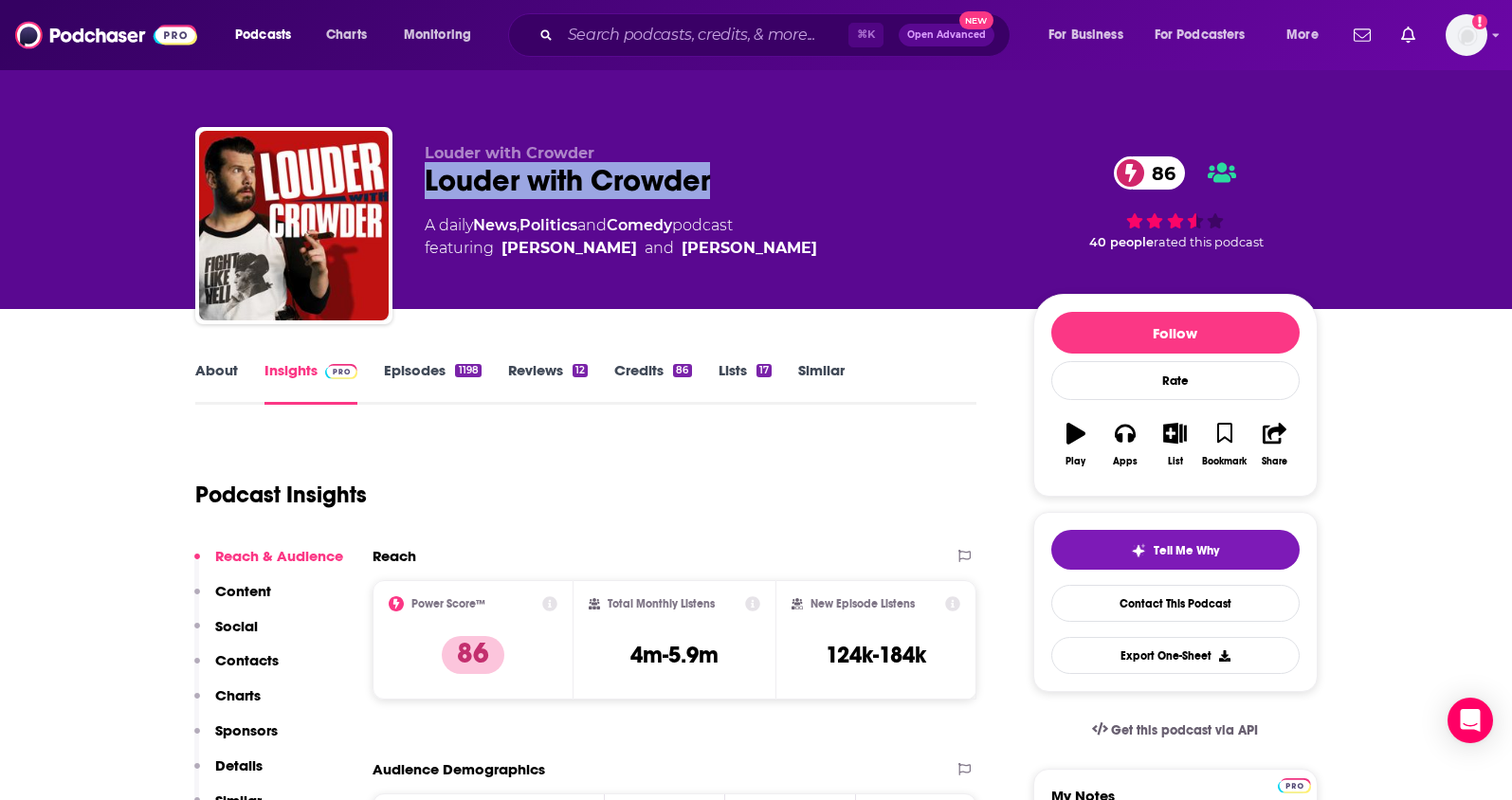
copy link "Steven Crowder"
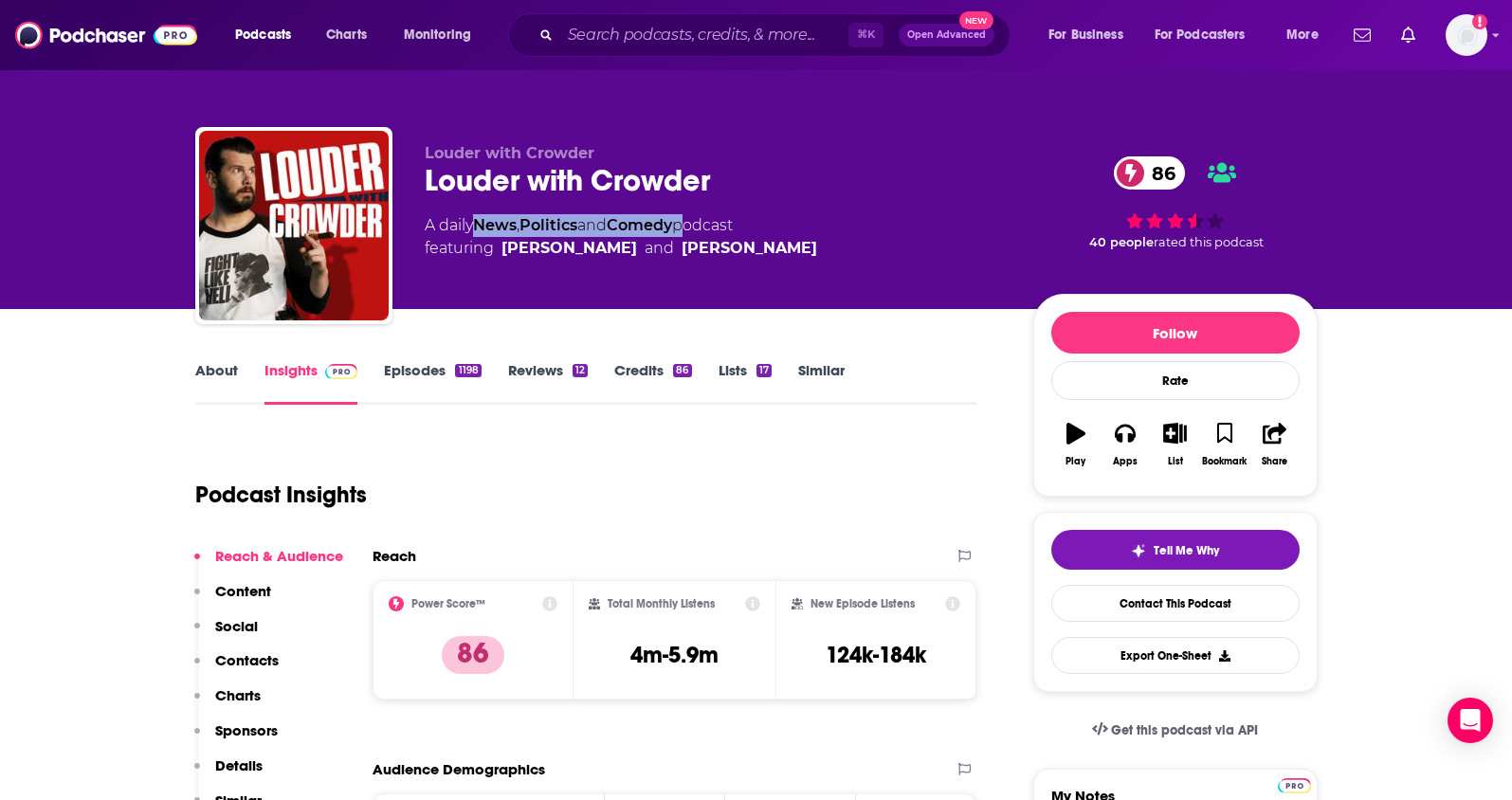
drag, startPoint x: 685, startPoint y: 227, endPoint x: 483, endPoint y: 230, distance: 202.0
click at [483, 230] on div "A daily News , Politics and Comedy podcast featuring Dave Landau and Steven Cro…" at bounding box center [621, 237] width 393 height 46
copy div "News , Politics and Comedy"
click at [264, 653] on p "Contacts" at bounding box center [247, 660] width 64 height 18
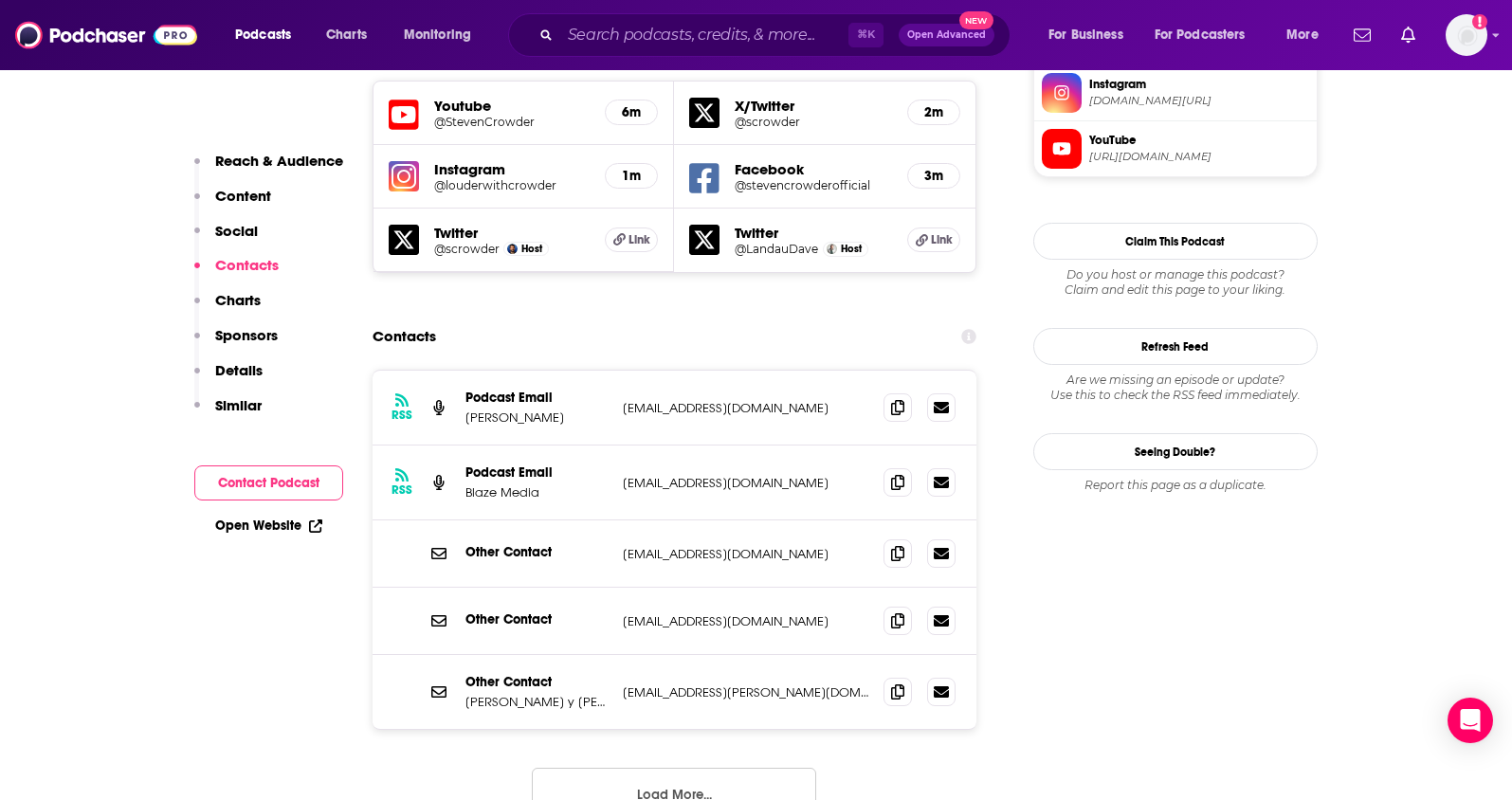
scroll to position [1730, 0]
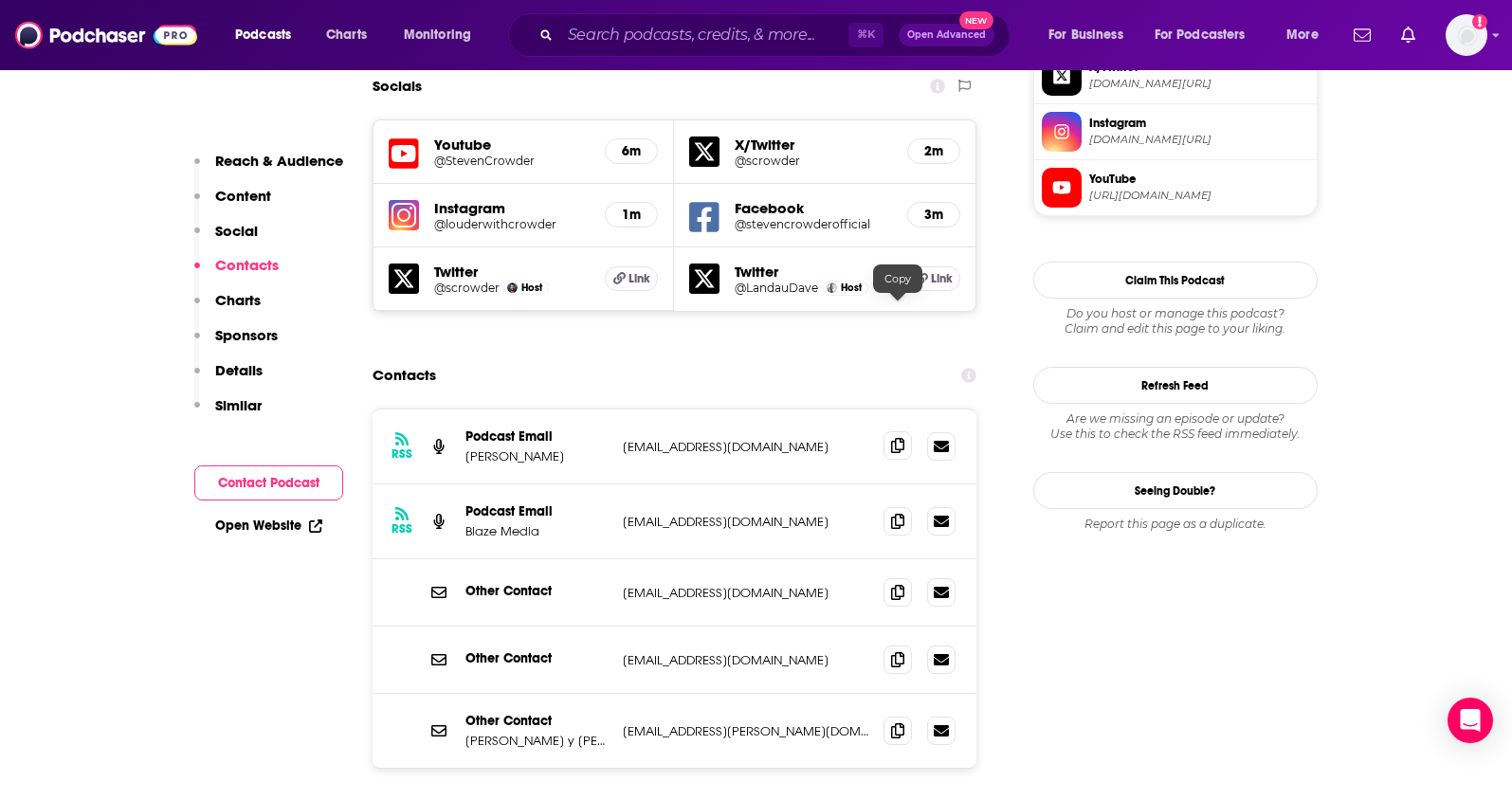
click at [903, 438] on icon at bounding box center [898, 445] width 13 height 15
click at [898, 507] on span at bounding box center [898, 521] width 29 height 29
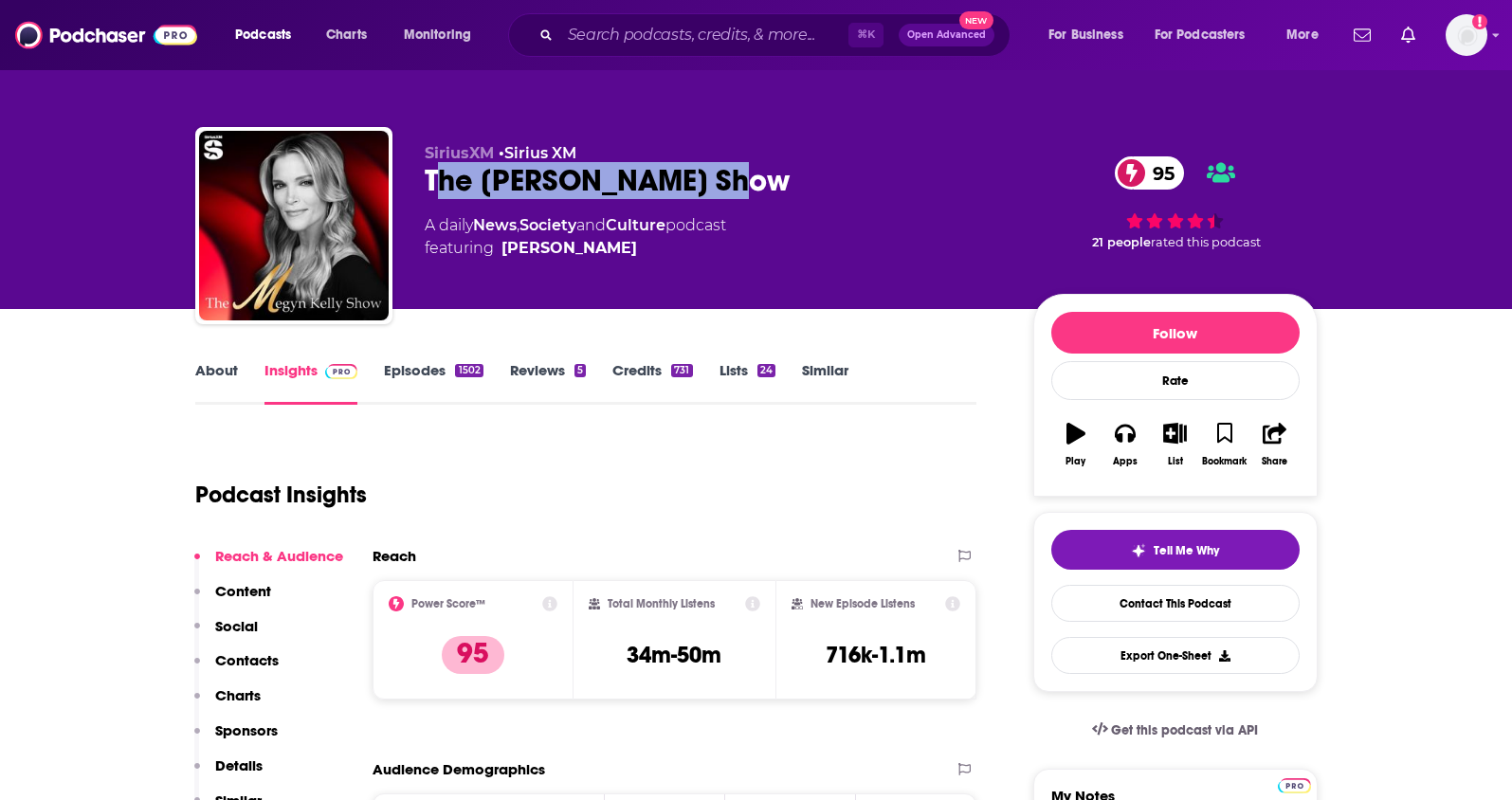
drag, startPoint x: 766, startPoint y: 187, endPoint x: 433, endPoint y: 192, distance: 333.0
click at [433, 192] on div "The Megyn Kelly Show 95" at bounding box center [714, 181] width 578 height 37
drag, startPoint x: 771, startPoint y: 183, endPoint x: 419, endPoint y: 188, distance: 352.0
click at [419, 188] on div "SiriusXM • Sirius XM The Megyn Kelly Show 95 A daily News , Society and Culture…" at bounding box center [757, 228] width 1123 height 204
copy h2 "The Megyn Kelly Show"
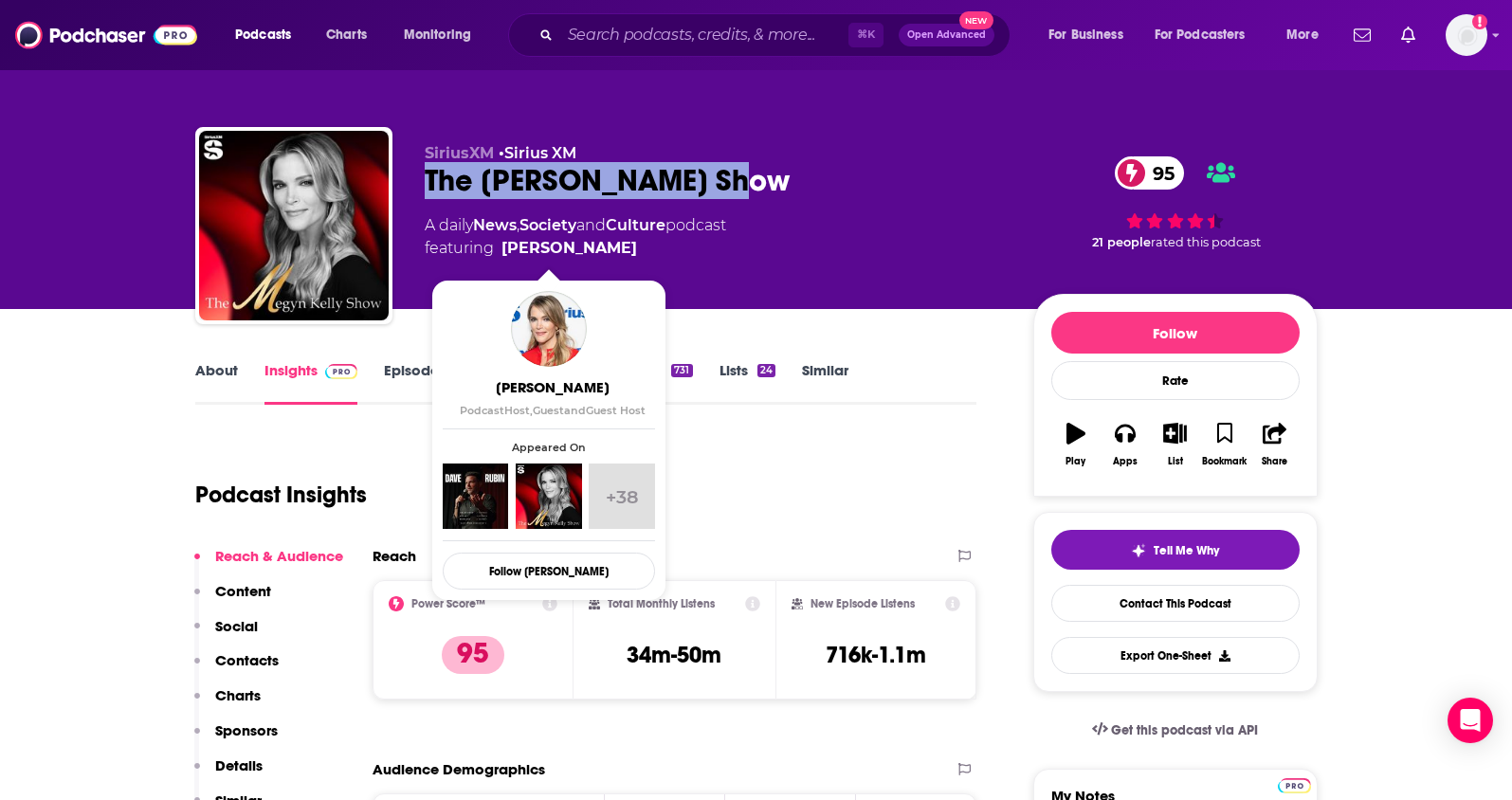
drag, startPoint x: 613, startPoint y: 249, endPoint x: 595, endPoint y: 255, distance: 19.0
click at [595, 255] on span "featuring Megyn Kelly" at bounding box center [575, 248] width 301 height 23
copy span "Megyn Kelly"
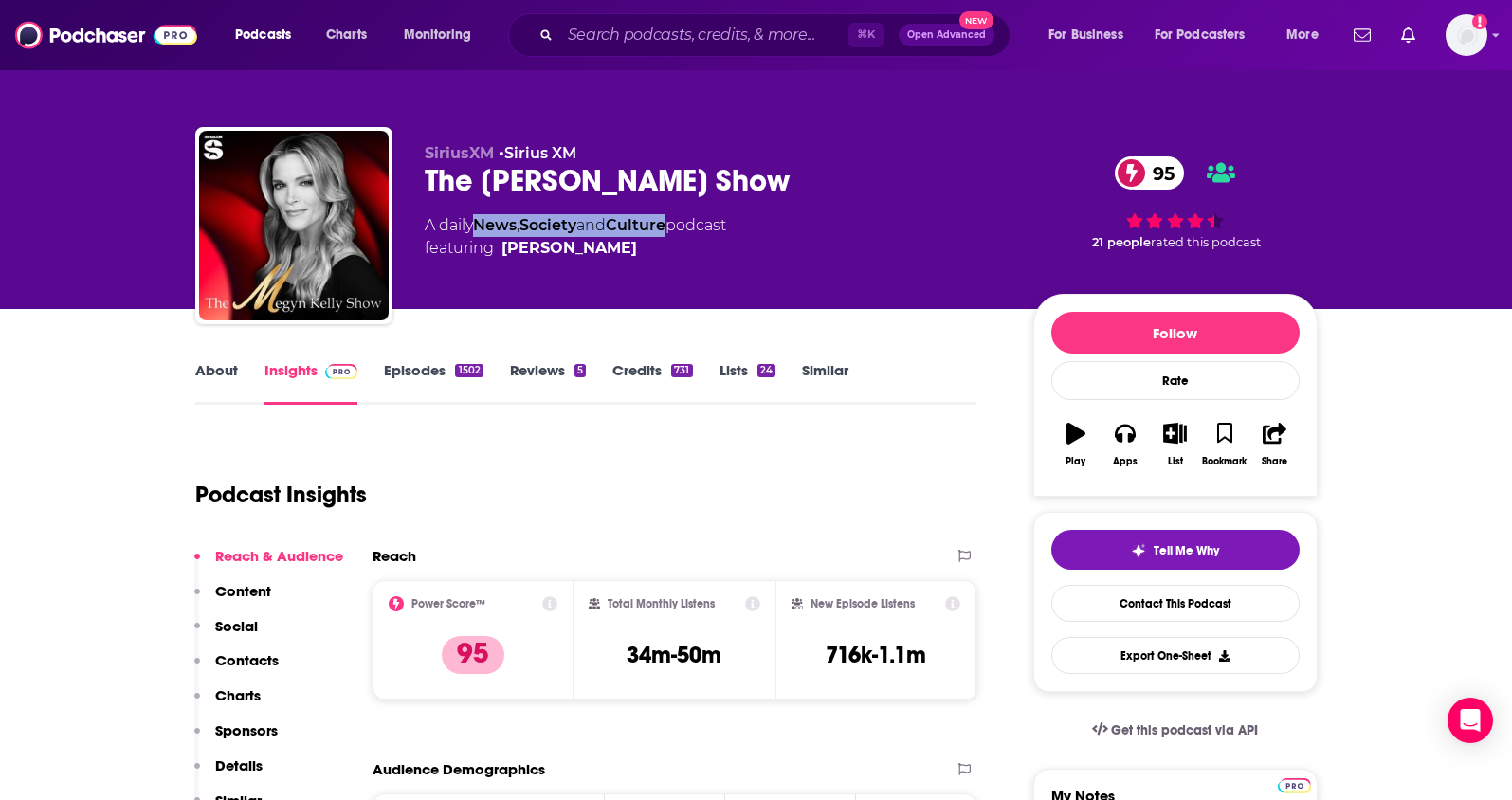
drag, startPoint x: 682, startPoint y: 228, endPoint x: 505, endPoint y: 200, distance: 179.2
click at [484, 229] on div "A daily News , Society and Culture podcast featuring Megyn Kelly" at bounding box center [575, 237] width 301 height 46
copy div "ews , Society and Culture"
click at [264, 655] on p "Contacts" at bounding box center [247, 660] width 64 height 18
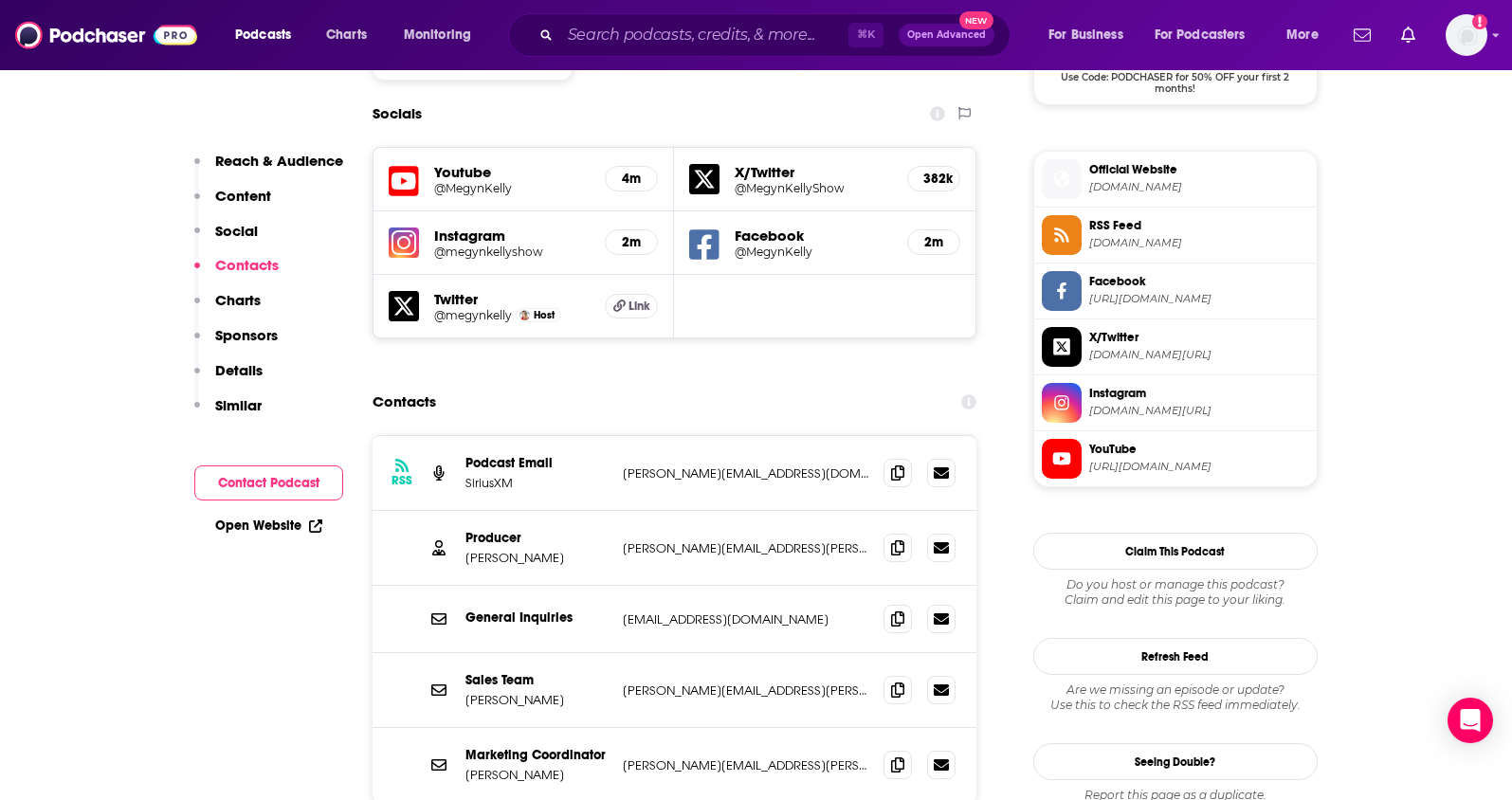
scroll to position [1645, 0]
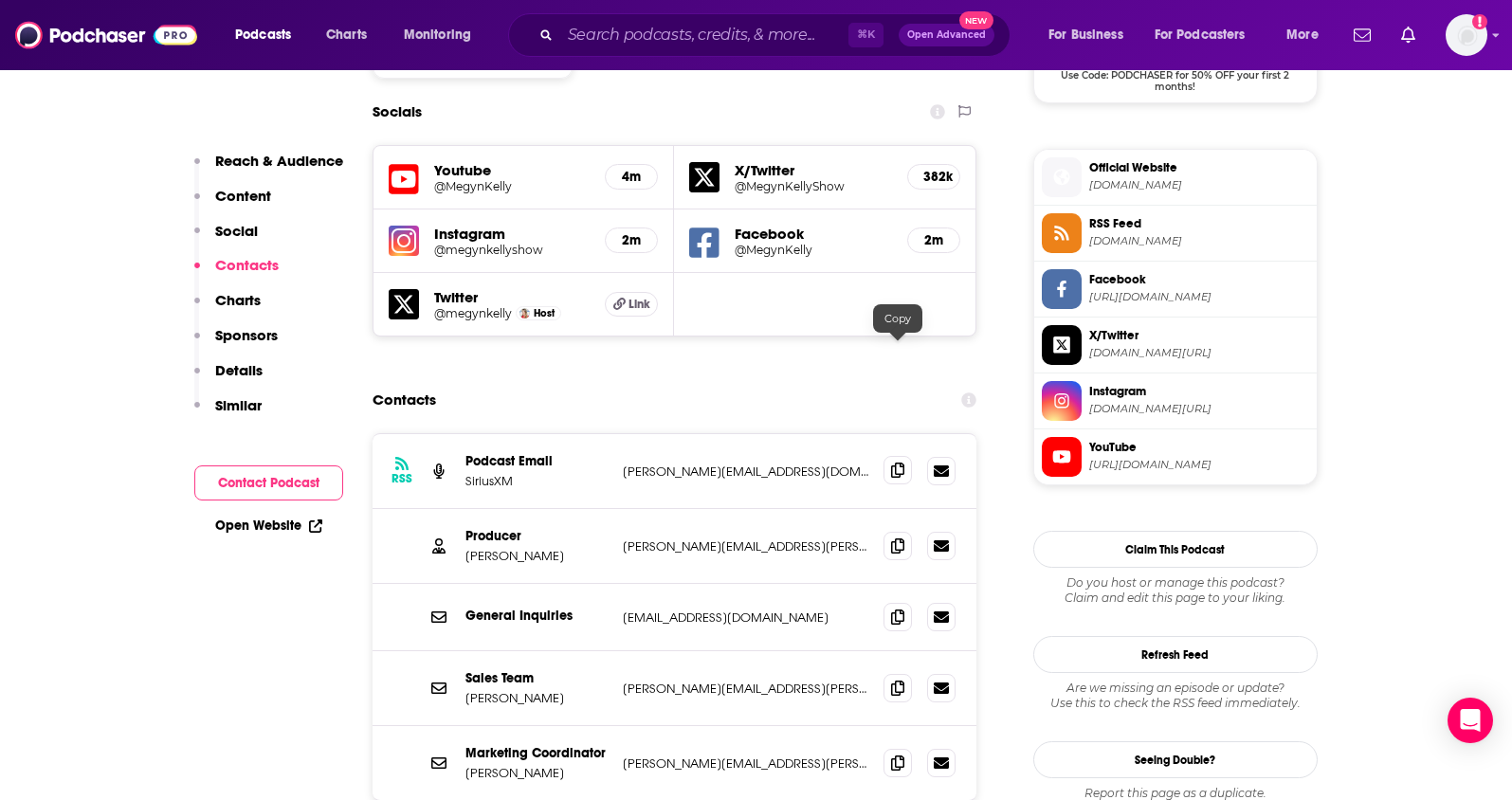
click at [909, 456] on span at bounding box center [898, 470] width 29 height 29
click at [893, 538] on icon at bounding box center [898, 545] width 13 height 15
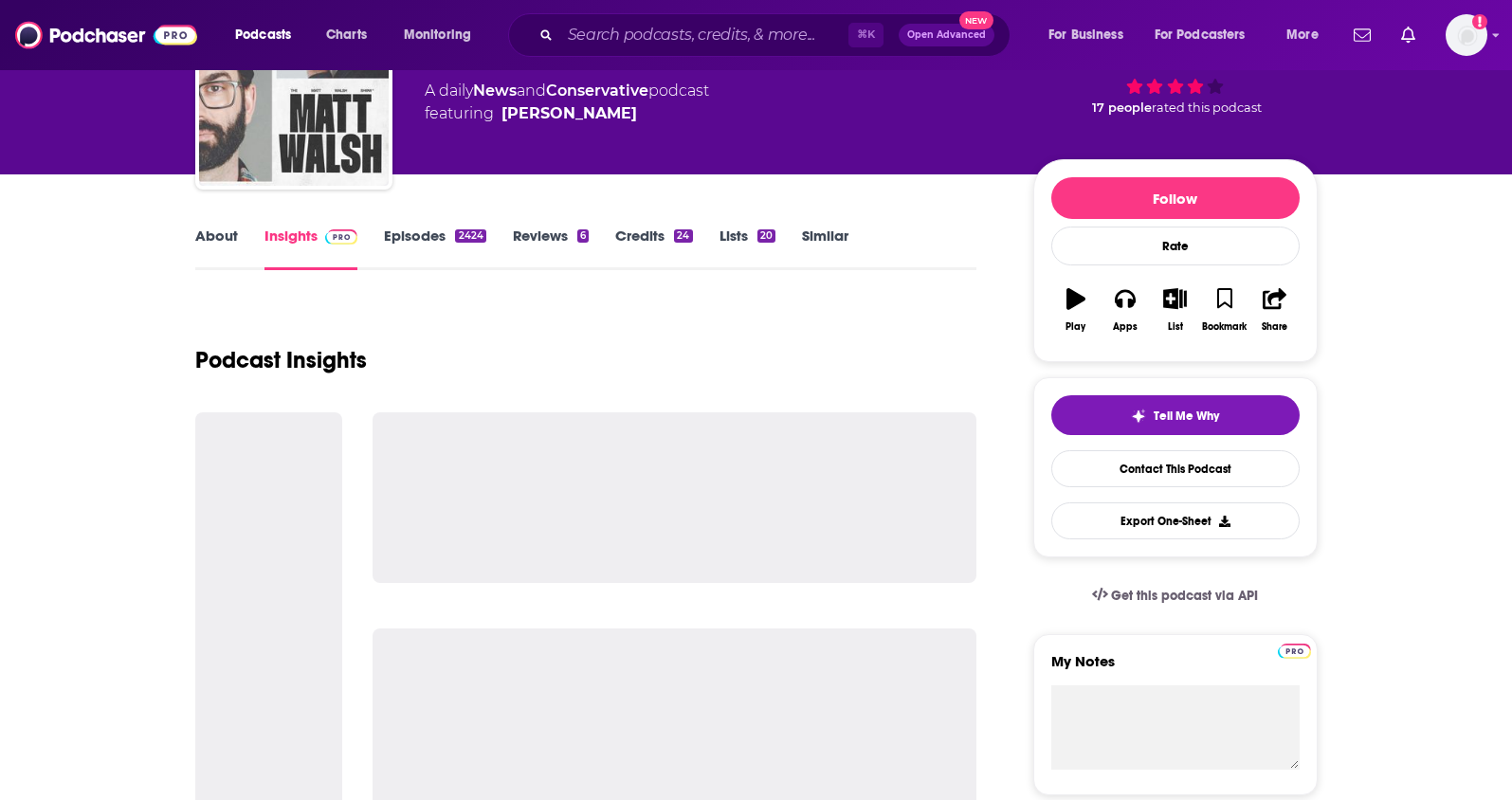
scroll to position [159, 0]
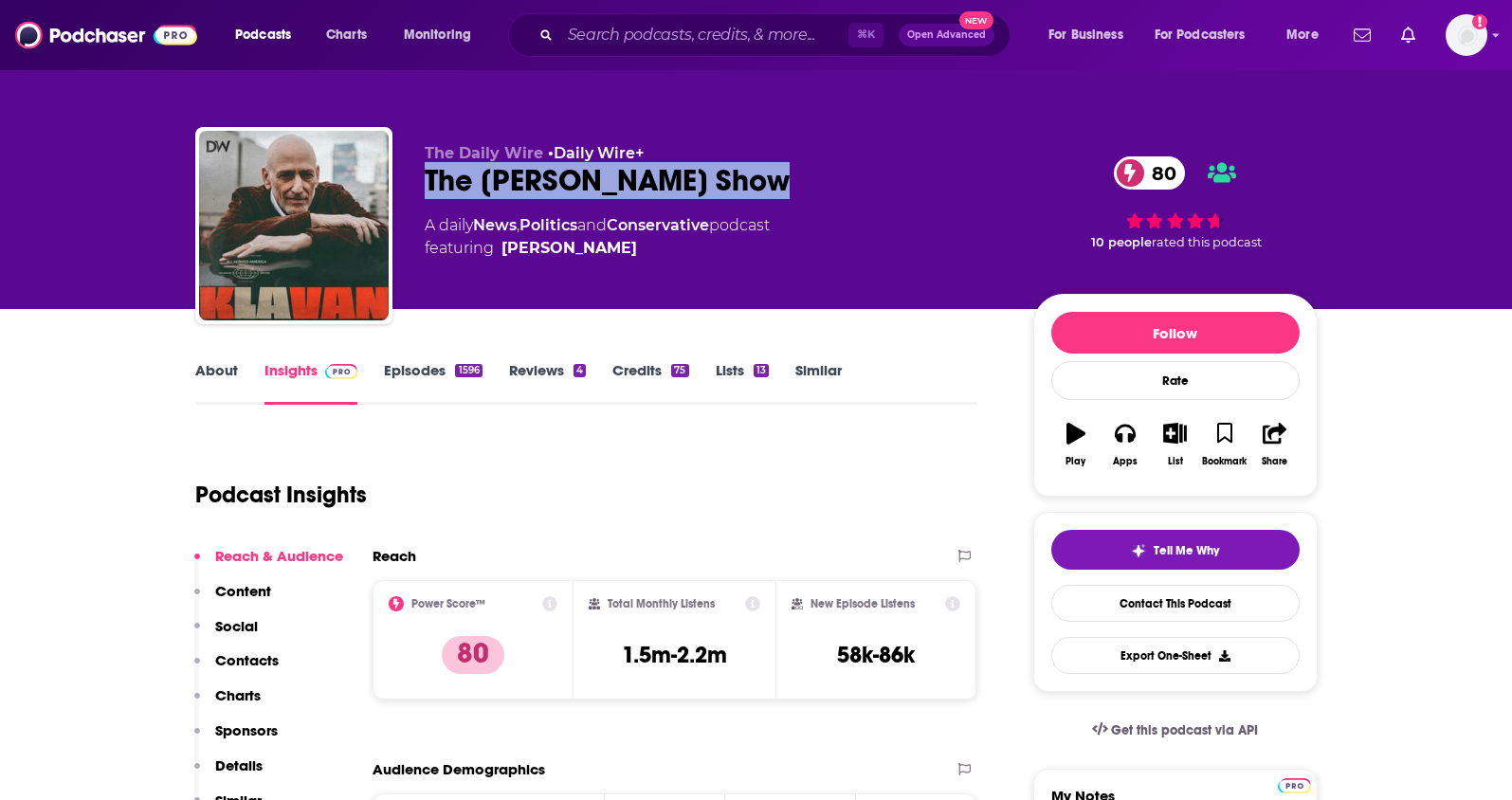
drag, startPoint x: 791, startPoint y: 183, endPoint x: 426, endPoint y: 171, distance: 365.2
click at [426, 171] on div "The Andrew Klavan Show 80" at bounding box center [714, 181] width 578 height 37
copy h2 "The [PERSON_NAME] Show"
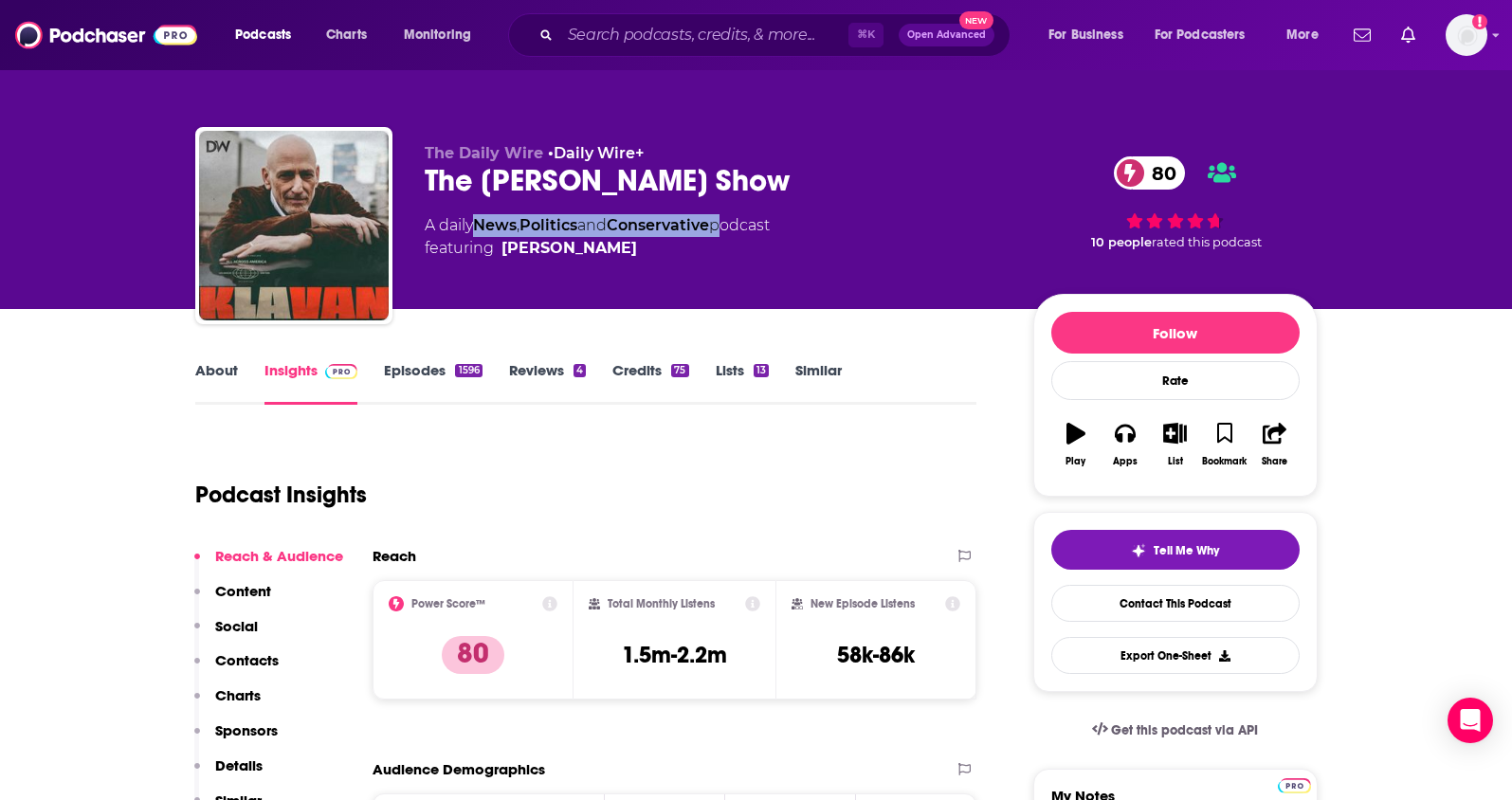
drag, startPoint x: 725, startPoint y: 224, endPoint x: 482, endPoint y: 226, distance: 243.0
click at [482, 226] on div "A daily News , Politics and Conservative podcast featuring Andrew Klavan" at bounding box center [597, 237] width 345 height 46
copy div "News , Politics and Conservative"
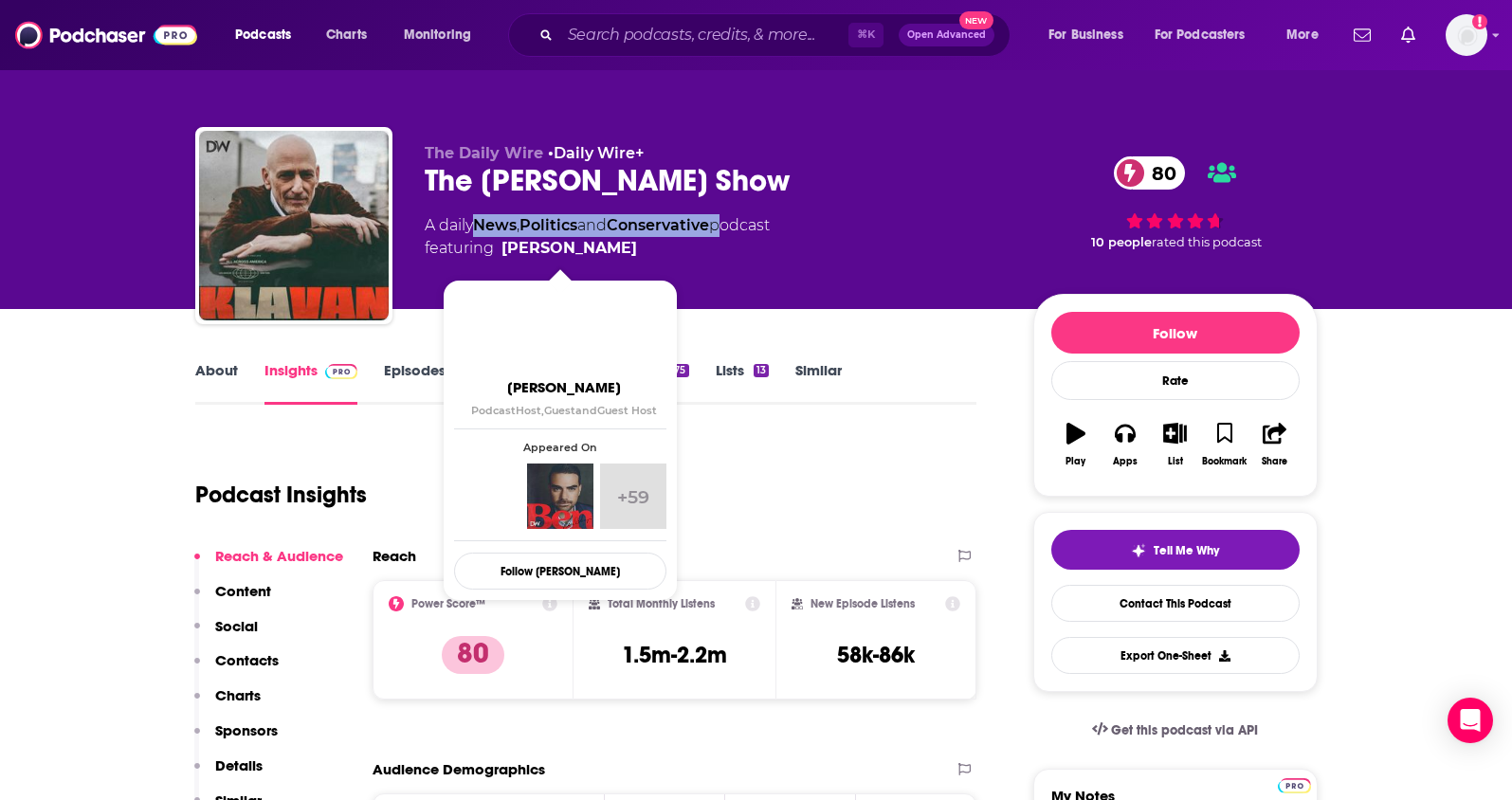
drag, startPoint x: 629, startPoint y: 250, endPoint x: 615, endPoint y: 252, distance: 14.1
click at [615, 252] on span "featuring Andrew Klavan" at bounding box center [597, 248] width 345 height 23
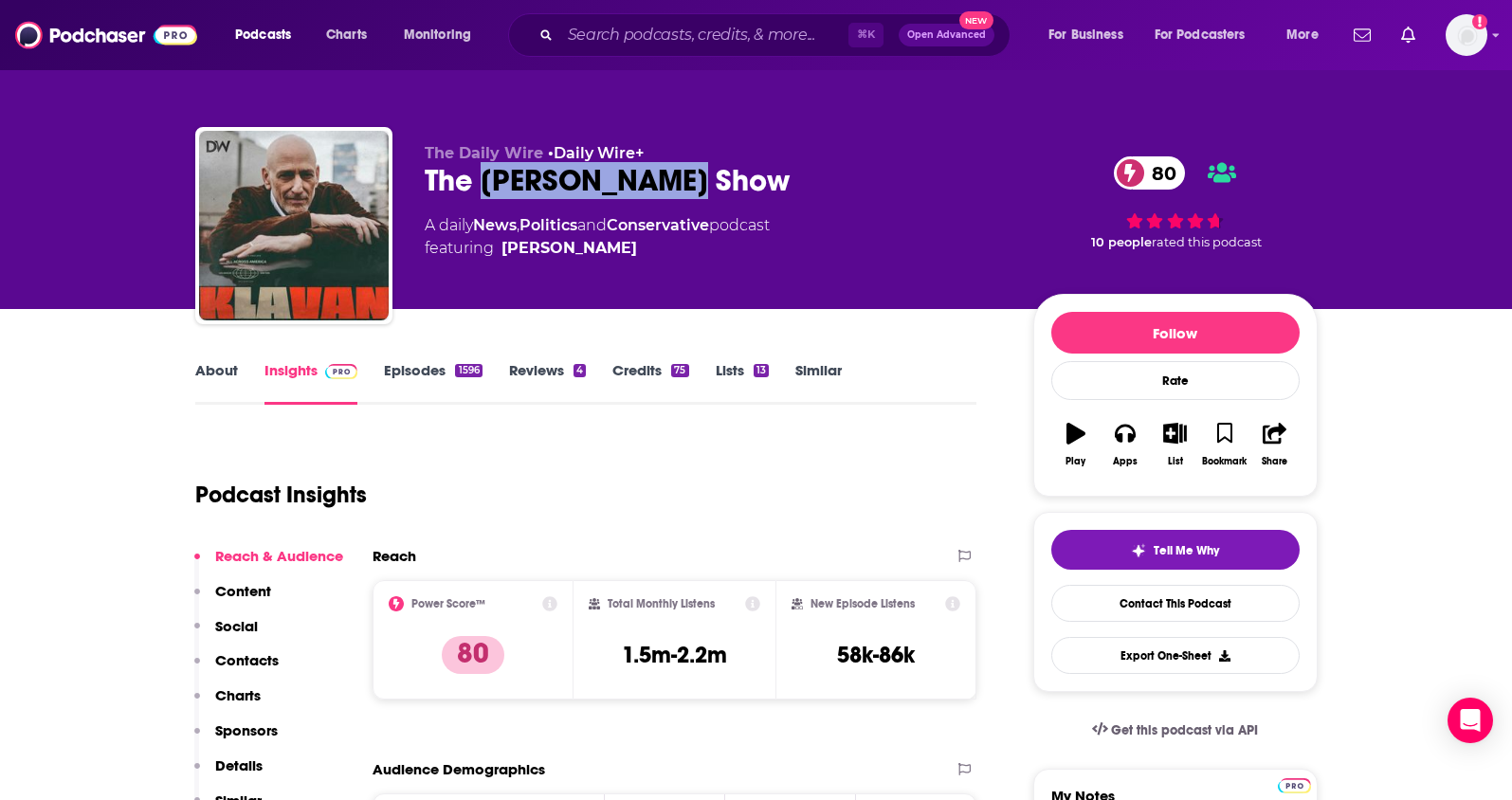
drag, startPoint x: 675, startPoint y: 184, endPoint x: 633, endPoint y: 2, distance: 186.8
click at [486, 185] on div "The Andrew Klavan Show 80" at bounding box center [714, 181] width 578 height 37
copy h2 "Andrew Klavan"
click at [255, 658] on p "Contacts" at bounding box center [247, 660] width 64 height 18
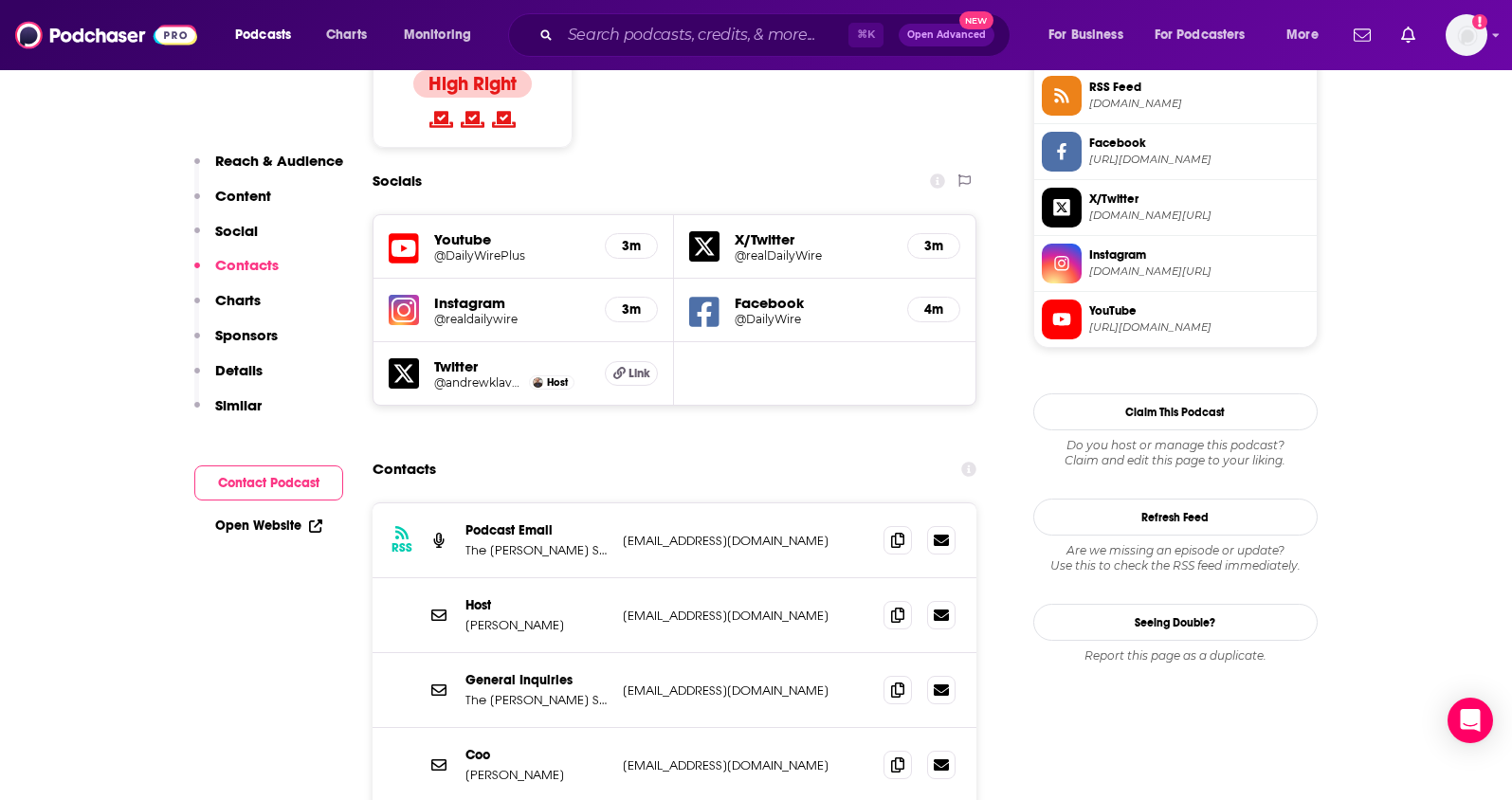
scroll to position [1624, 0]
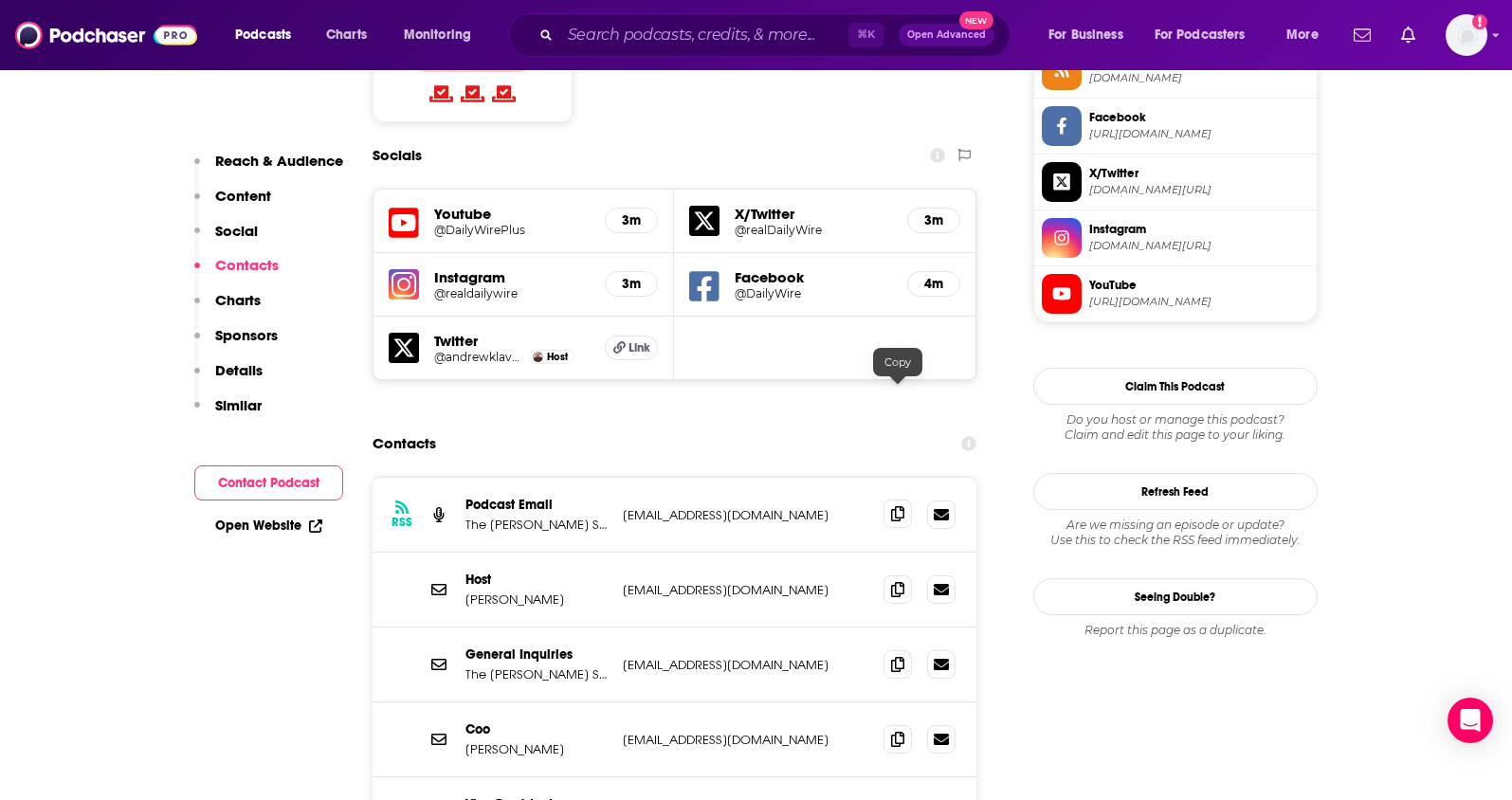
click at [903, 507] on icon at bounding box center [898, 514] width 13 height 15
click at [898, 582] on icon at bounding box center [898, 589] width 13 height 15
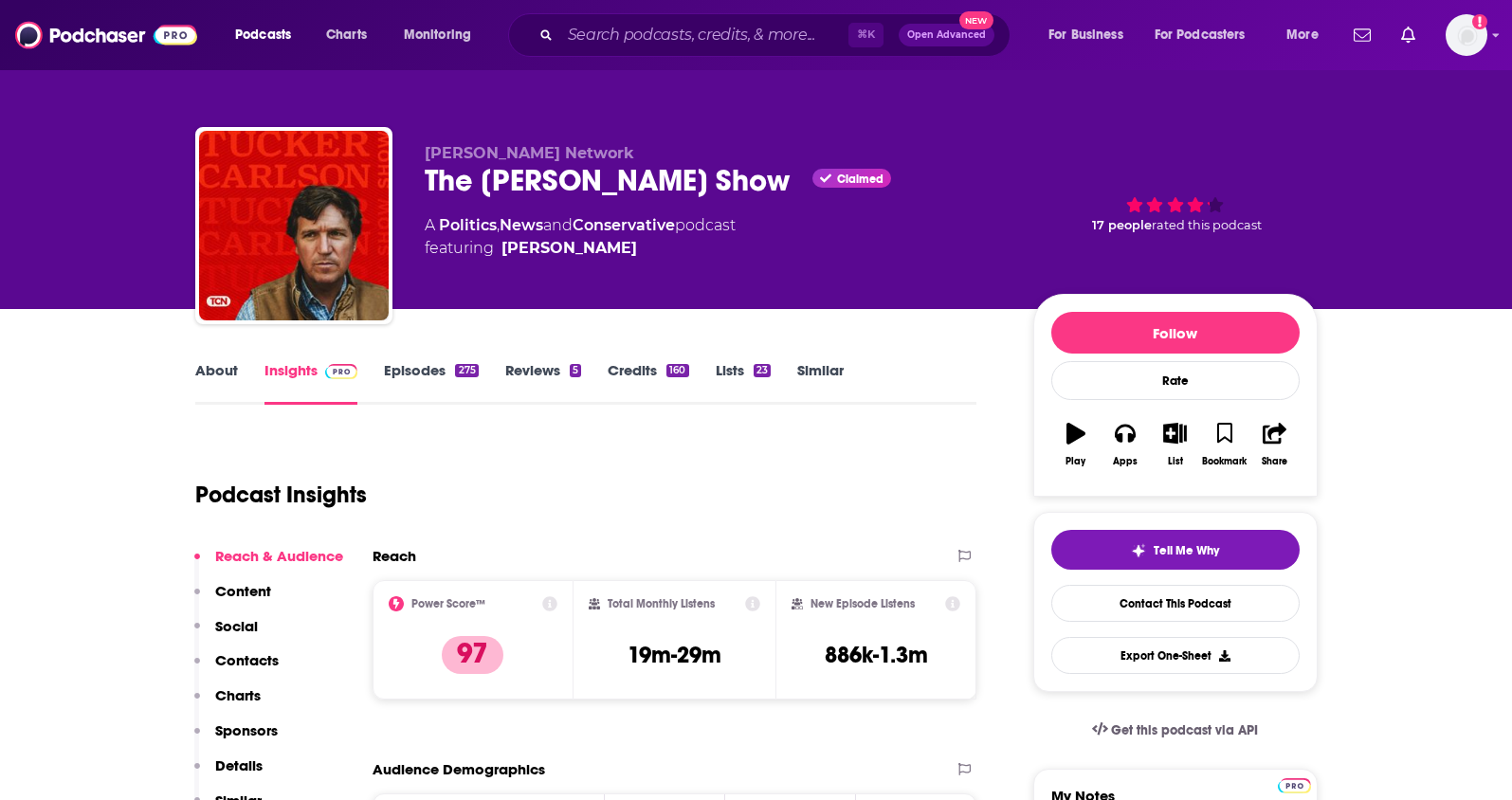
drag, startPoint x: 767, startPoint y: 185, endPoint x: 425, endPoint y: 191, distance: 342.1
click at [425, 191] on div "The Tucker Carlson Show Claimed" at bounding box center [714, 181] width 578 height 37
copy h2 "The Tucker Carlson Show"
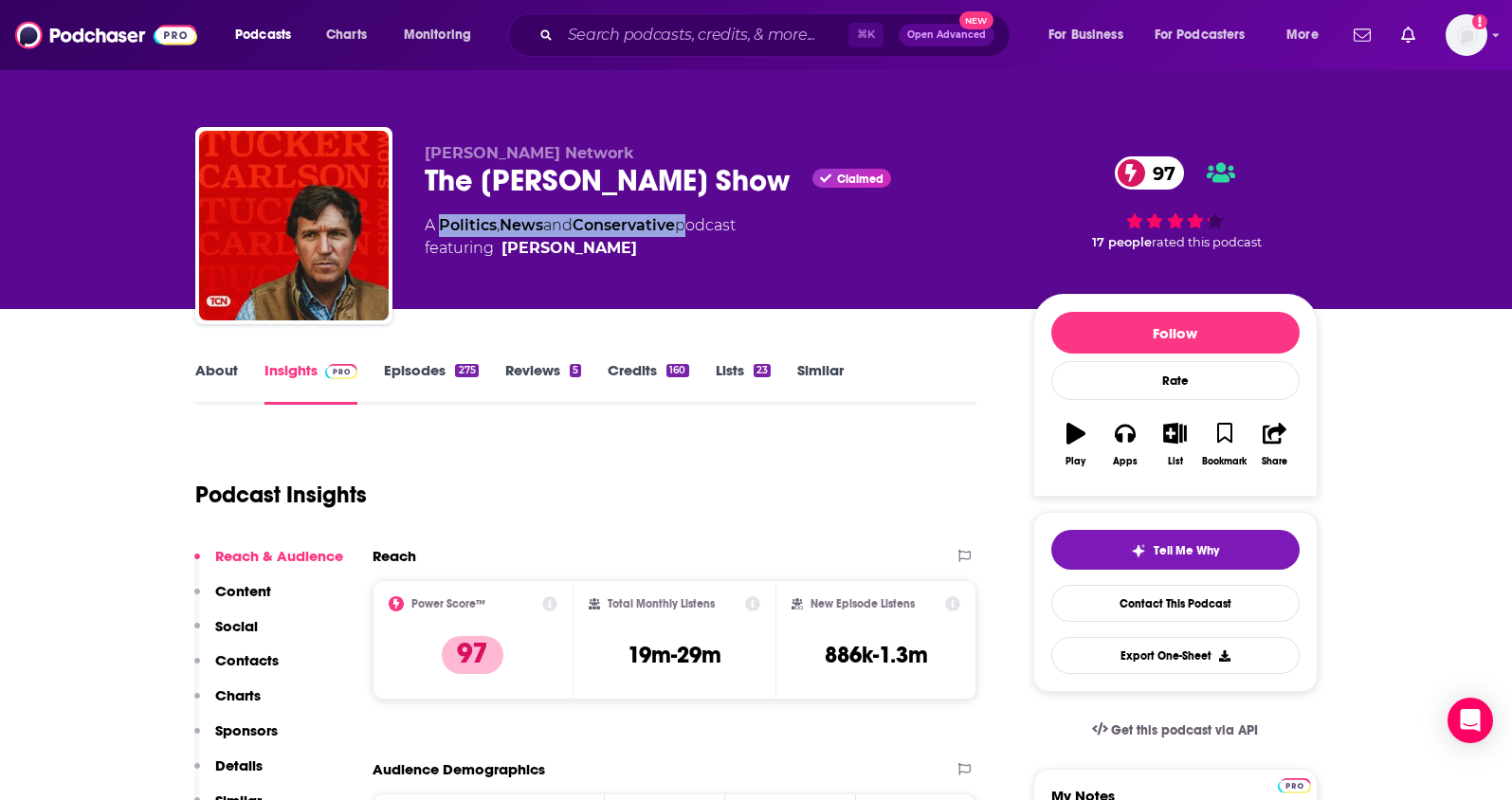
drag, startPoint x: 686, startPoint y: 228, endPoint x: 442, endPoint y: 234, distance: 244.1
click at [442, 234] on div "A Politics , News and Conservative podcast featuring Tucker Carlson" at bounding box center [580, 237] width 311 height 46
copy div "Politics , News and Conservative"
click at [240, 655] on p "Contacts" at bounding box center [247, 660] width 64 height 18
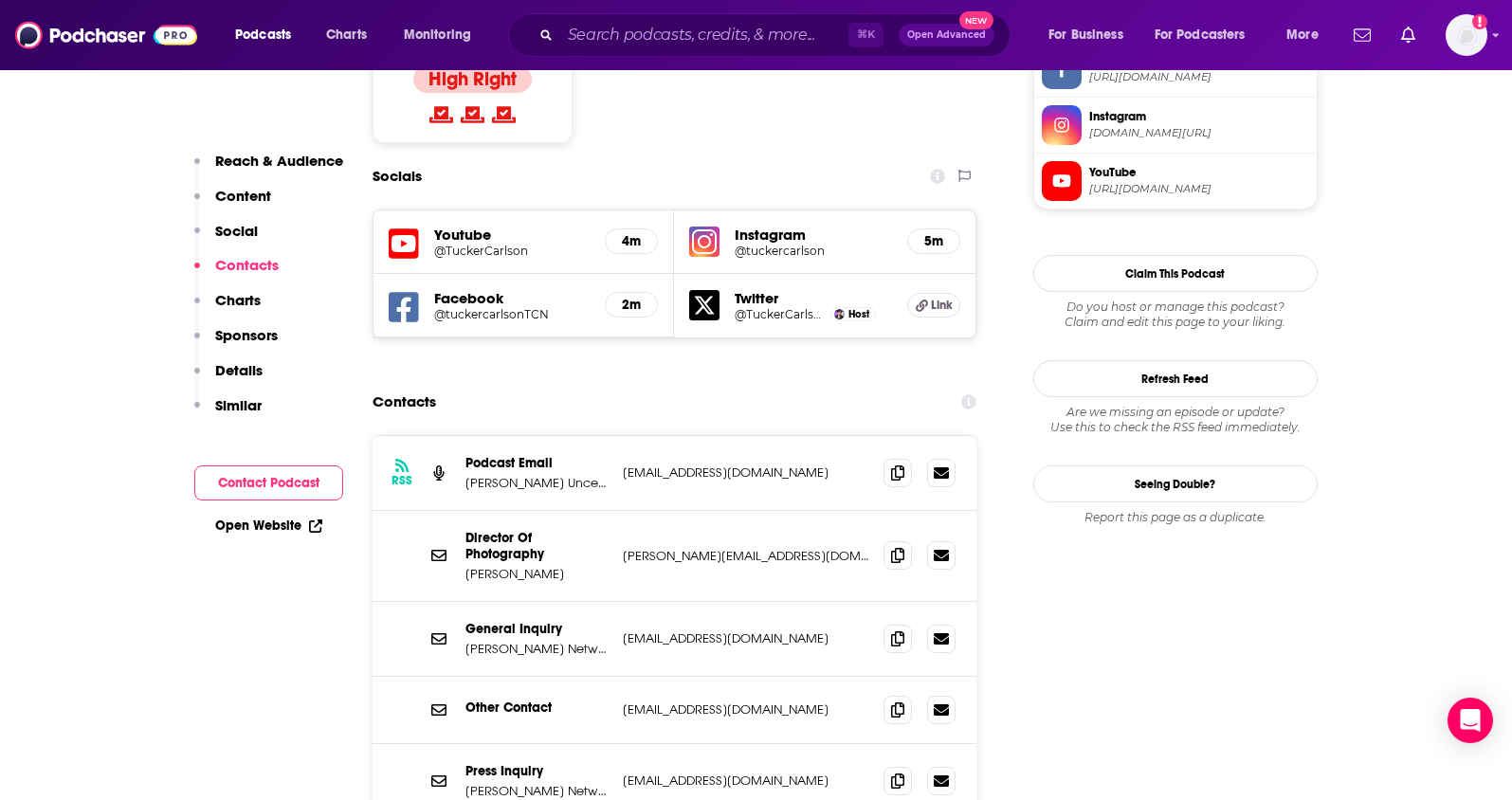
scroll to position [1626, 0]
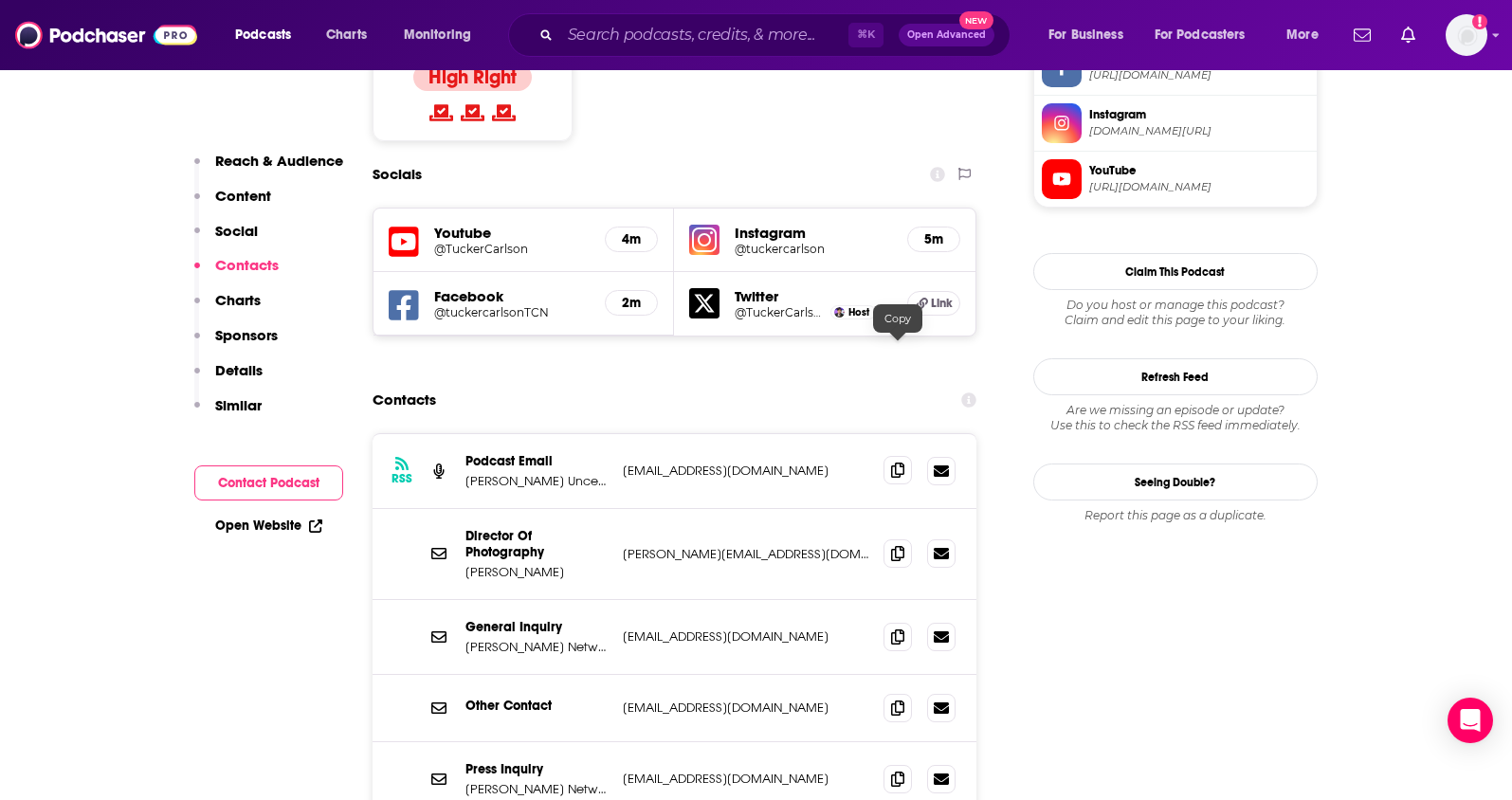
click at [899, 463] on icon at bounding box center [898, 470] width 13 height 15
click at [896, 628] on icon at bounding box center [898, 635] width 13 height 15
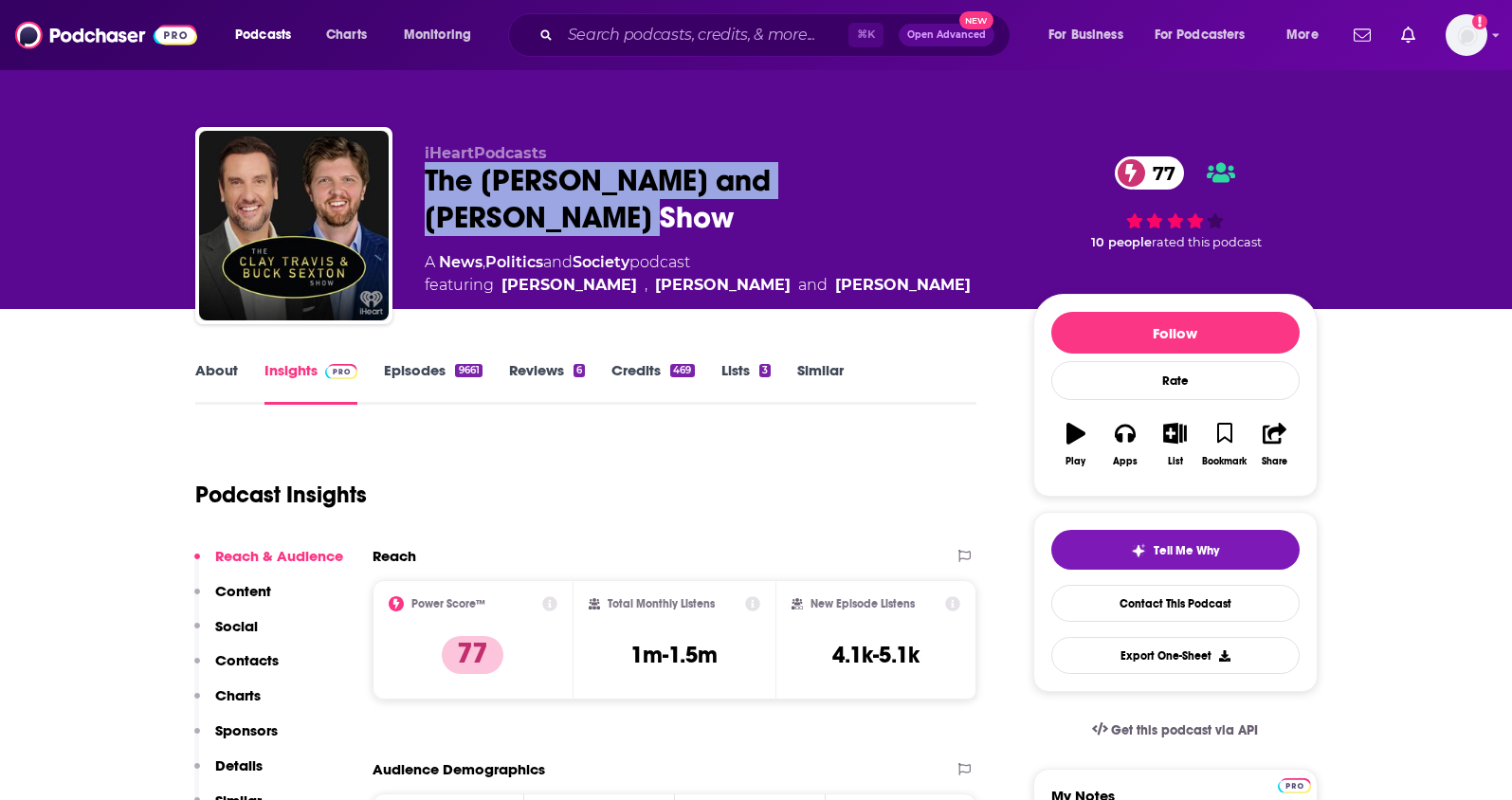
drag, startPoint x: 974, startPoint y: 179, endPoint x: 423, endPoint y: 184, distance: 551.0
click at [423, 184] on div "iHeartPodcasts The Clay Travis and Buck Sexton Show 77 A News , Politics and So…" at bounding box center [757, 228] width 1123 height 204
copy h2 "The Clay Travis and Buck Sexton Show"
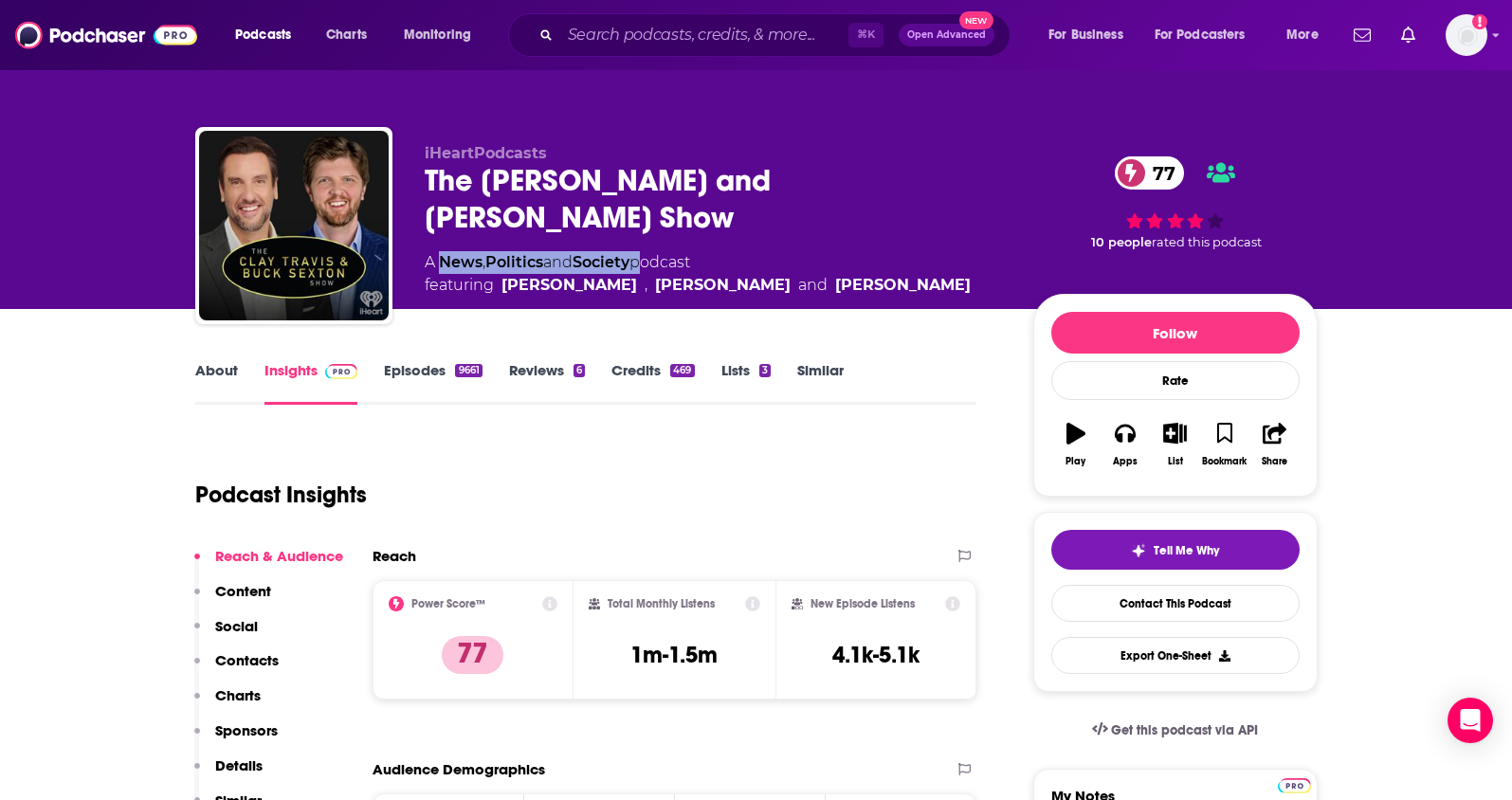
drag, startPoint x: 644, startPoint y: 225, endPoint x: 547, endPoint y: 2, distance: 243.2
click at [443, 251] on div "A News , Politics and Society podcast featuring Tudor Dixon , Clay Travis and B…" at bounding box center [698, 274] width 547 height 46
copy div "News , Politics and Society"
click at [219, 382] on link "About" at bounding box center [216, 383] width 43 height 44
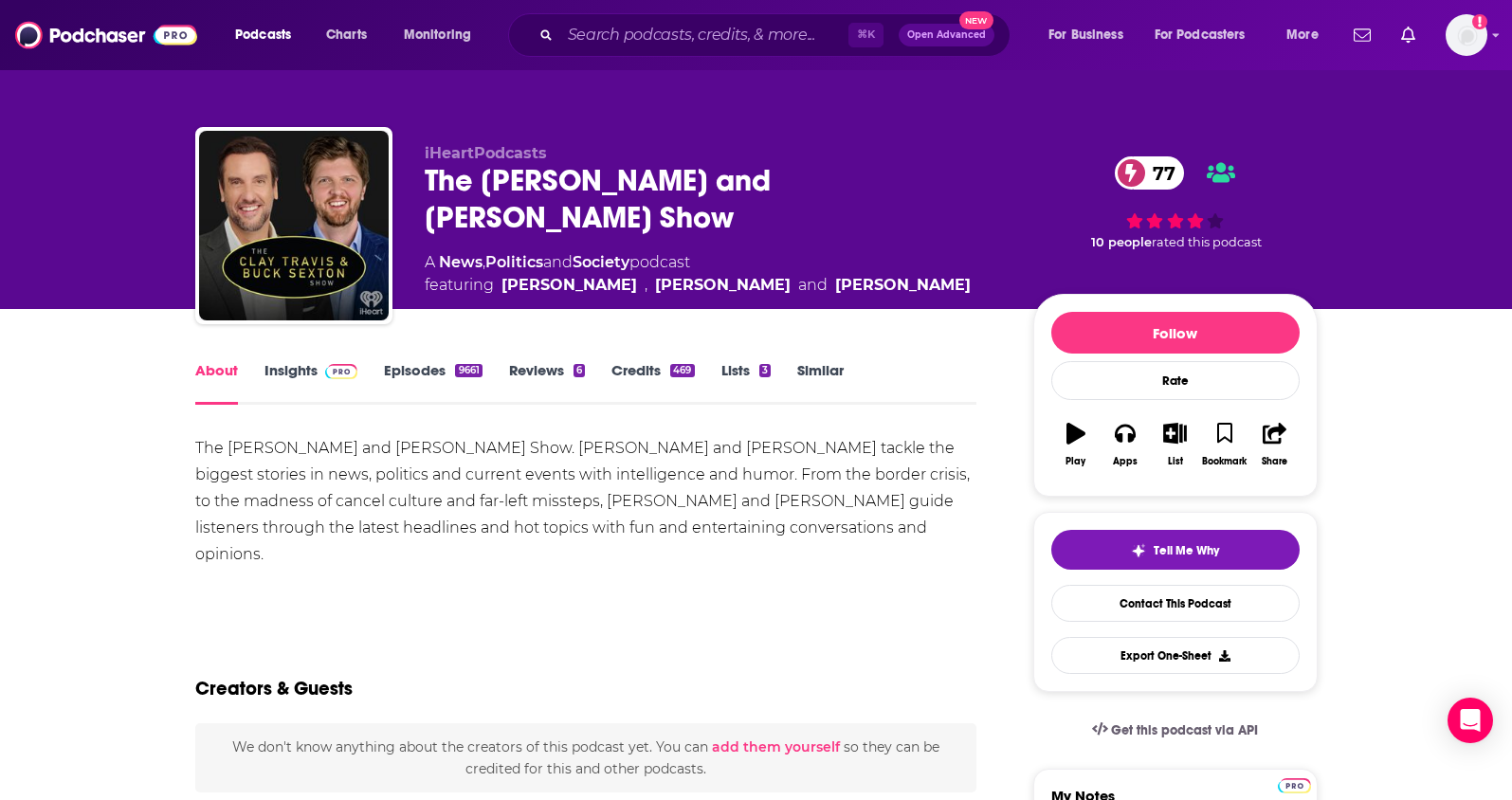
click at [296, 373] on link "Insights" at bounding box center [311, 383] width 94 height 44
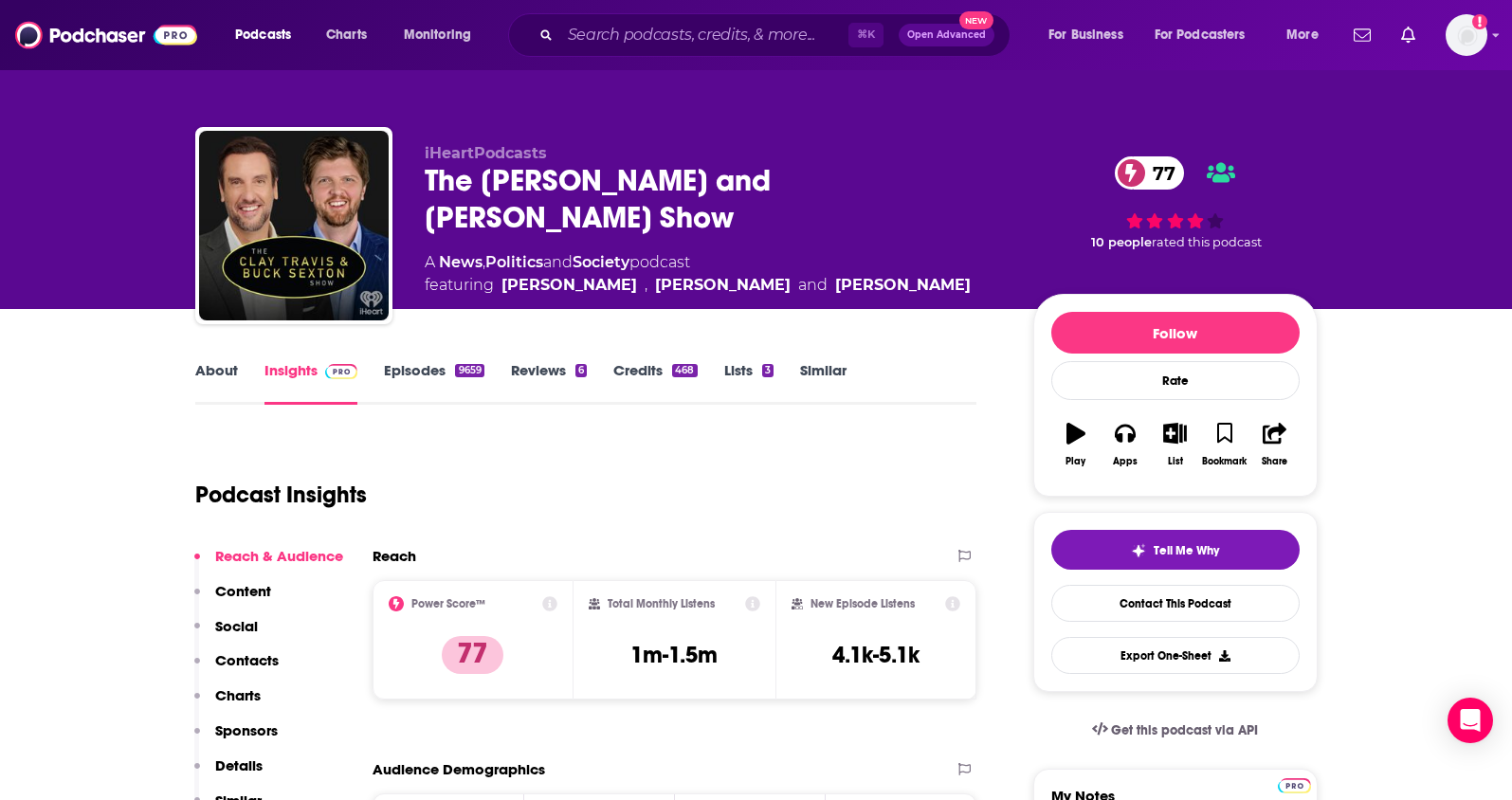
click at [234, 653] on p "Contacts" at bounding box center [247, 660] width 64 height 18
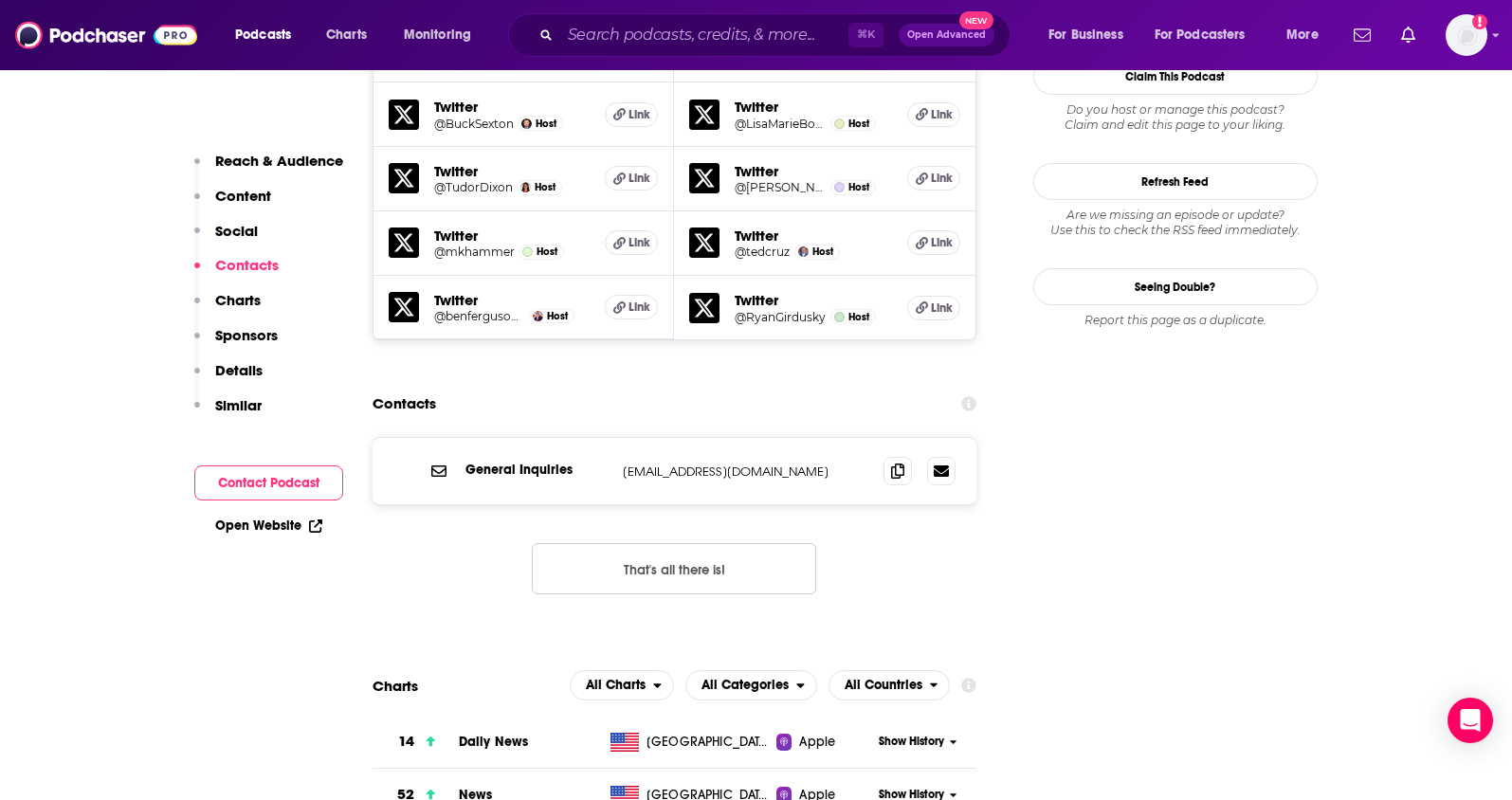
scroll to position [1947, 0]
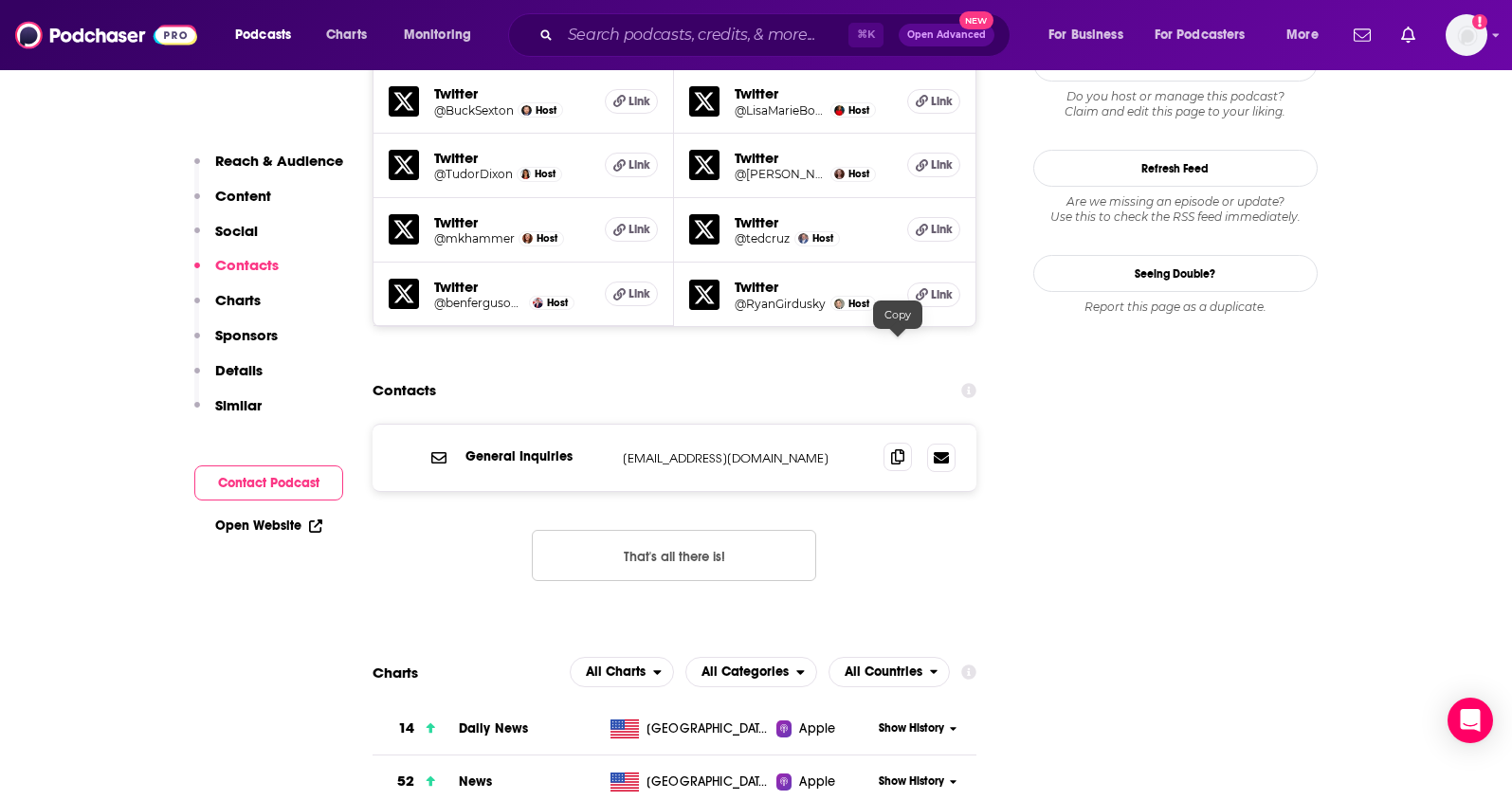
click at [900, 450] on icon at bounding box center [898, 457] width 13 height 15
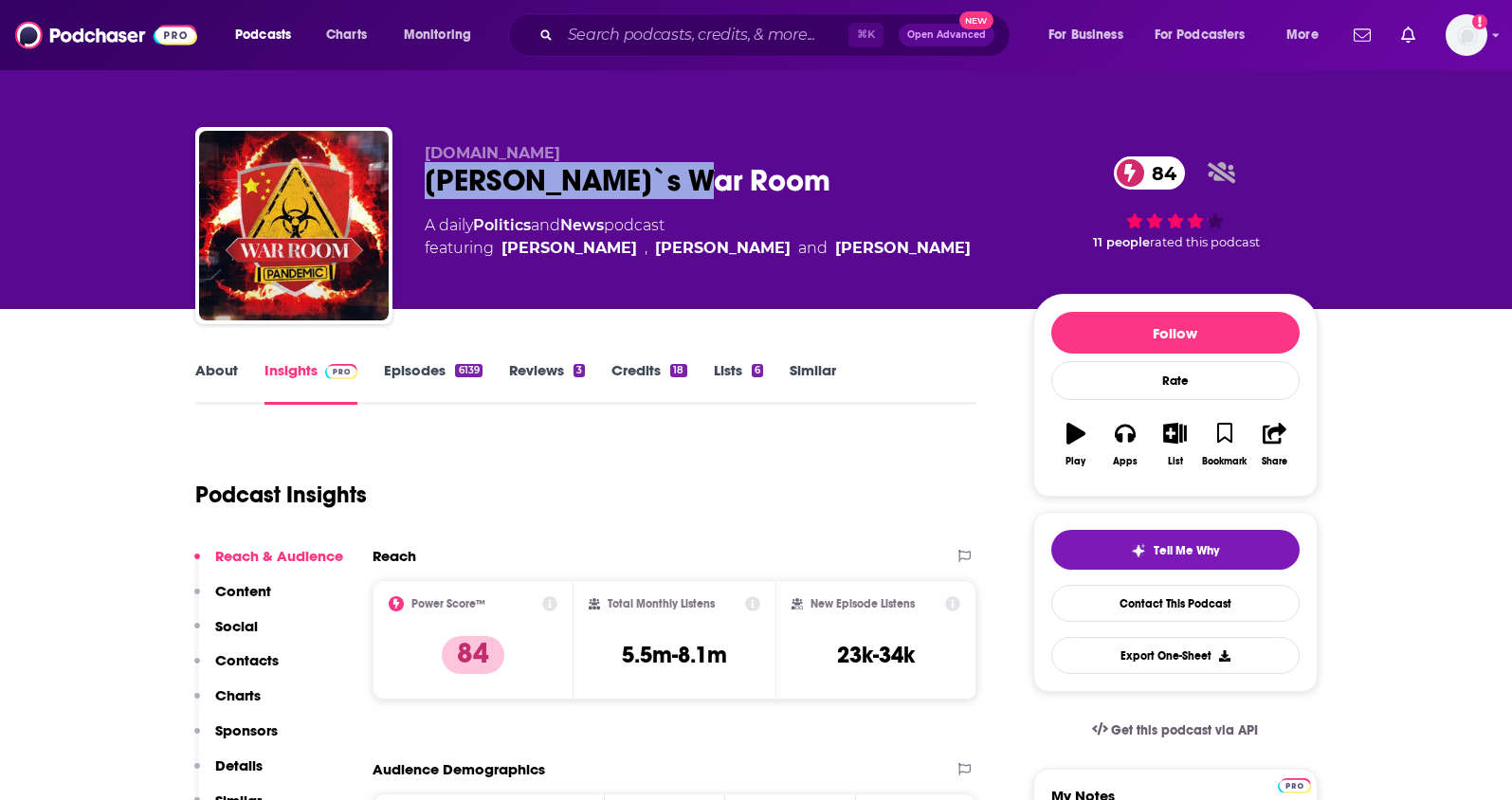
drag, startPoint x: 735, startPoint y: 188, endPoint x: 570, endPoint y: 9, distance: 243.4
click at [432, 198] on div "Bannon`s War Room 84" at bounding box center [714, 181] width 578 height 37
copy h2 "Bannon`s War Room"
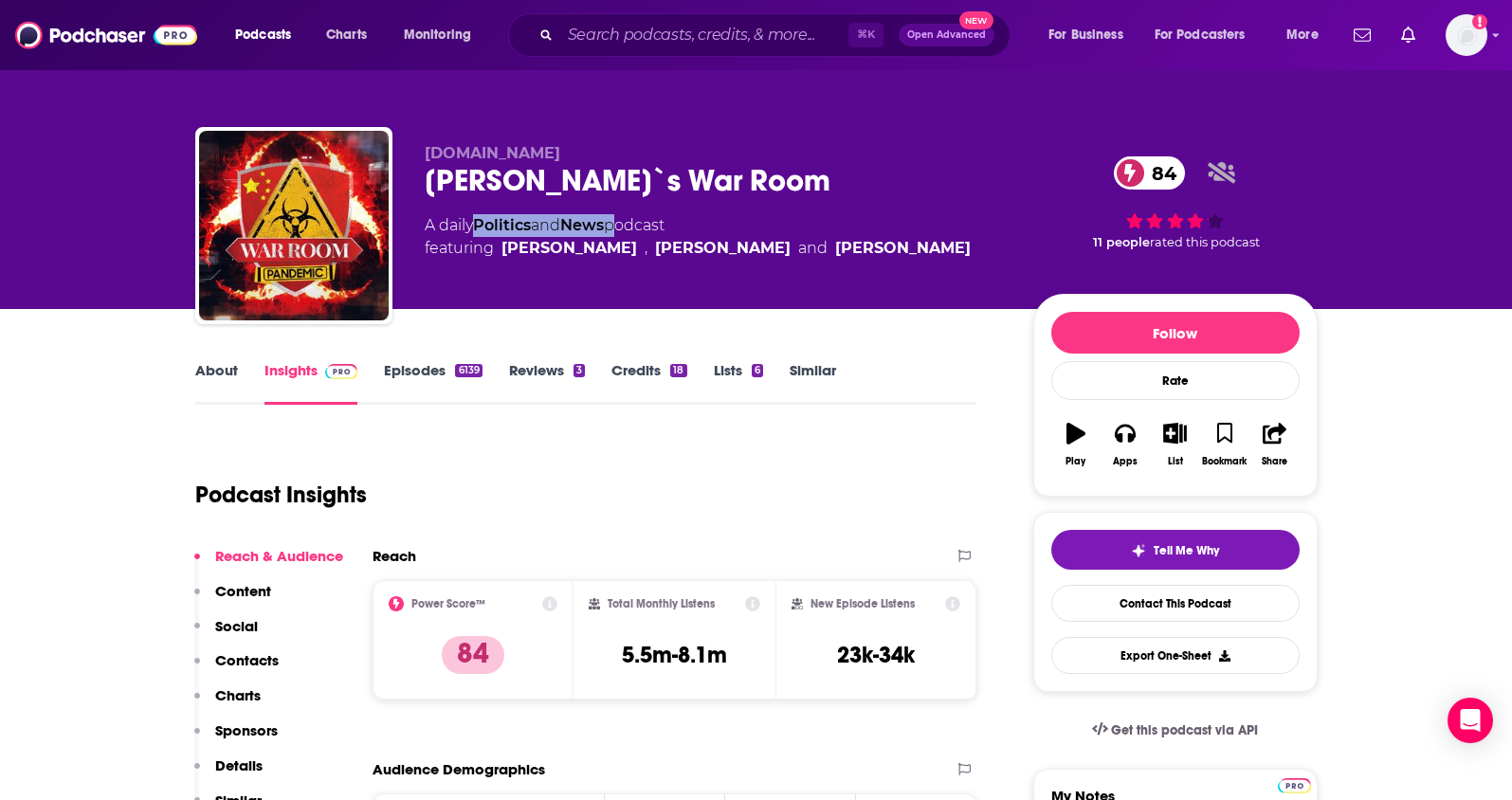
drag, startPoint x: 617, startPoint y: 225, endPoint x: 483, endPoint y: 231, distance: 134.1
click at [483, 231] on div "A daily Politics and News podcast featuring Steve Bannon , Jason Miller and Rah…" at bounding box center [698, 237] width 547 height 46
copy div "Politics and News"
click at [220, 372] on link "About" at bounding box center [216, 383] width 43 height 44
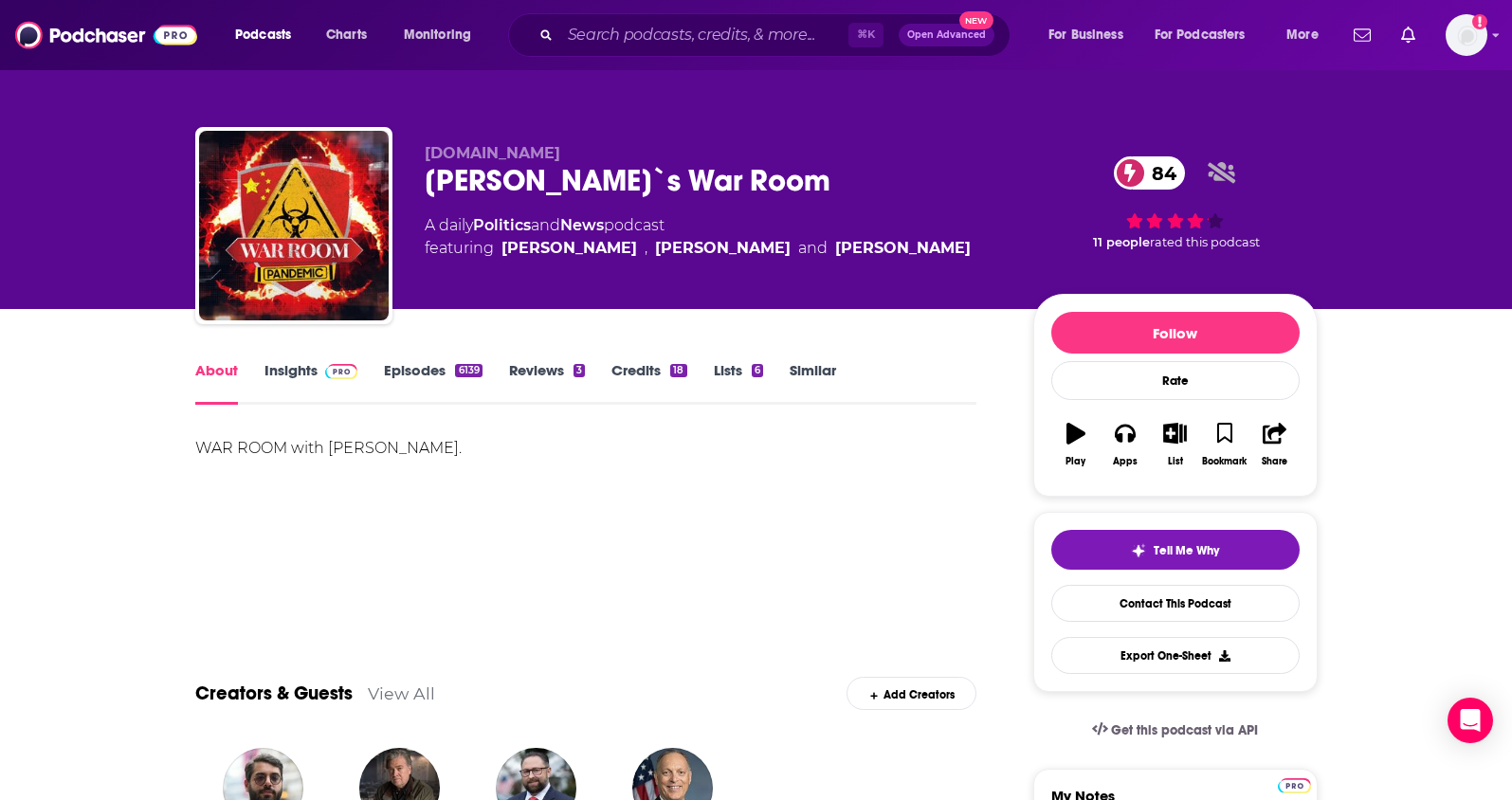
drag, startPoint x: 414, startPoint y: 450, endPoint x: 332, endPoint y: 451, distance: 82.0
click at [332, 451] on div "WAR ROOM with Stephen K. Bannon." at bounding box center [586, 448] width 782 height 27
copy div "Stephen K. Bannon"
click at [294, 369] on link "Insights" at bounding box center [311, 383] width 94 height 44
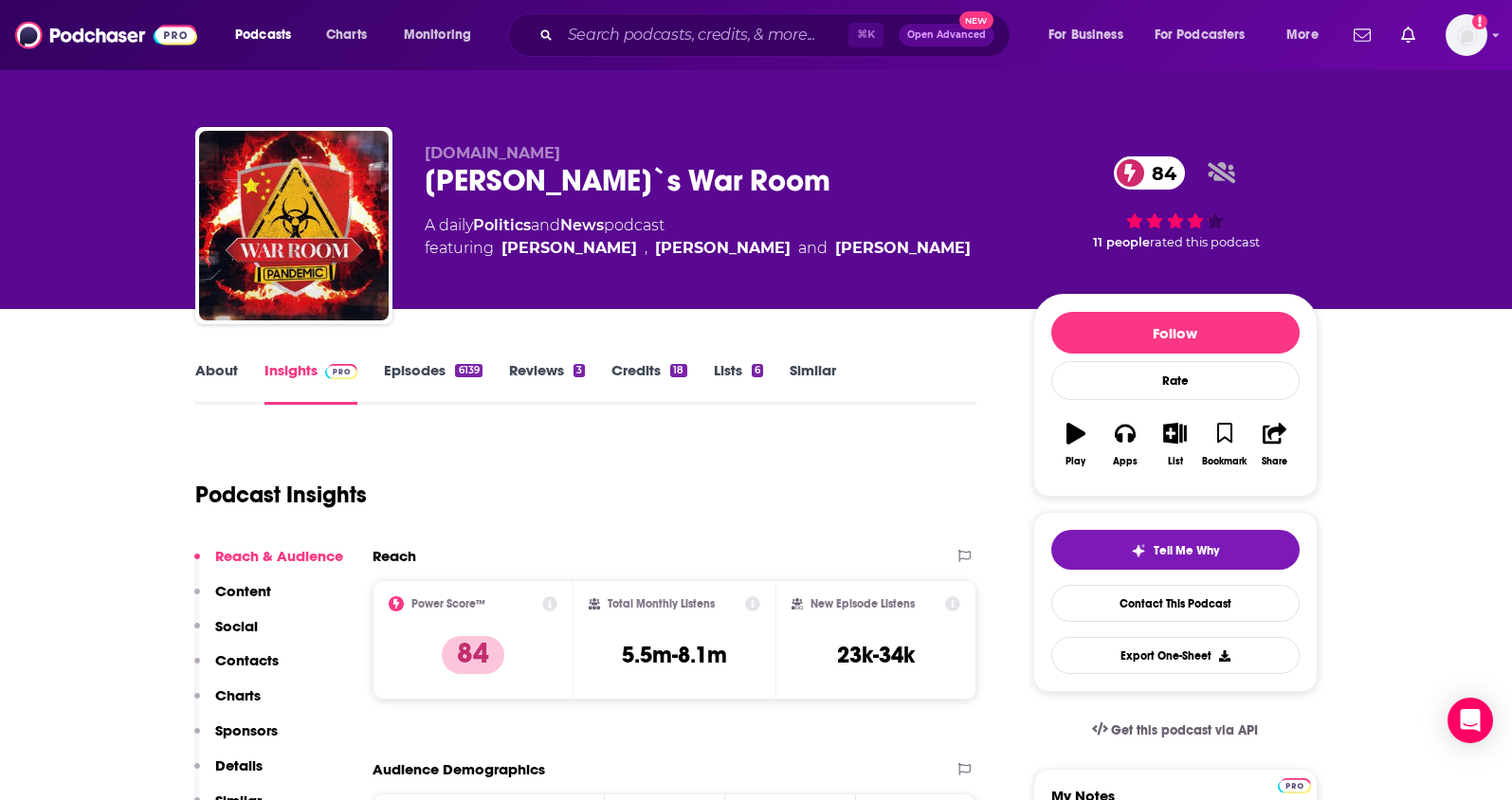
click at [242, 663] on p "Contacts" at bounding box center [247, 660] width 64 height 18
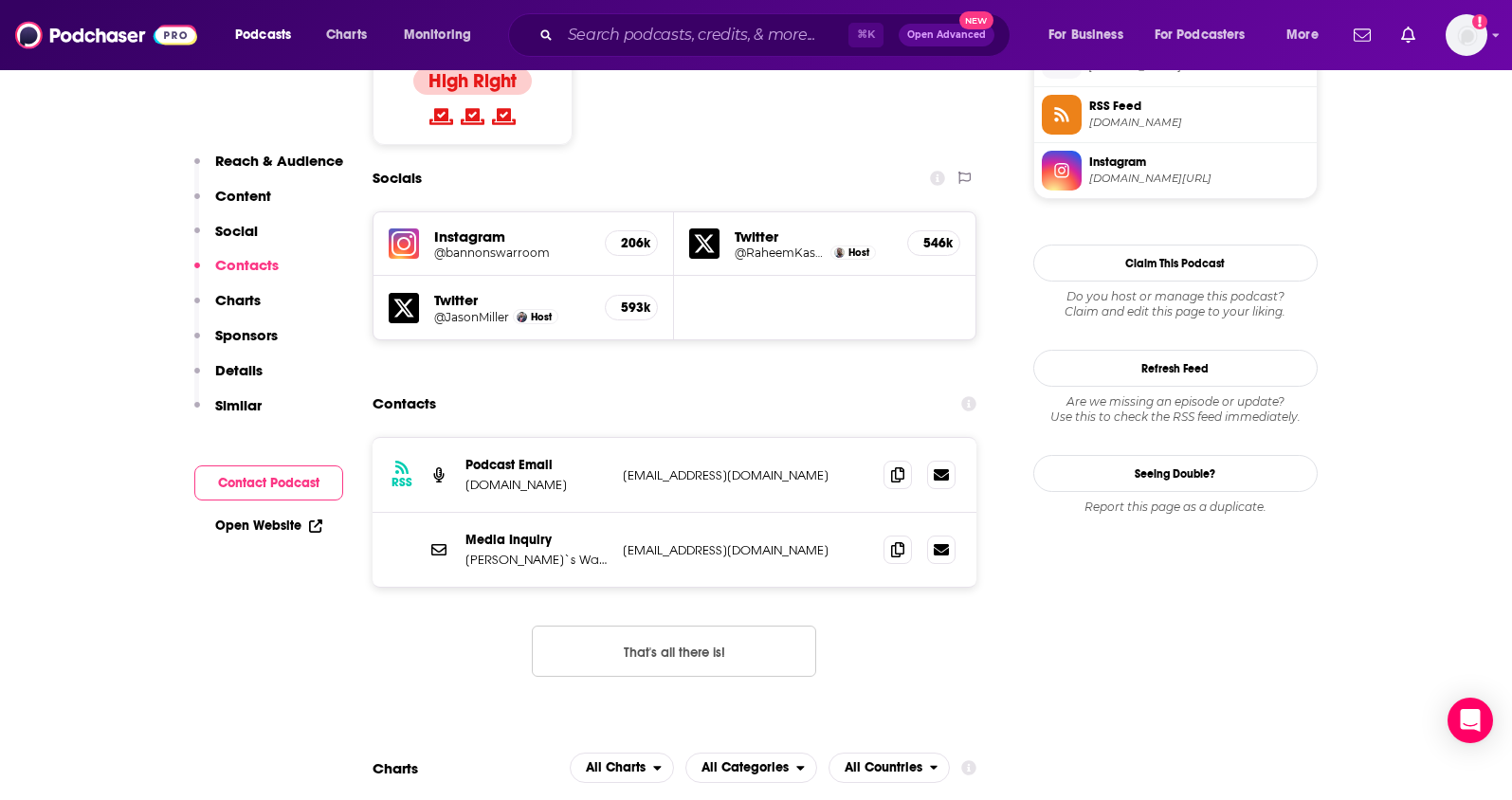
scroll to position [1605, 0]
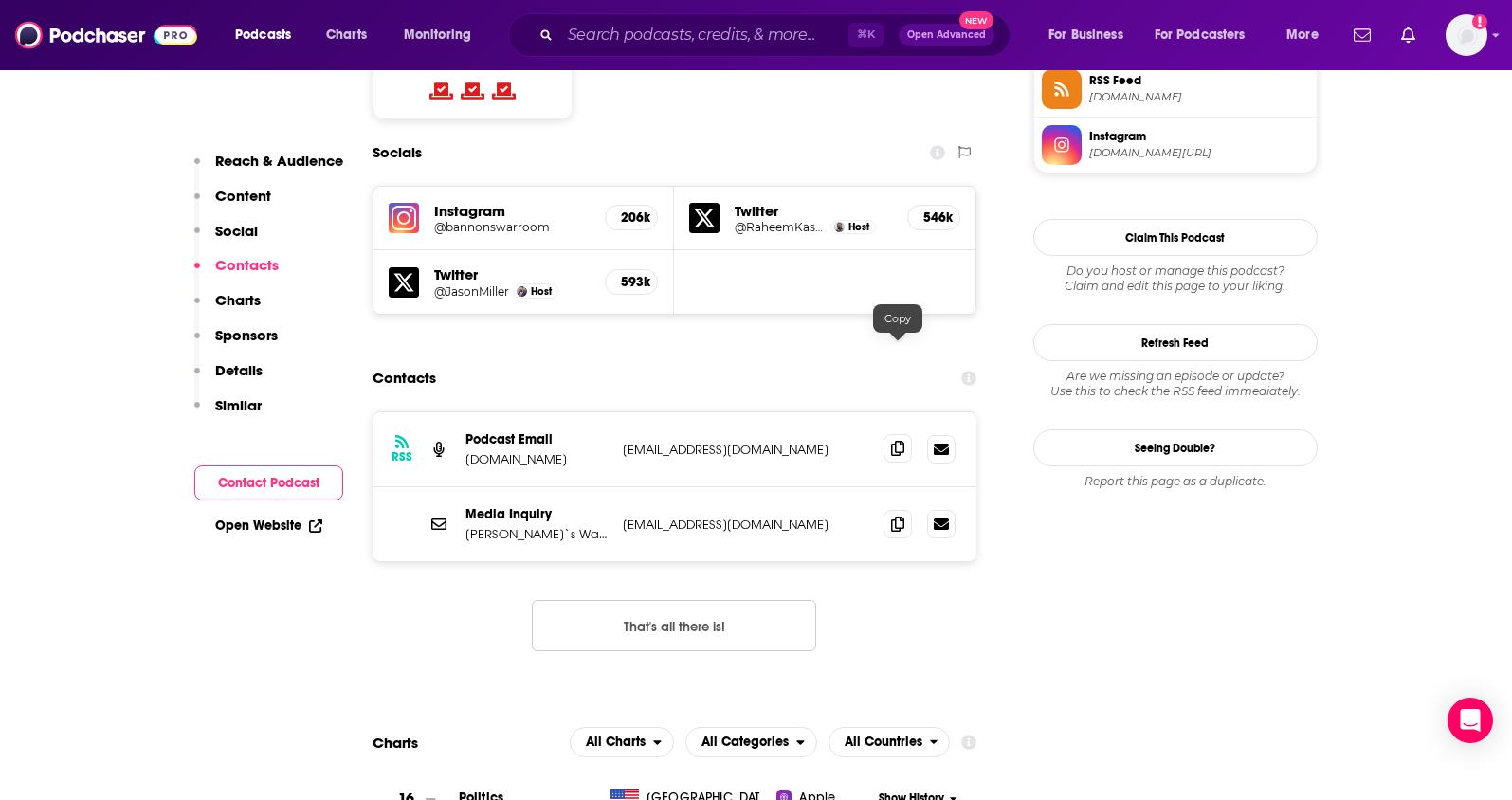
click at [892, 441] on icon at bounding box center [898, 448] width 13 height 15
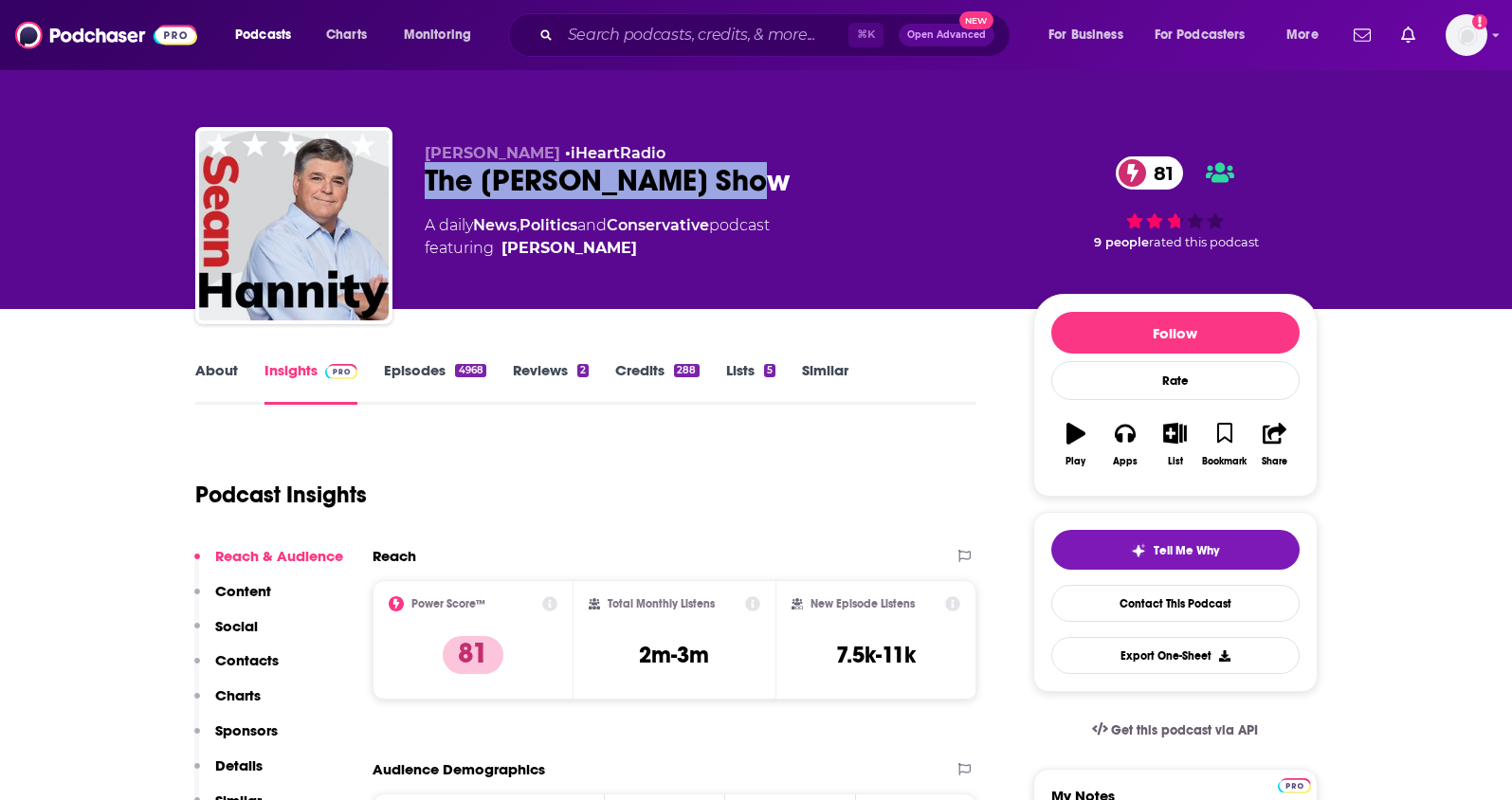
drag, startPoint x: 768, startPoint y: 178, endPoint x: 427, endPoint y: 192, distance: 341.3
click at [427, 192] on div "The [PERSON_NAME] Show 81" at bounding box center [714, 181] width 578 height 37
copy h2 "The [PERSON_NAME] Show"
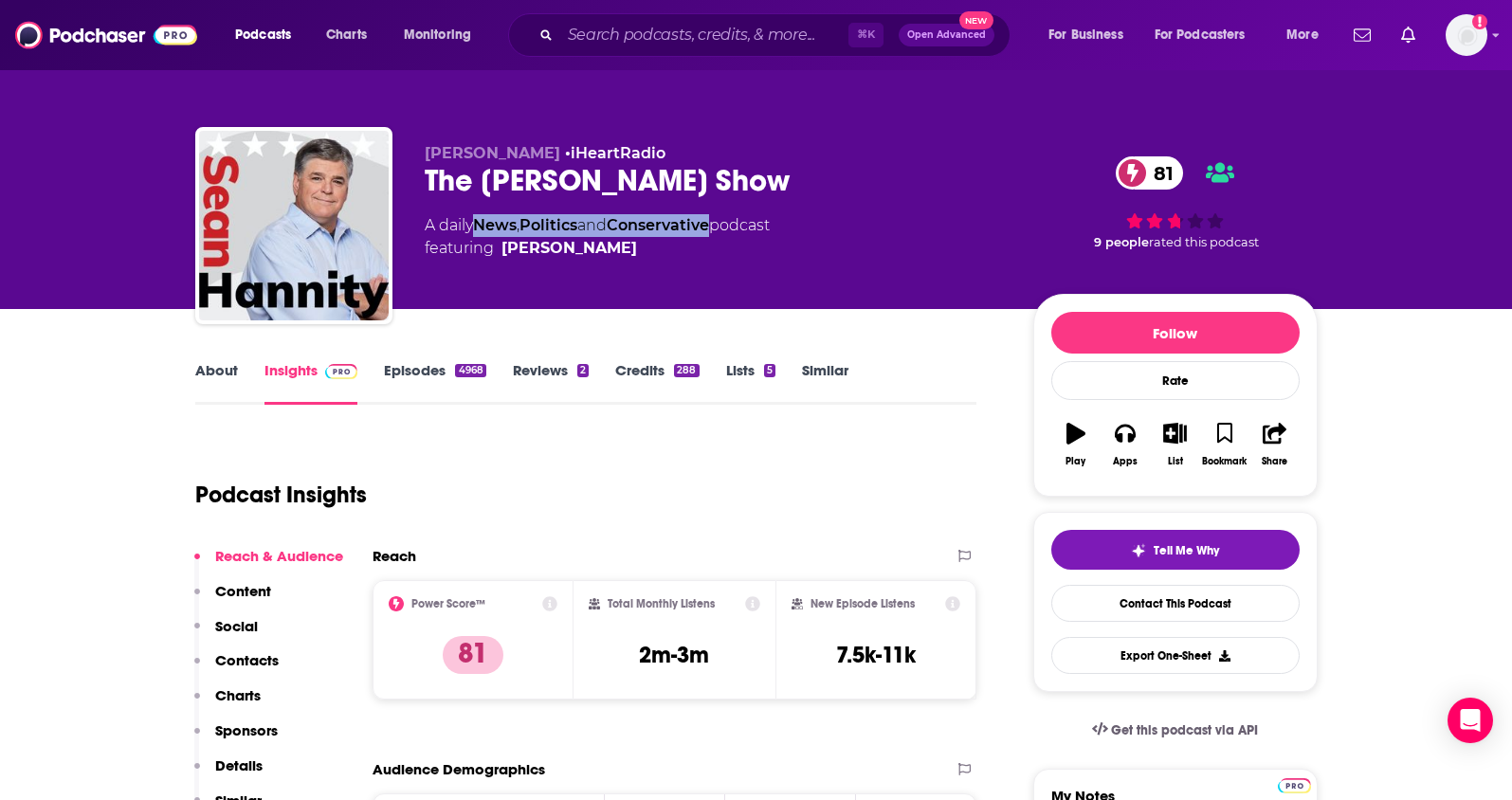
drag, startPoint x: 723, startPoint y: 227, endPoint x: 478, endPoint y: 224, distance: 245.0
click at [478, 224] on div "A daily News , Politics and Conservative podcast featuring Sean Hannity" at bounding box center [597, 237] width 345 height 46
copy div "News , Politics and Conservative"
click at [242, 663] on p "Contacts" at bounding box center [247, 660] width 64 height 18
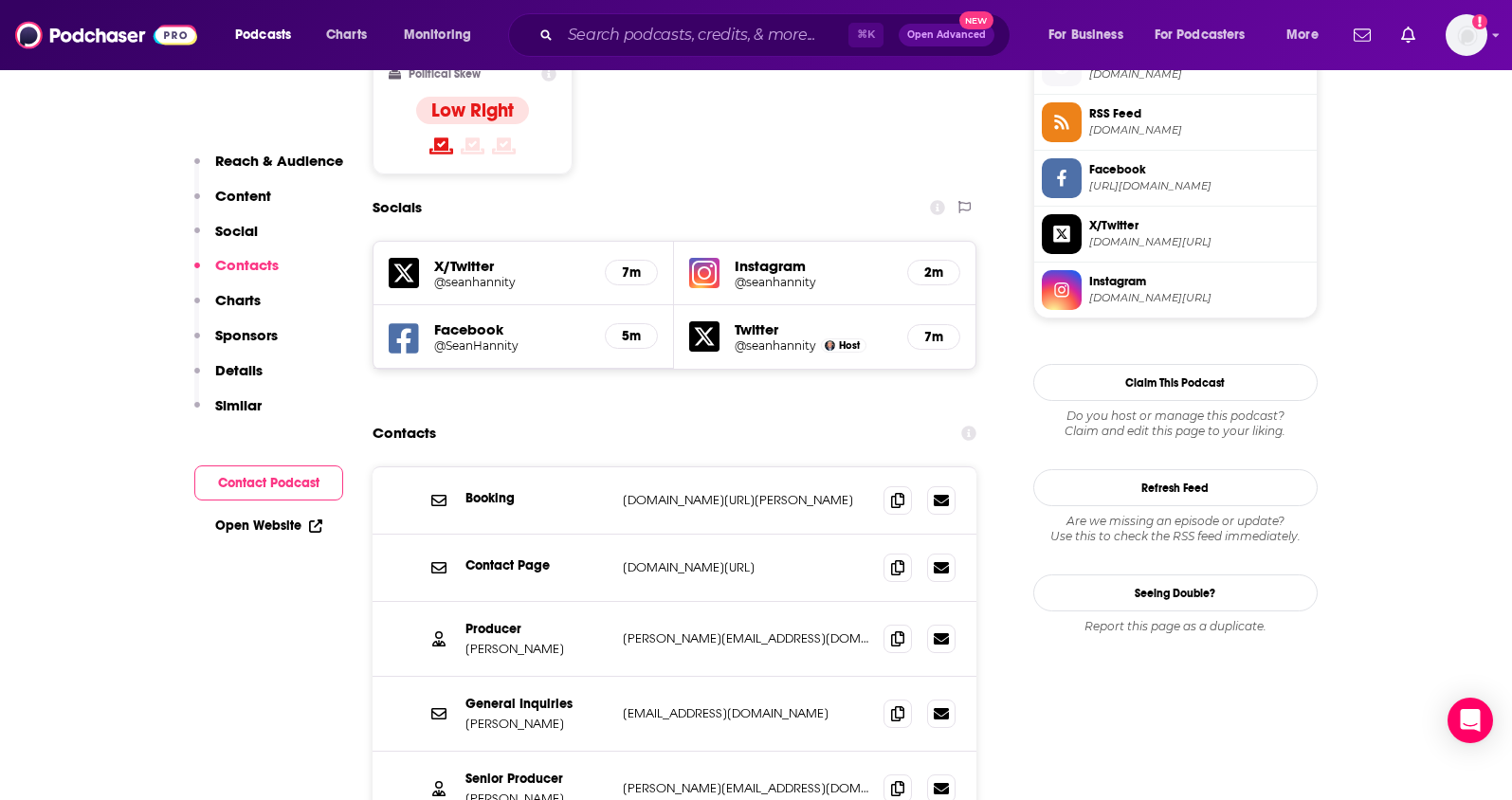
scroll to position [1583, 0]
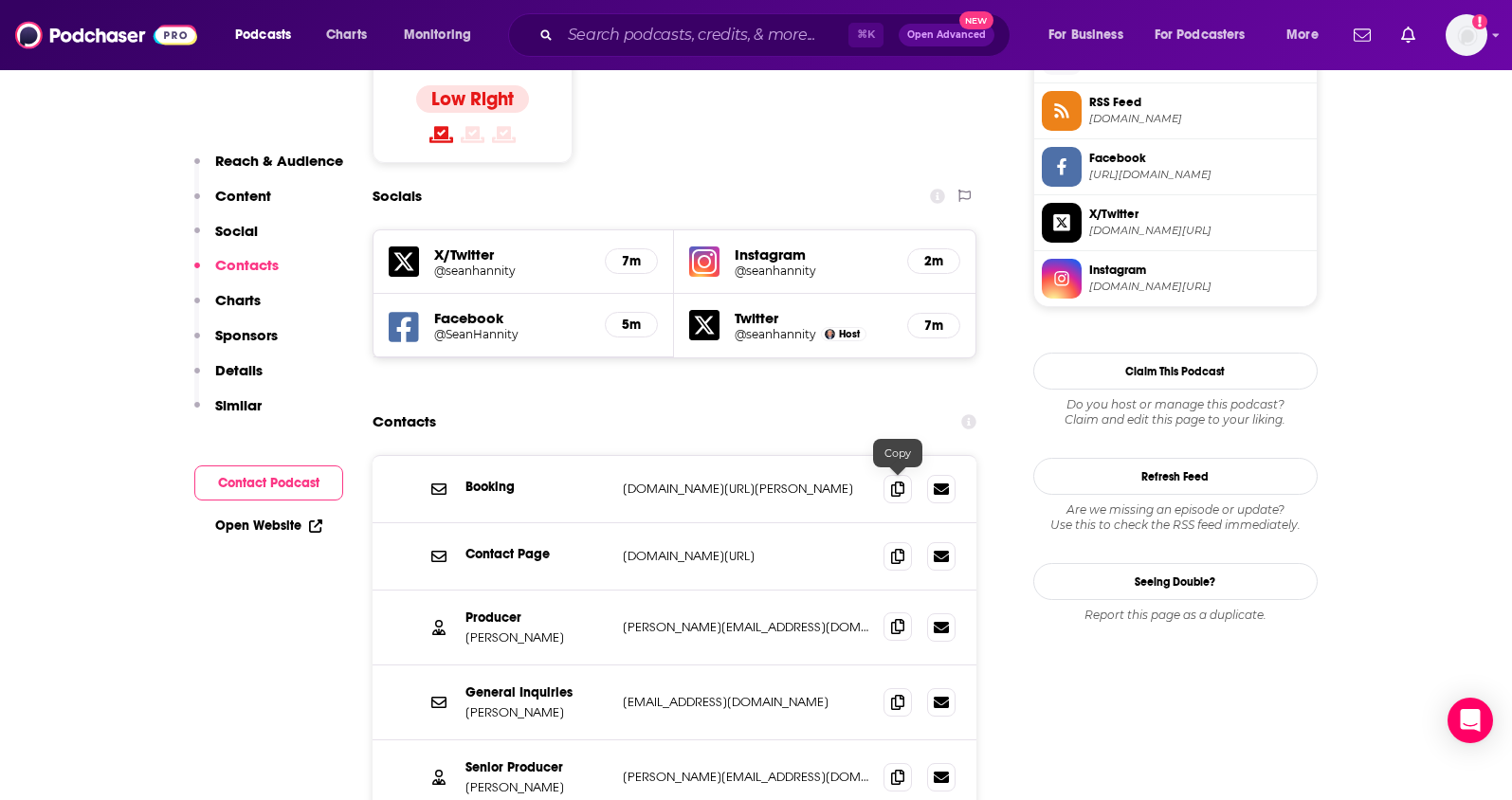
click at [898, 619] on icon at bounding box center [898, 626] width 13 height 15
click at [901, 687] on span at bounding box center [898, 701] width 29 height 29
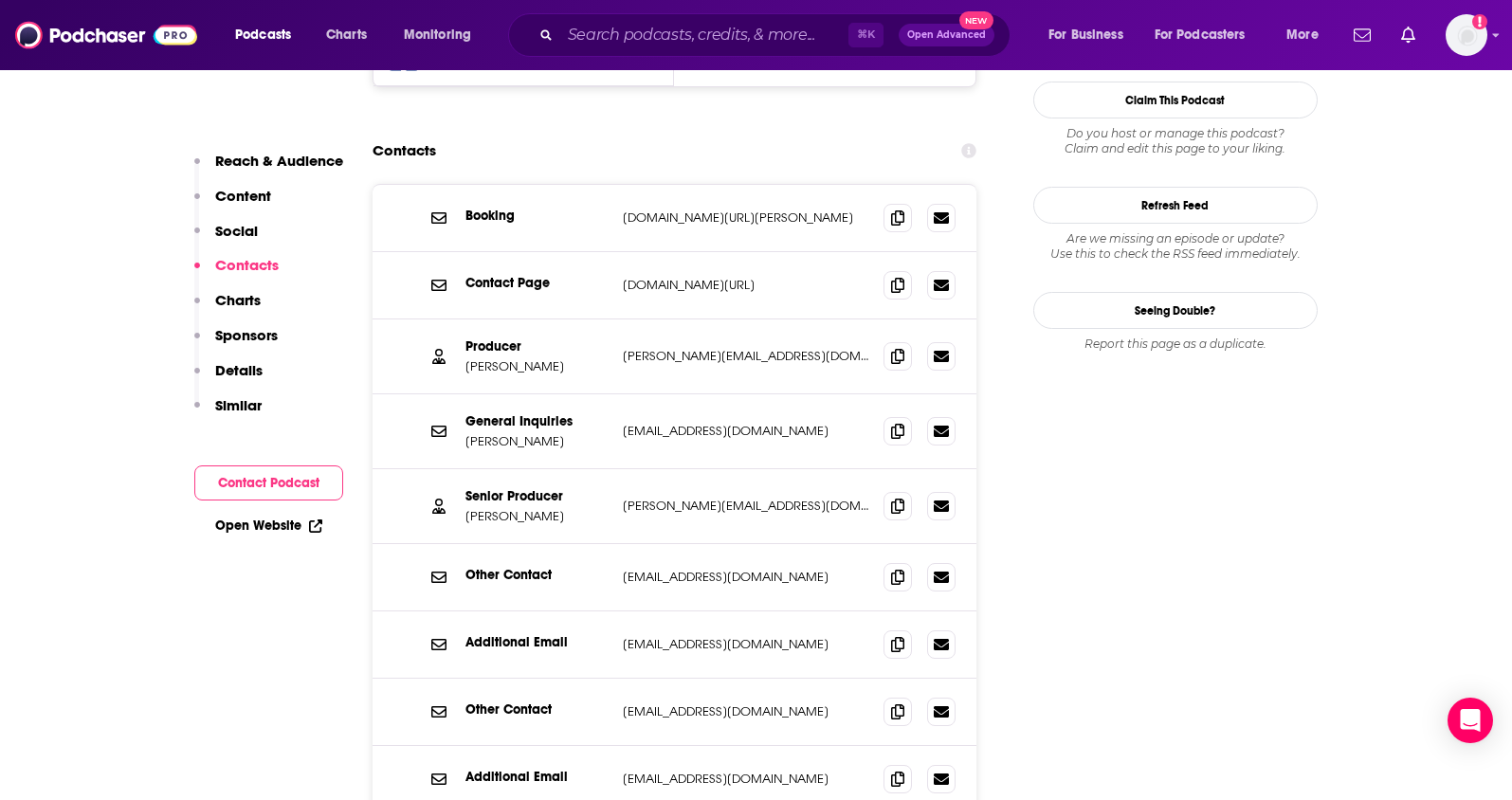
scroll to position [1698, 0]
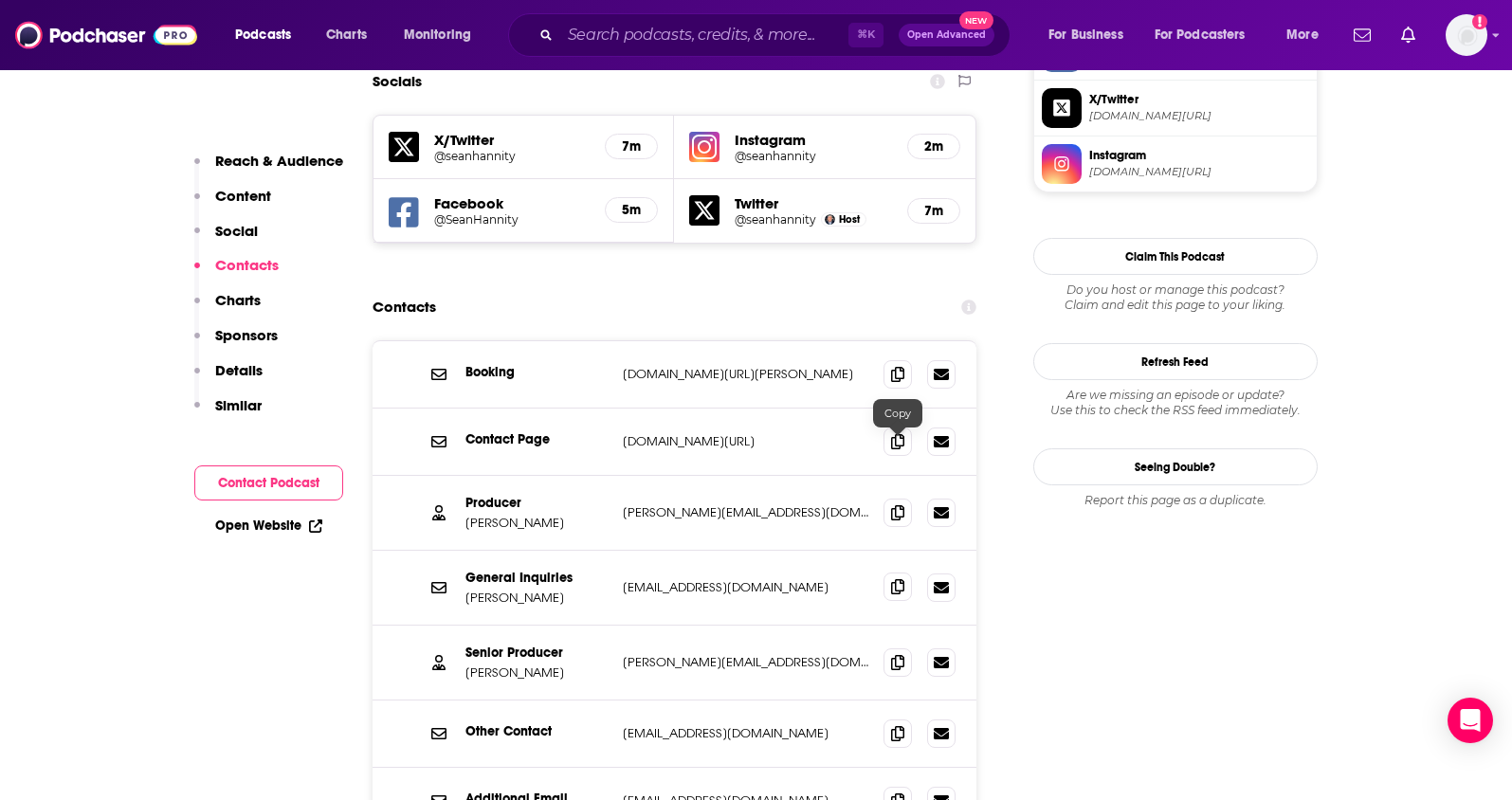
click at [892, 580] on icon at bounding box center [898, 587] width 13 height 15
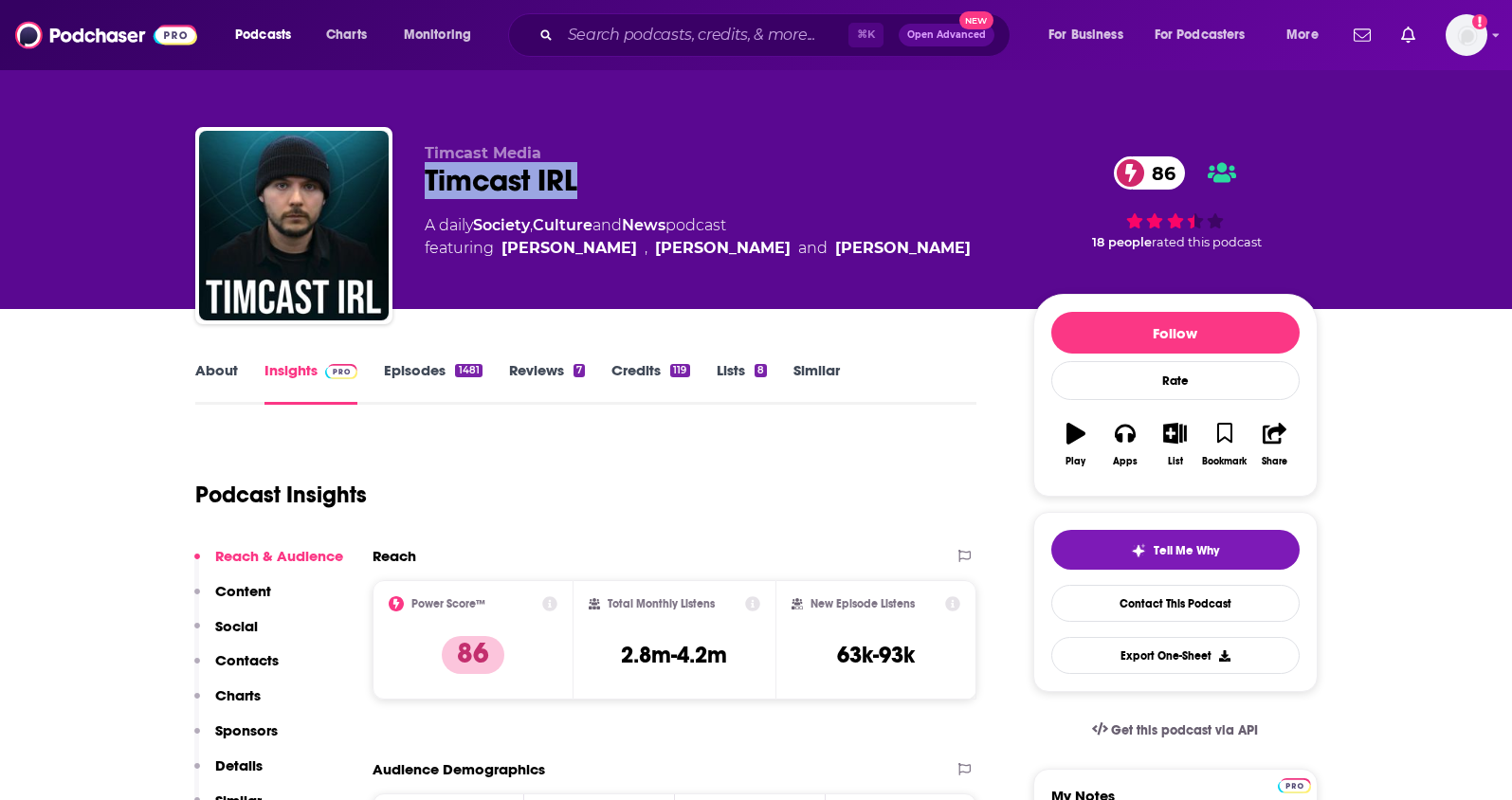
drag, startPoint x: 628, startPoint y: 184, endPoint x: 428, endPoint y: 186, distance: 200.0
click at [428, 186] on div "Timcast IRL 86" at bounding box center [714, 181] width 578 height 37
copy h2 "Timcast IRL"
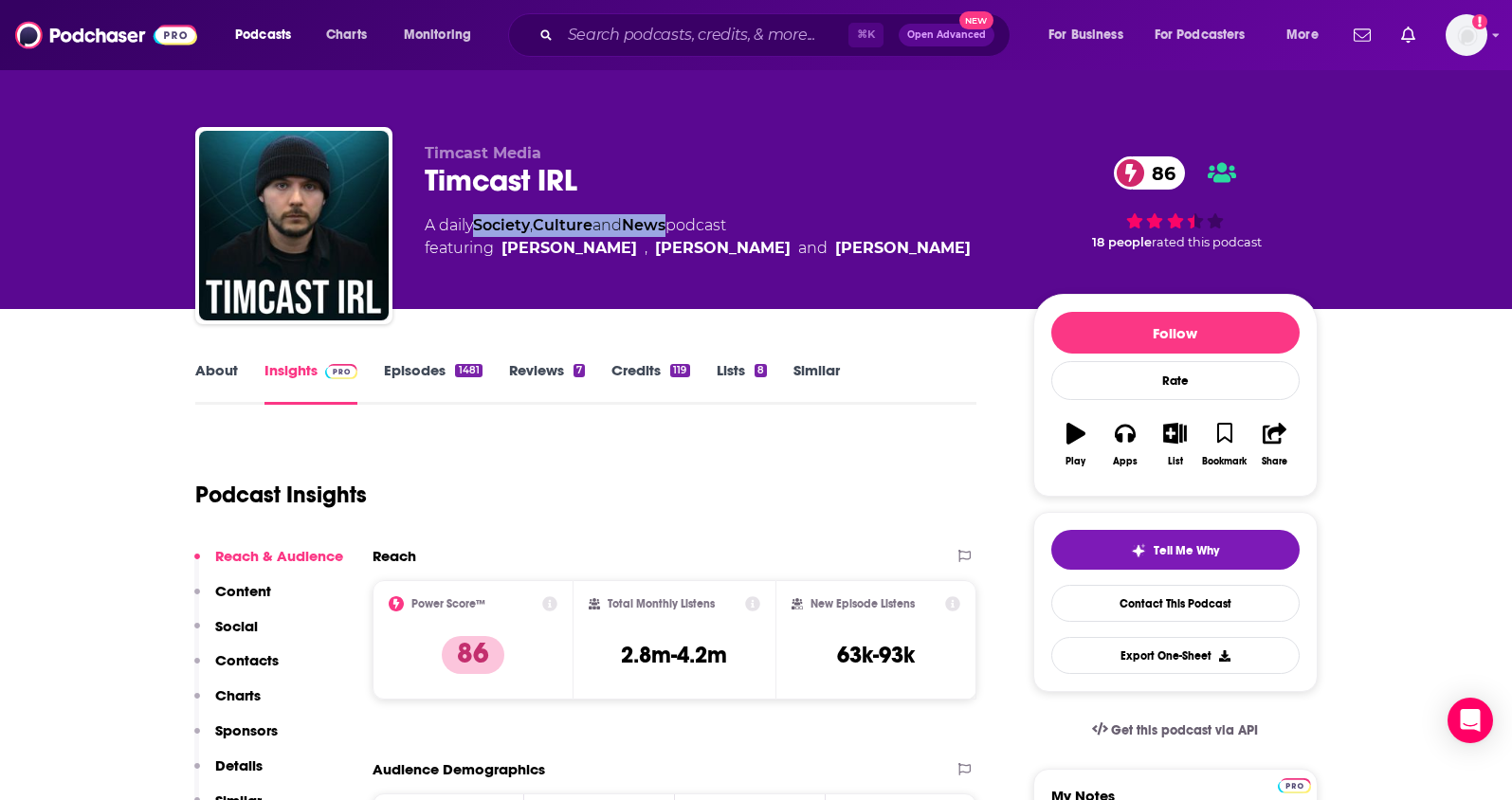
drag, startPoint x: 681, startPoint y: 229, endPoint x: 482, endPoint y: 231, distance: 199.0
click at [482, 231] on div "A daily Society , Culture and News podcast featuring [PERSON_NAME] , [PERSON_NA…" at bounding box center [698, 237] width 547 height 46
copy div "Society , Culture and News"
click at [218, 372] on link "About" at bounding box center [216, 383] width 43 height 44
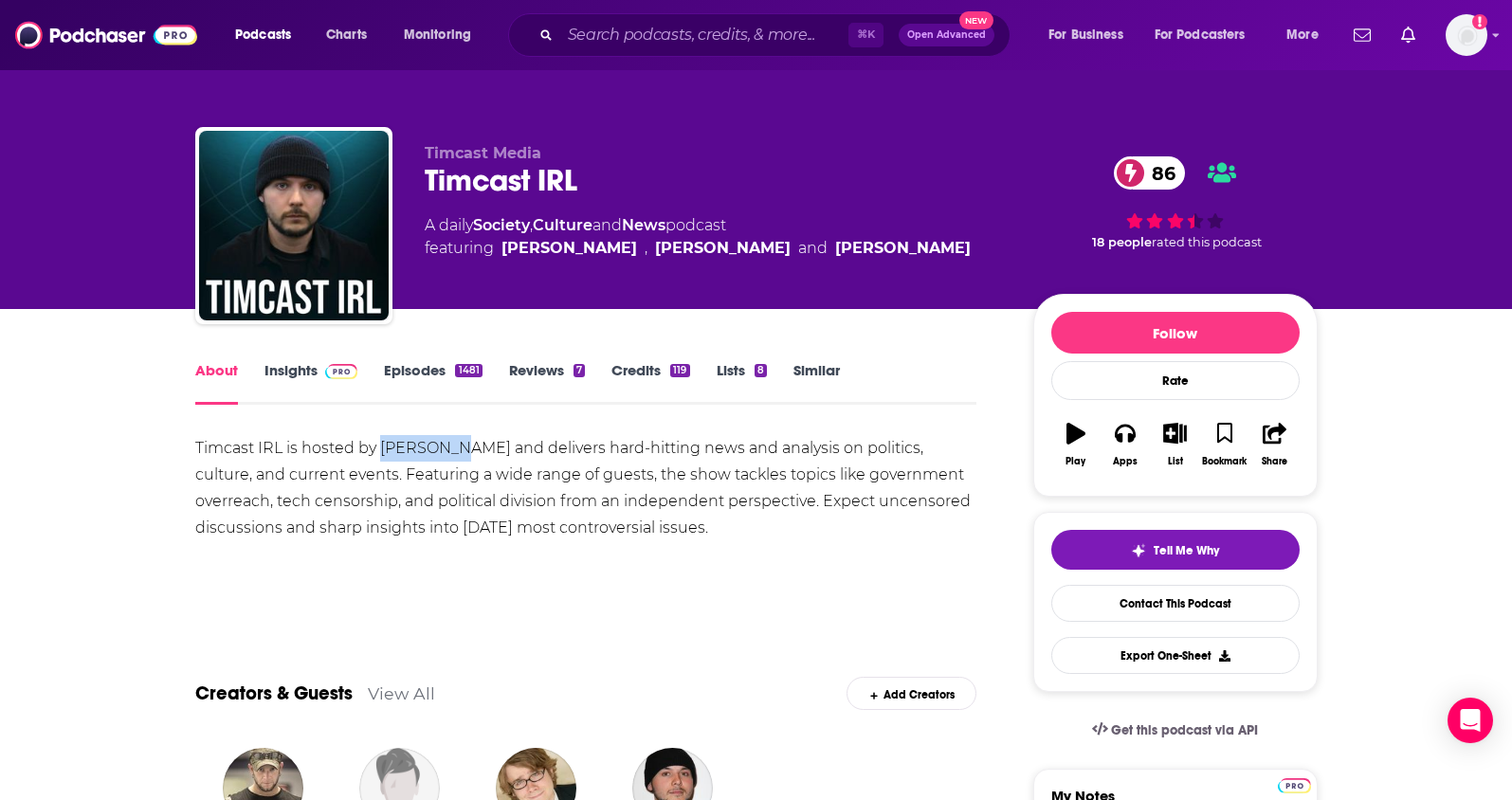
drag, startPoint x: 447, startPoint y: 451, endPoint x: 382, endPoint y: 452, distance: 65.0
click at [382, 452] on div "Timcast IRL is hosted by [PERSON_NAME] and delivers hard-hitting news and analy…" at bounding box center [586, 488] width 782 height 106
copy div "[PERSON_NAME]"
click at [295, 378] on link "Insights" at bounding box center [311, 383] width 94 height 44
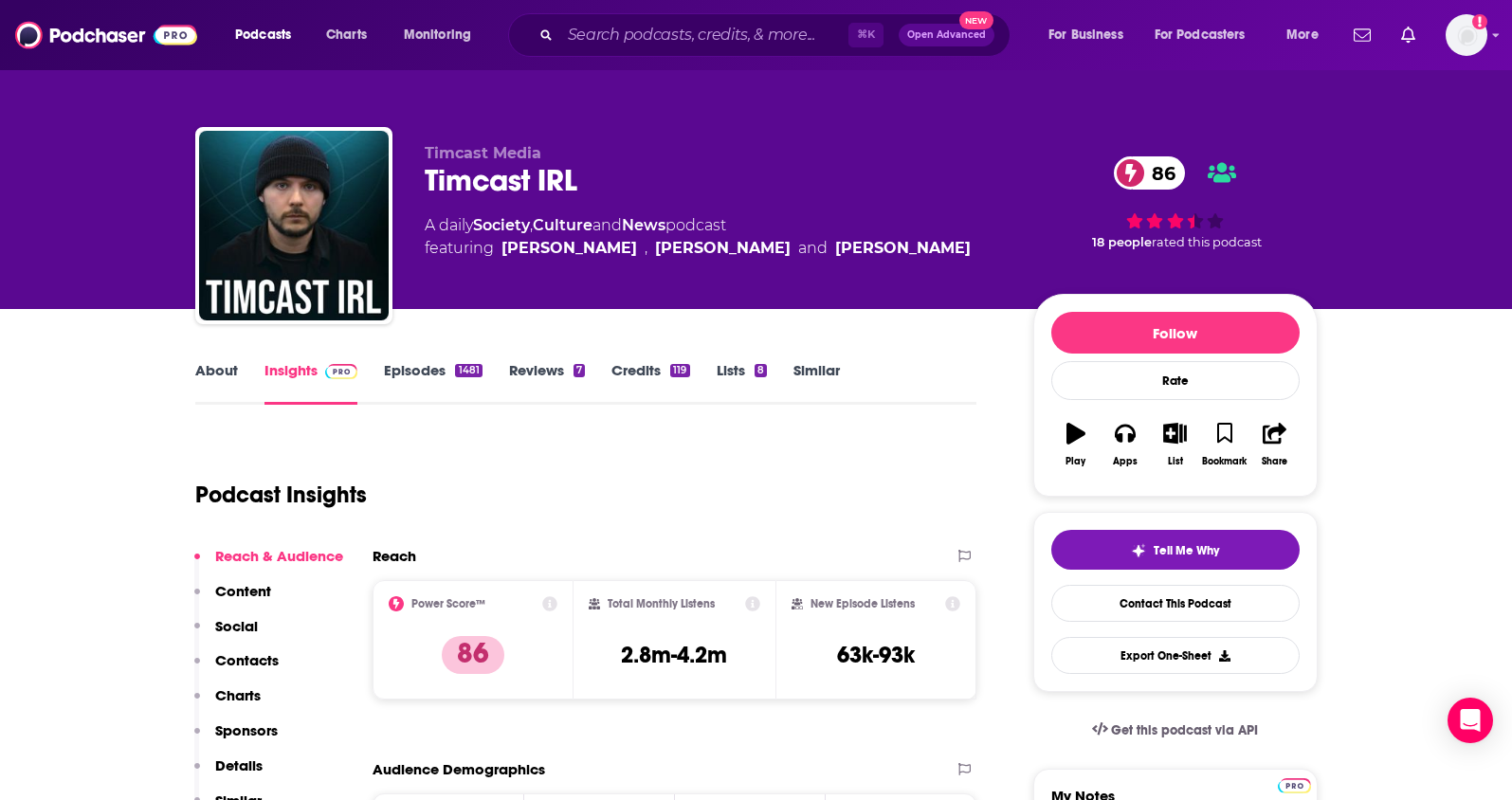
click at [247, 664] on p "Contacts" at bounding box center [247, 660] width 64 height 18
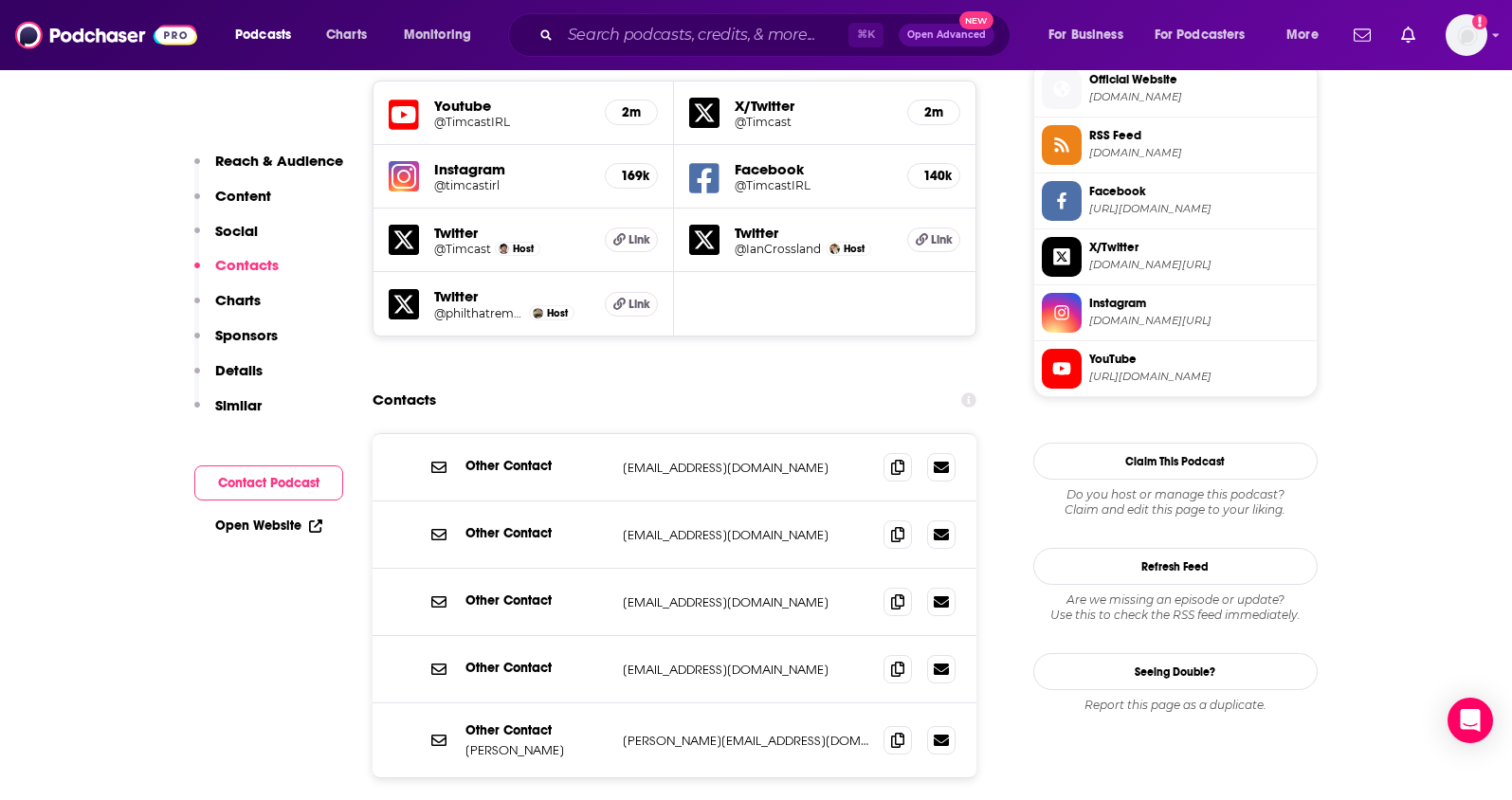
scroll to position [1732, 0]
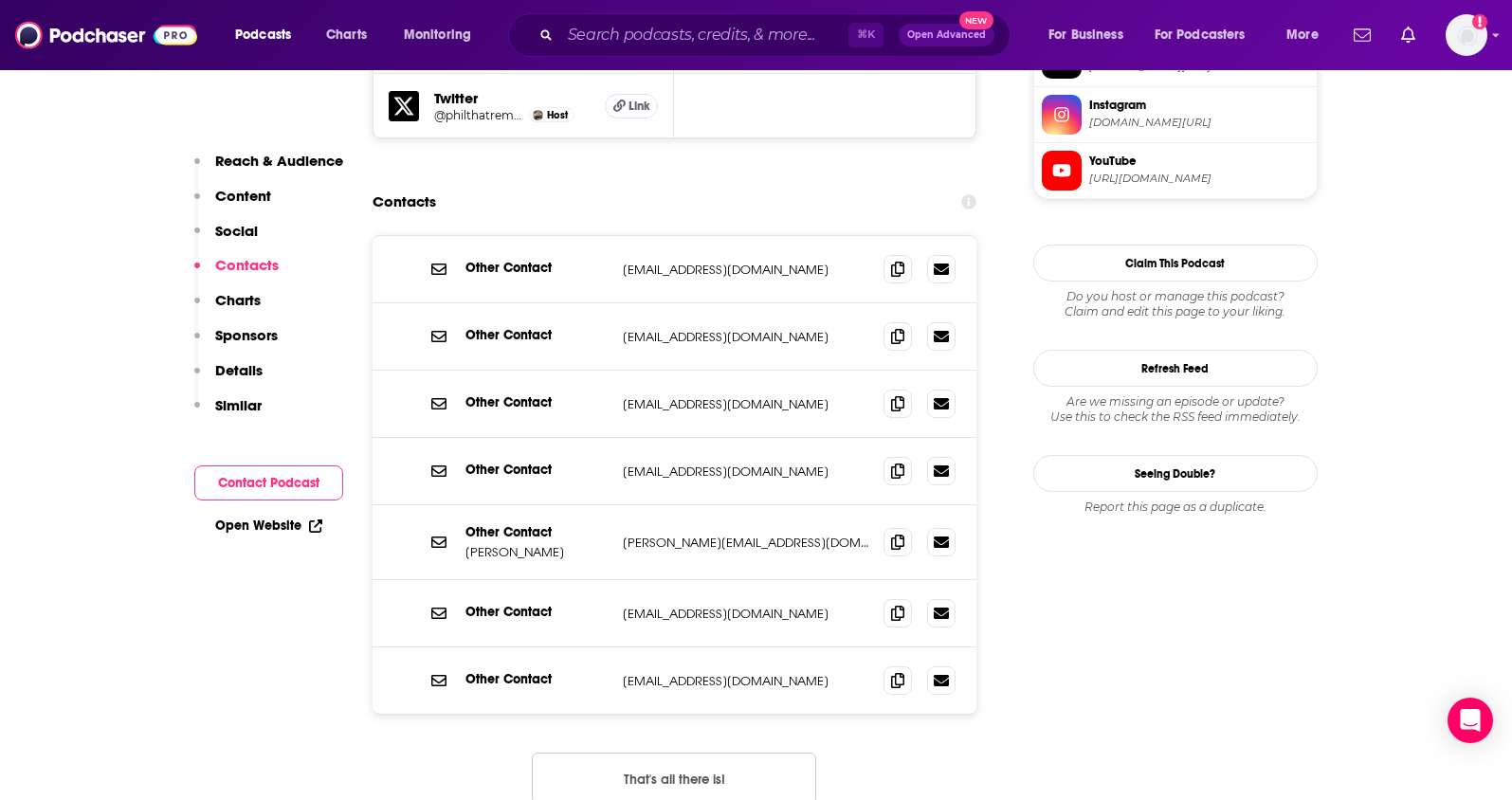
scroll to position [1922, 0]
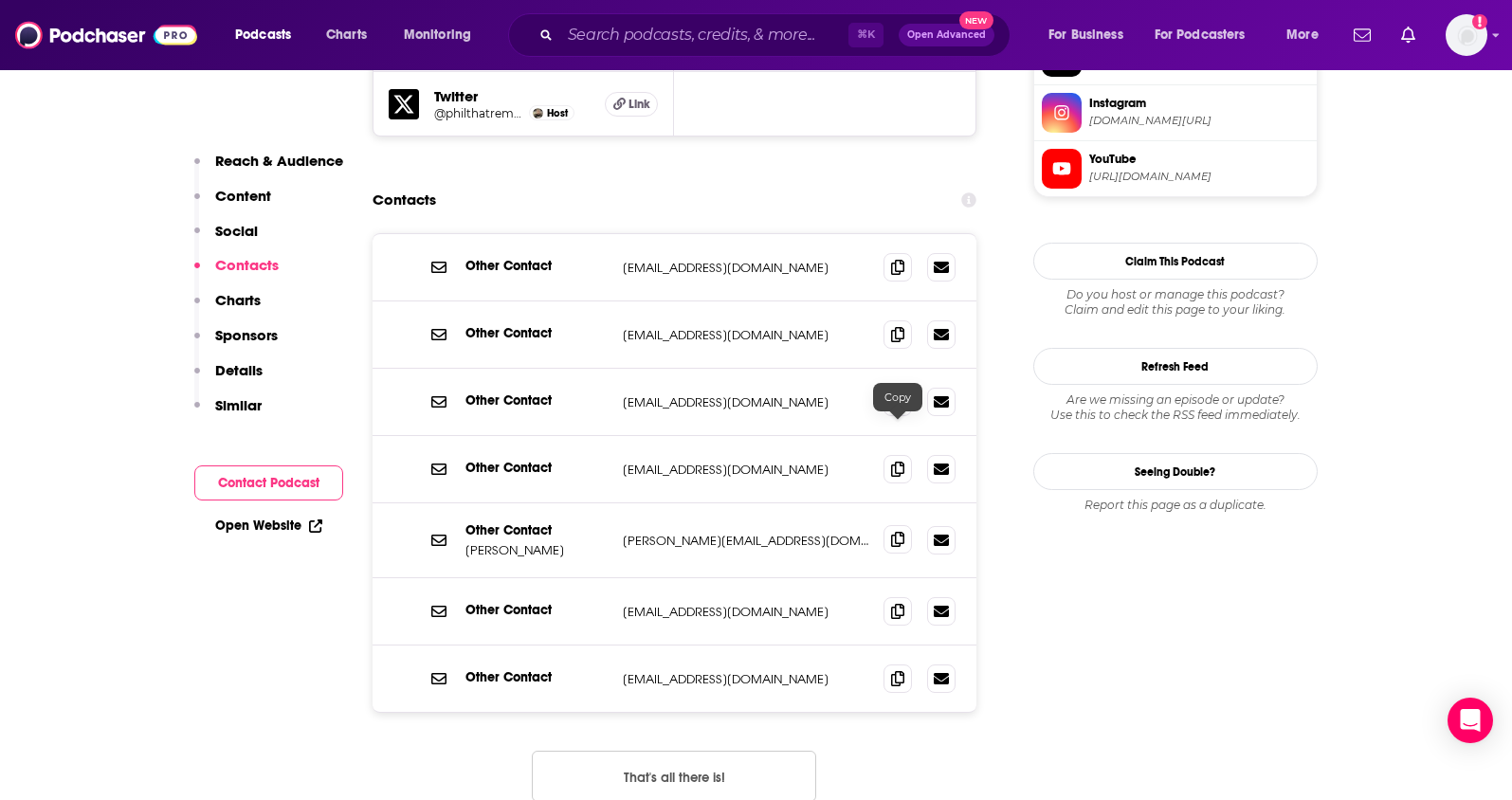
click at [899, 532] on icon at bounding box center [898, 539] width 13 height 15
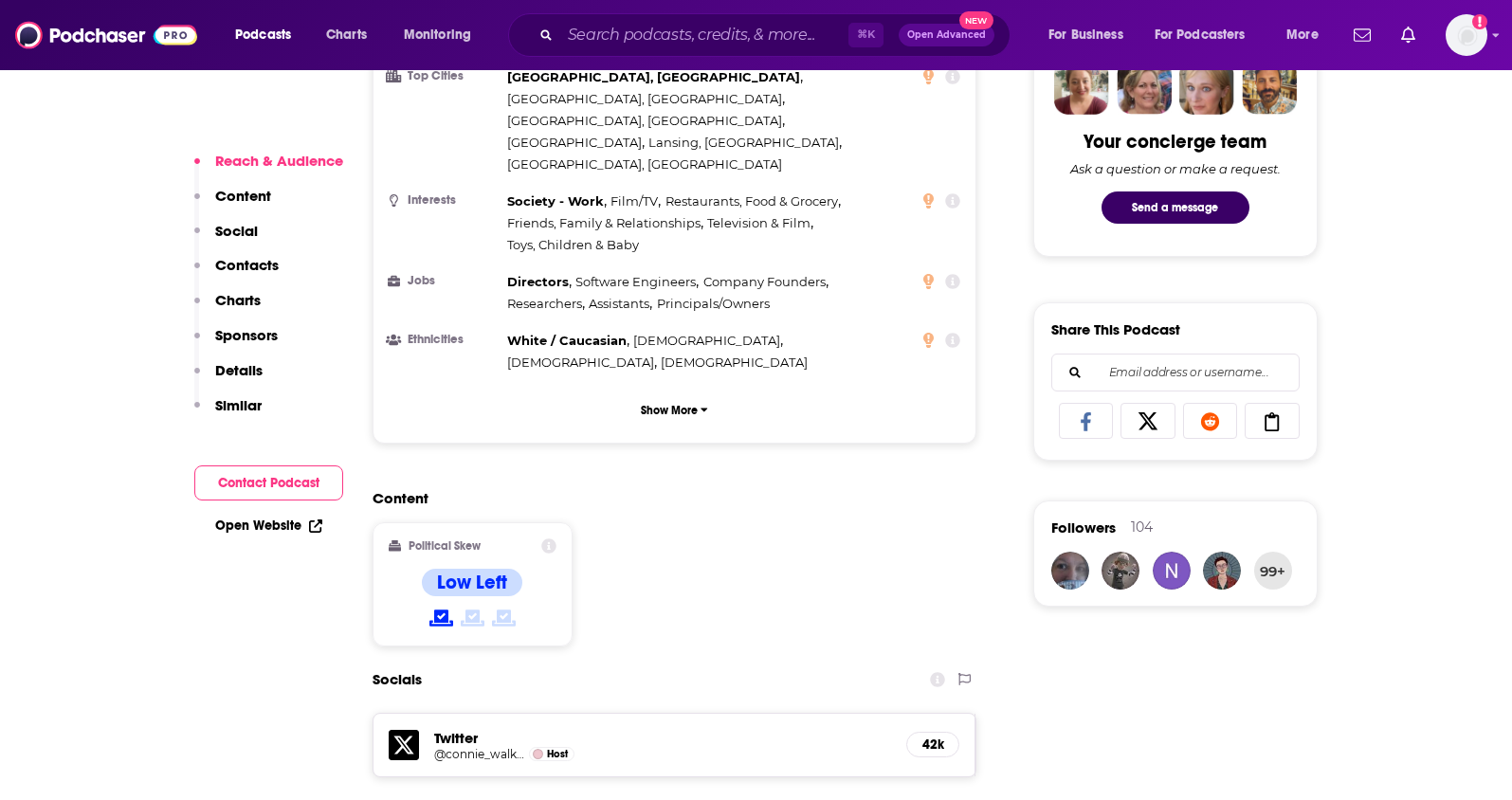
scroll to position [1382, 0]
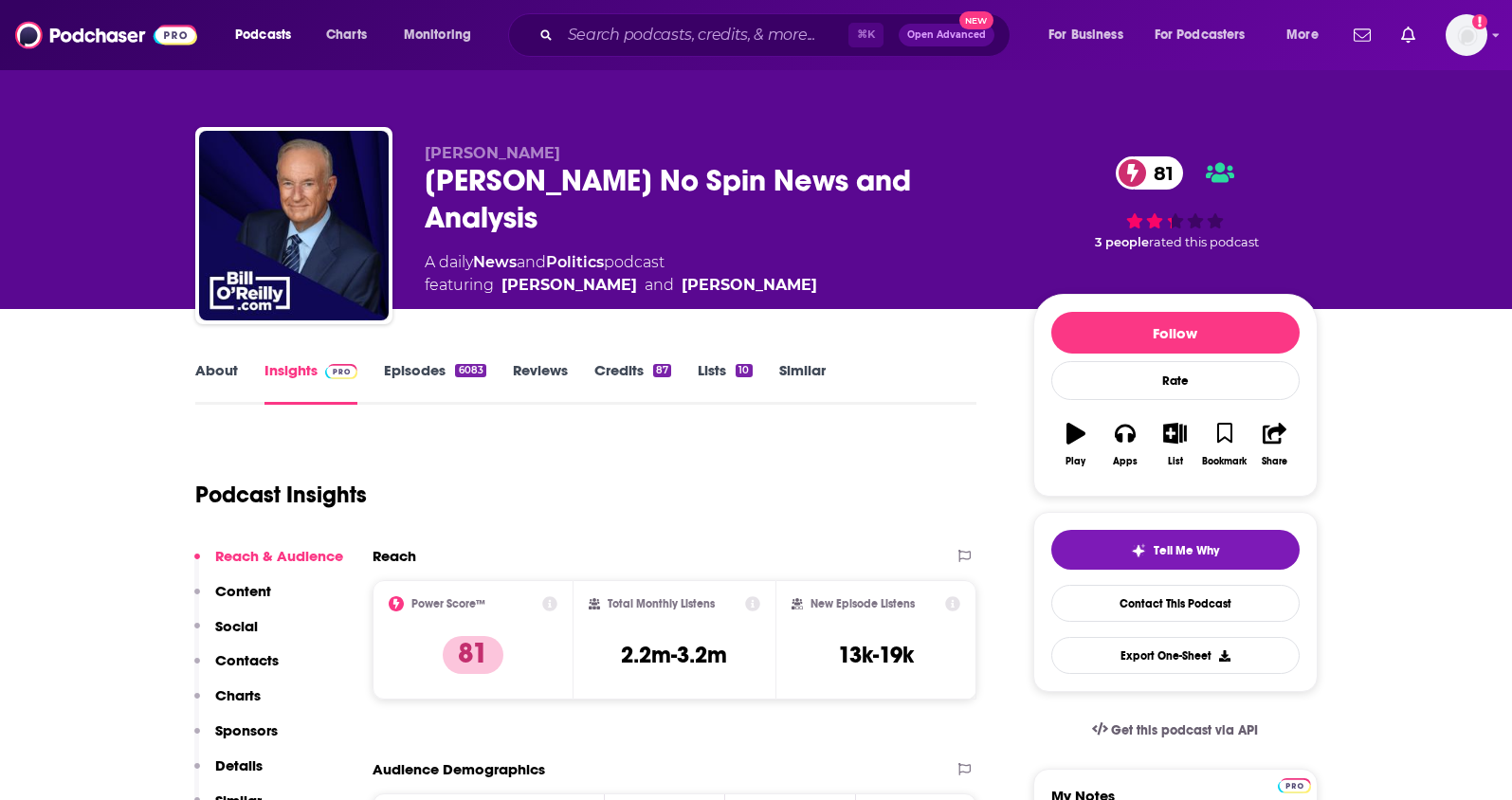
drag, startPoint x: 994, startPoint y: 183, endPoint x: 404, endPoint y: 181, distance: 590.0
click at [404, 181] on div "Bill O'Reilly Bill O’Reilly’s No Spin News and Analysis 81 A daily News and Pol…" at bounding box center [757, 228] width 1123 height 204
copy h2 "Bill O’Reilly’s No Spin News and Analysis"
drag, startPoint x: 615, startPoint y: 225, endPoint x: 482, endPoint y: 227, distance: 133.0
click at [482, 251] on div "A daily News and Politics podcast featuring Bill O’Reilly and Mikhail Troitskiy" at bounding box center [621, 274] width 393 height 46
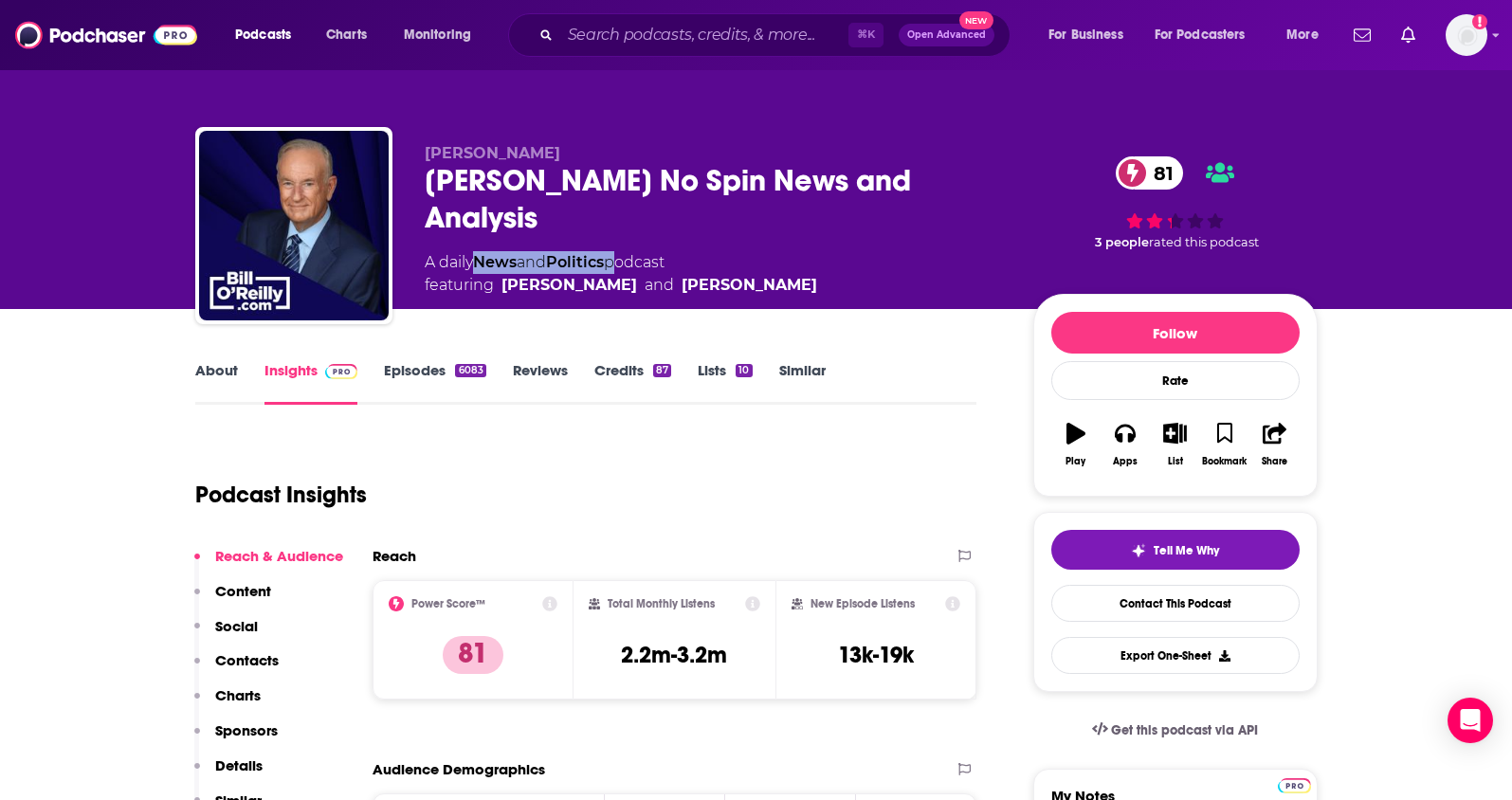
copy div "News and Politics"
drag, startPoint x: 527, startPoint y: 146, endPoint x: 425, endPoint y: 151, distance: 102.1
click at [425, 151] on p "Bill O'Reilly" at bounding box center [714, 153] width 578 height 18
copy span "Bill O'Reilly"
click at [234, 662] on p "Contacts" at bounding box center [247, 660] width 64 height 18
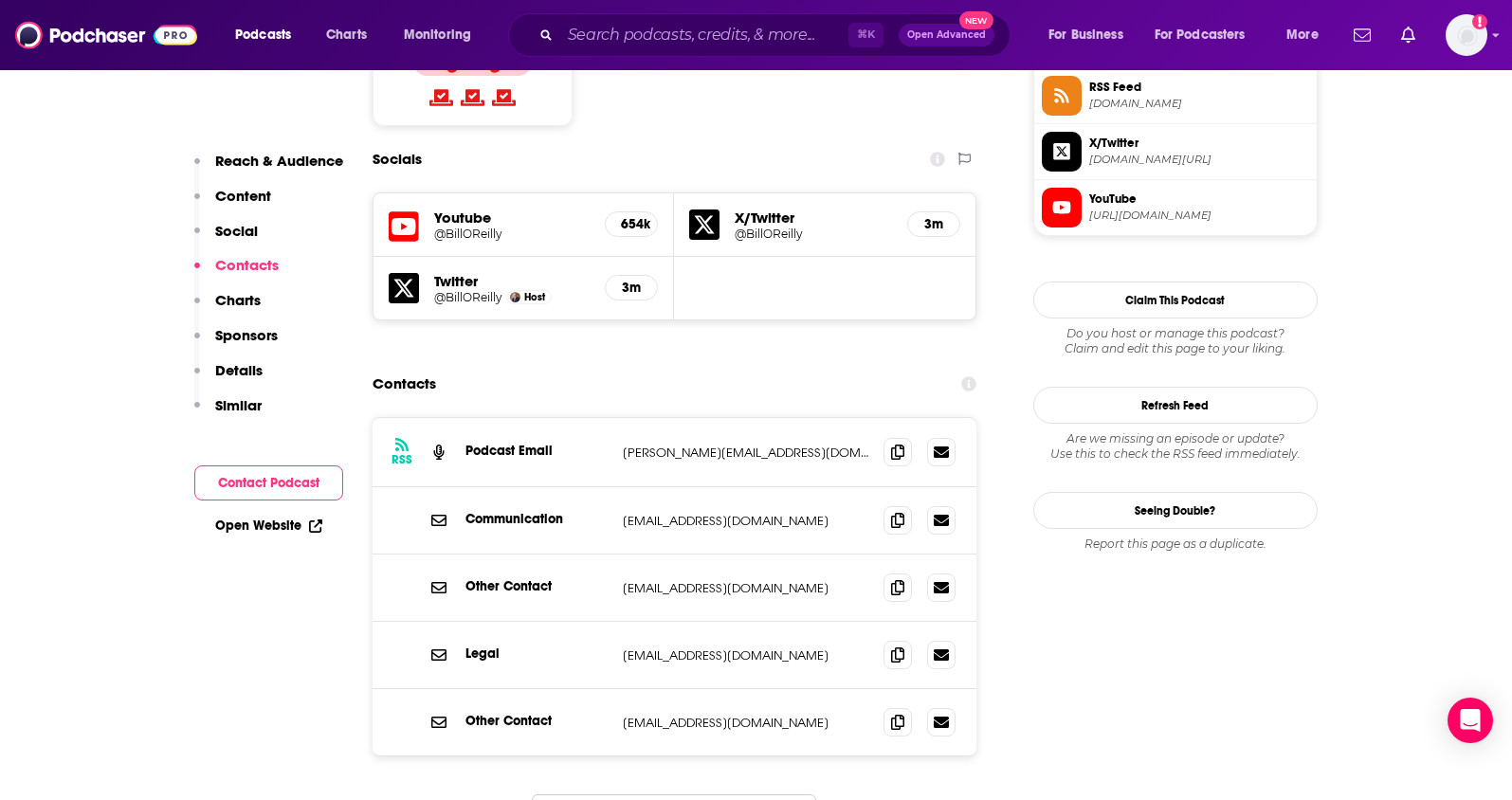
scroll to position [1625, 0]
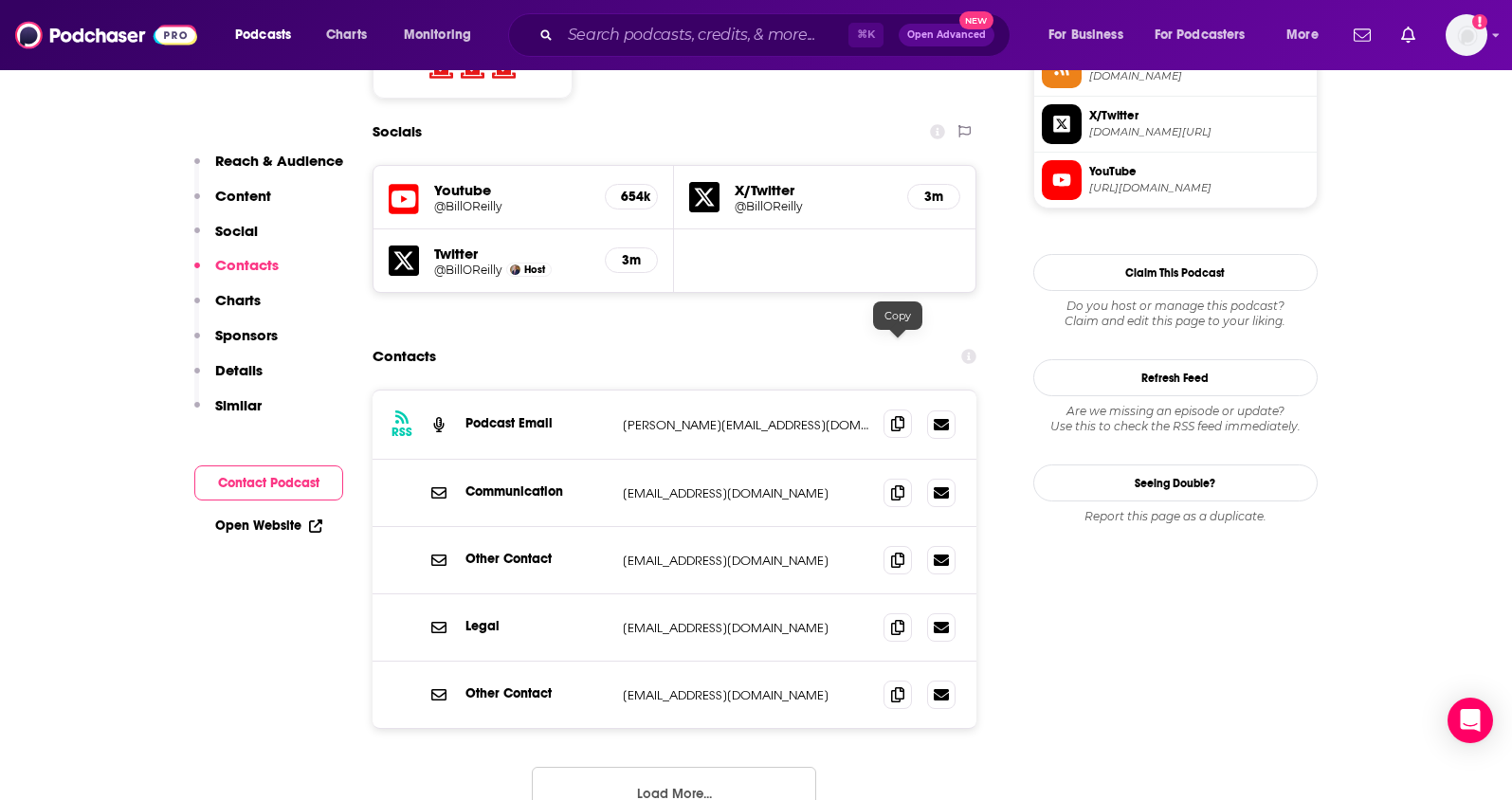
click at [897, 410] on span at bounding box center [898, 424] width 29 height 29
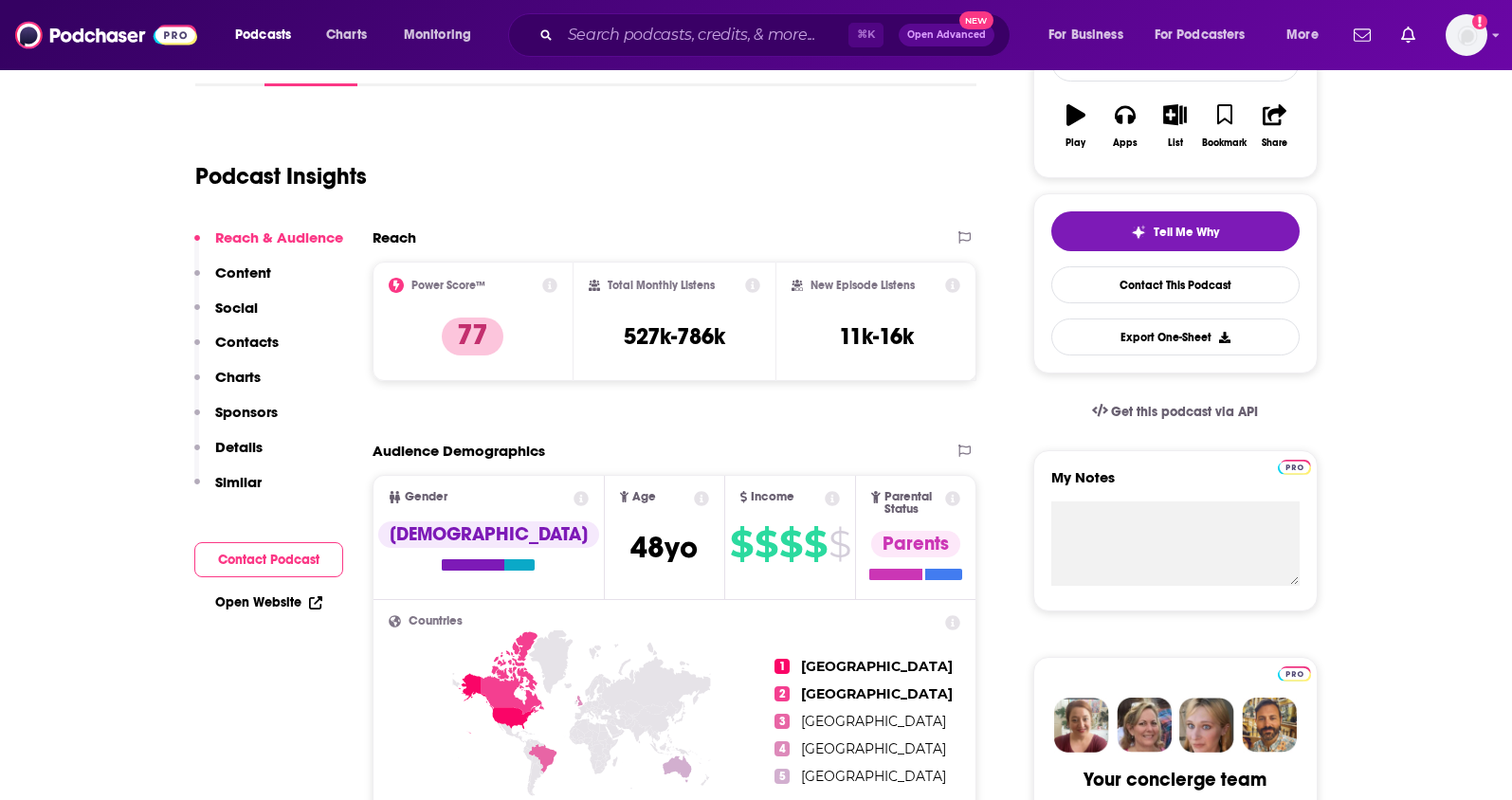
scroll to position [19, 0]
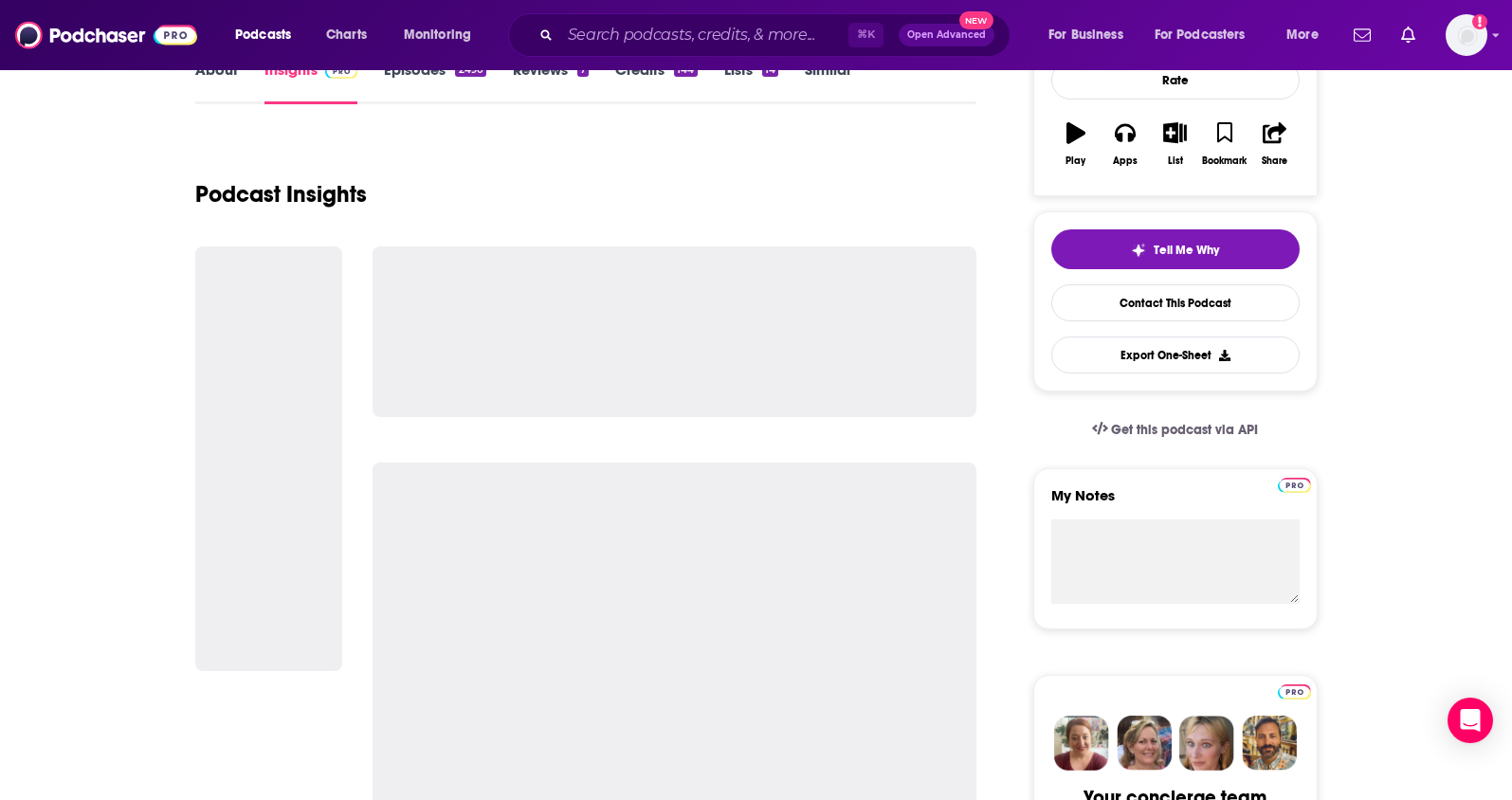
scroll to position [195, 0]
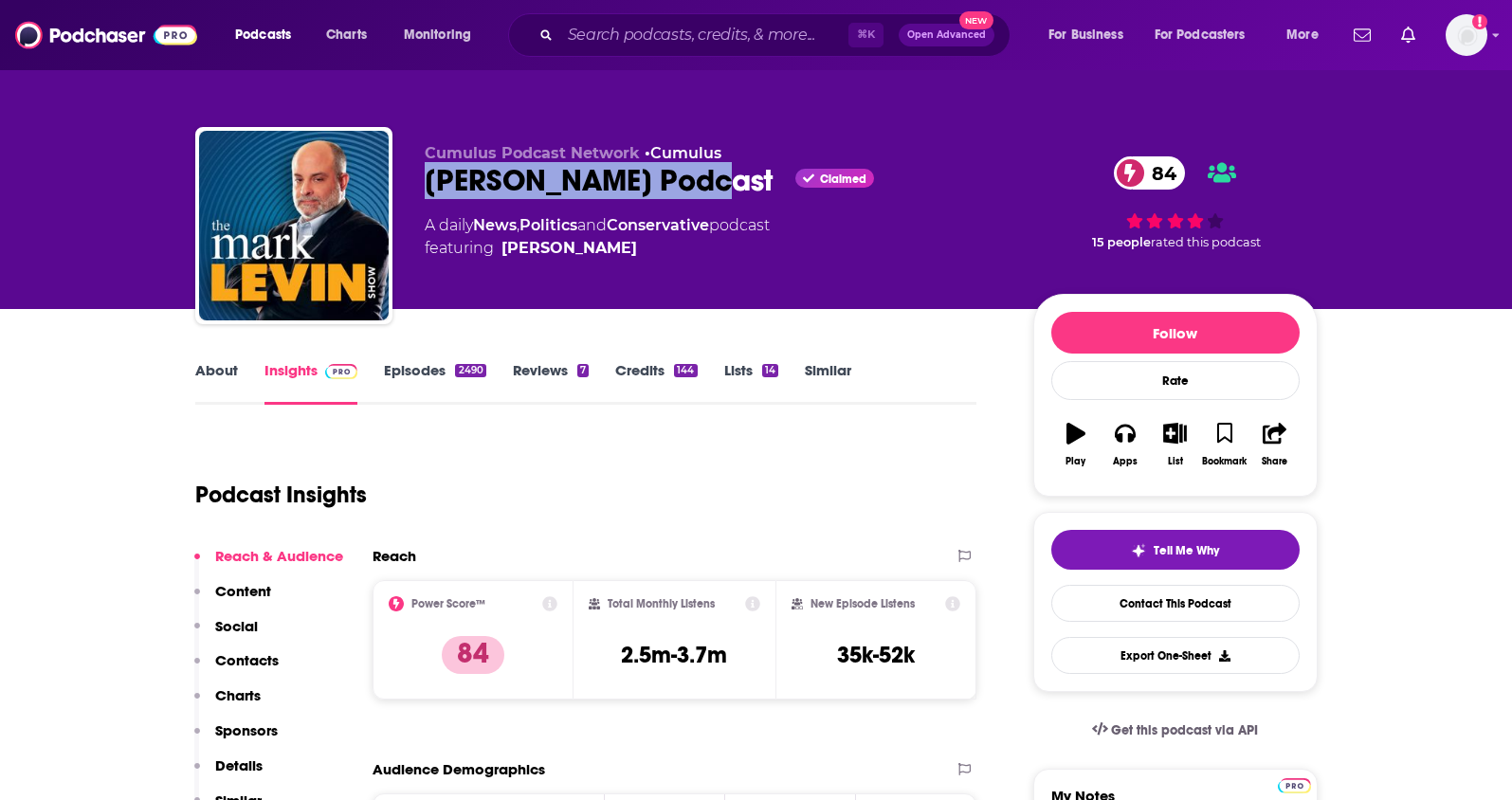
drag, startPoint x: 424, startPoint y: 183, endPoint x: 691, endPoint y: 185, distance: 267.0
click at [691, 185] on div "Mark Levin Podcast Claimed 84" at bounding box center [714, 181] width 578 height 37
copy h2 "Mark Levin Podcast"
click at [425, 189] on div "Mark Levin Podcast Claimed 84" at bounding box center [714, 181] width 578 height 37
drag, startPoint x: 421, startPoint y: 189, endPoint x: 568, endPoint y: 193, distance: 147.1
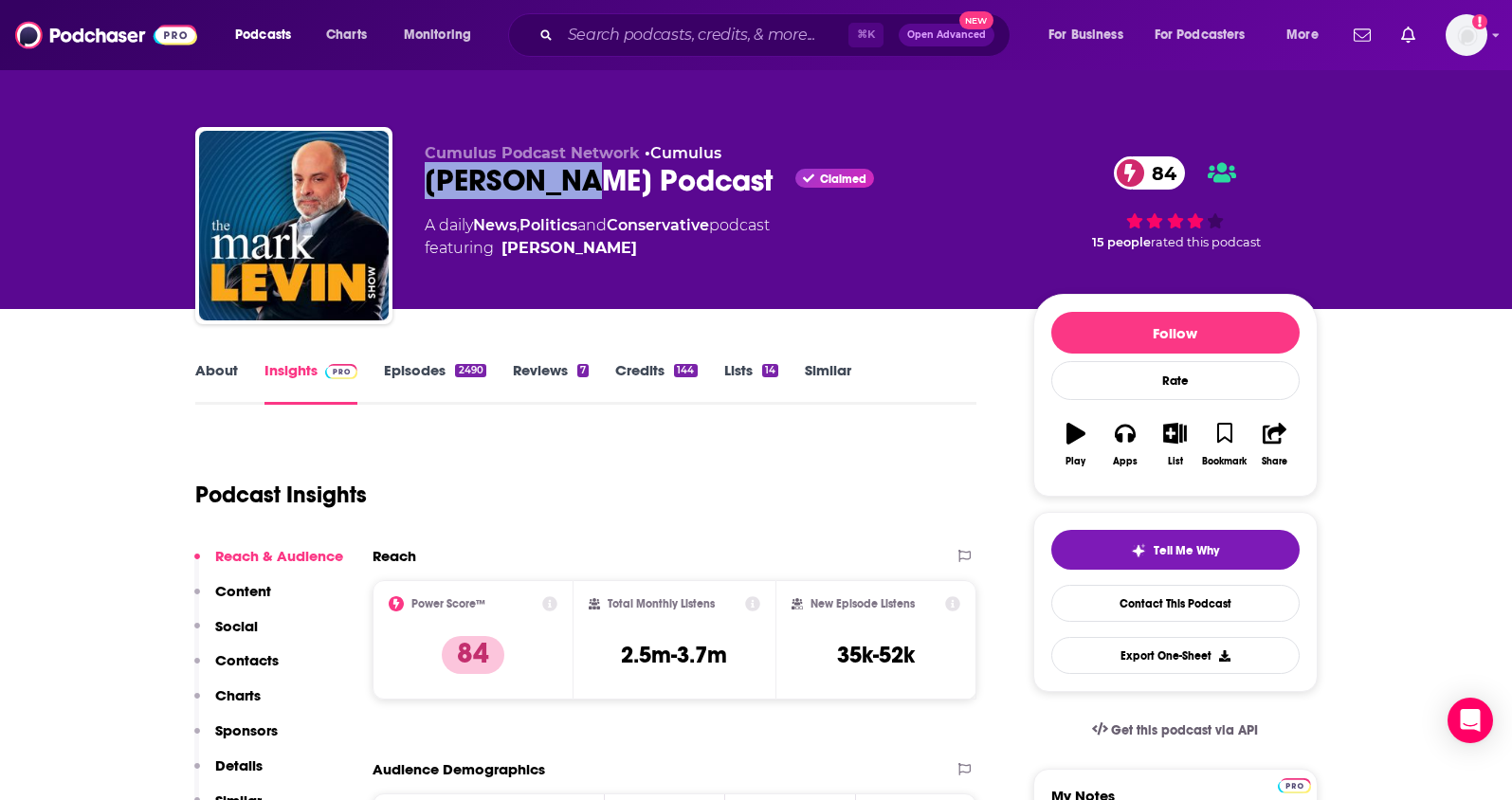
click at [568, 193] on div "Cumulus Podcast Network • Cumulus Mark Levin Podcast Claimed 84 A daily News , …" at bounding box center [757, 228] width 1123 height 204
copy h2 "Mark Levin"
click at [204, 377] on link "About" at bounding box center [216, 383] width 43 height 44
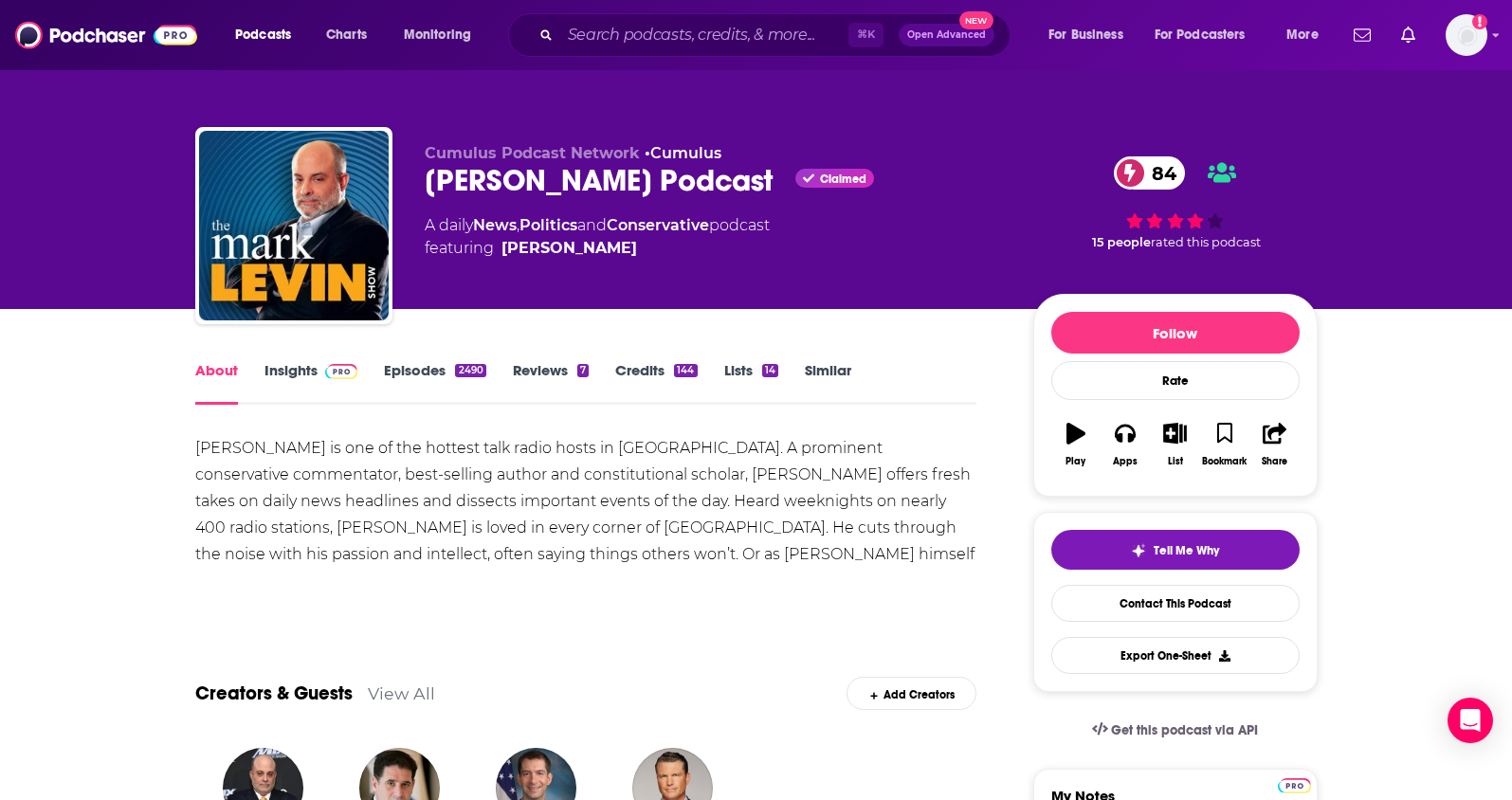
click at [264, 374] on link "Insights" at bounding box center [311, 383] width 94 height 44
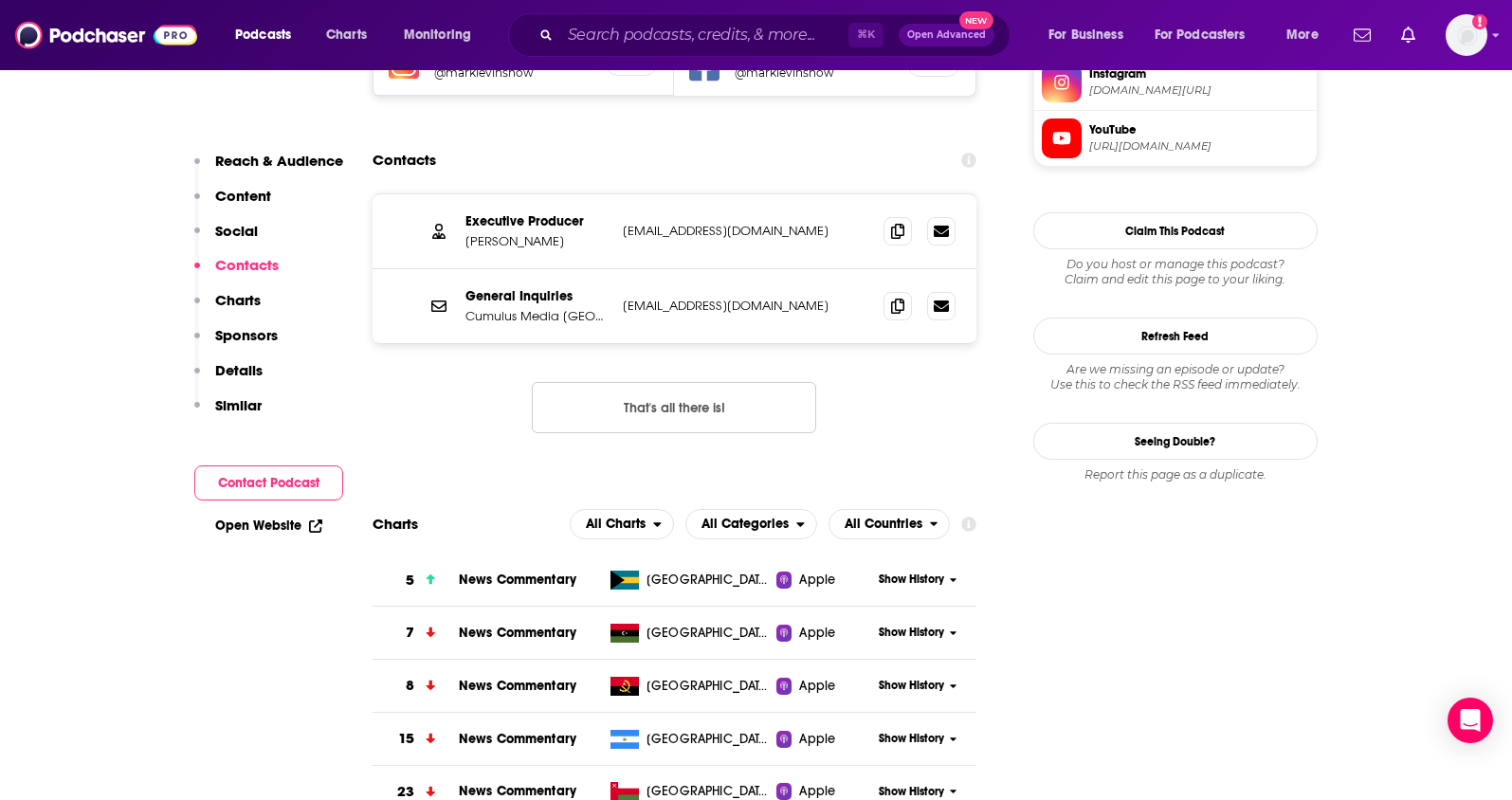
scroll to position [1776, 0]
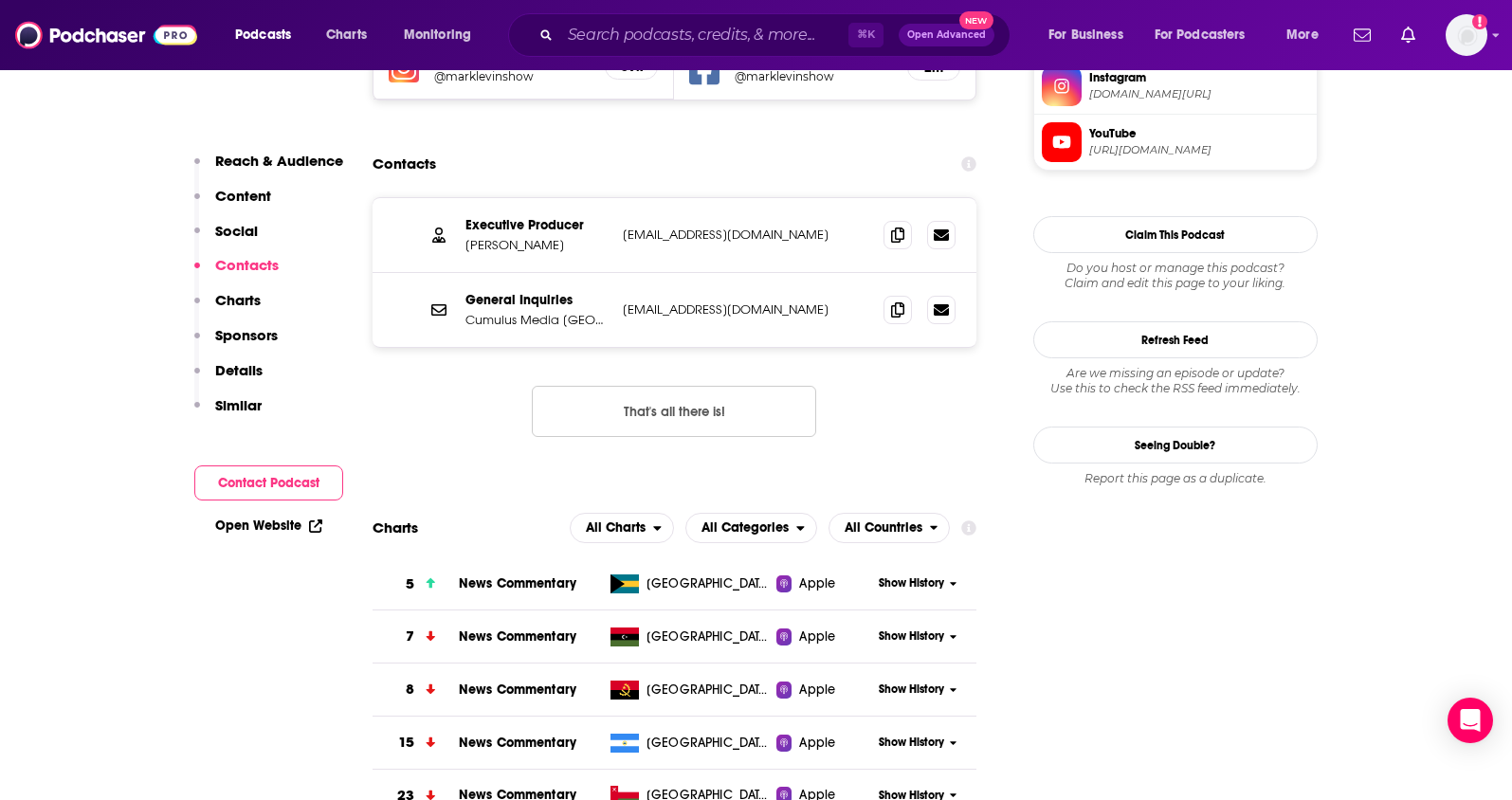
click at [742, 386] on button "That's all there is!" at bounding box center [673, 411] width 284 height 51
click at [896, 226] on icon at bounding box center [898, 233] width 13 height 15
click at [892, 301] on icon at bounding box center [898, 308] width 13 height 15
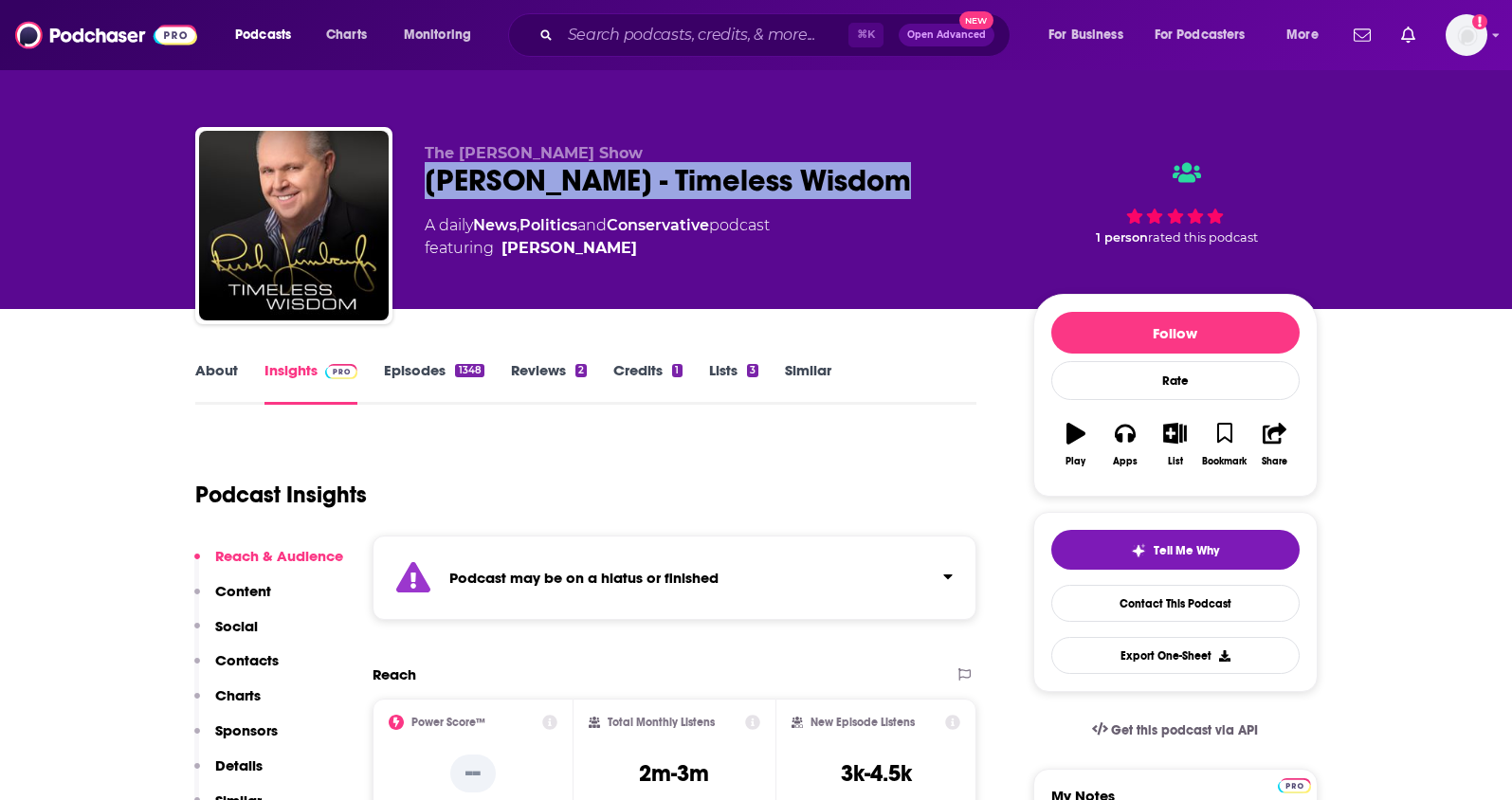
drag, startPoint x: 898, startPoint y: 179, endPoint x: 416, endPoint y: 179, distance: 482.0
click at [416, 179] on div "The [PERSON_NAME] Show [PERSON_NAME] - Timeless Wisdom A daily News , Politics …" at bounding box center [757, 228] width 1123 height 204
copy h2 "[PERSON_NAME] - Timeless Wisdom"
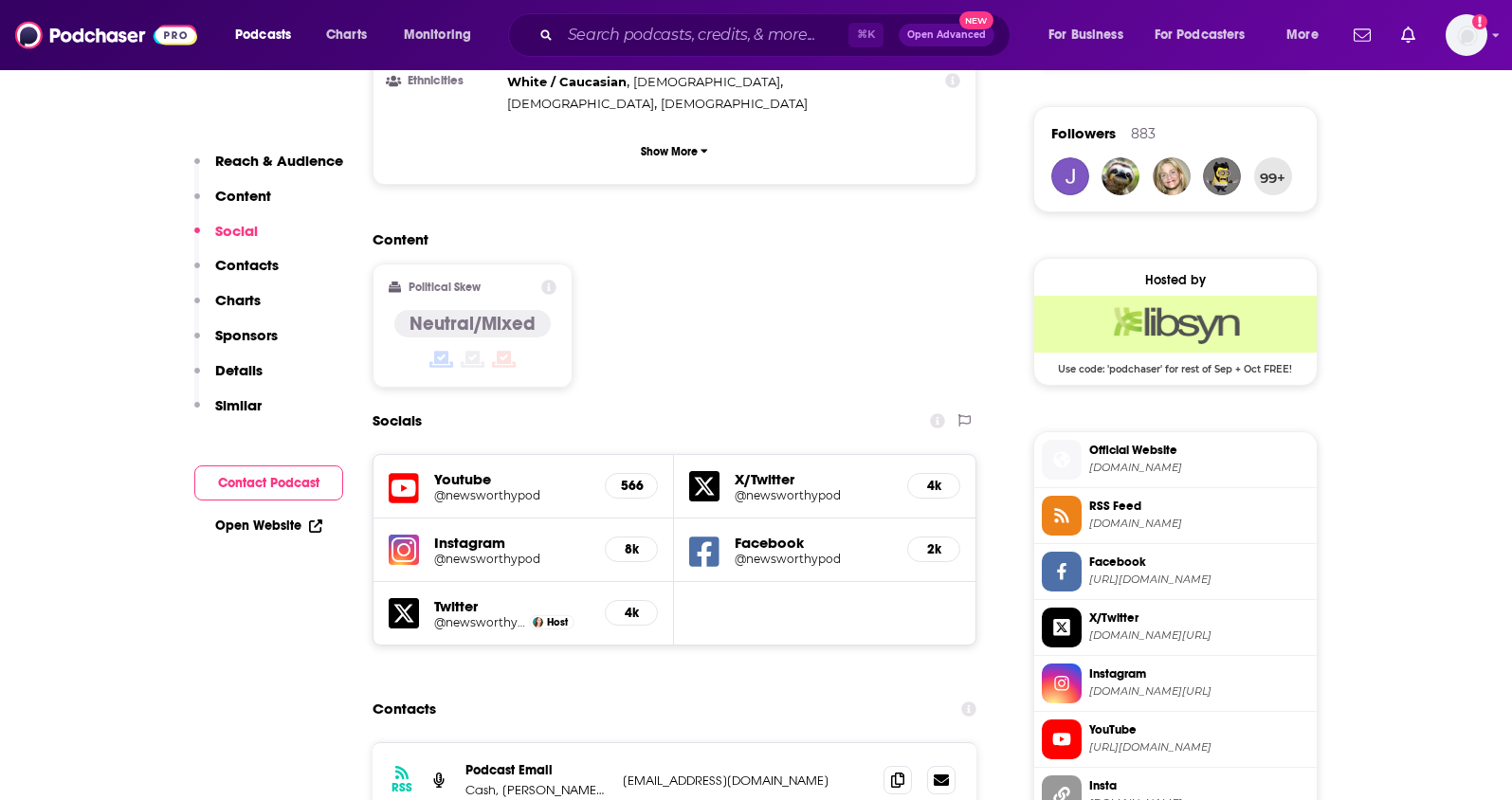
scroll to position [1340, 0]
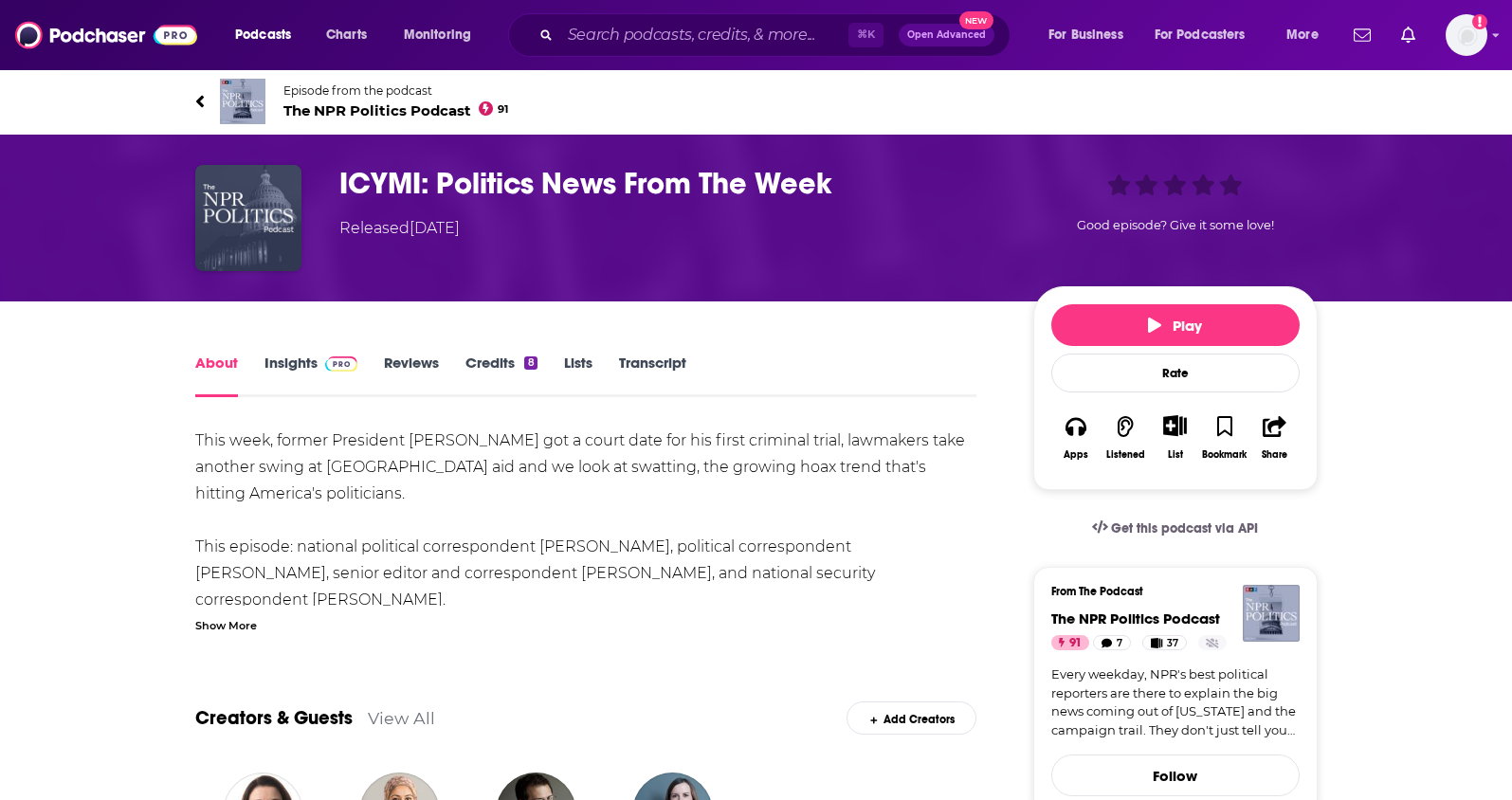
click at [317, 354] on span at bounding box center [337, 363] width 41 height 18
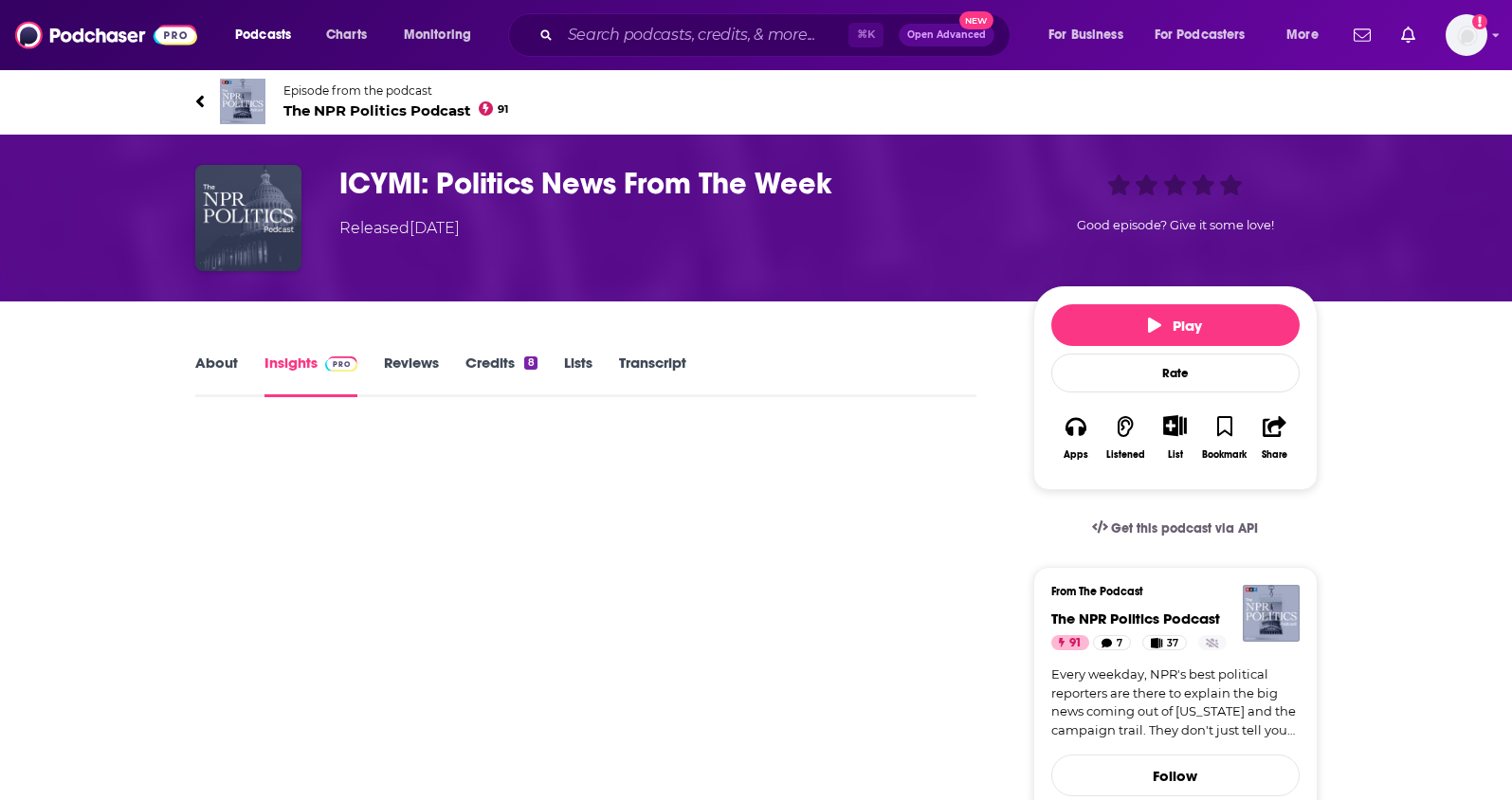
click at [399, 111] on span "The NPR Politics Podcast 91" at bounding box center [396, 111] width 225 height 18
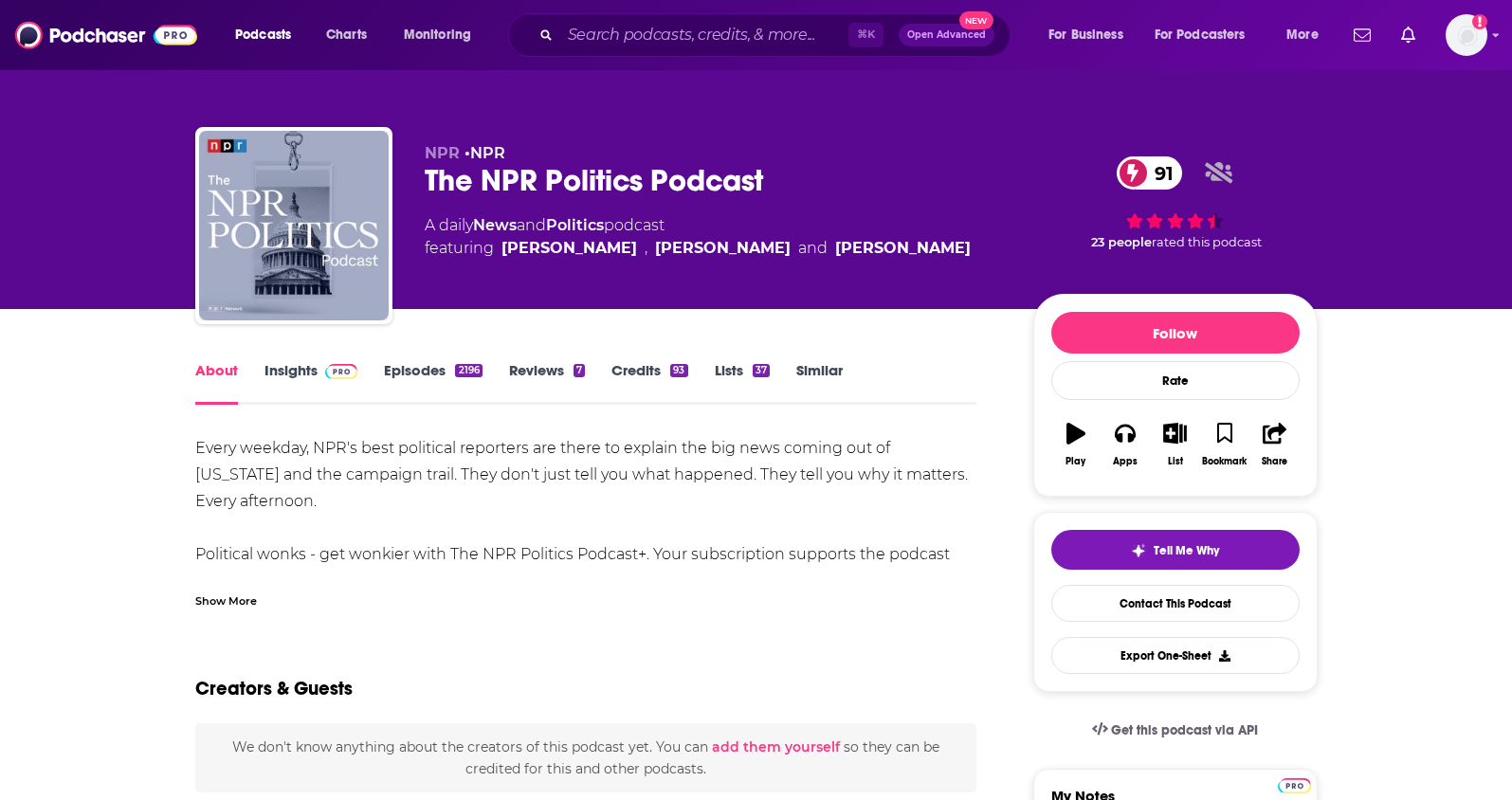
click at [283, 370] on link "Insights" at bounding box center [311, 383] width 94 height 44
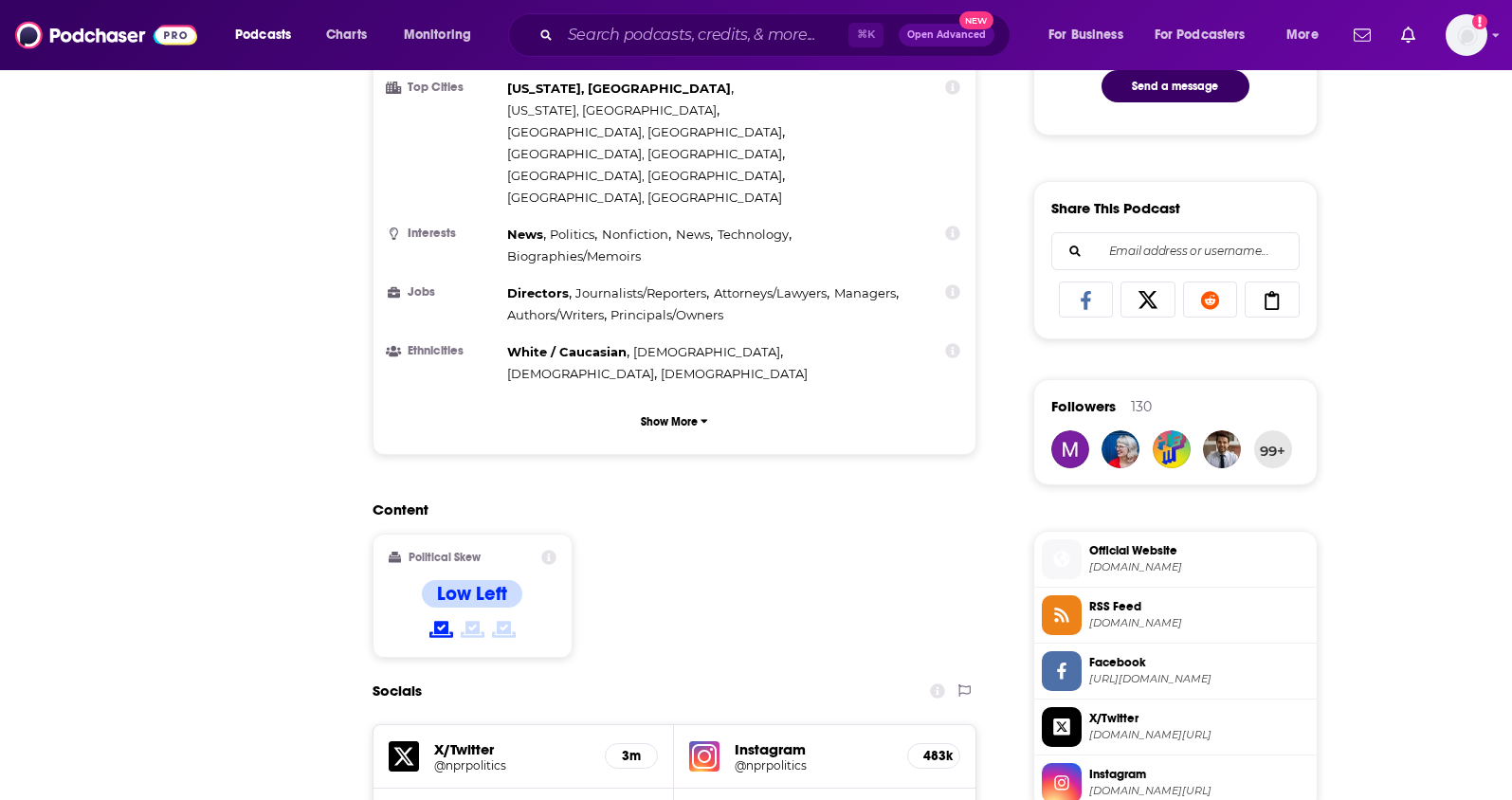
scroll to position [29, 0]
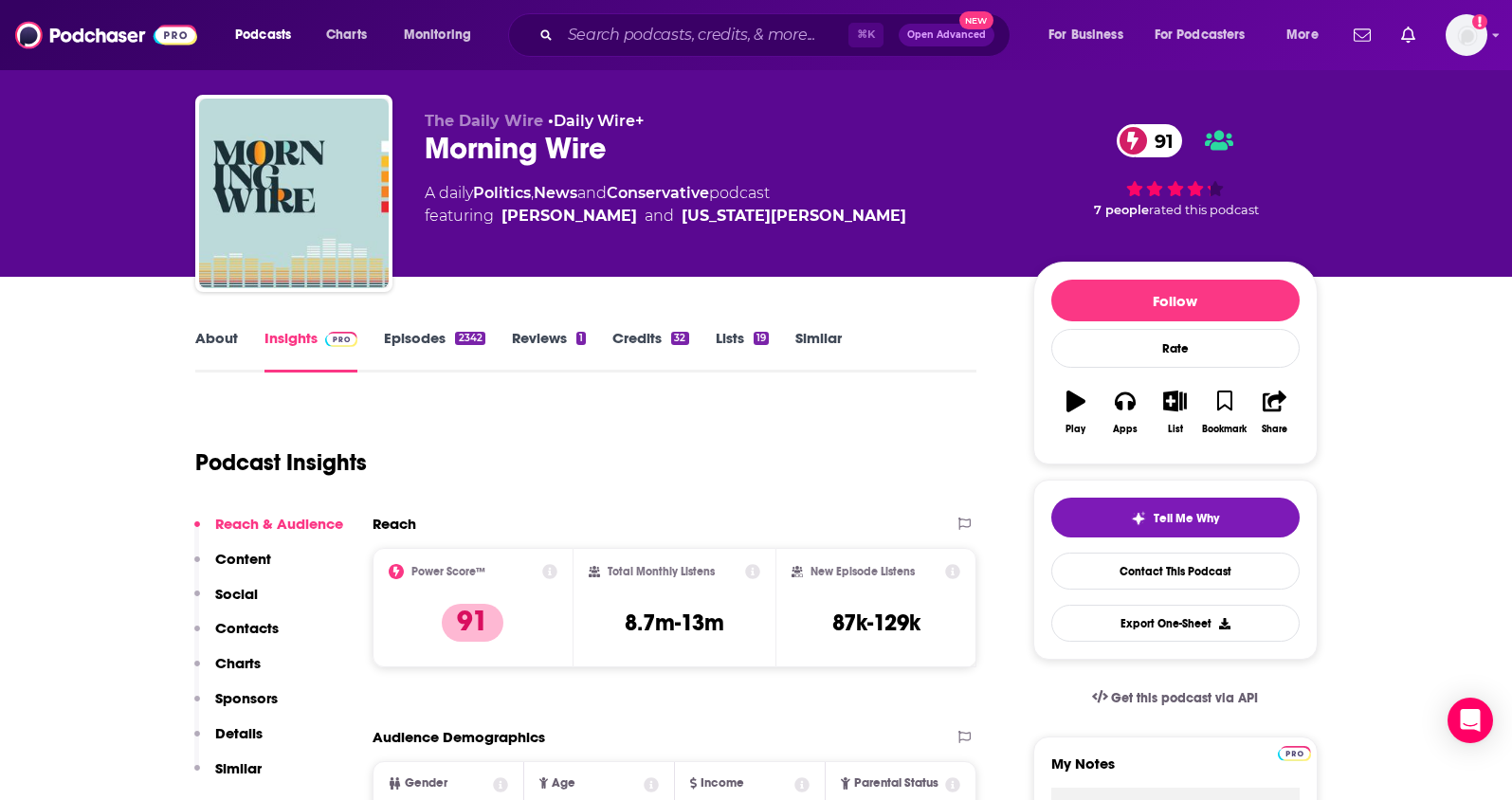
scroll to position [31, 0]
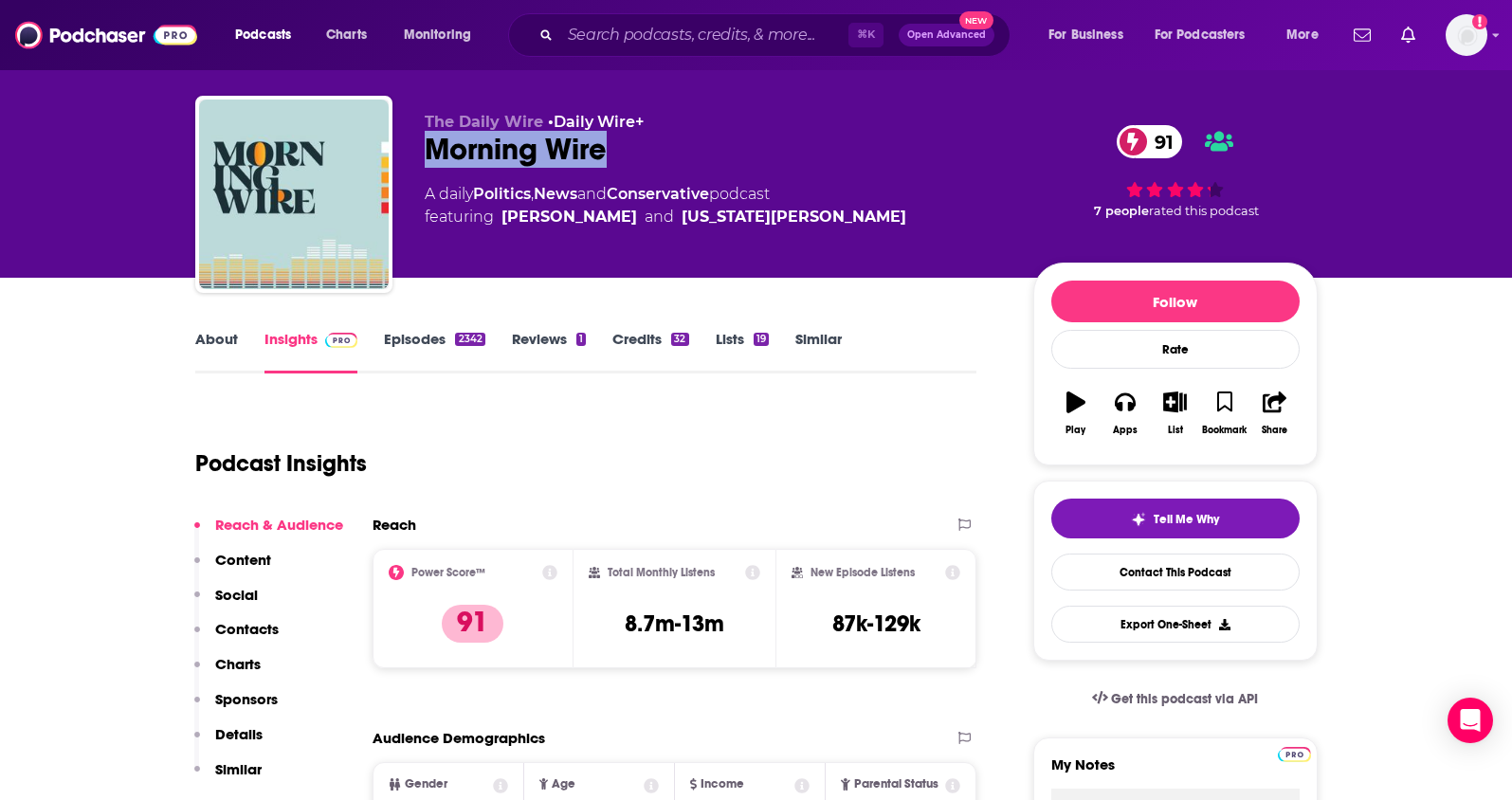
drag, startPoint x: 658, startPoint y: 162, endPoint x: 415, endPoint y: 150, distance: 243.3
click at [415, 150] on div "The Daily Wire • Daily Wire+ Morning Wire 91 A daily Politics , News and Conser…" at bounding box center [757, 198] width 1123 height 204
copy h2 "Morning Wire"
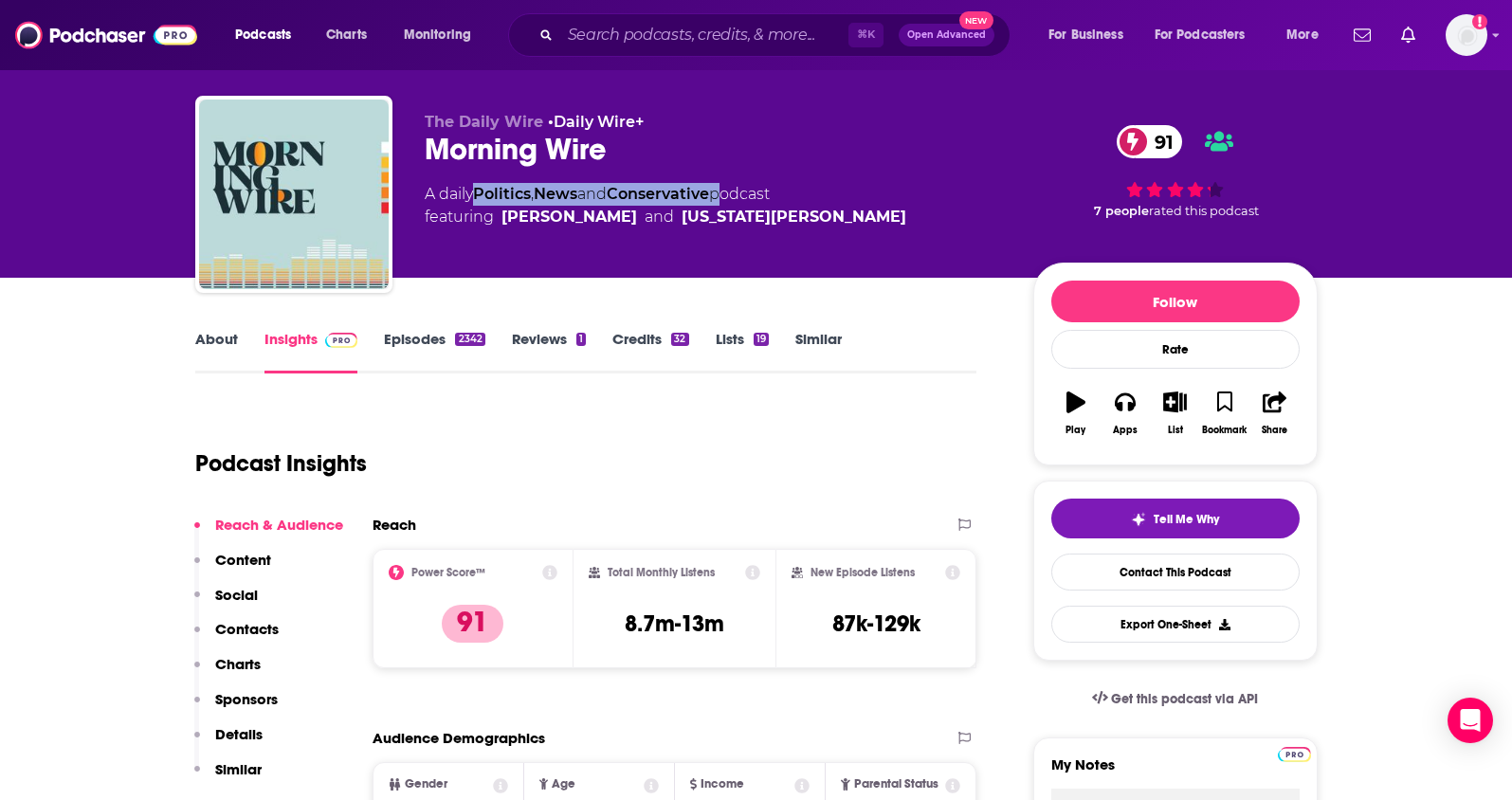
drag, startPoint x: 722, startPoint y: 194, endPoint x: 694, endPoint y: 4, distance: 192.1
click at [483, 197] on div "A daily Politics , News and Conservative podcast featuring John Bickley and Geo…" at bounding box center [665, 205] width 482 height 46
copy div "Politics , News and Conservative"
click at [217, 335] on link "About" at bounding box center [216, 352] width 43 height 44
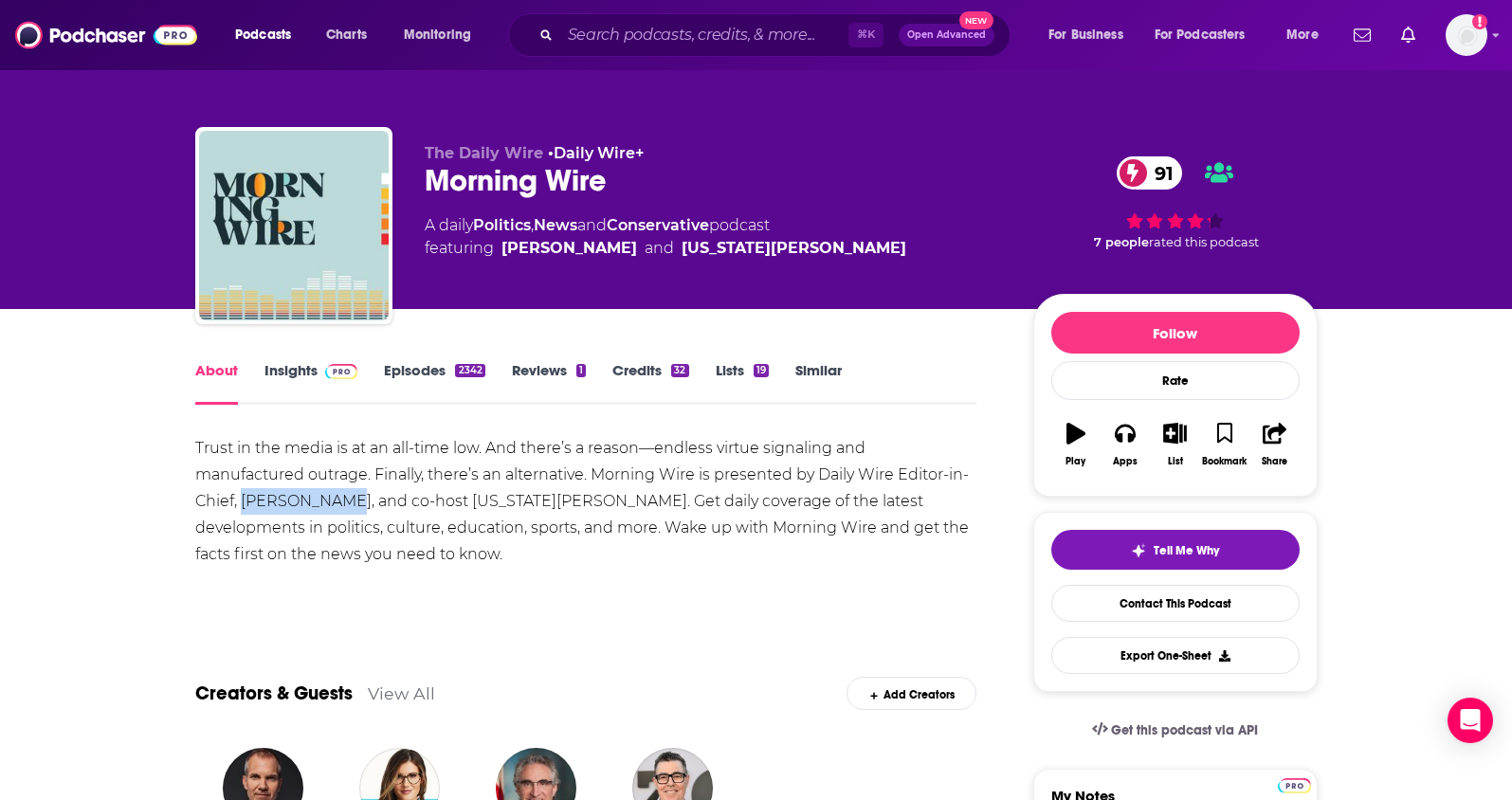
drag, startPoint x: 333, startPoint y: 505, endPoint x: 241, endPoint y: 506, distance: 92.0
click at [241, 506] on div "Trust in the media is at an all-time low. And there’s a reason—endless virtue s…" at bounding box center [586, 501] width 782 height 133
copy div "John Bickley"
drag, startPoint x: 443, startPoint y: 504, endPoint x: 531, endPoint y: 507, distance: 88.1
click at [531, 507] on div "Trust in the media is at an all-time low. And there’s a reason—endless virtue s…" at bounding box center [586, 501] width 782 height 133
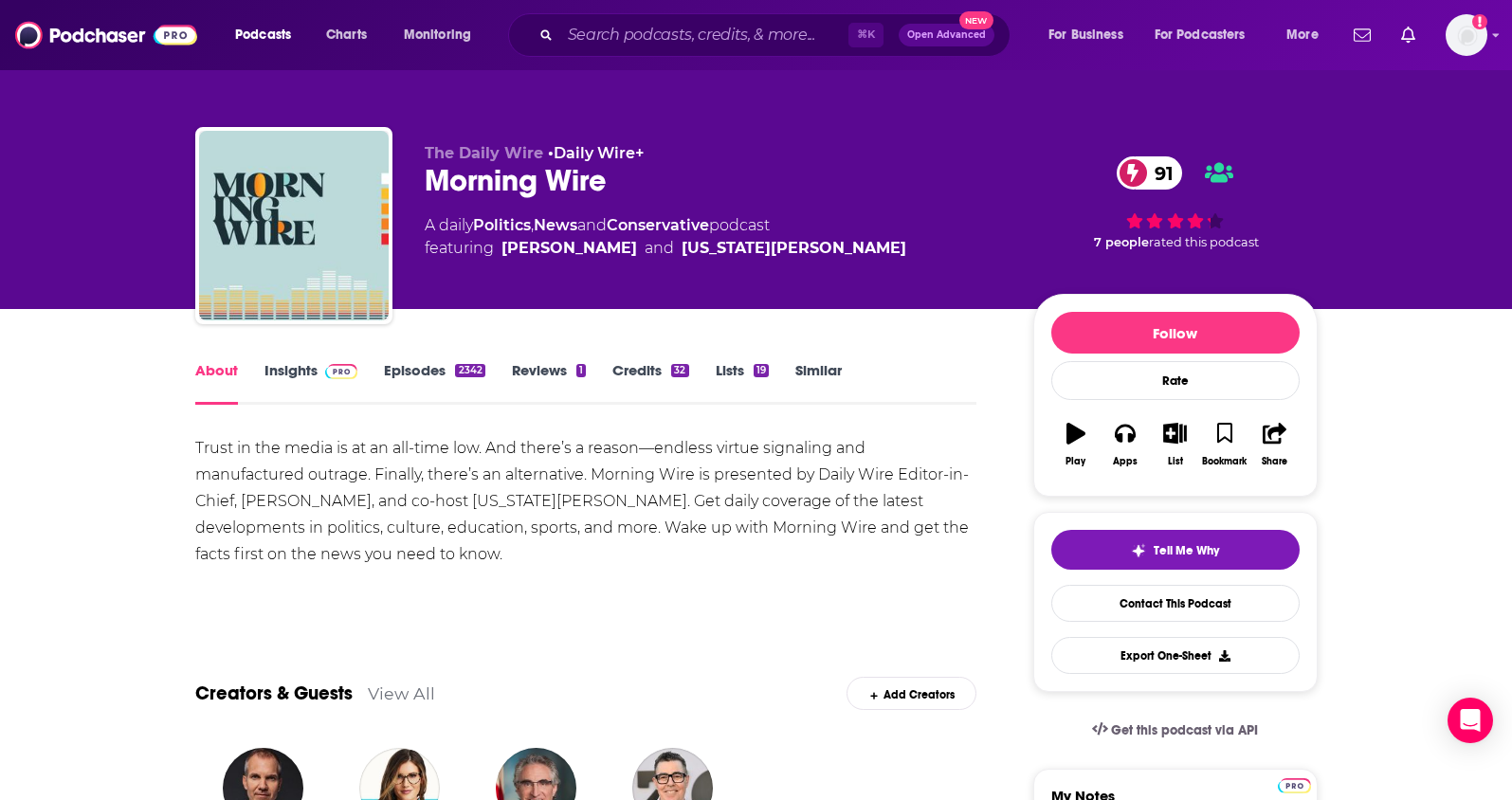
click at [538, 505] on div "Trust in the media is at an all-time low. And there’s a reason—endless virtue s…" at bounding box center [586, 501] width 782 height 133
drag, startPoint x: 509, startPoint y: 504, endPoint x: 439, endPoint y: 504, distance: 70.0
click at [439, 504] on div "Trust in the media is at an all-time low. And there’s a reason—endless virtue s…" at bounding box center [586, 501] width 782 height 133
drag, startPoint x: 498, startPoint y: 503, endPoint x: 435, endPoint y: 504, distance: 63.0
click at [435, 504] on div "Trust in the media is at an all-time low. And there’s a reason—endless virtue s…" at bounding box center [586, 501] width 782 height 133
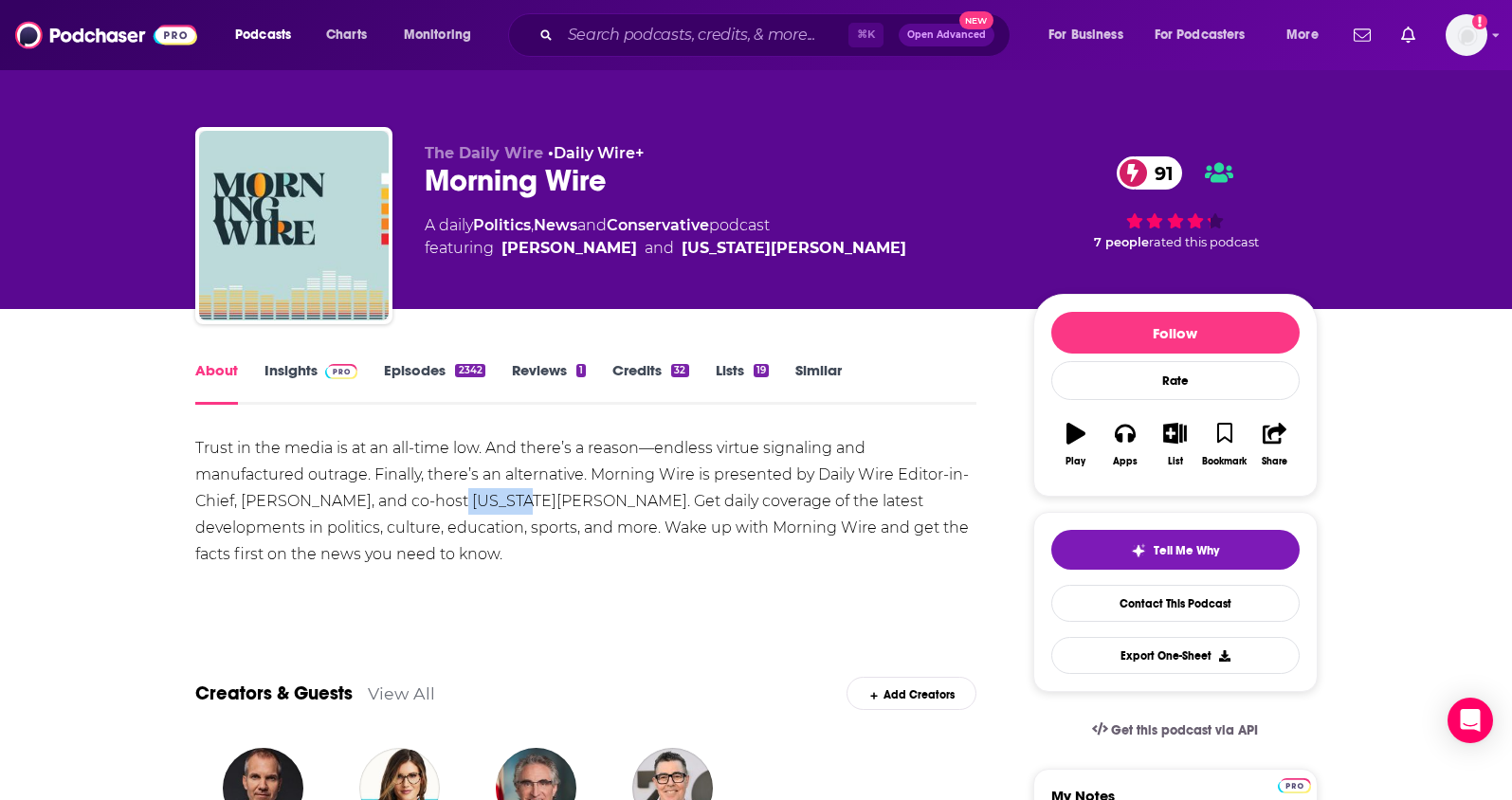
copy div "Georgia"
drag, startPoint x: 541, startPoint y: 499, endPoint x: 500, endPoint y: 501, distance: 41.0
click at [500, 501] on div "Trust in the media is at an all-time low. And there’s a reason—endless virtue s…" at bounding box center [586, 501] width 782 height 133
copy div "Howe"
click at [290, 375] on link "Insights" at bounding box center [311, 383] width 94 height 44
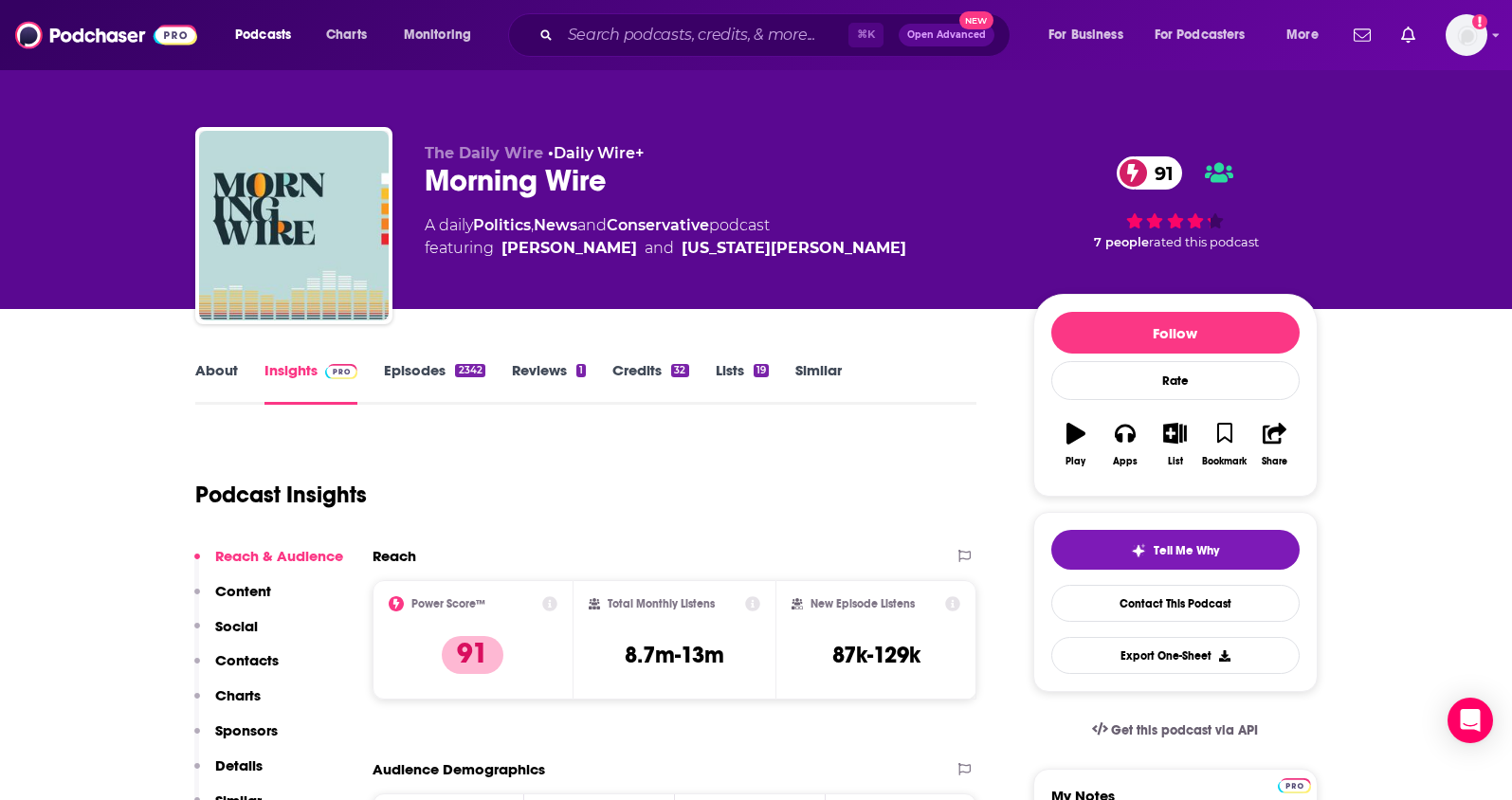
click at [243, 650] on button "Social" at bounding box center [226, 634] width 64 height 35
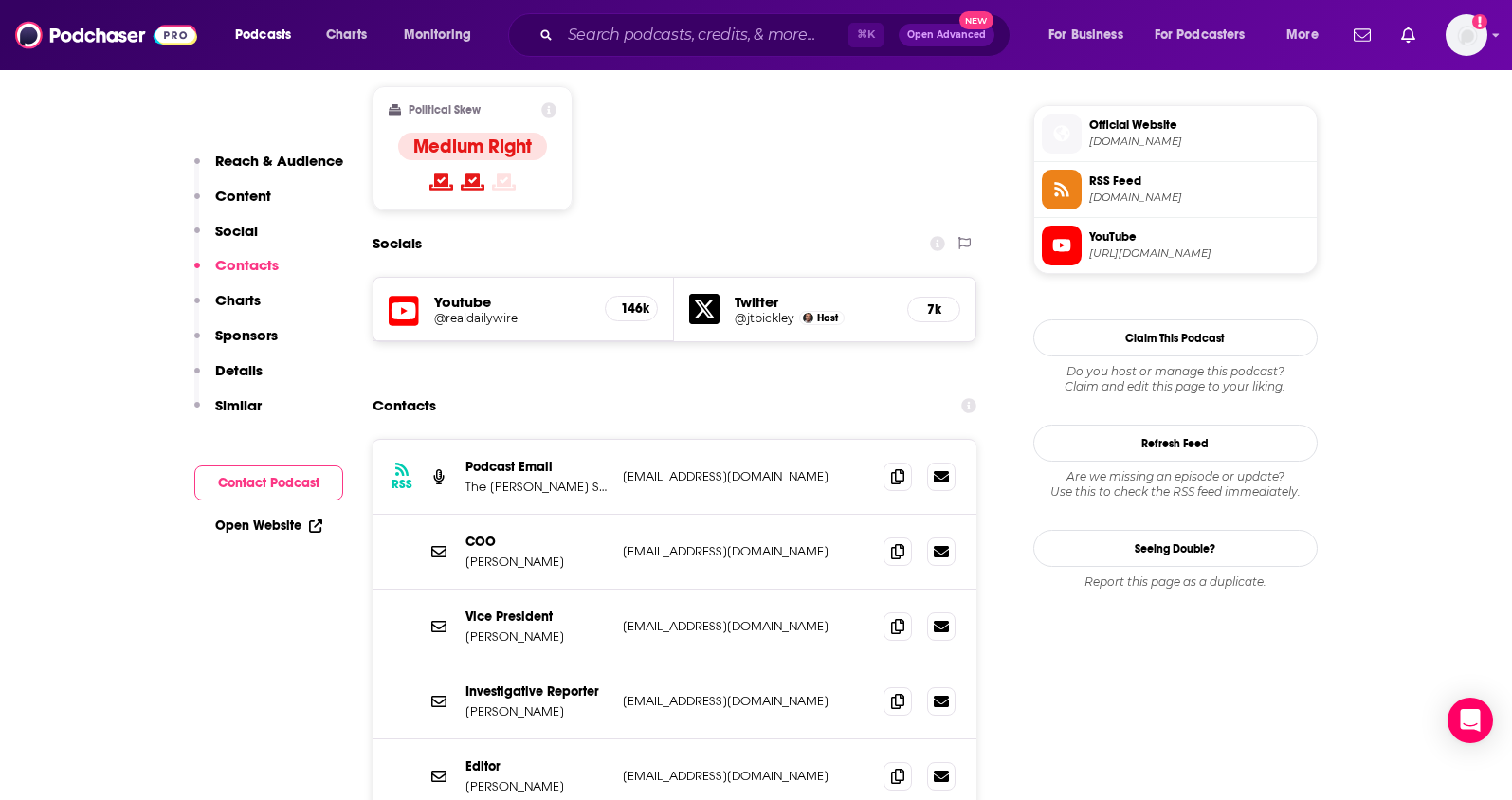
scroll to position [1509, 0]
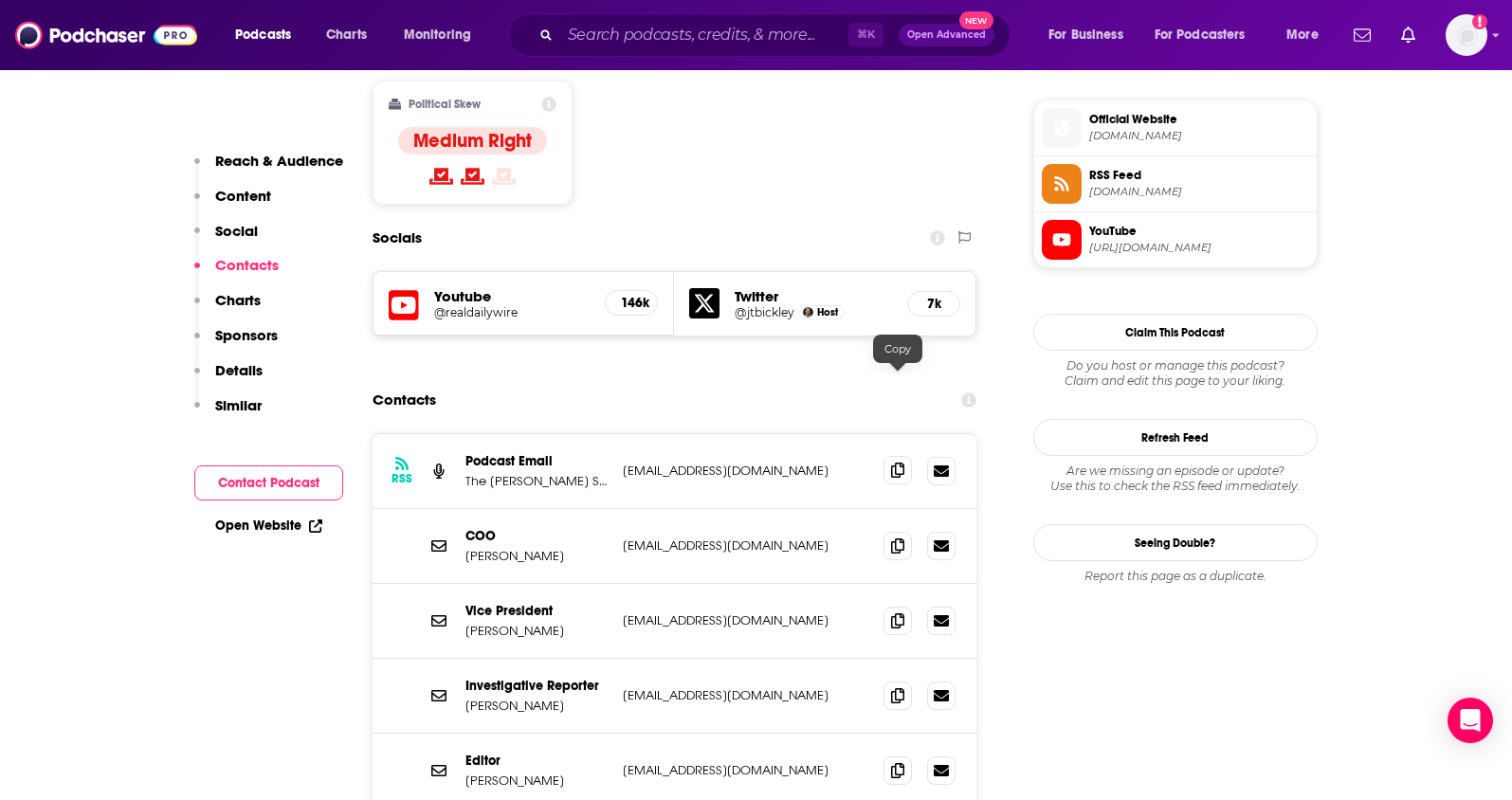
click at [893, 463] on icon at bounding box center [898, 470] width 13 height 15
click at [889, 531] on span at bounding box center [898, 545] width 29 height 29
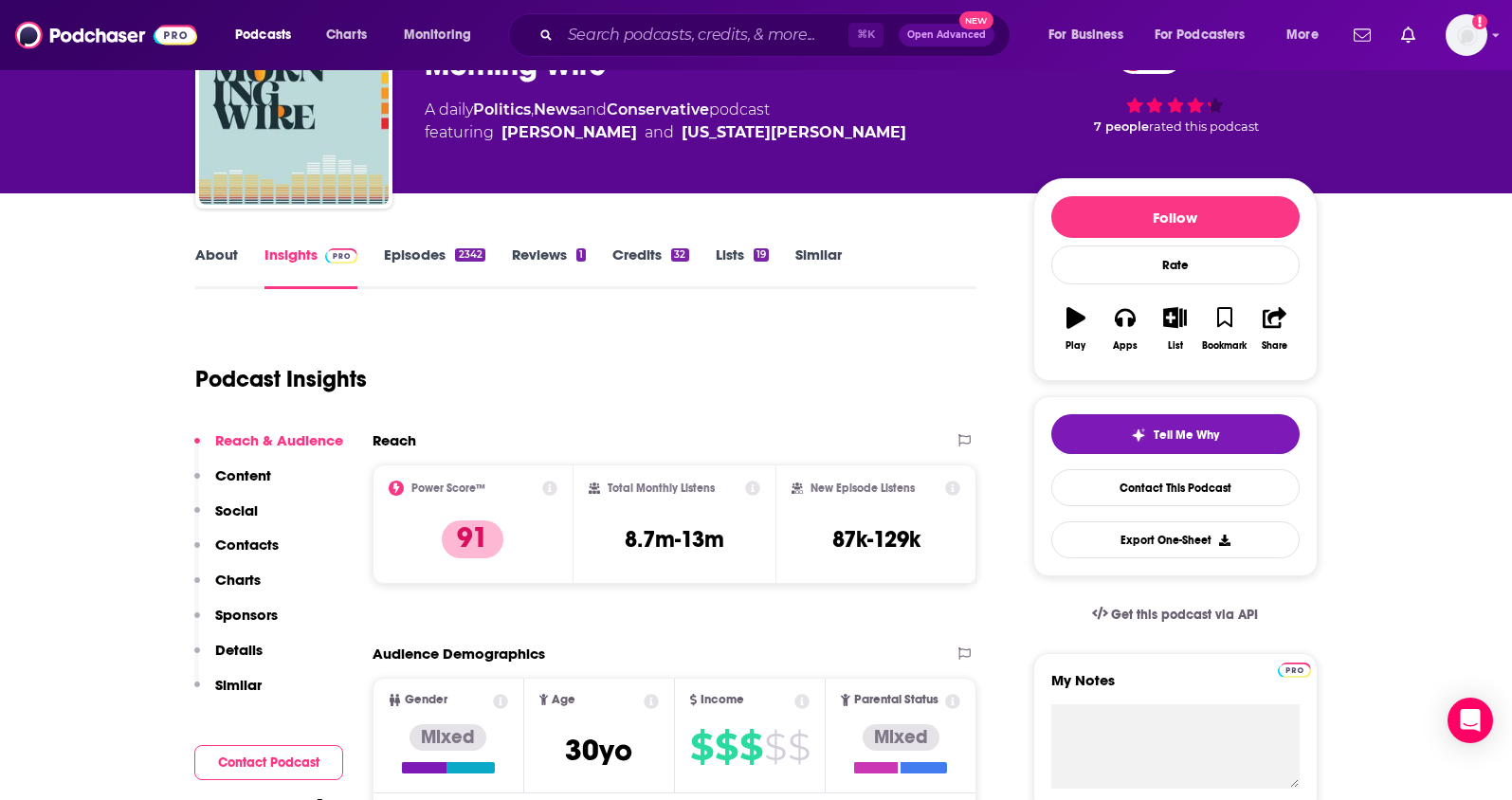
scroll to position [13, 0]
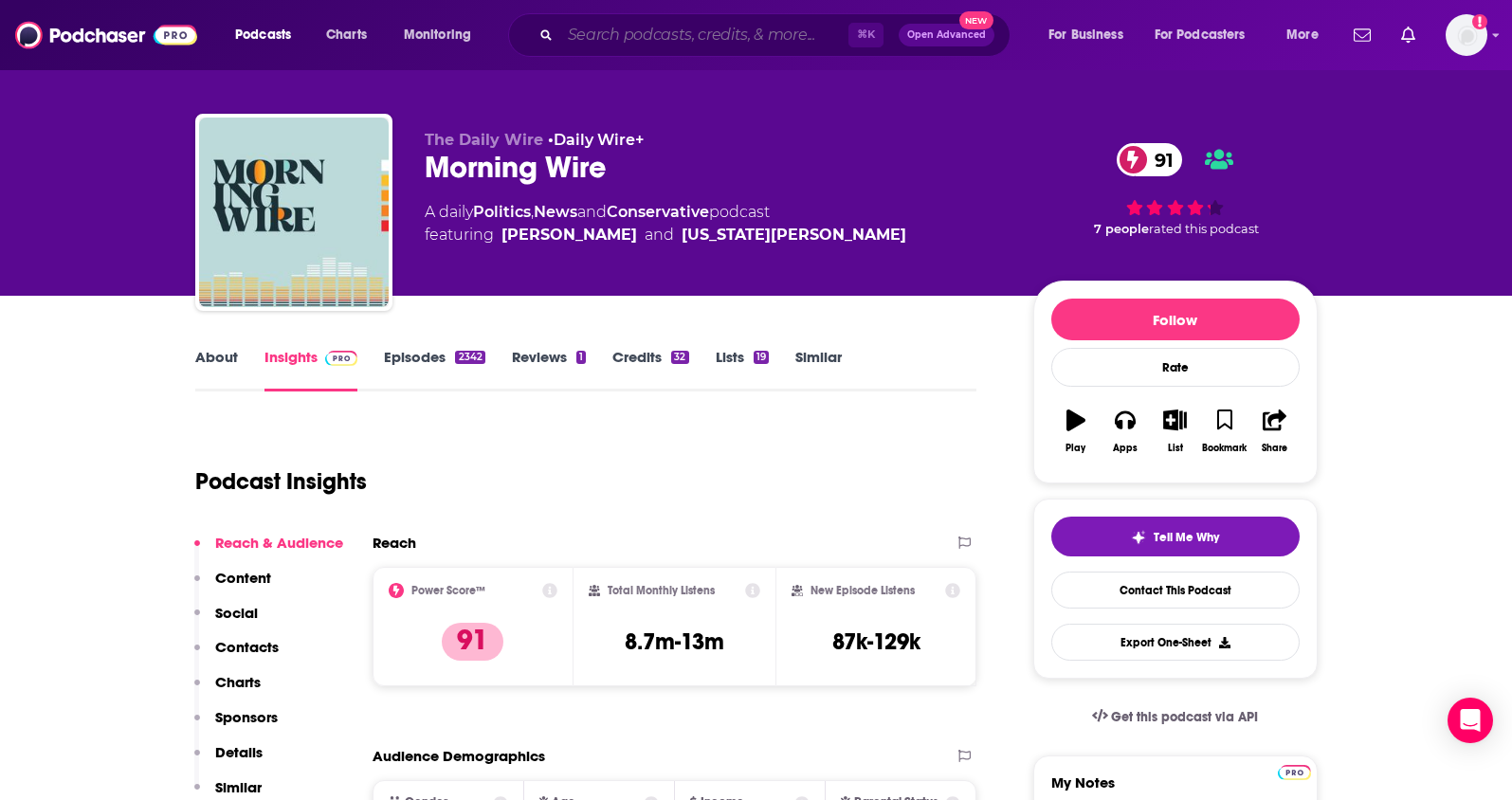
click at [597, 25] on input "Search podcasts, credits, & more..." at bounding box center [704, 35] width 288 height 30
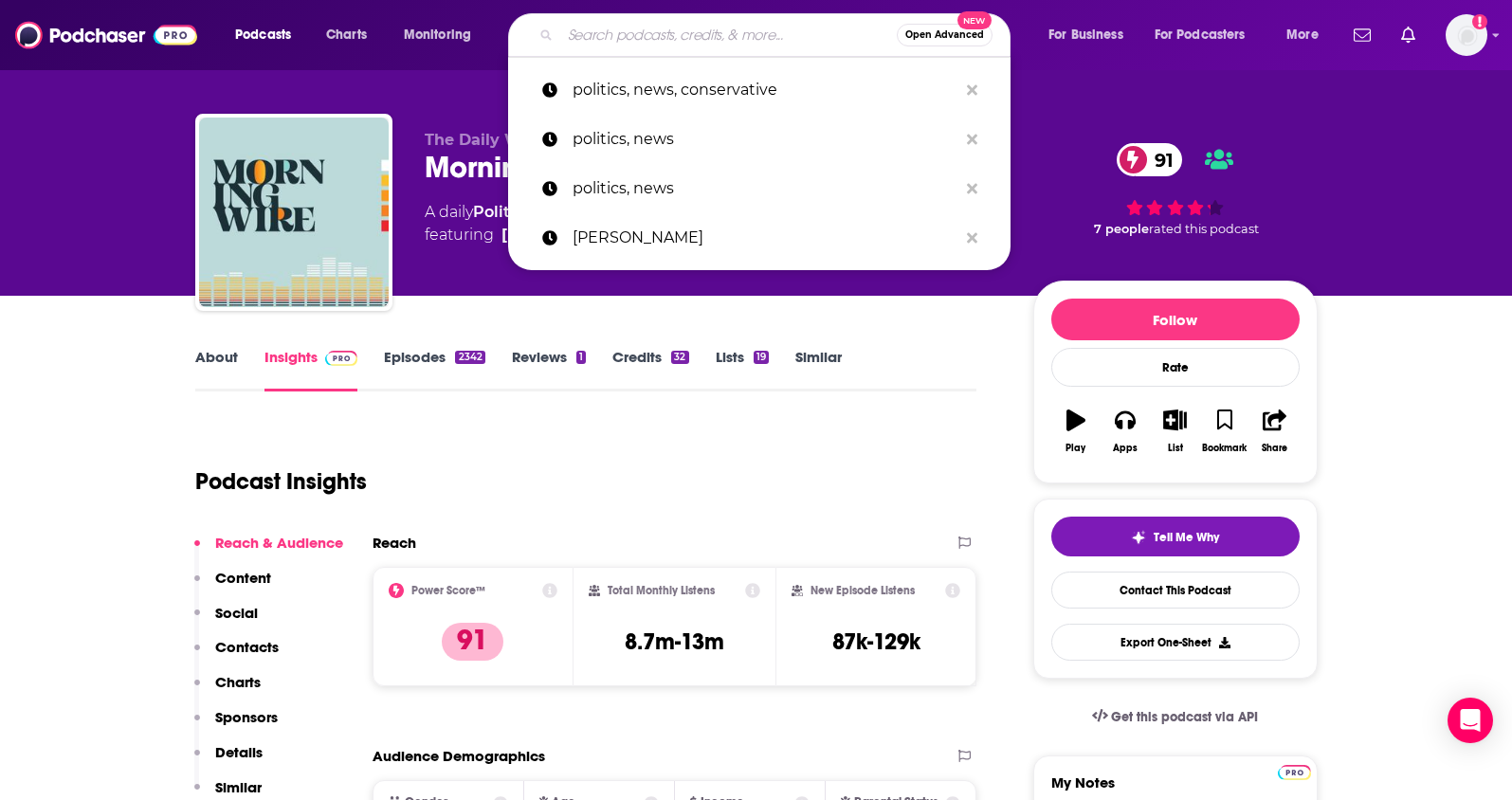
paste input "Mark Levin Podcast"
type input "Mark Levin Podcast"
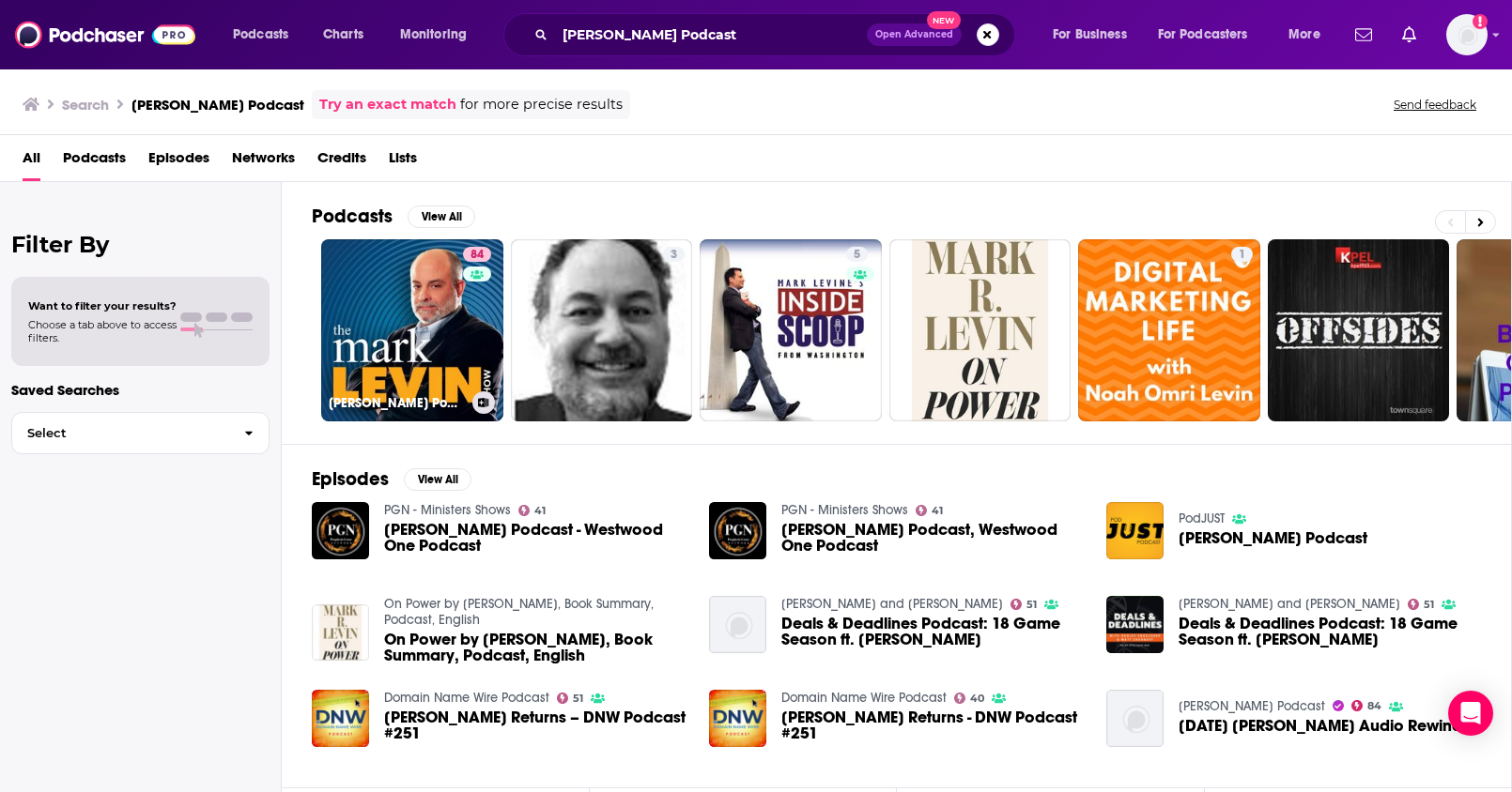
click at [446, 330] on link "84 Mark Levin Podcast" at bounding box center [412, 330] width 182 height 182
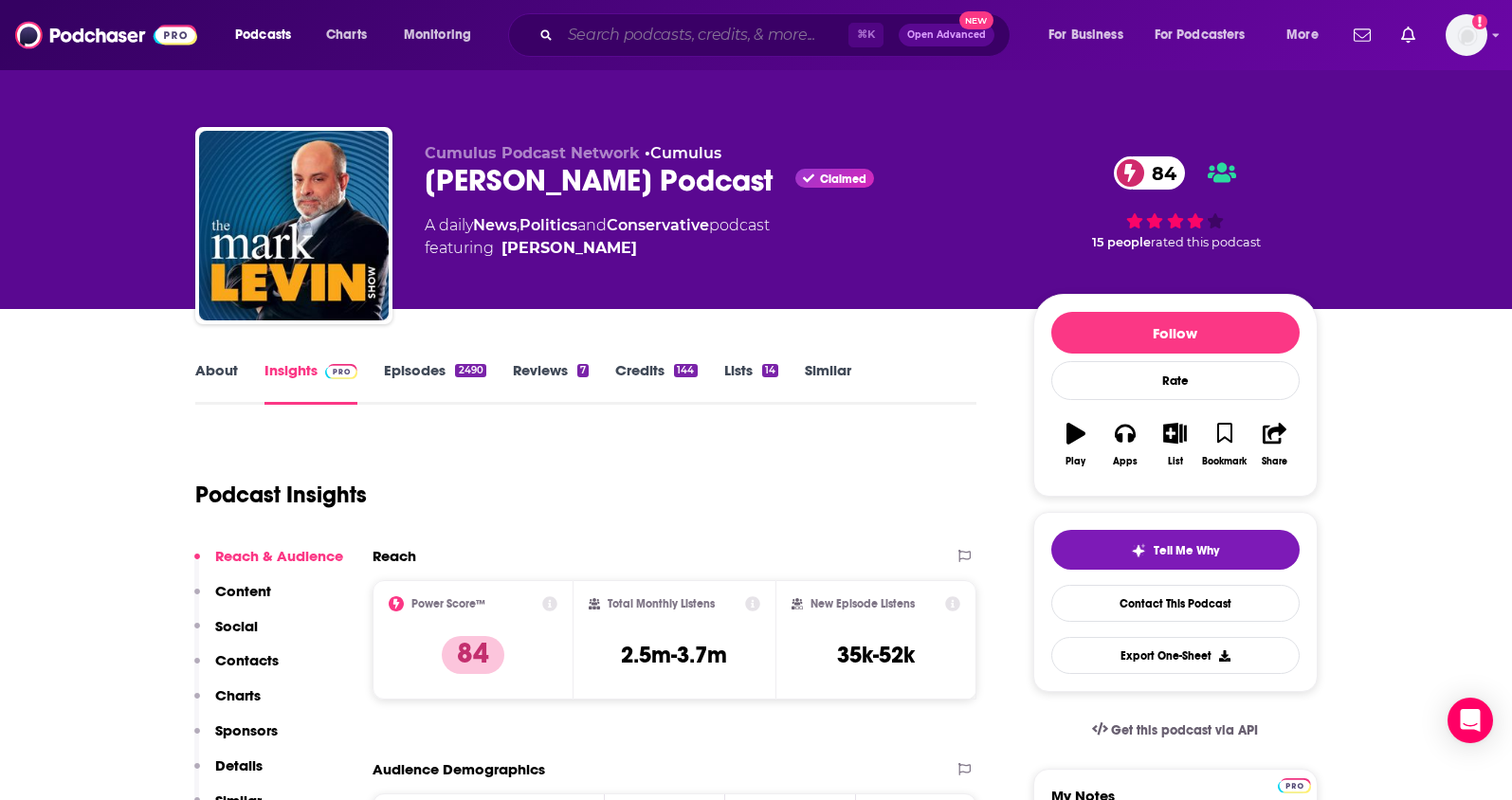
click at [628, 33] on input "Search podcasts, credits, & more..." at bounding box center [704, 35] width 288 height 30
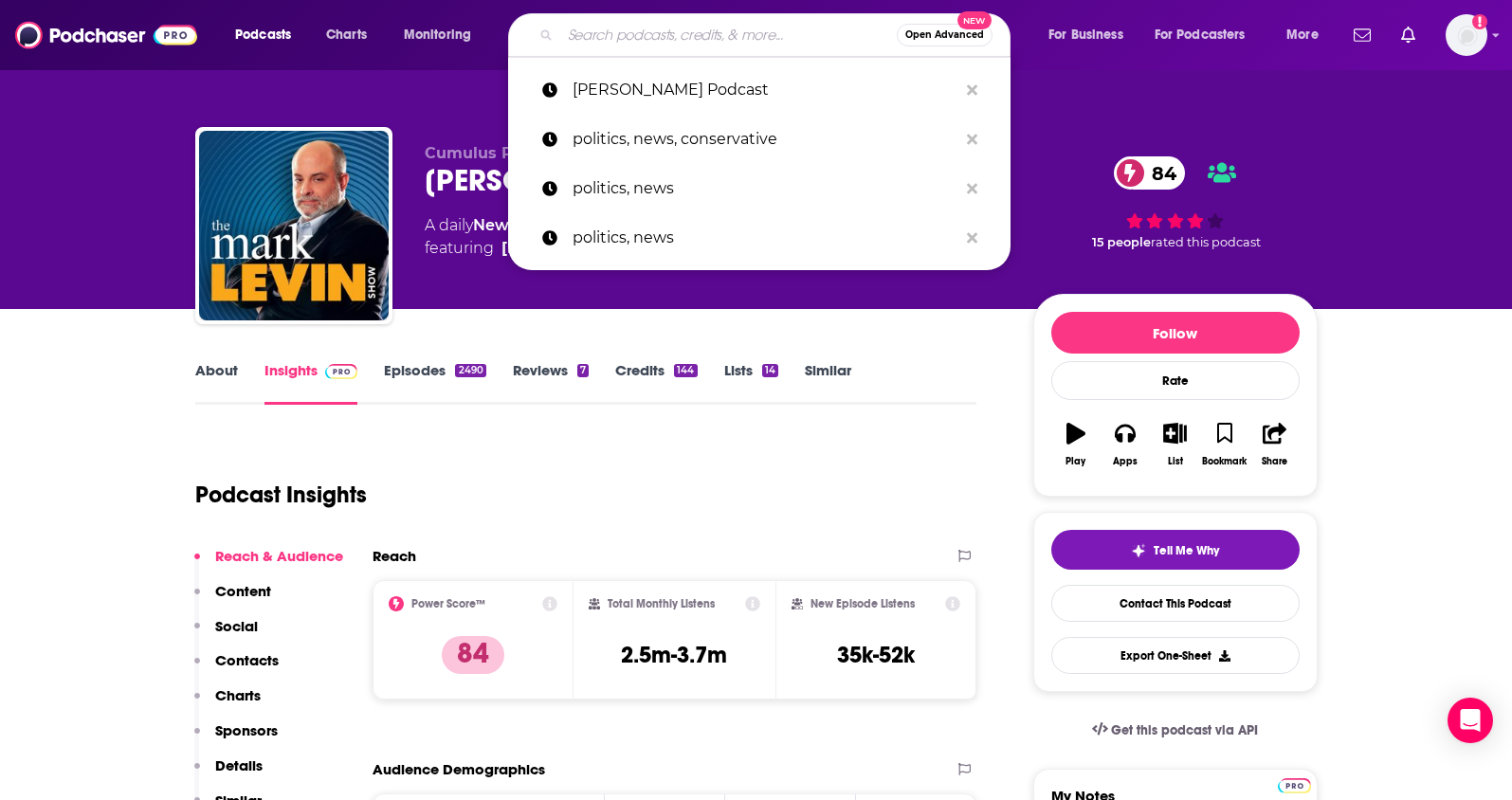
paste input "The Jordan B. Peterson Podcast"
type input "The Jordan B. Peterson Podcast"
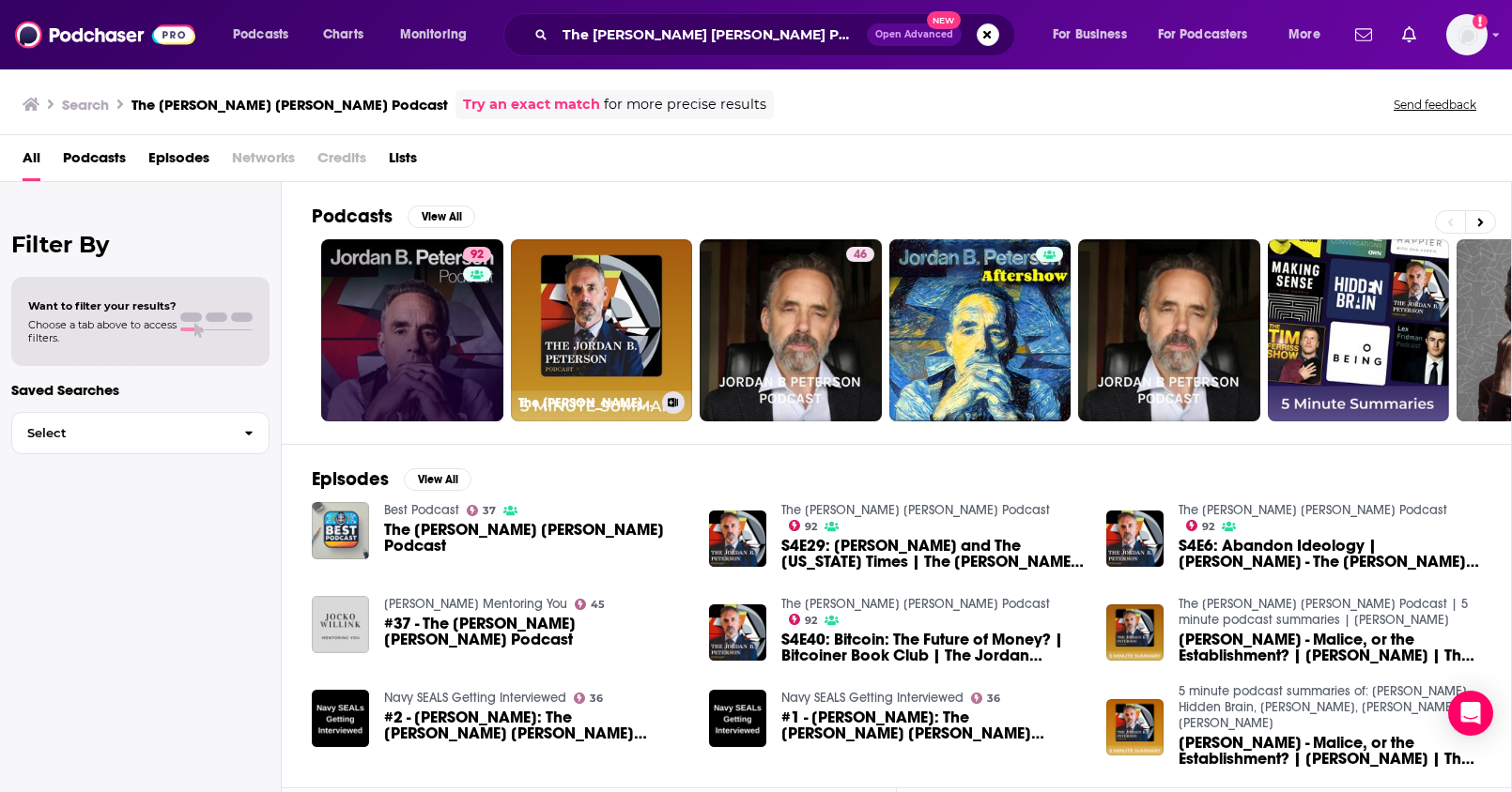
click at [444, 317] on link "92" at bounding box center [412, 330] width 182 height 182
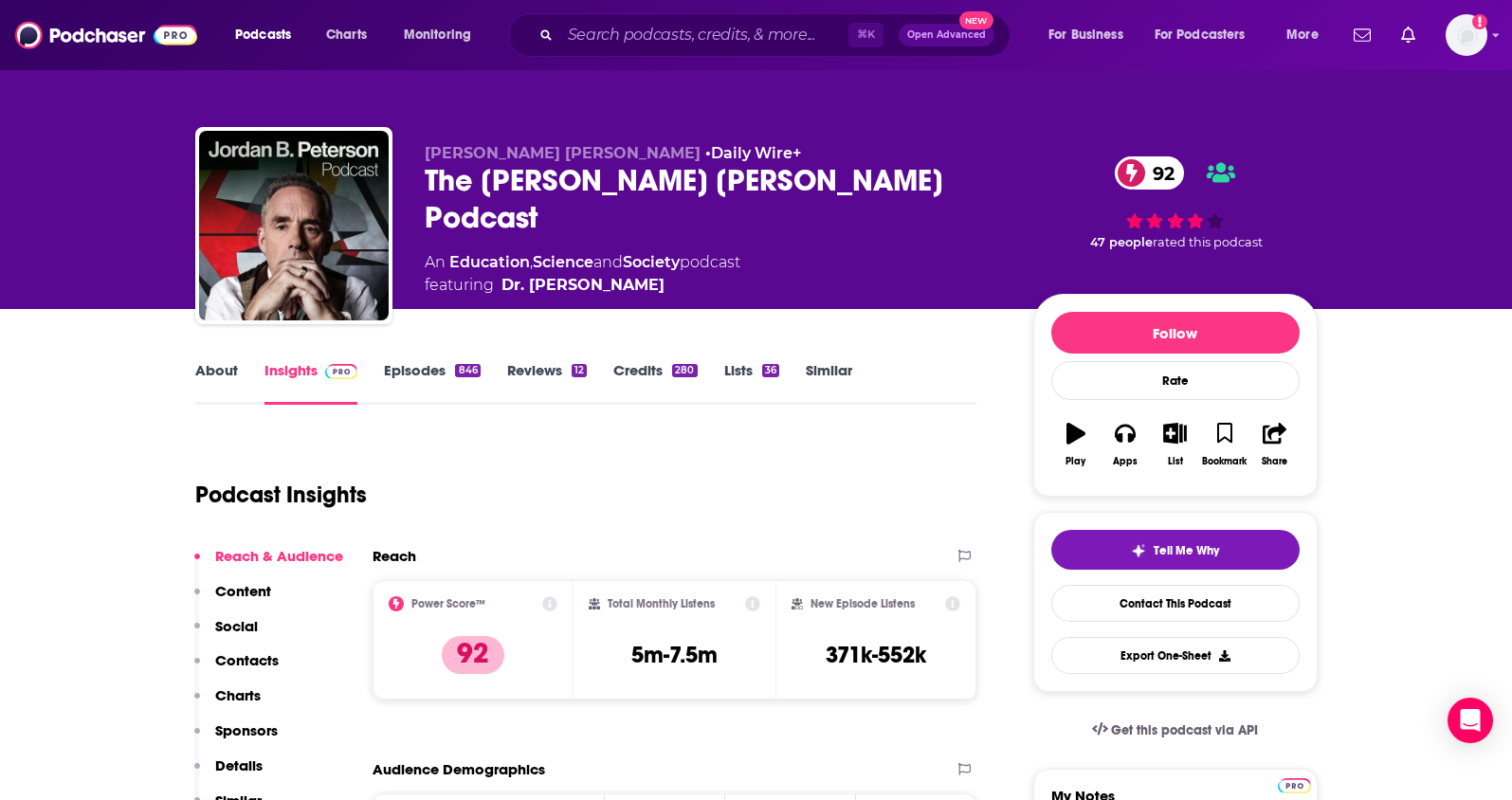
click at [266, 657] on p "Contacts" at bounding box center [247, 660] width 64 height 18
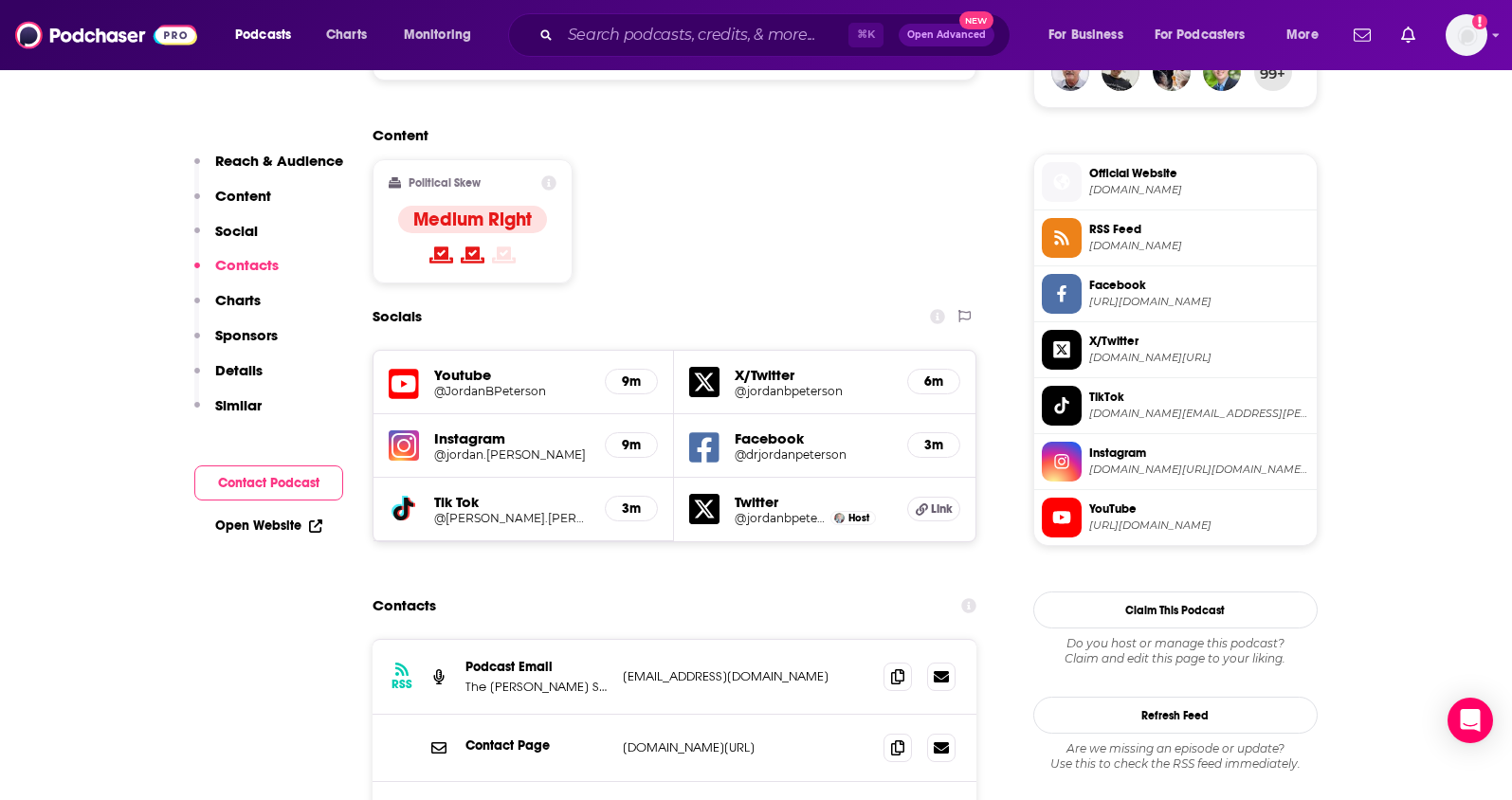
scroll to position [1668, 0]
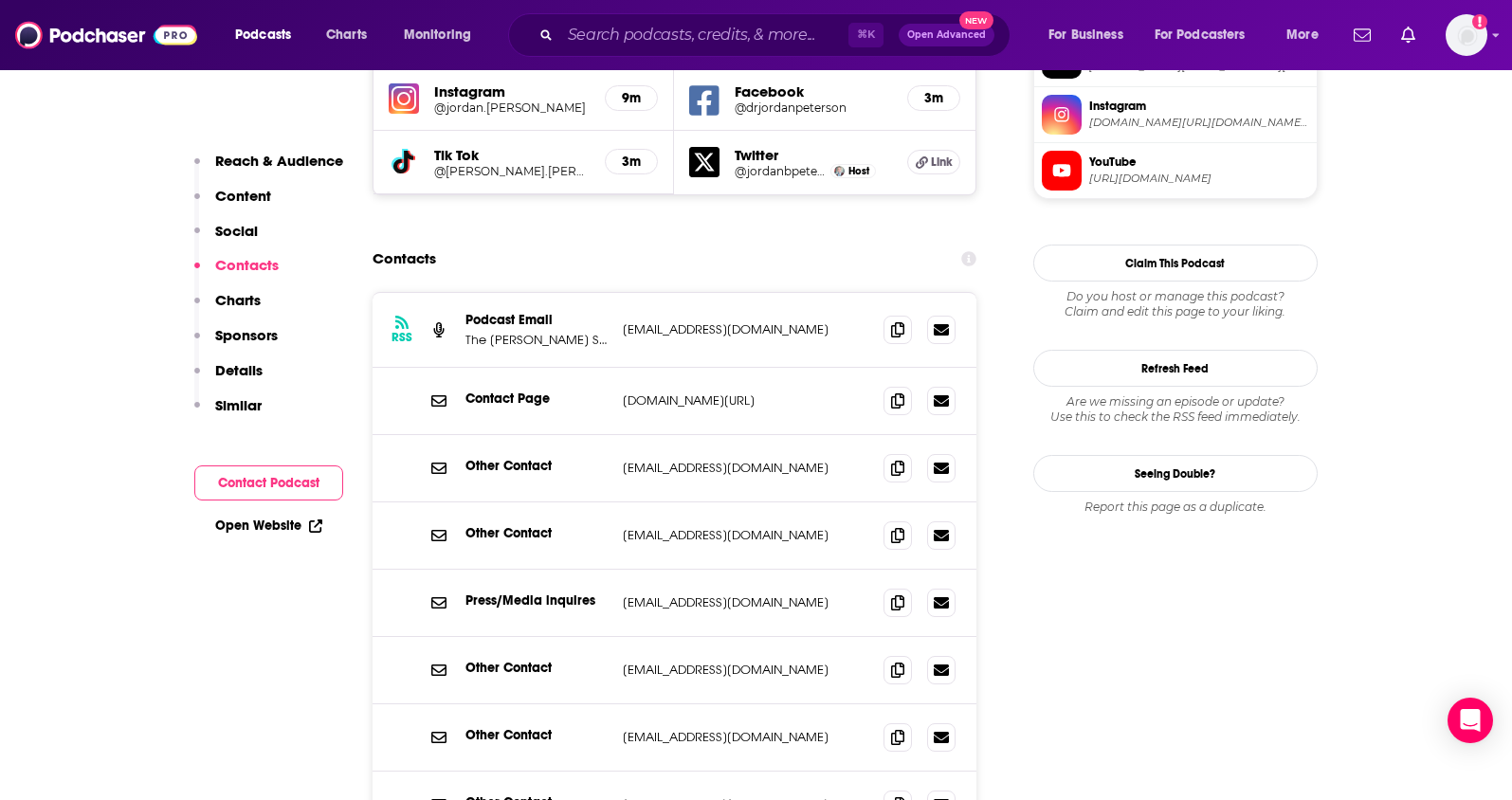
scroll to position [1833, 0]
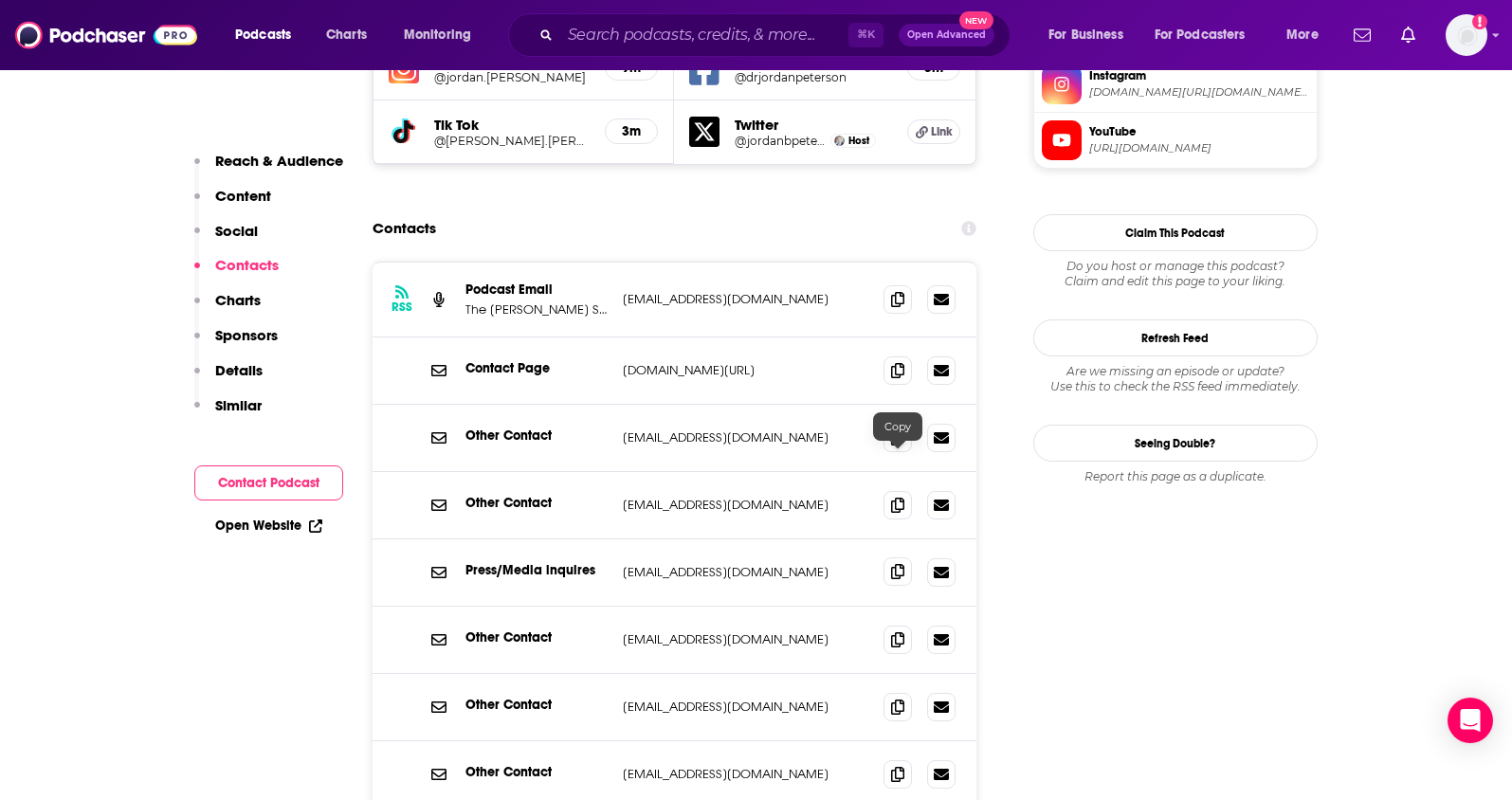
click at [895, 565] on icon at bounding box center [898, 572] width 13 height 15
